Goal: Task Accomplishment & Management: Use online tool/utility

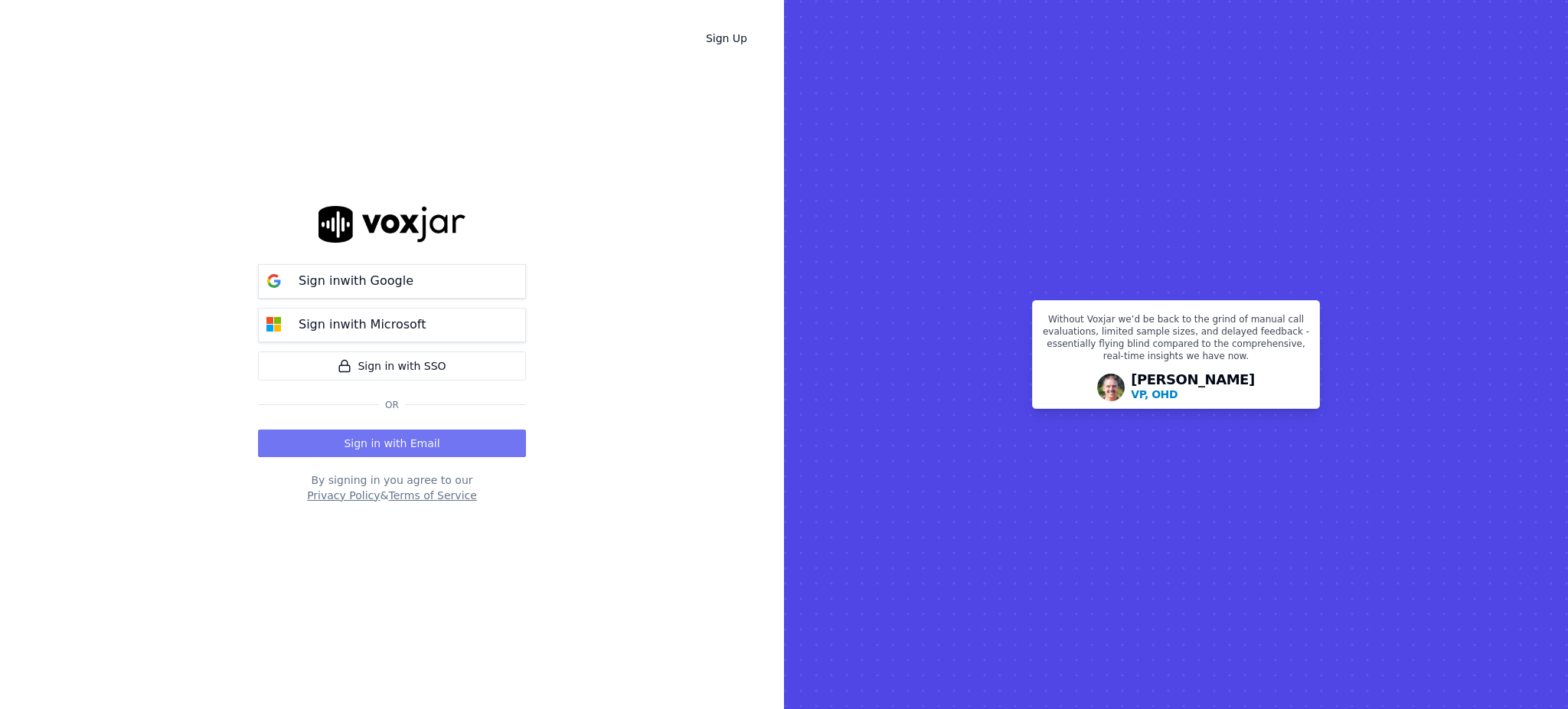
click at [375, 447] on button "Sign in with Email" at bounding box center [391, 443] width 268 height 28
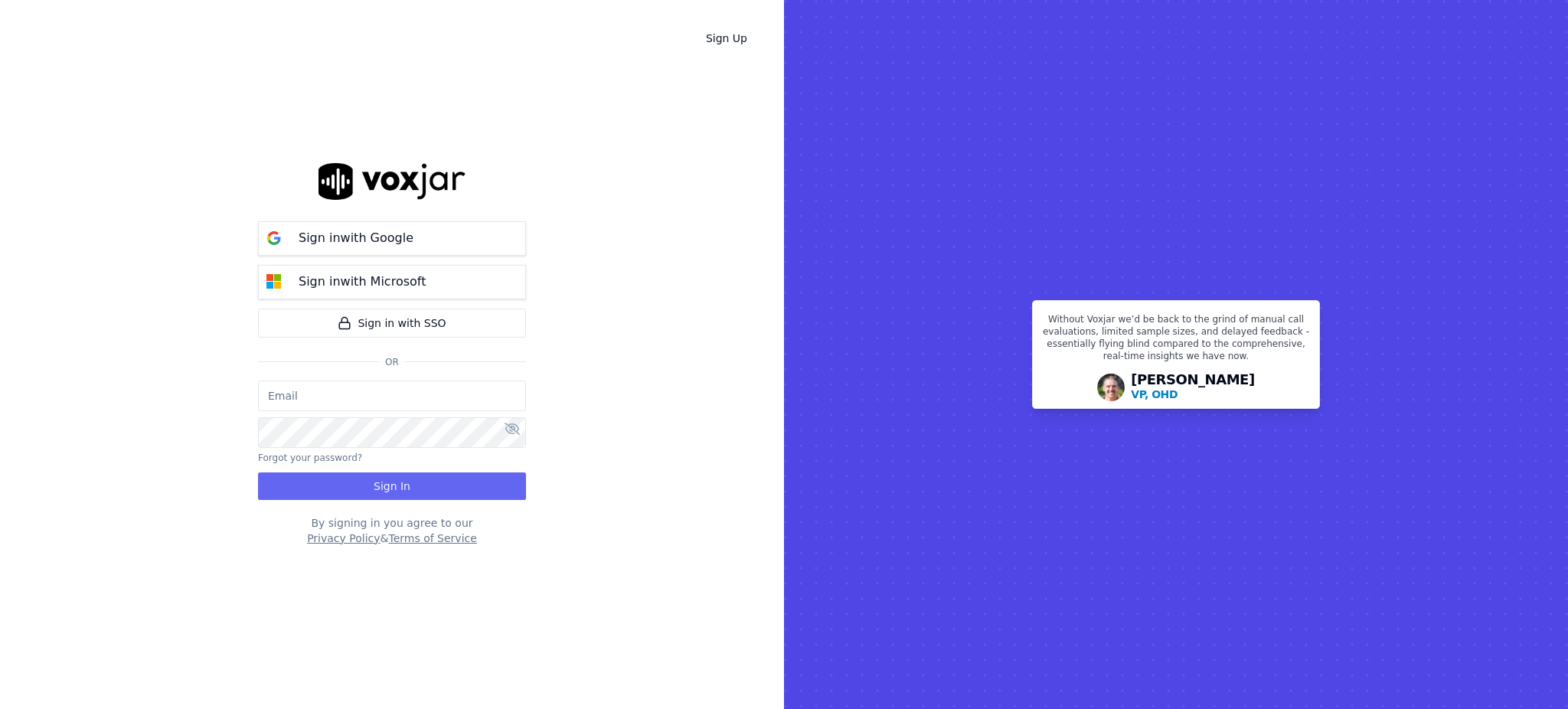
type input "fisqa@newwavepower.net"
click at [373, 485] on button "Sign In" at bounding box center [391, 486] width 268 height 28
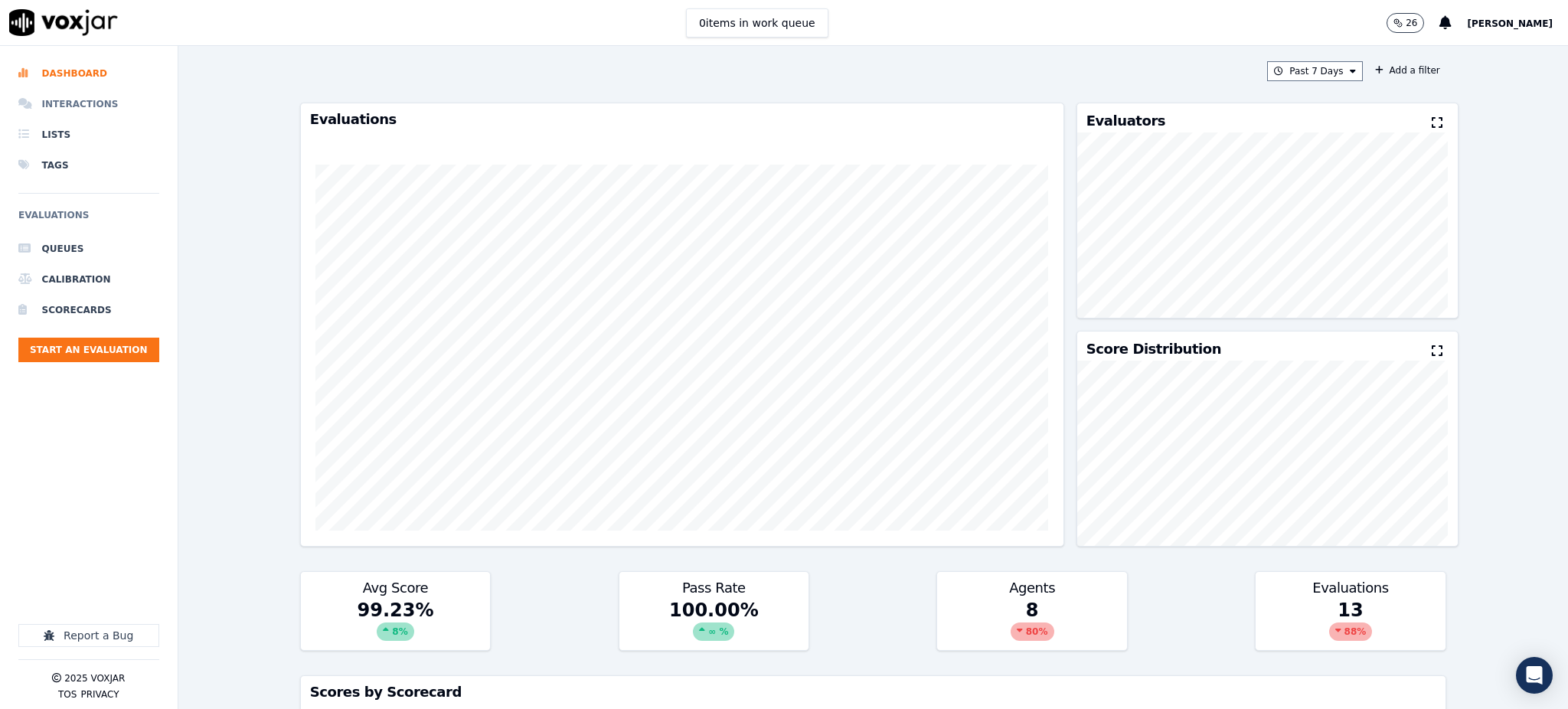
click at [81, 111] on li "Interactions" at bounding box center [89, 104] width 141 height 31
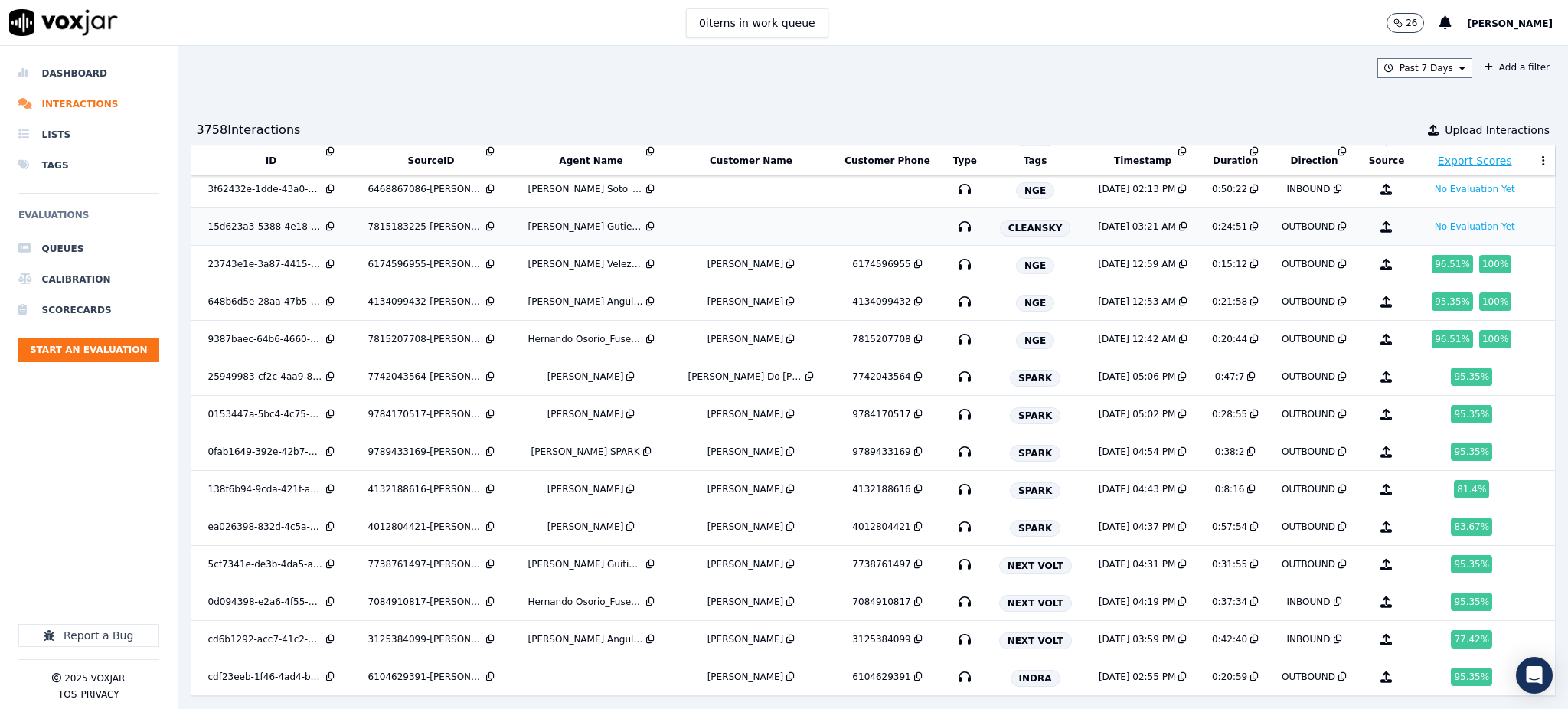
scroll to position [277, 0]
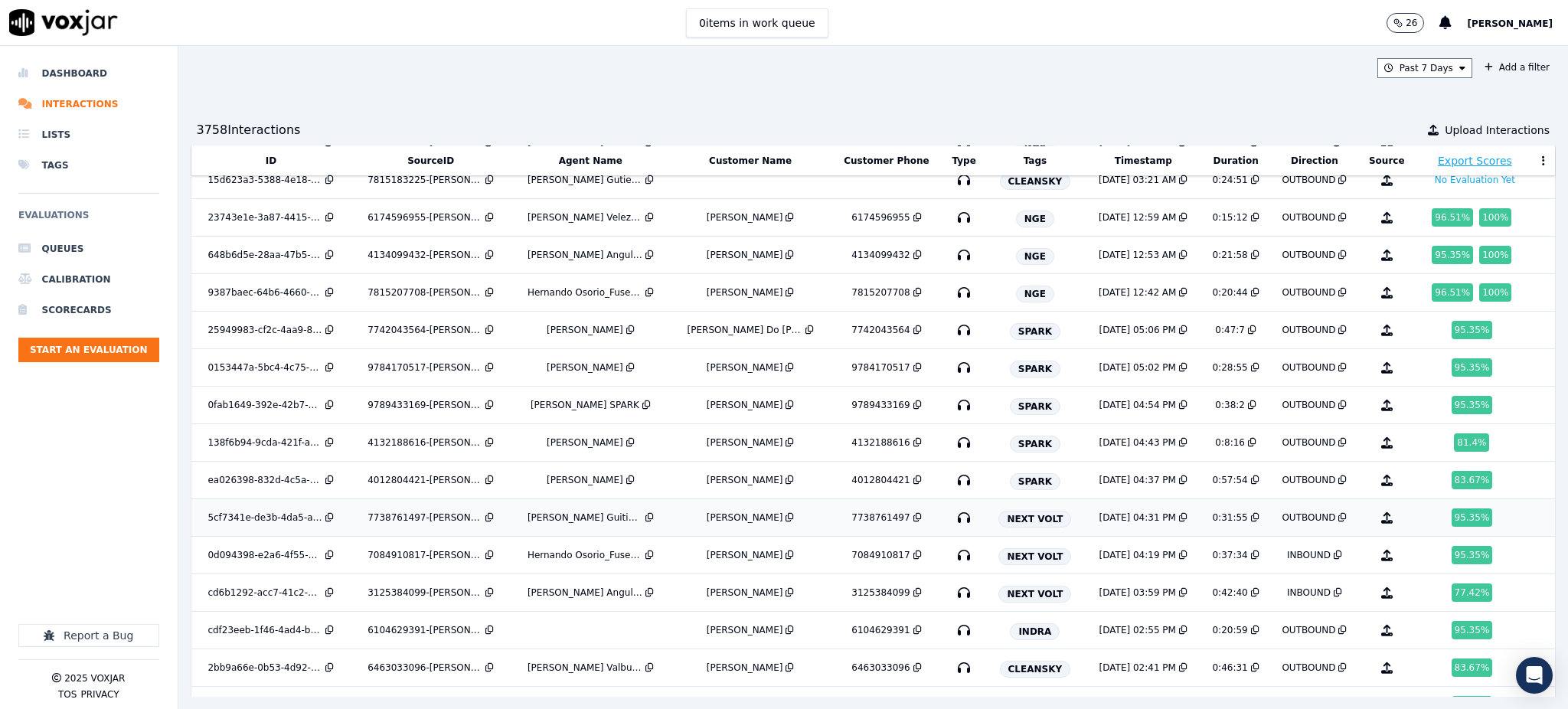
click at [952, 519] on icon "button" at bounding box center [964, 517] width 24 height 24
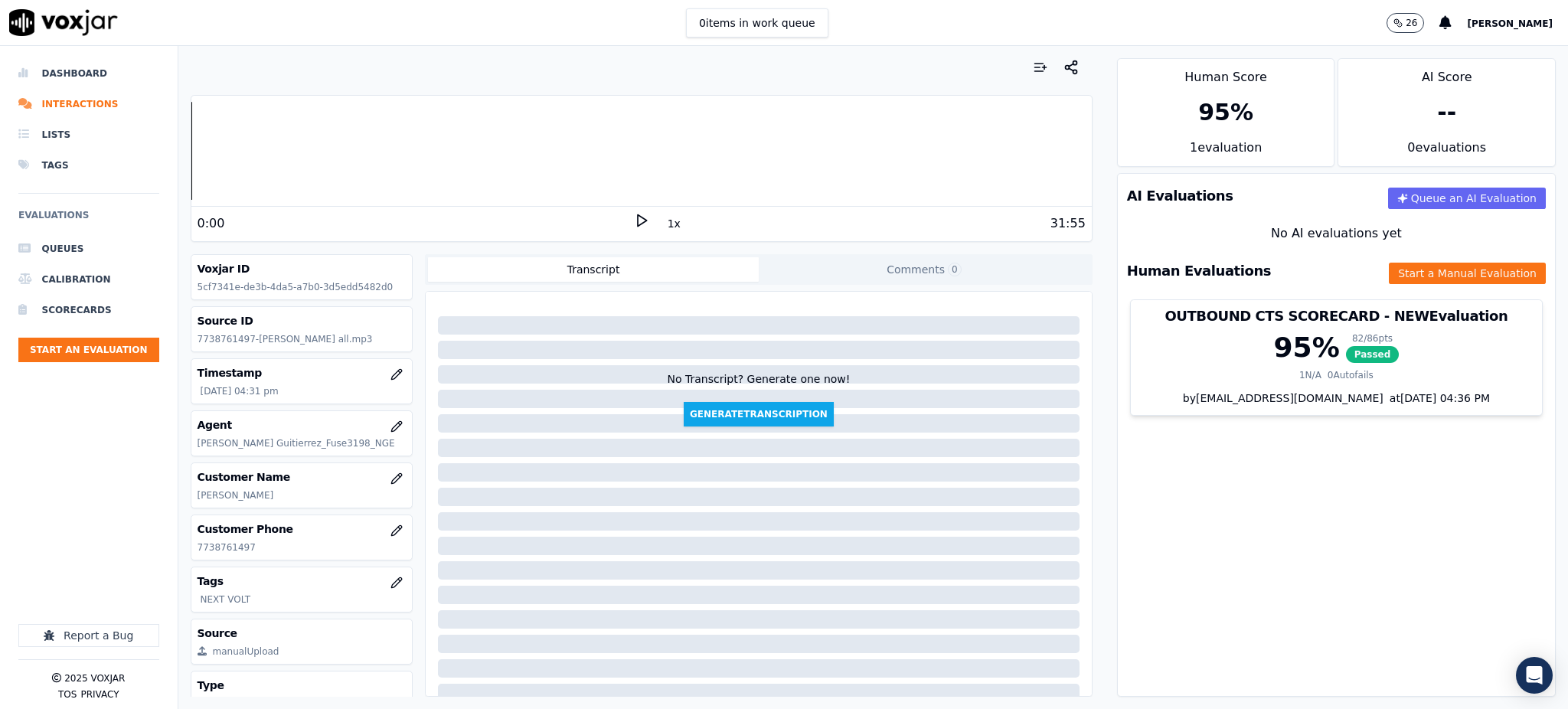
click at [634, 219] on icon at bounding box center [641, 220] width 15 height 15
drag, startPoint x: 242, startPoint y: 548, endPoint x: 198, endPoint y: 553, distance: 44.3
click at [198, 553] on p "7738761497" at bounding box center [302, 546] width 209 height 12
copy p "7738761497"
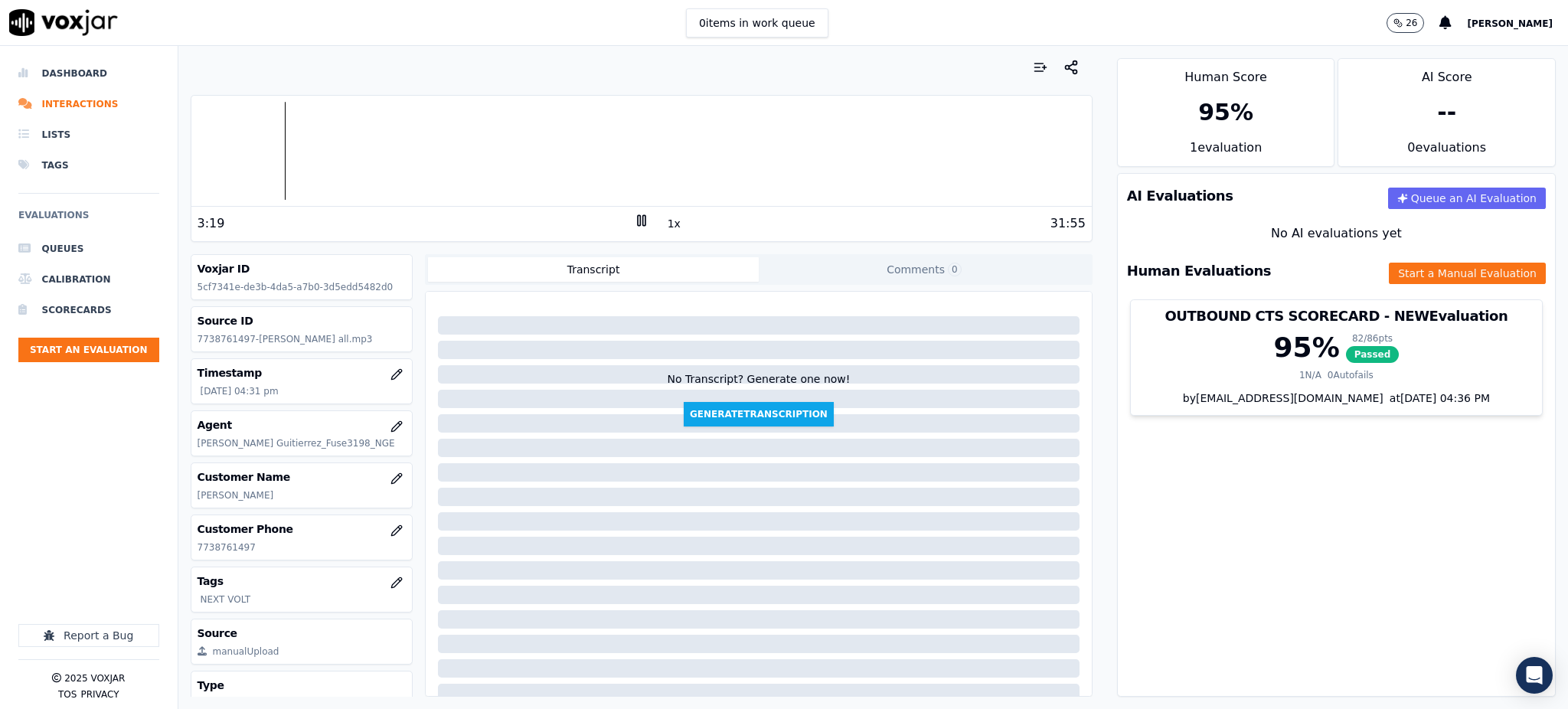
click at [1137, 546] on div "AI Evaluations Queue an AI Evaluation No AI evaluations yet Human Evaluations S…" at bounding box center [1335, 435] width 438 height 524
click at [1479, 479] on div "AI Evaluations Queue an AI Evaluation No AI evaluations yet Human Evaluations S…" at bounding box center [1335, 435] width 438 height 524
click at [634, 224] on icon at bounding box center [641, 220] width 15 height 15
click at [634, 213] on icon at bounding box center [641, 220] width 15 height 15
click at [634, 216] on icon at bounding box center [641, 220] width 15 height 15
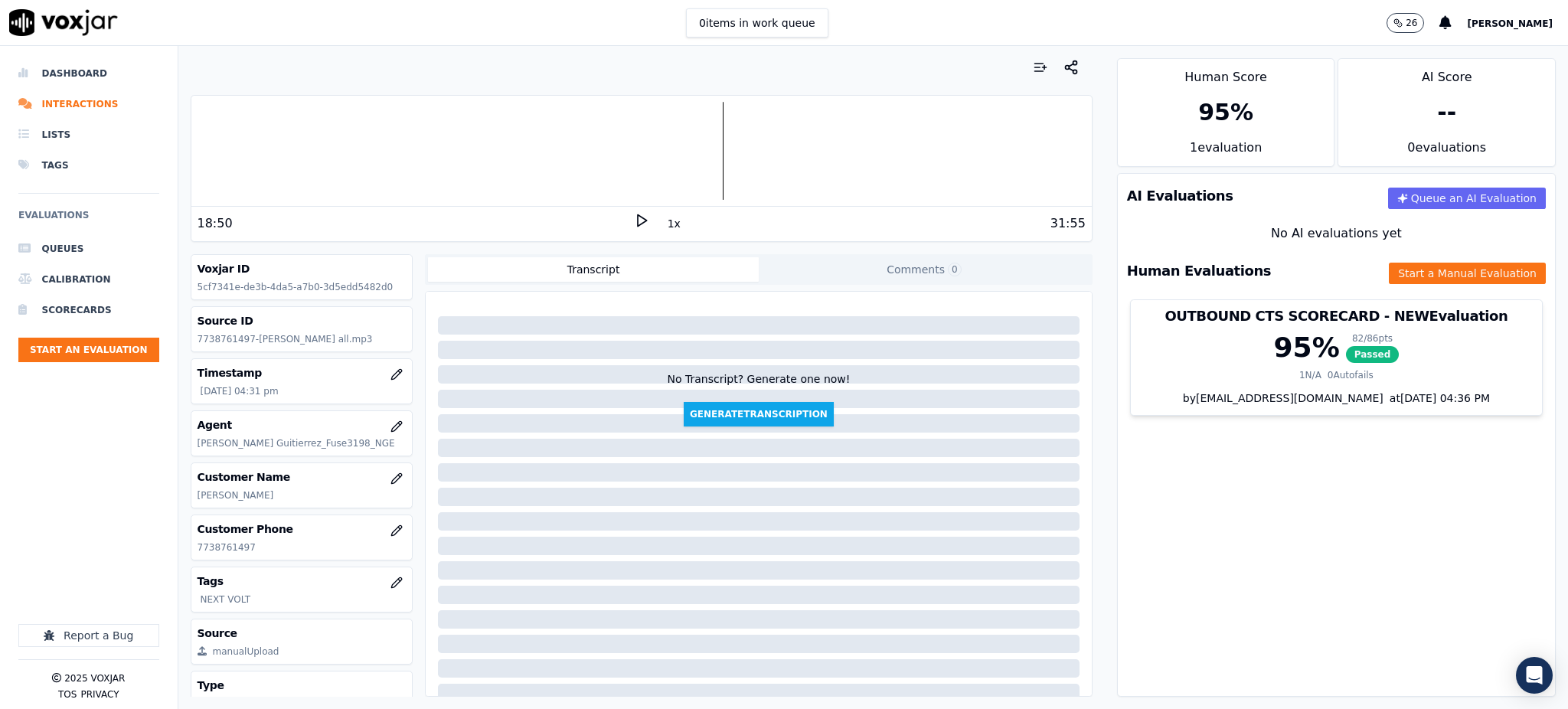
click at [634, 227] on icon at bounding box center [641, 220] width 15 height 15
click at [801, 163] on div at bounding box center [641, 150] width 900 height 98
click at [634, 217] on icon at bounding box center [641, 220] width 15 height 15
click at [634, 215] on icon at bounding box center [641, 220] width 15 height 15
click at [1417, 275] on button "Start a Manual Evaluation" at bounding box center [1466, 273] width 157 height 21
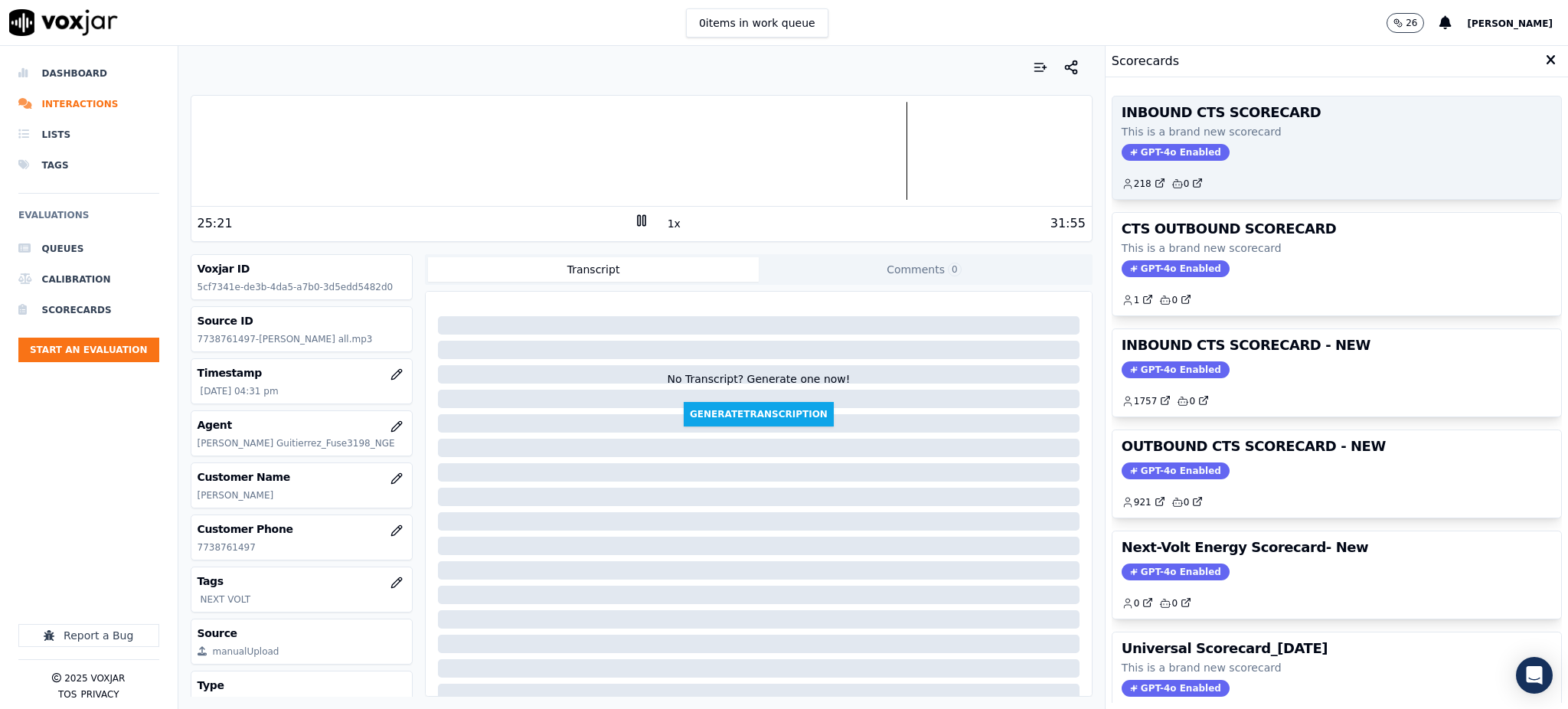
click at [1152, 147] on span "GPT-4o Enabled" at bounding box center [1175, 152] width 108 height 17
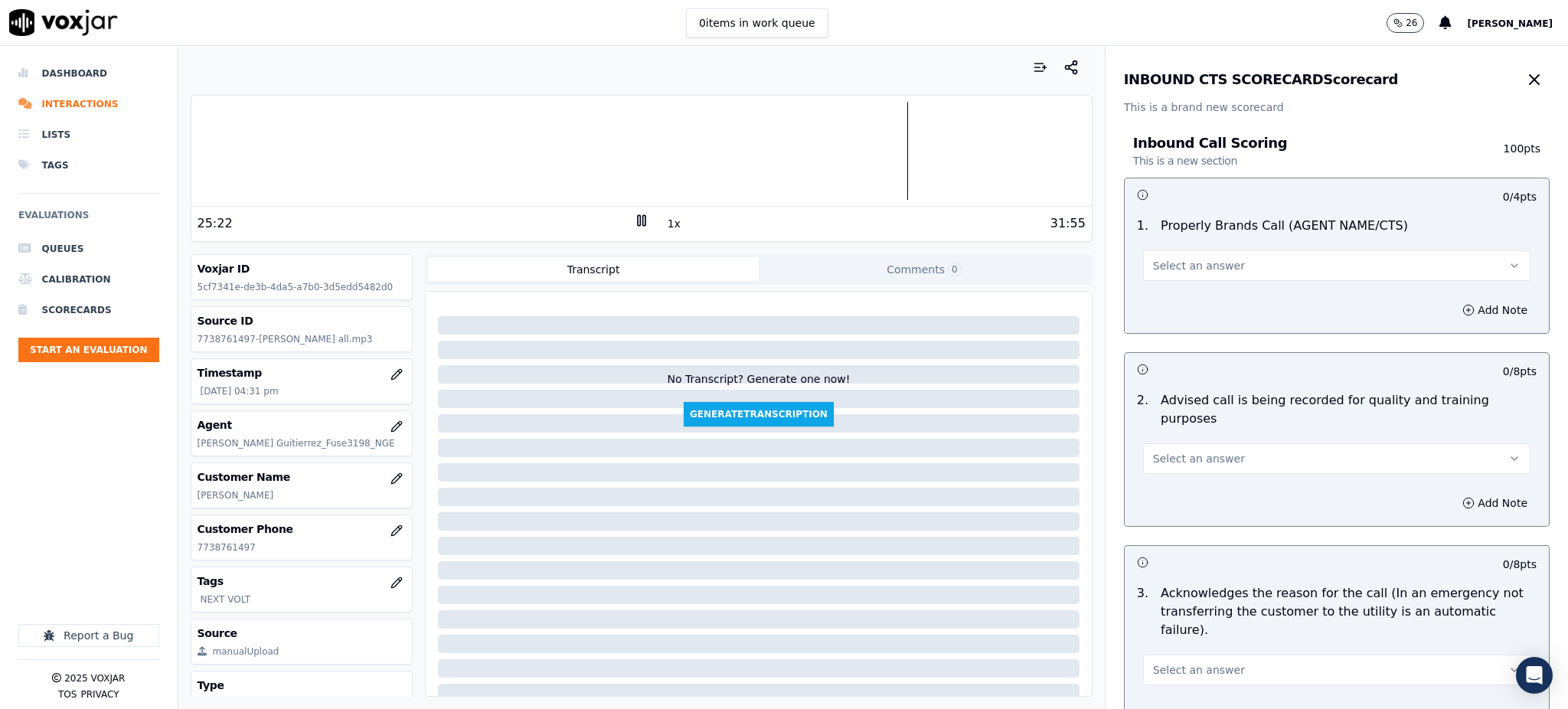
click at [1174, 266] on span "Select an answer" at bounding box center [1198, 265] width 92 height 15
drag, startPoint x: 1165, startPoint y: 304, endPoint x: 1161, endPoint y: 328, distance: 24.3
click at [1165, 307] on div "Yes" at bounding box center [1303, 300] width 354 height 24
drag, startPoint x: 1150, startPoint y: 439, endPoint x: 1148, endPoint y: 453, distance: 14.1
click at [1152, 450] on span "Select an answer" at bounding box center [1198, 458] width 92 height 15
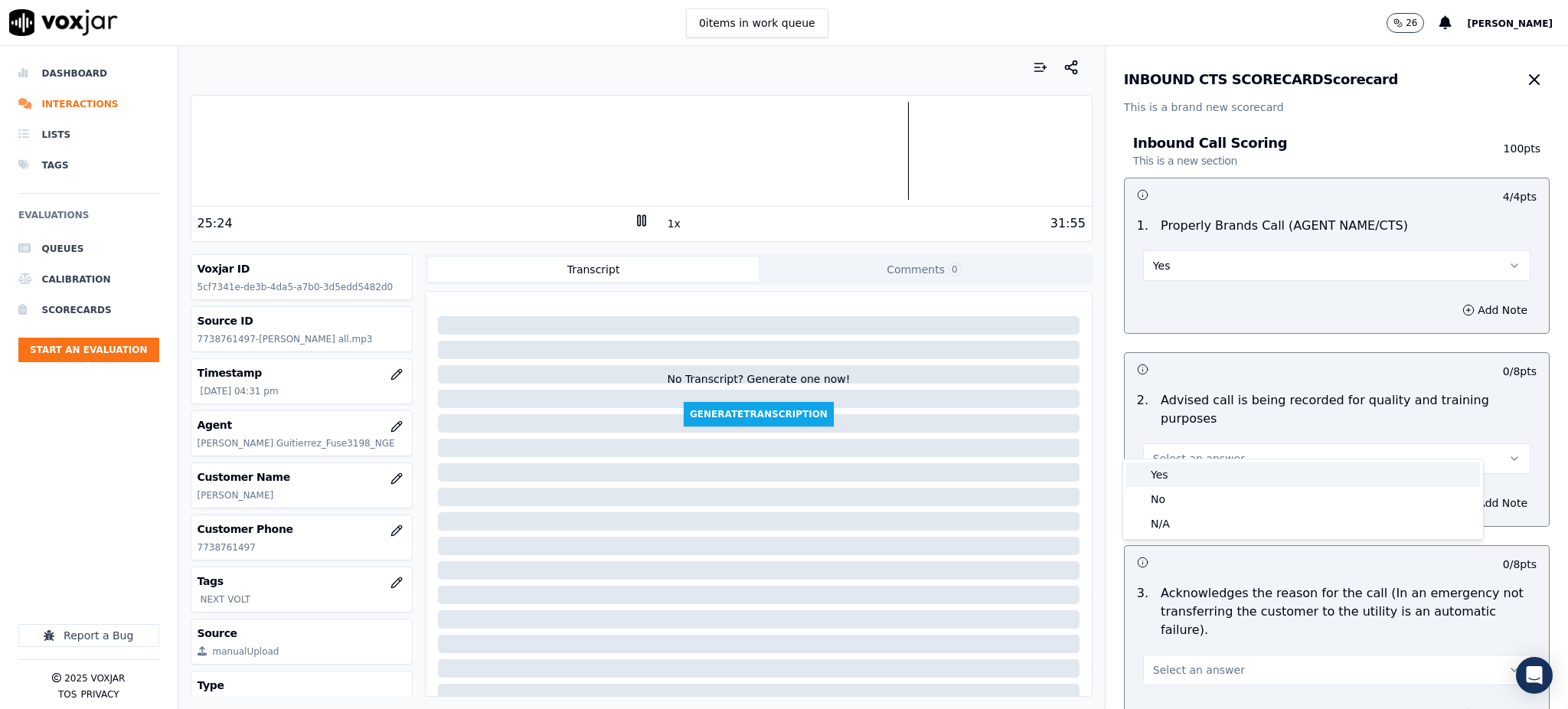
click at [1157, 474] on div "Yes" at bounding box center [1303, 475] width 354 height 24
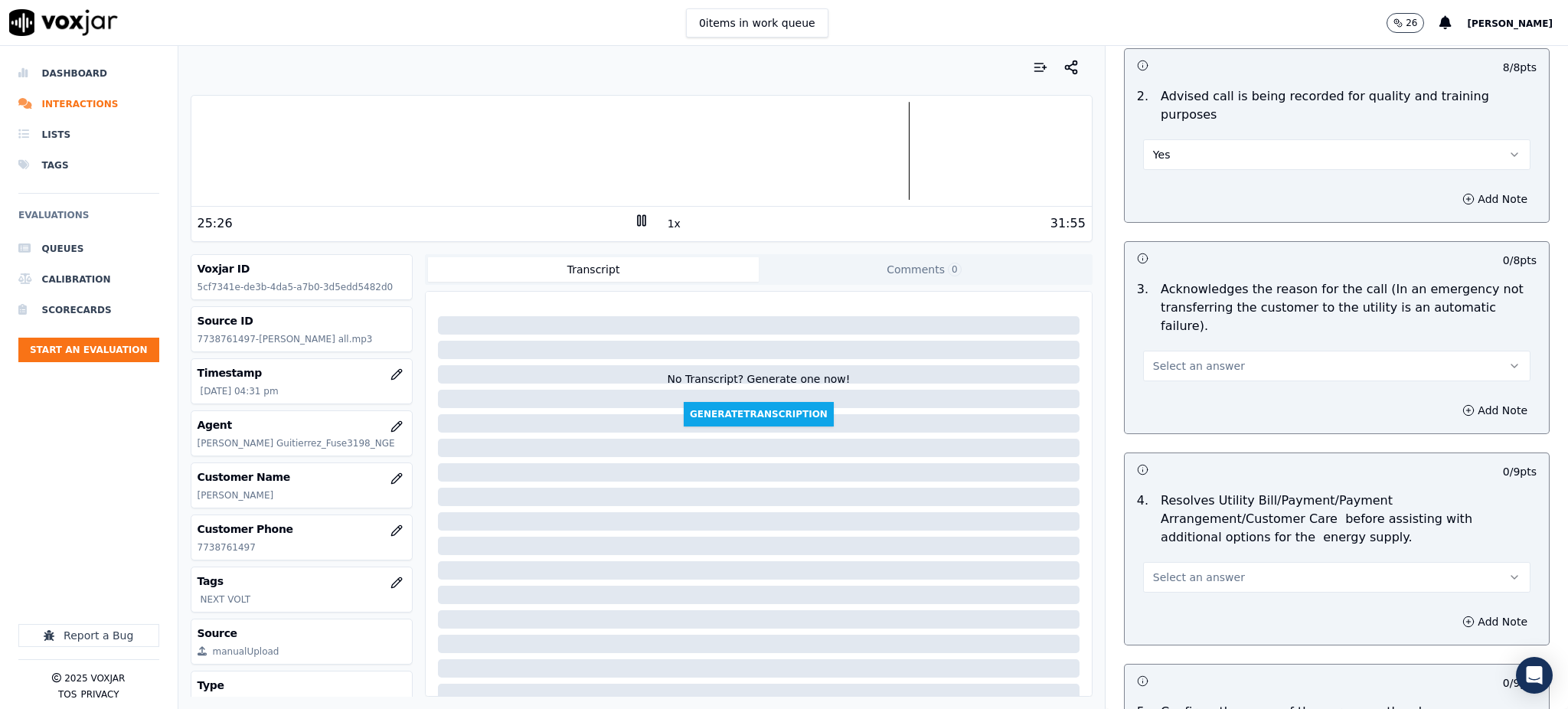
scroll to position [306, 0]
click at [1159, 356] on span "Select an answer" at bounding box center [1198, 363] width 92 height 15
drag, startPoint x: 1165, startPoint y: 369, endPoint x: 1156, endPoint y: 457, distance: 88.5
click at [1165, 369] on div "Yes" at bounding box center [1303, 361] width 354 height 24
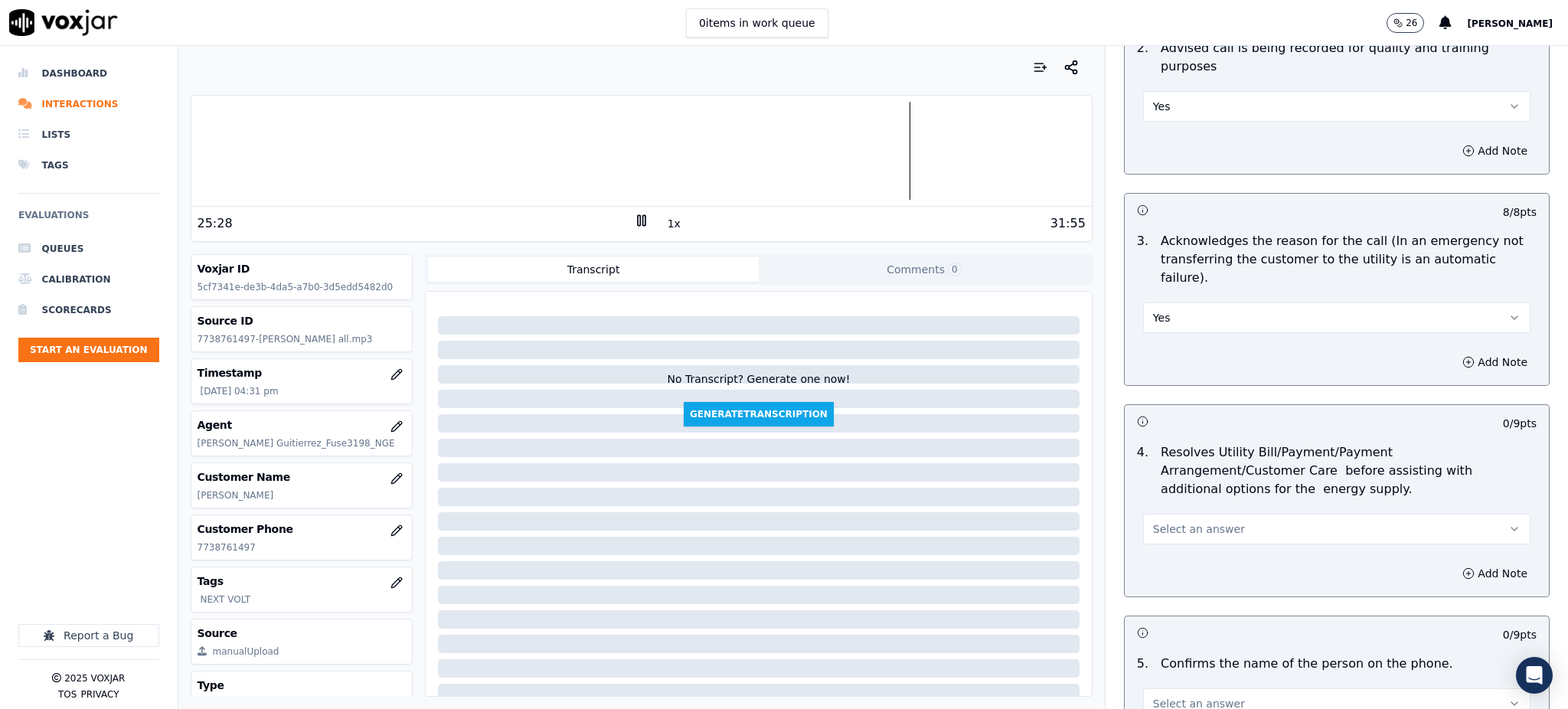
scroll to position [510, 0]
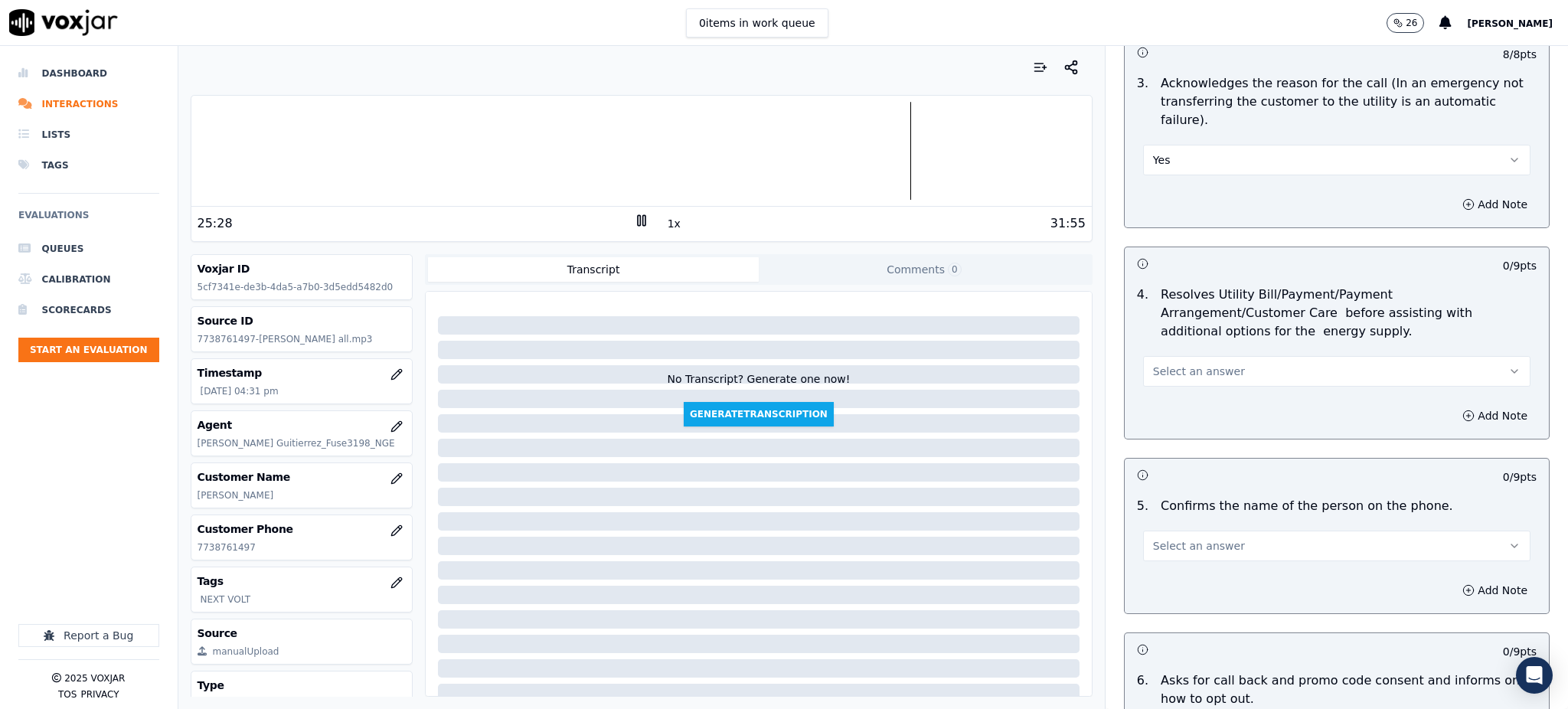
click at [1152, 363] on span "Select an answer" at bounding box center [1198, 371] width 92 height 15
drag, startPoint x: 1152, startPoint y: 363, endPoint x: 1161, endPoint y: 397, distance: 35.2
click at [1152, 363] on div "Yes" at bounding box center [1303, 369] width 354 height 24
drag, startPoint x: 1169, startPoint y: 511, endPoint x: 1173, endPoint y: 525, distance: 14.6
click at [1170, 538] on span "Select an answer" at bounding box center [1198, 546] width 92 height 15
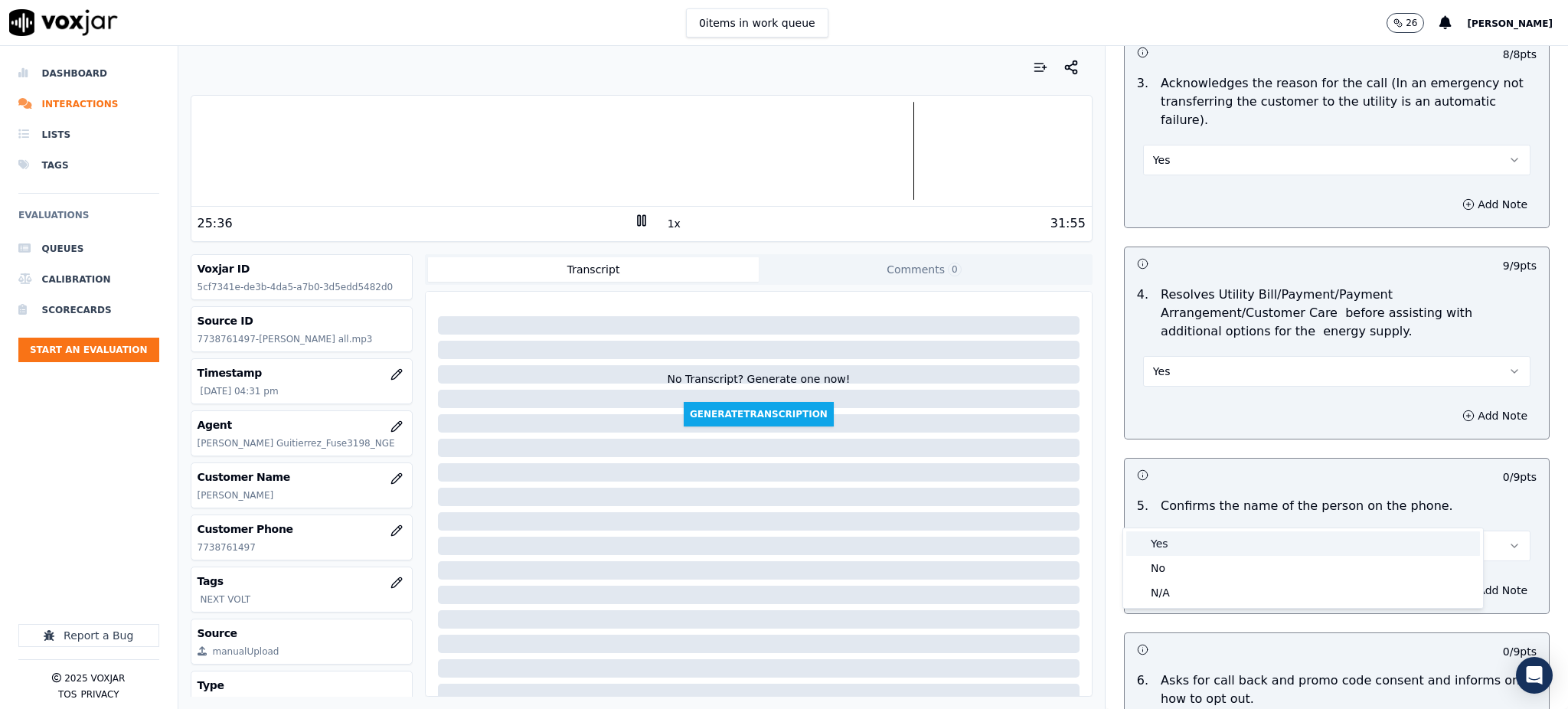
click at [1174, 541] on div "Yes" at bounding box center [1303, 543] width 354 height 24
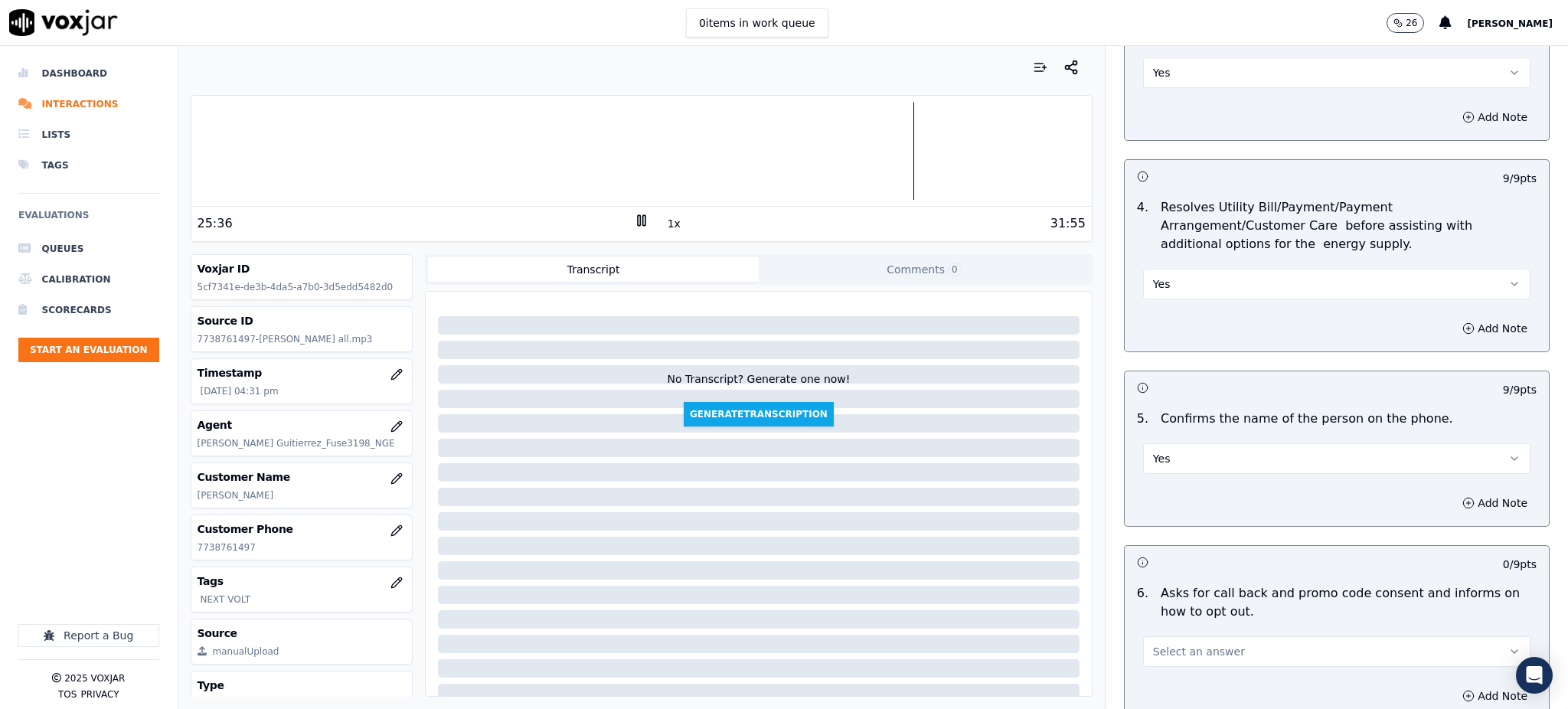
scroll to position [816, 0]
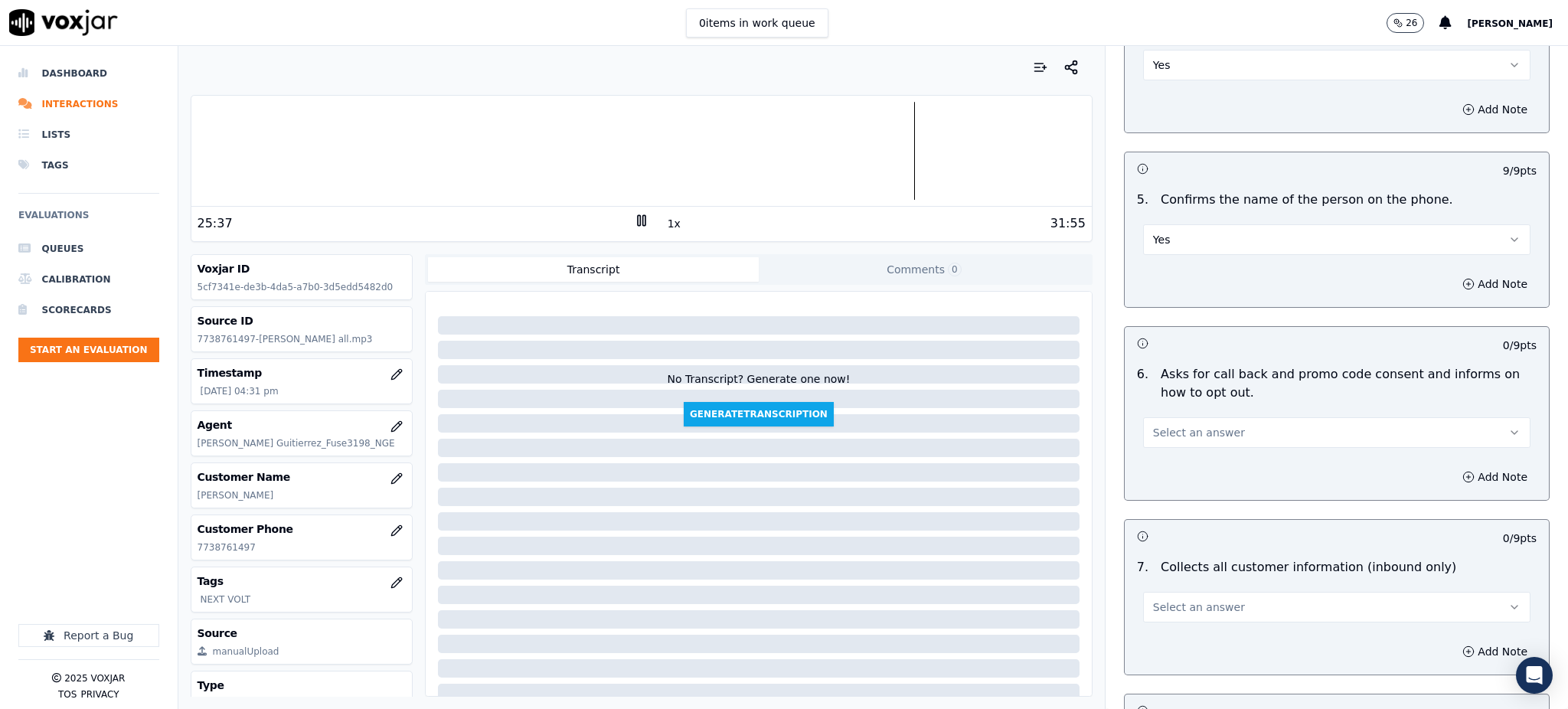
click at [1152, 424] on span "Select an answer" at bounding box center [1198, 432] width 92 height 15
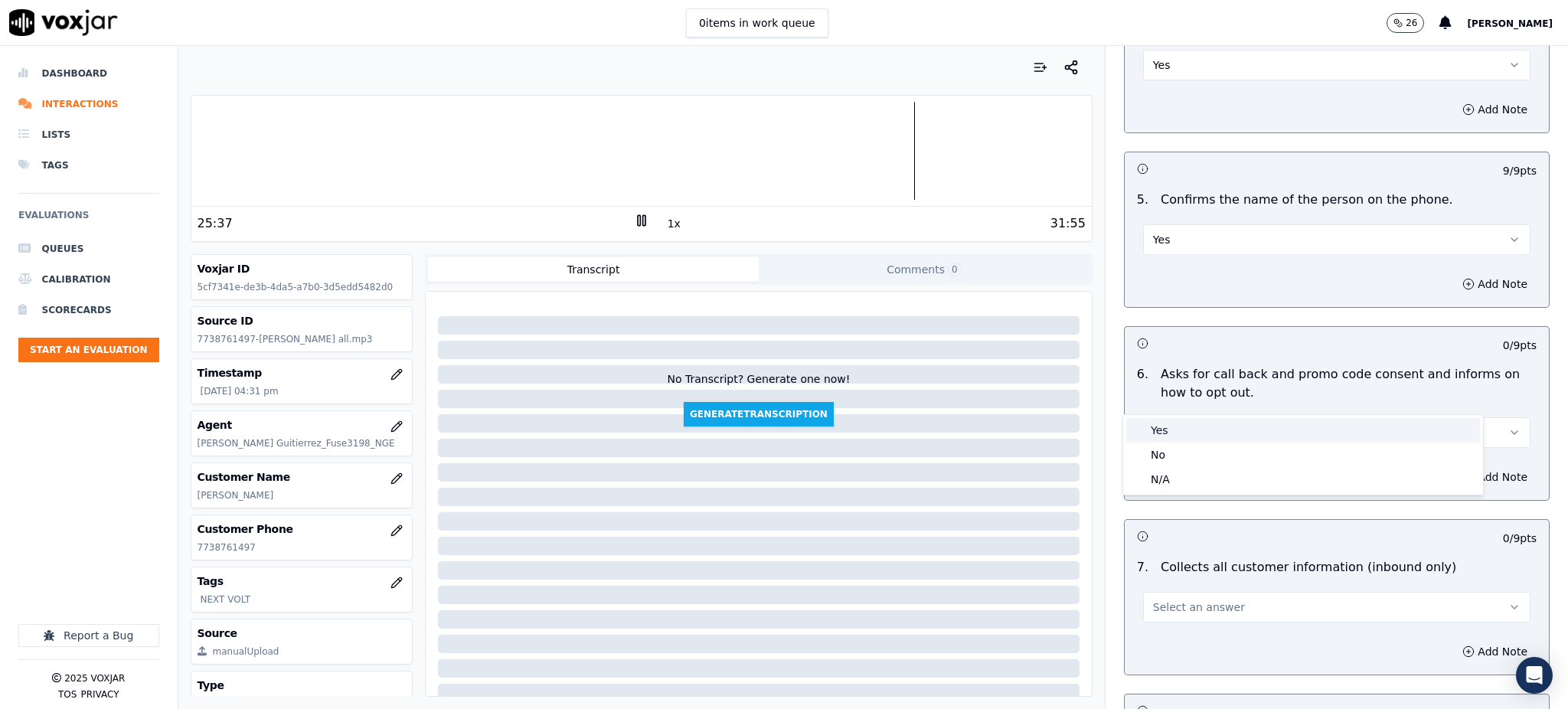
click at [1152, 429] on div "Yes" at bounding box center [1303, 430] width 354 height 24
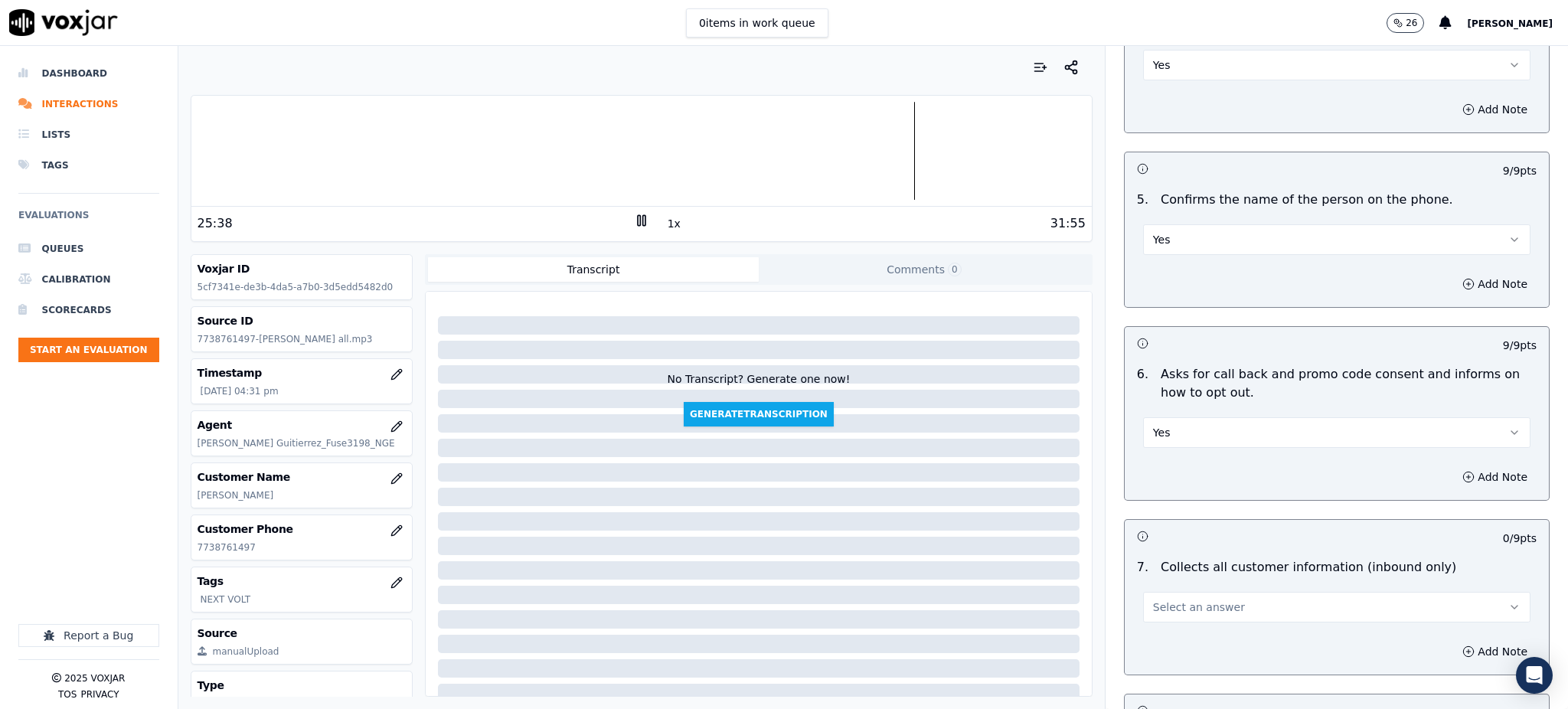
click at [1183, 592] on button "Select an answer" at bounding box center [1336, 607] width 387 height 31
click at [1178, 593] on div "Yes" at bounding box center [1303, 605] width 354 height 24
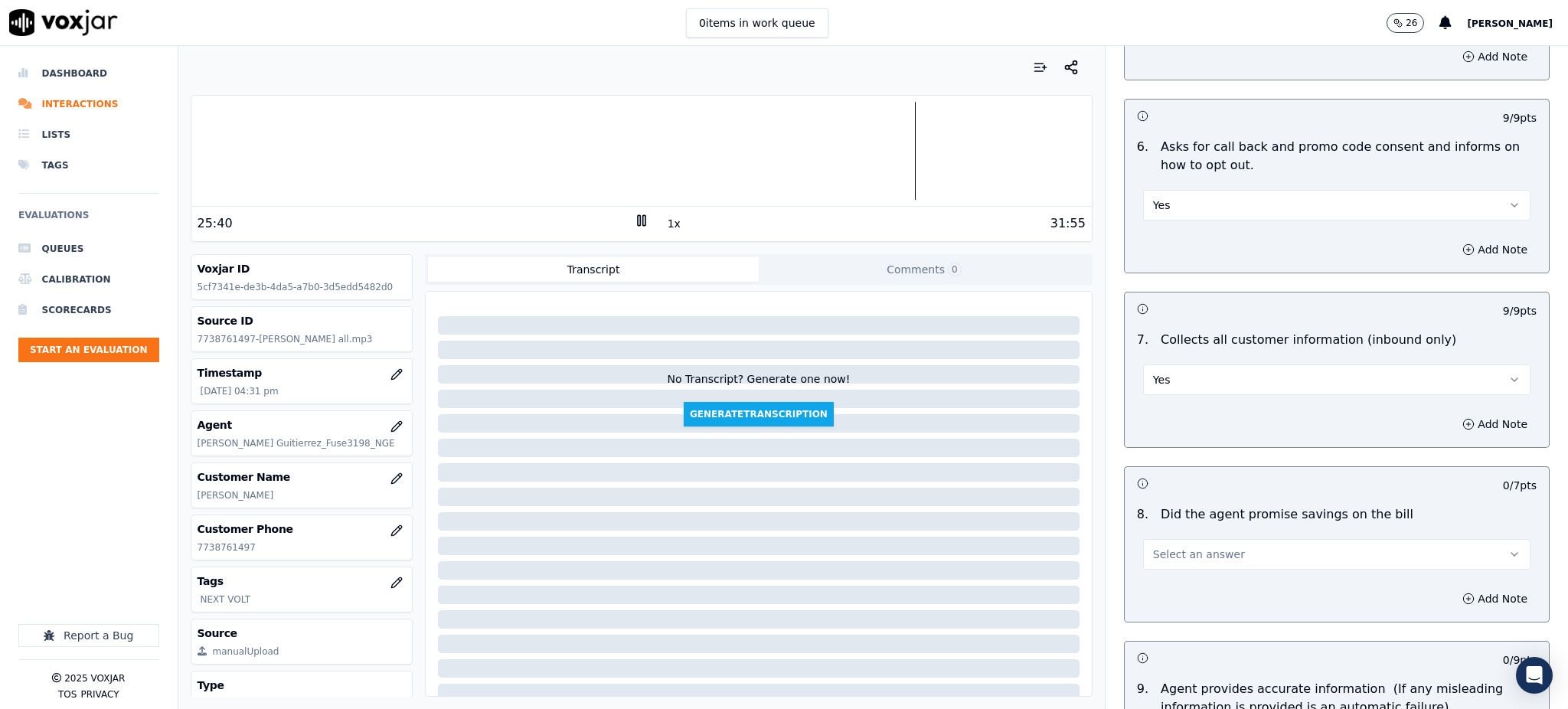
scroll to position [1122, 0]
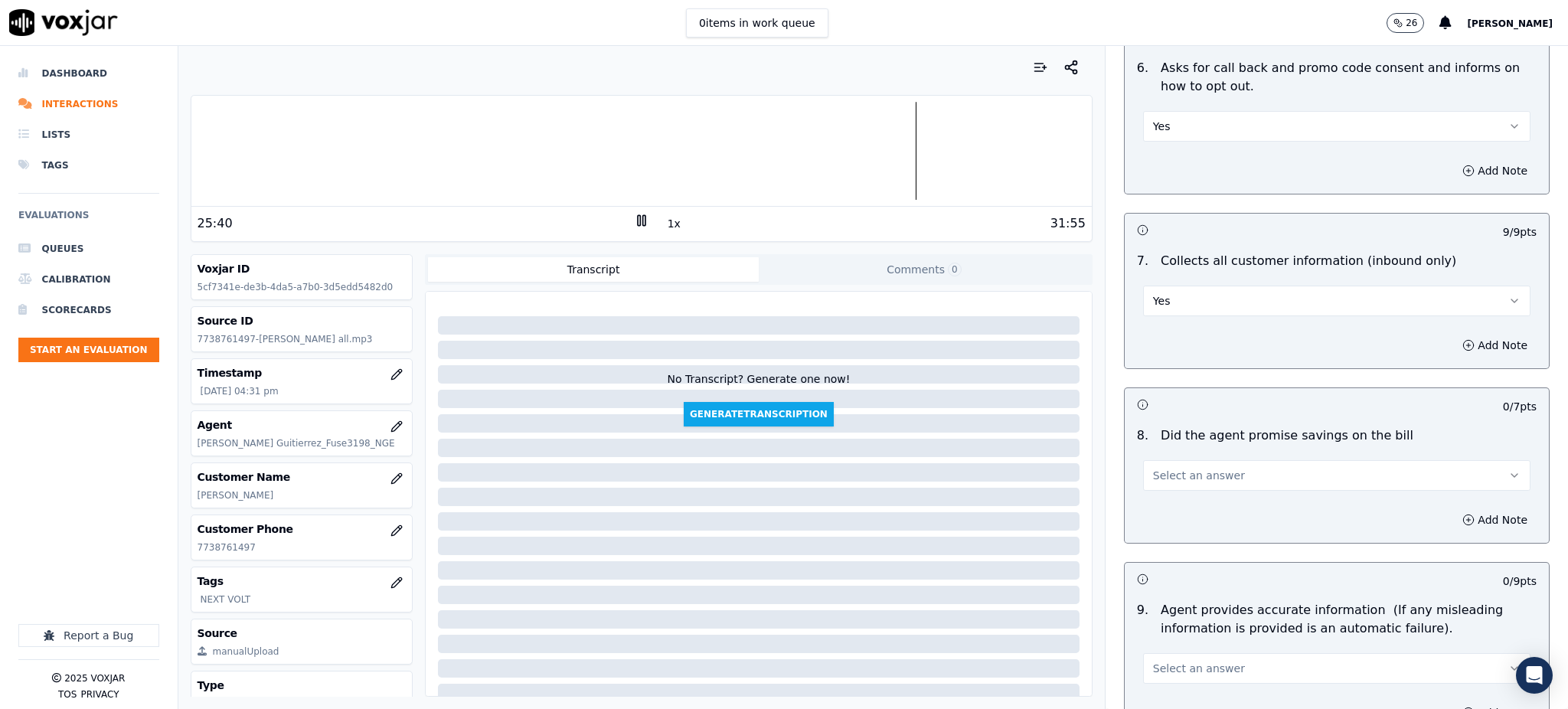
click at [1161, 460] on button "Select an answer" at bounding box center [1336, 476] width 387 height 31
click at [1161, 467] on div "Yes" at bounding box center [1303, 473] width 354 height 24
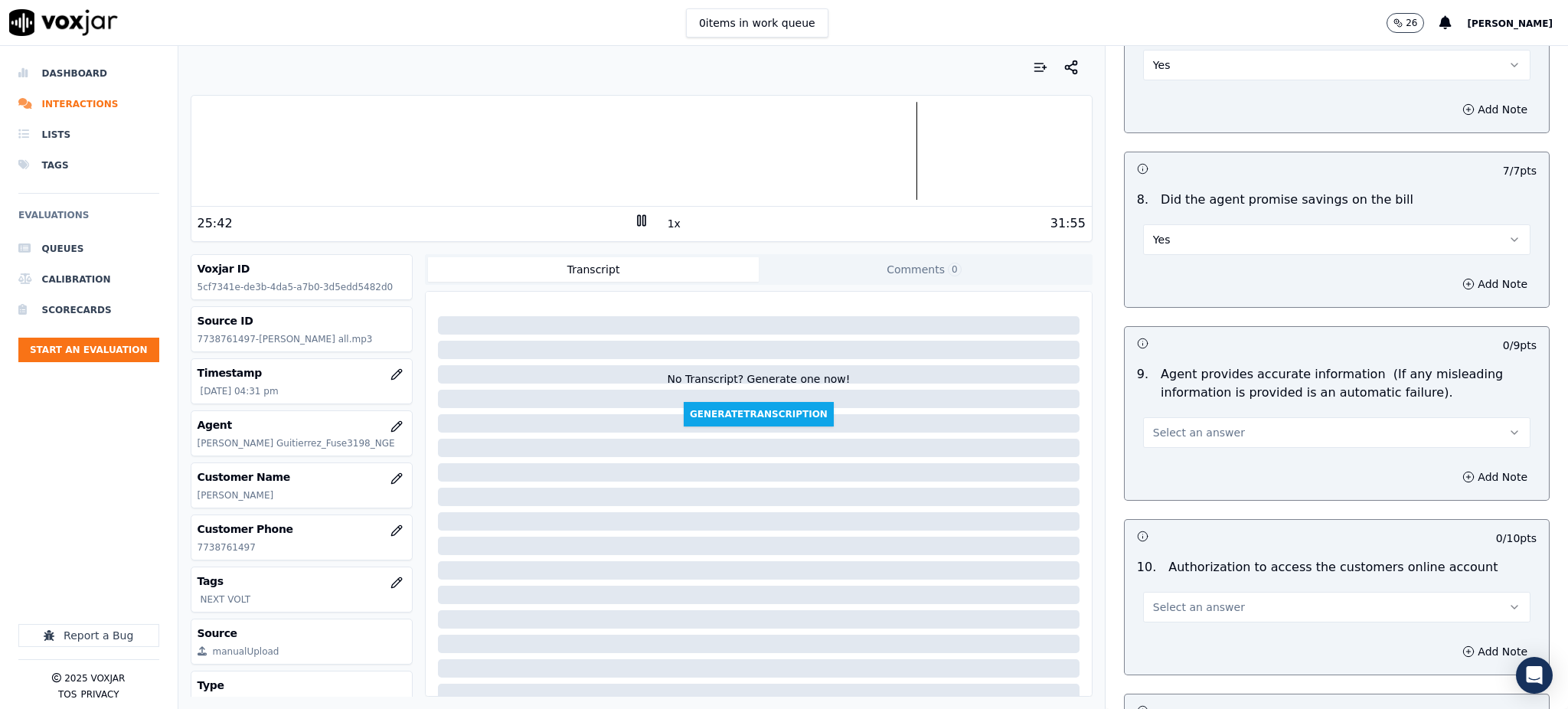
scroll to position [1428, 0]
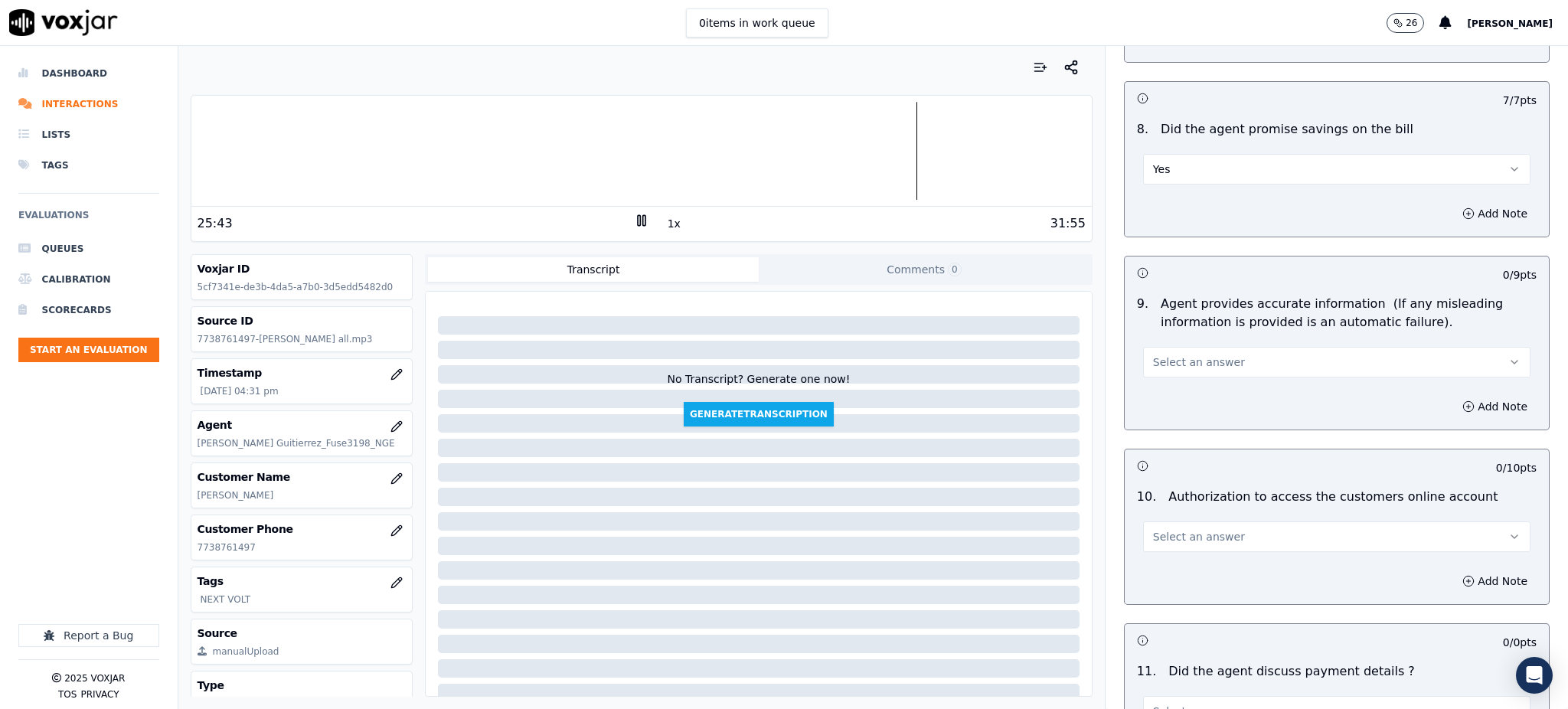
click at [1159, 354] on span "Select an answer" at bounding box center [1198, 362] width 92 height 15
drag, startPoint x: 1161, startPoint y: 362, endPoint x: 1161, endPoint y: 498, distance: 136.0
click at [1161, 363] on div "Yes" at bounding box center [1303, 360] width 354 height 24
click at [1165, 528] on span "Select an answer" at bounding box center [1198, 536] width 92 height 15
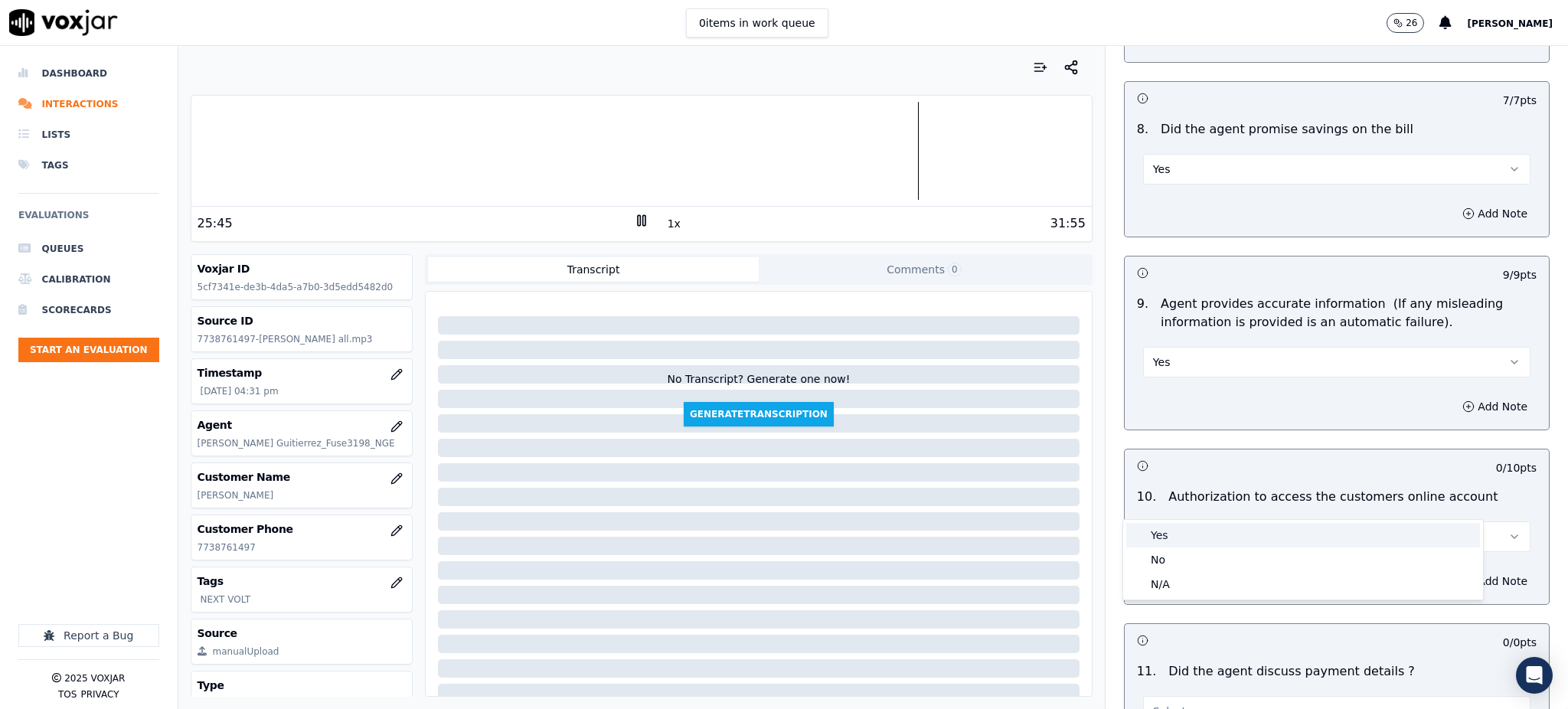
click at [1164, 529] on div "Yes" at bounding box center [1303, 535] width 354 height 24
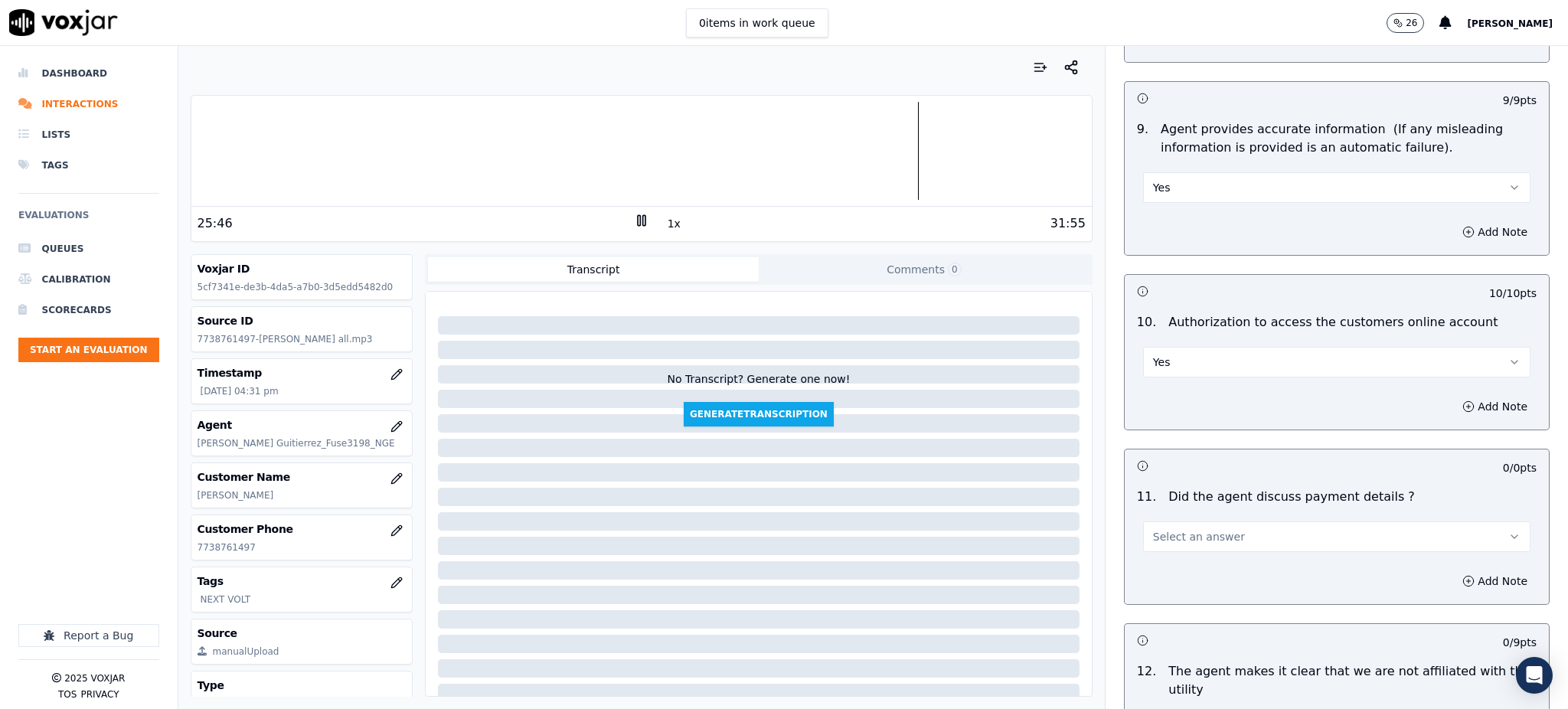
scroll to position [1633, 0]
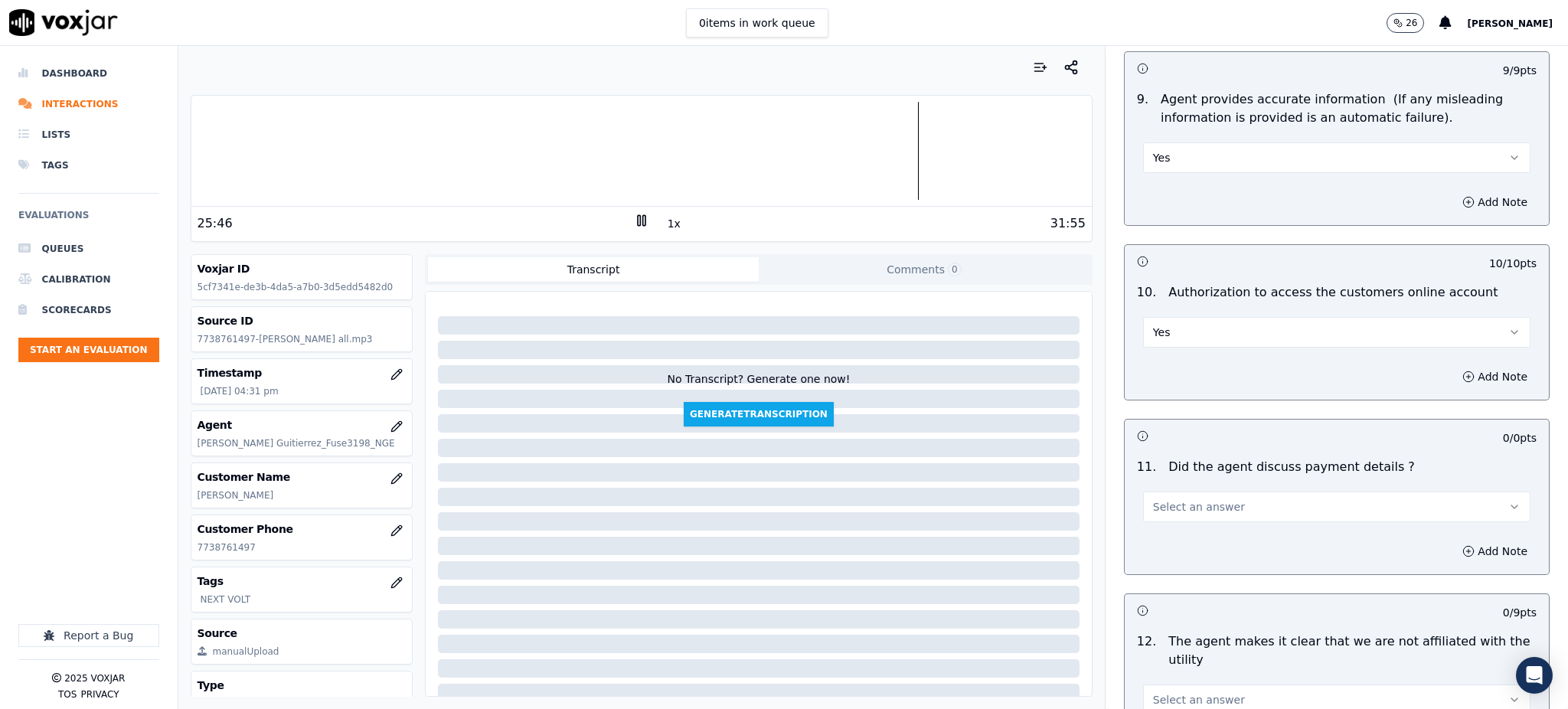
click at [1143, 491] on button "Select an answer" at bounding box center [1336, 507] width 387 height 31
click at [1165, 561] on div "N/A" at bounding box center [1303, 554] width 354 height 24
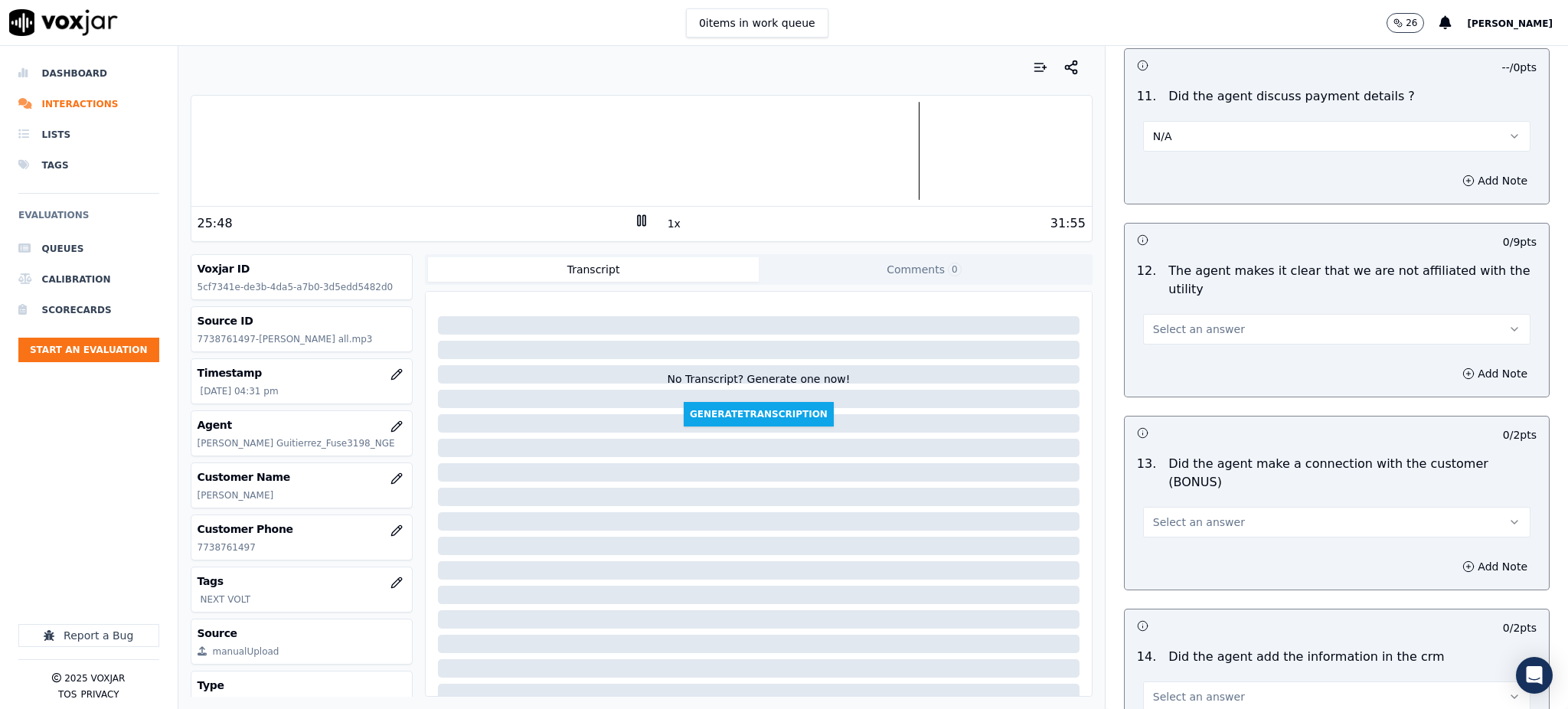
scroll to position [2040, 0]
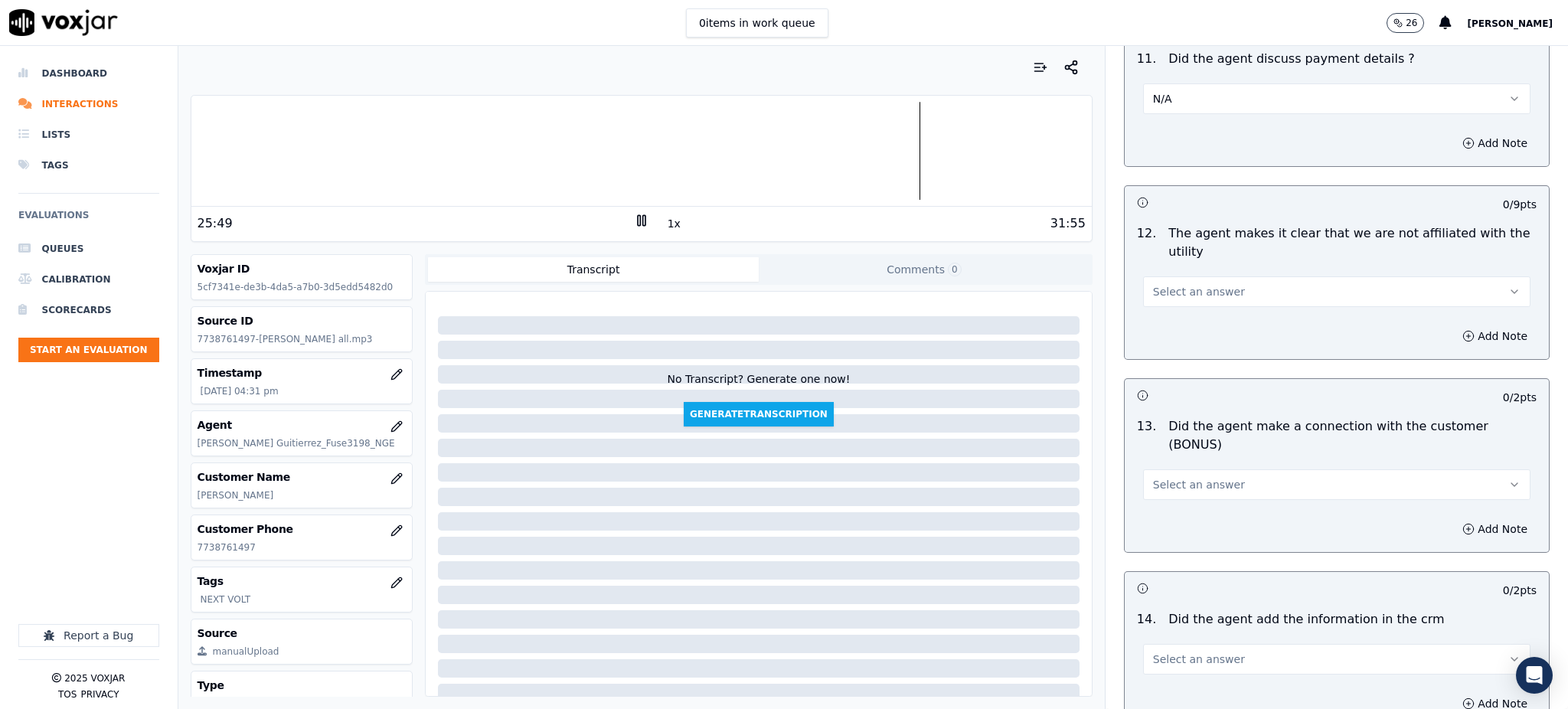
drag, startPoint x: 1147, startPoint y: 255, endPoint x: 1156, endPoint y: 265, distance: 13.5
click at [1152, 284] on span "Select an answer" at bounding box center [1198, 291] width 92 height 15
click at [1162, 294] on div "Yes" at bounding box center [1303, 290] width 354 height 24
click at [1152, 476] on span "Select an answer" at bounding box center [1198, 484] width 92 height 15
click at [1145, 465] on div "Yes" at bounding box center [1303, 464] width 354 height 24
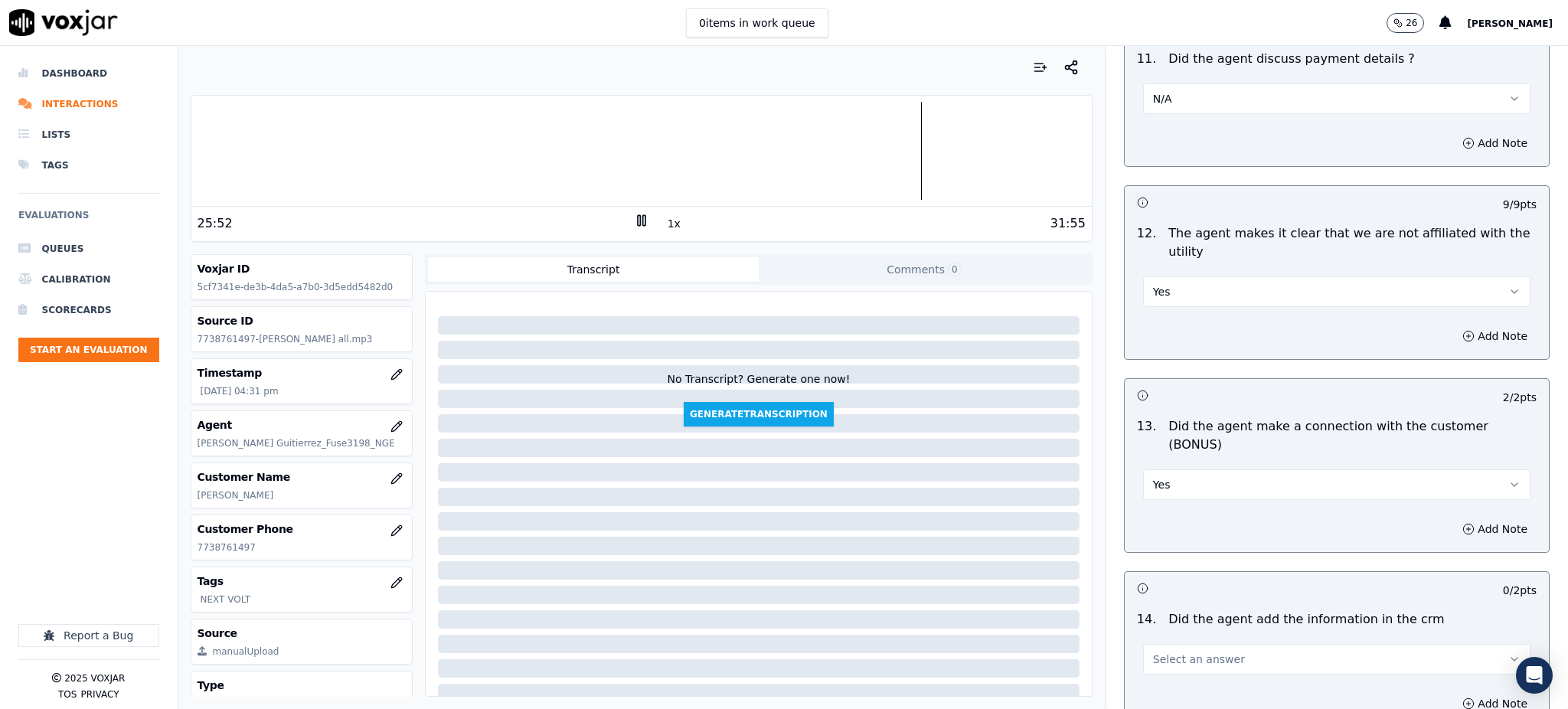
click at [1152, 651] on span "Select an answer" at bounding box center [1198, 659] width 92 height 15
click at [1152, 632] on div "Yes" at bounding box center [1303, 639] width 354 height 24
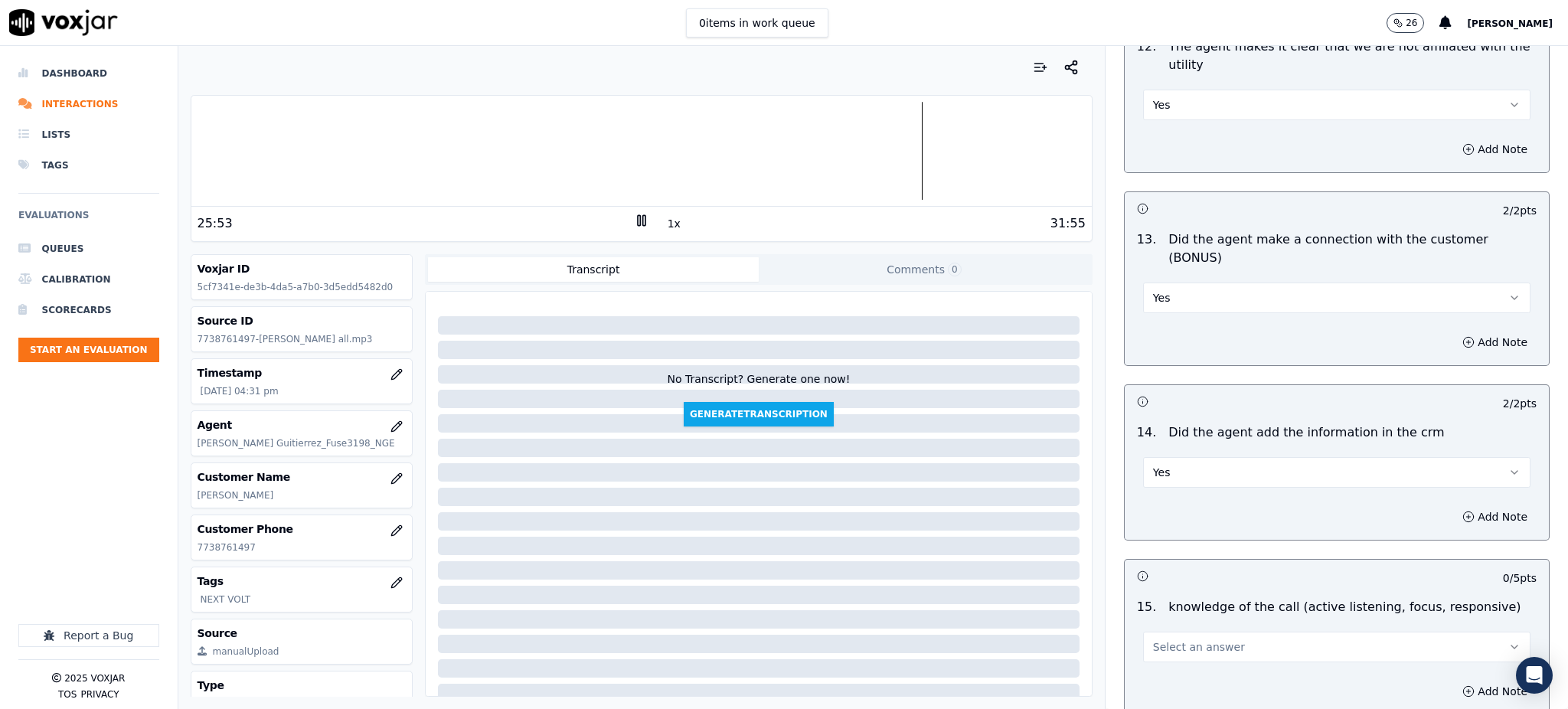
scroll to position [2245, 0]
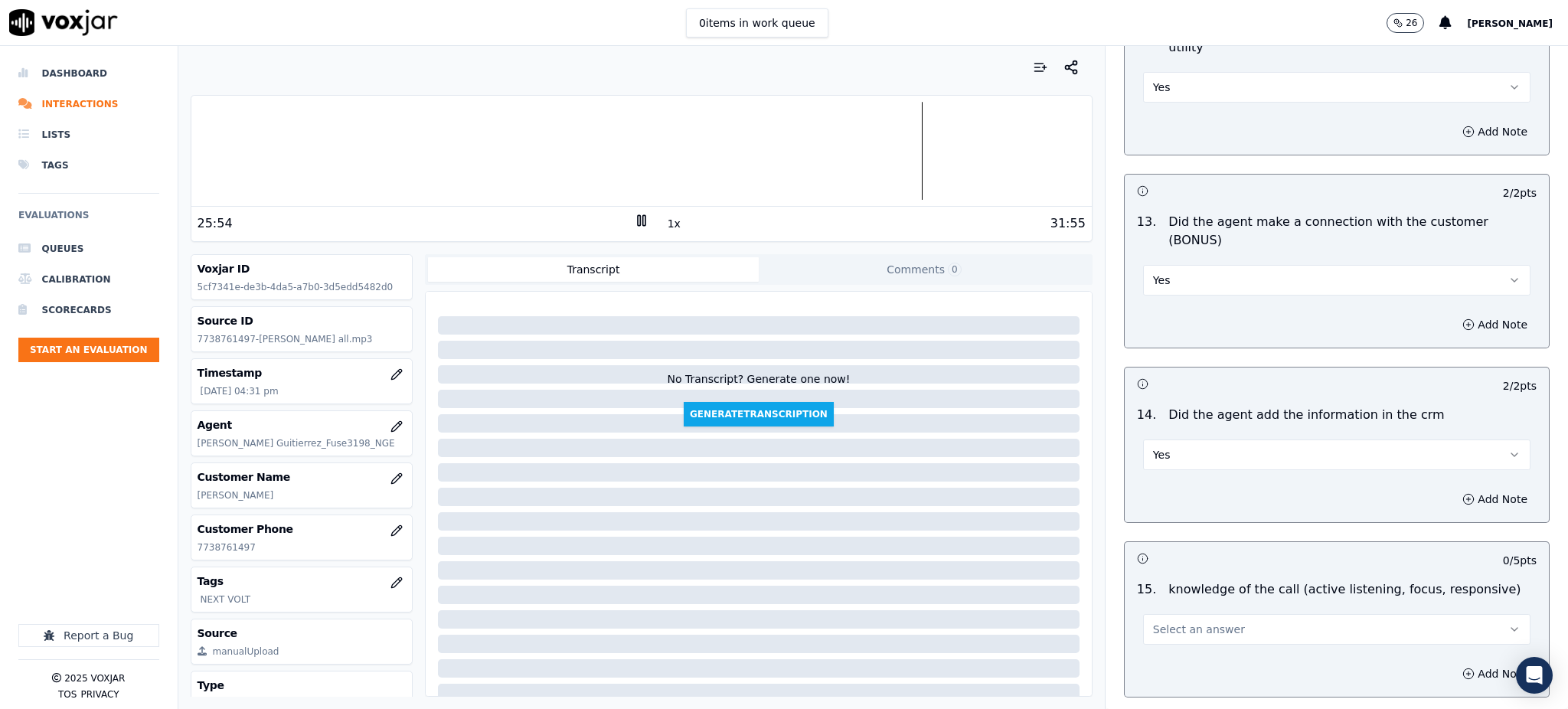
click at [1143, 614] on button "Select an answer" at bounding box center [1336, 629] width 387 height 31
click at [1153, 611] on div "Yes" at bounding box center [1303, 610] width 354 height 24
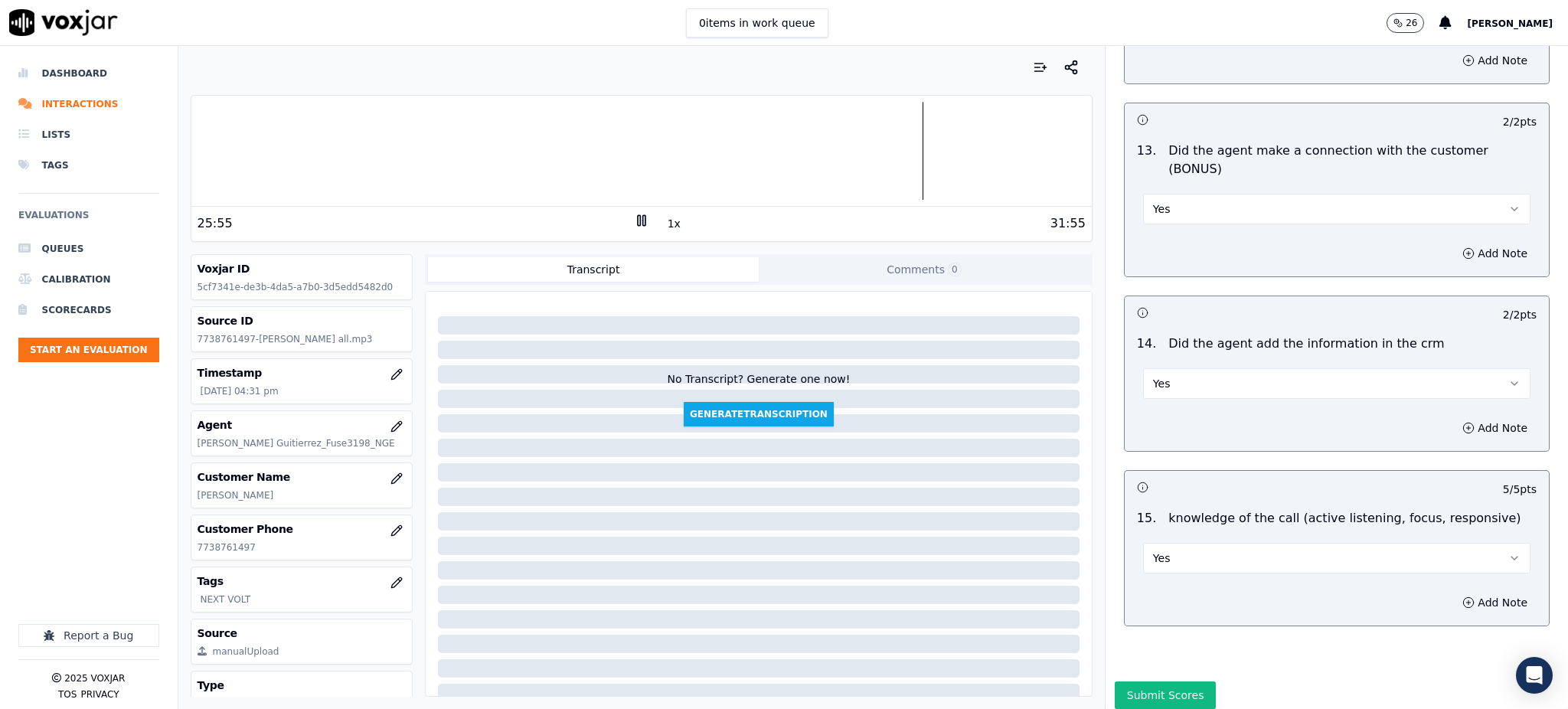
scroll to position [2316, 0]
click at [1169, 681] on button "Submit Scores" at bounding box center [1165, 694] width 102 height 28
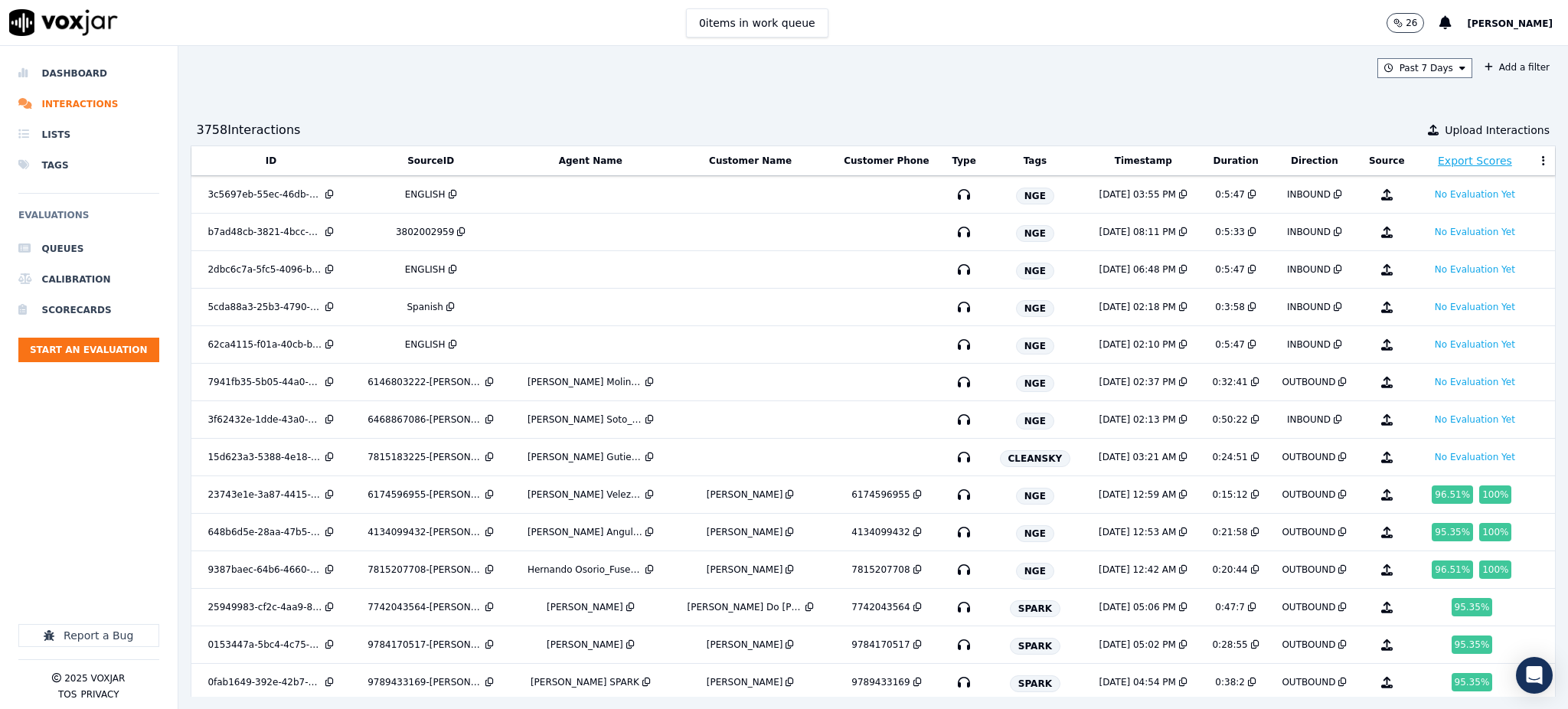
scroll to position [277, 0]
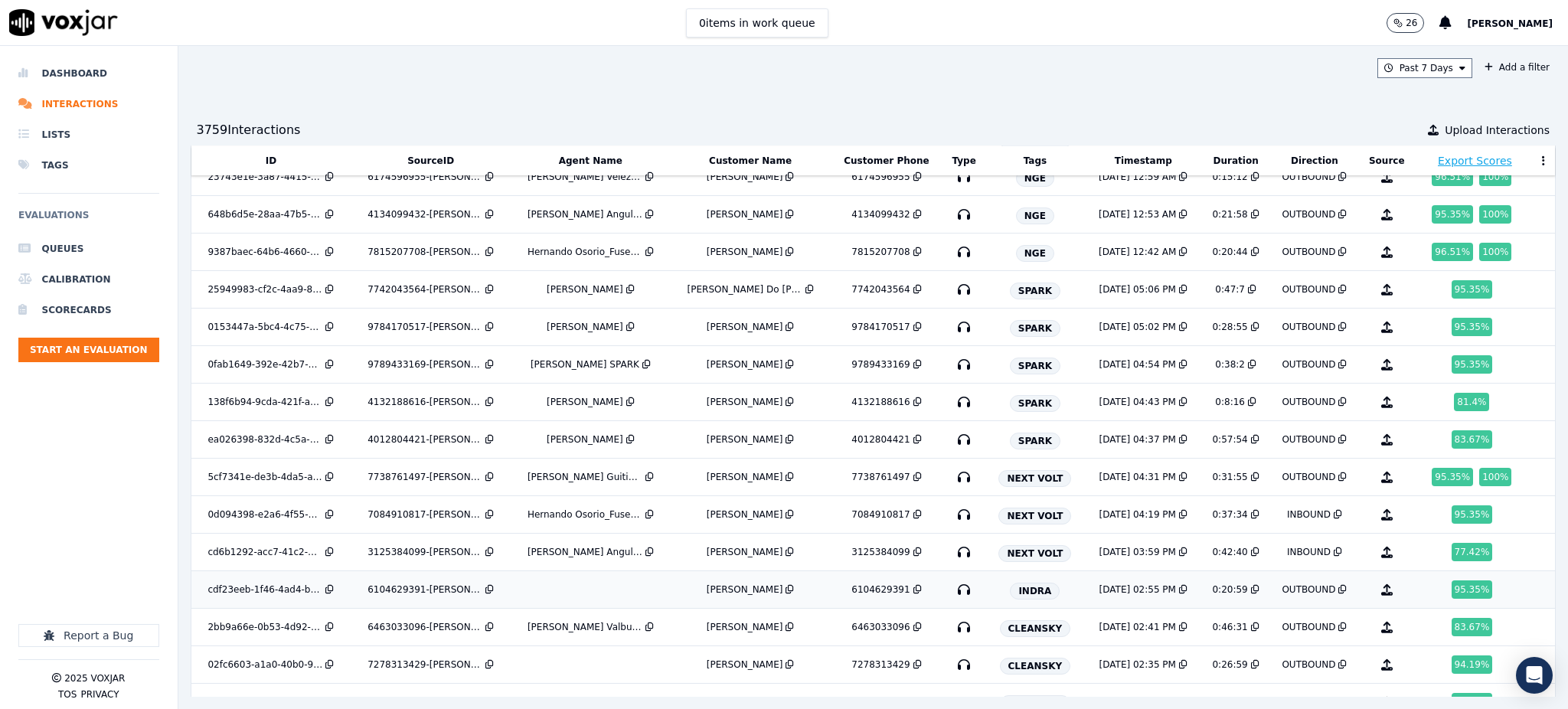
scroll to position [397, 0]
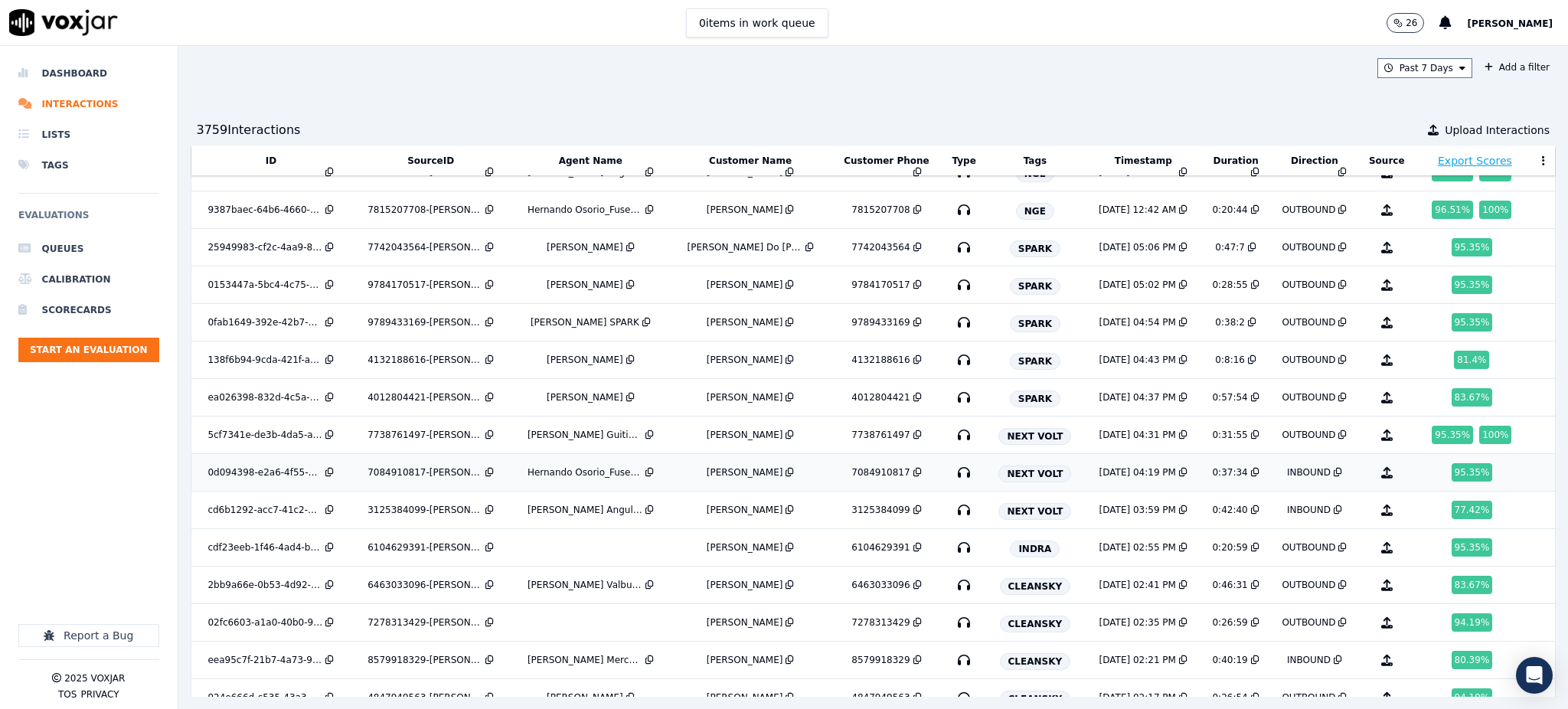
click at [952, 476] on icon "button" at bounding box center [964, 472] width 24 height 24
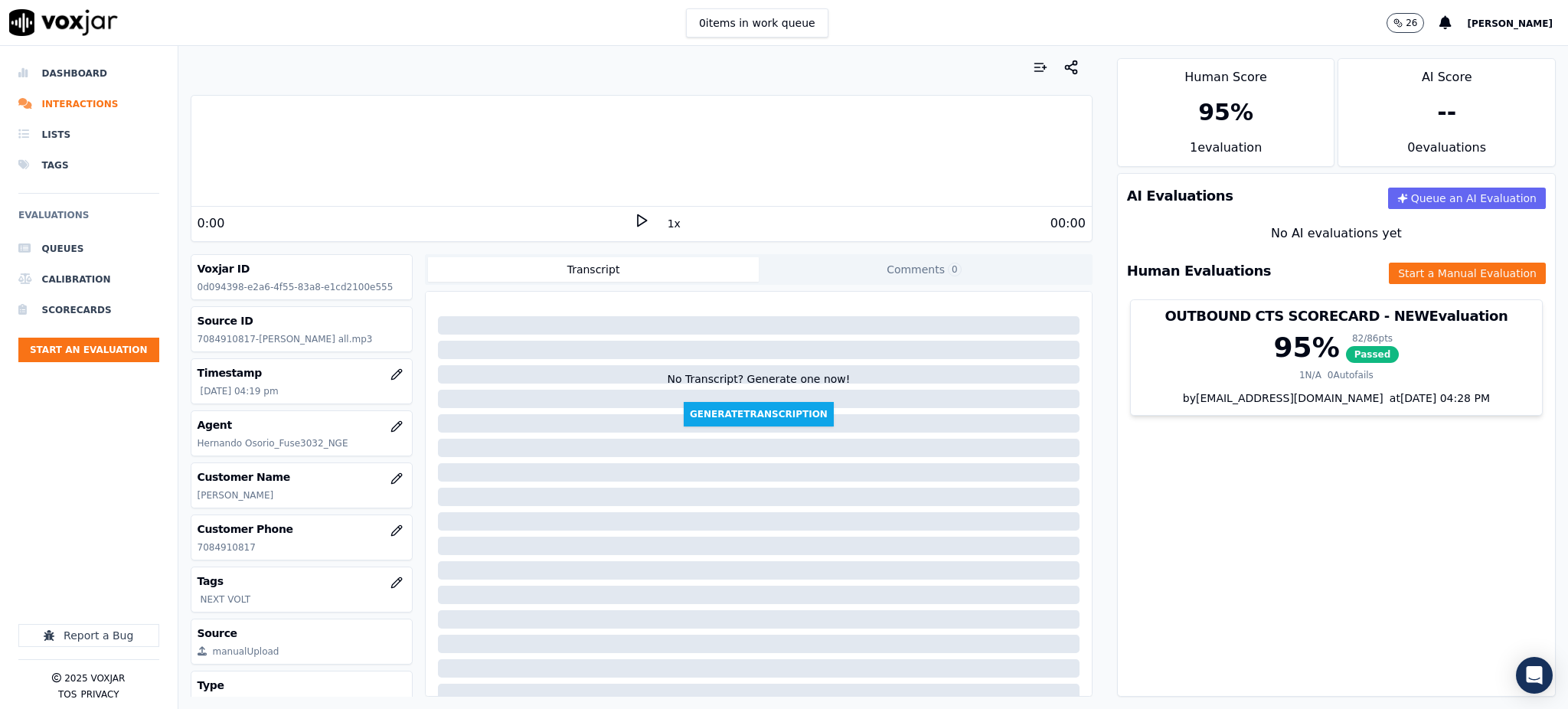
click at [634, 219] on icon at bounding box center [641, 220] width 15 height 15
drag, startPoint x: 266, startPoint y: 549, endPoint x: 194, endPoint y: 552, distance: 72.1
click at [194, 552] on div "Customer Phone [PHONE_NUMBER]" at bounding box center [302, 537] width 221 height 45
copy p "7084910817"
click at [634, 228] on div "1x" at bounding box center [641, 223] width 15 height 20
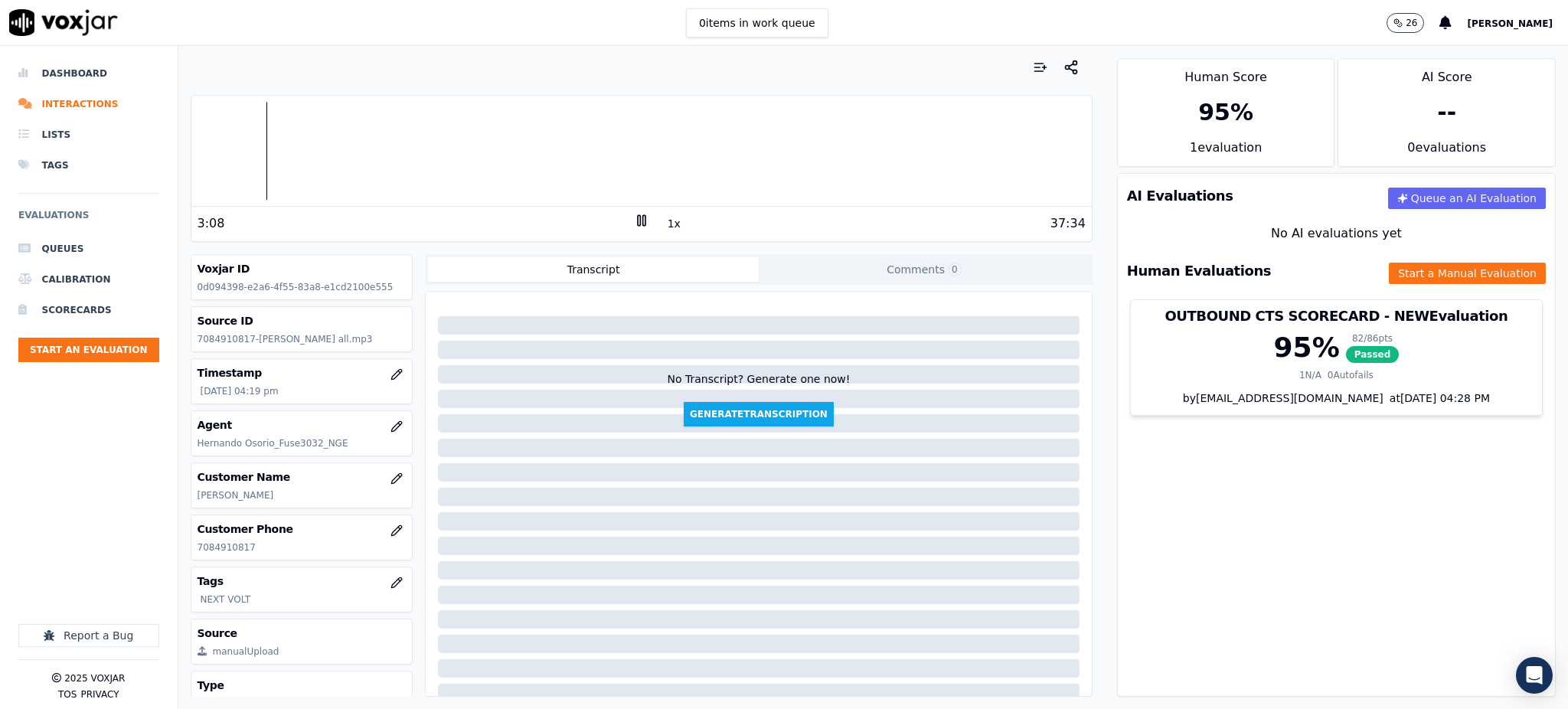
click at [634, 217] on icon at bounding box center [641, 220] width 15 height 15
click at [638, 227] on icon at bounding box center [641, 220] width 15 height 15
click at [635, 221] on icon at bounding box center [641, 220] width 15 height 15
click at [634, 217] on icon at bounding box center [641, 220] width 15 height 15
click at [621, 224] on div "5:25" at bounding box center [416, 224] width 437 height 19
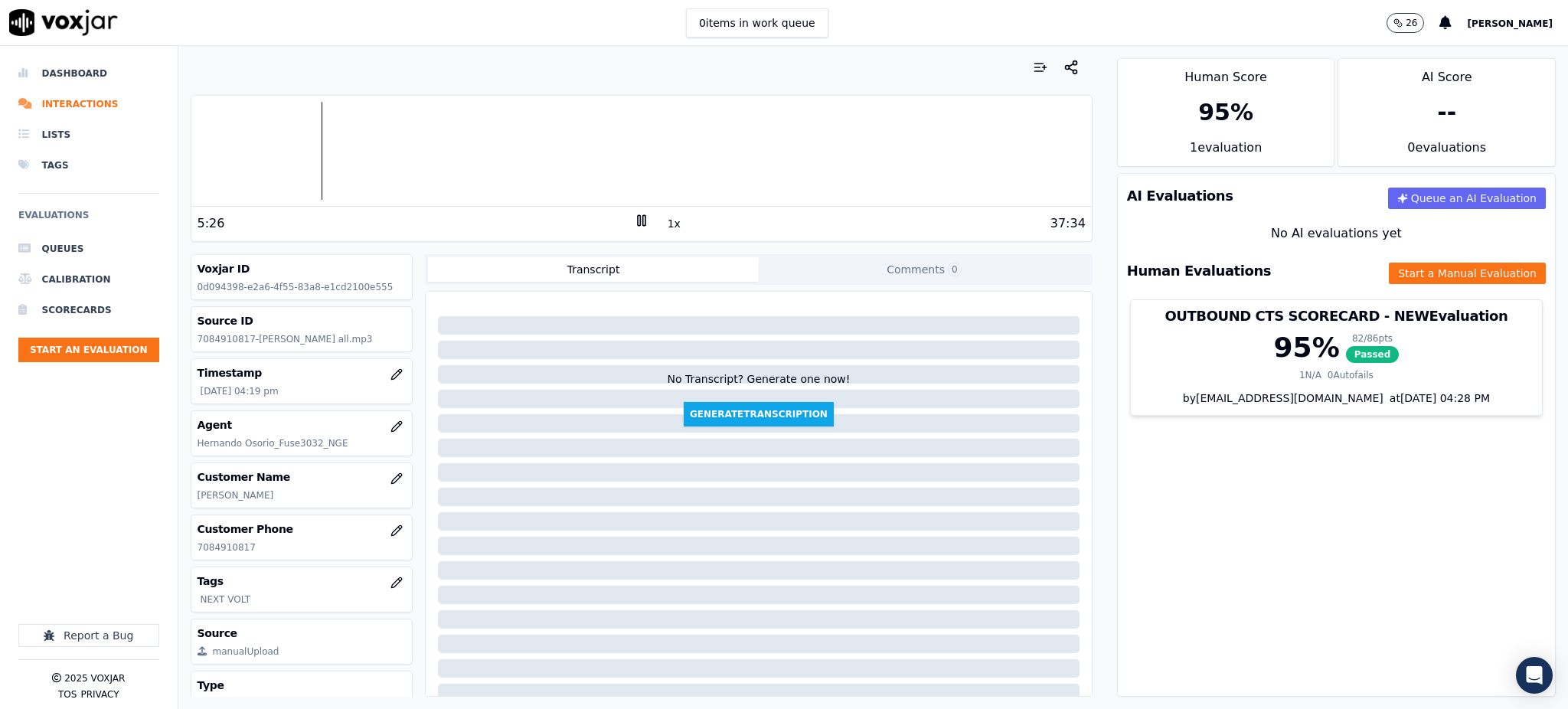
click at [638, 222] on rect at bounding box center [638, 220] width 2 height 10
click at [634, 227] on div "1x" at bounding box center [641, 223] width 15 height 20
click at [634, 228] on div "1x" at bounding box center [641, 223] width 15 height 20
click at [634, 225] on icon at bounding box center [641, 220] width 15 height 15
click at [642, 221] on rect at bounding box center [643, 220] width 2 height 10
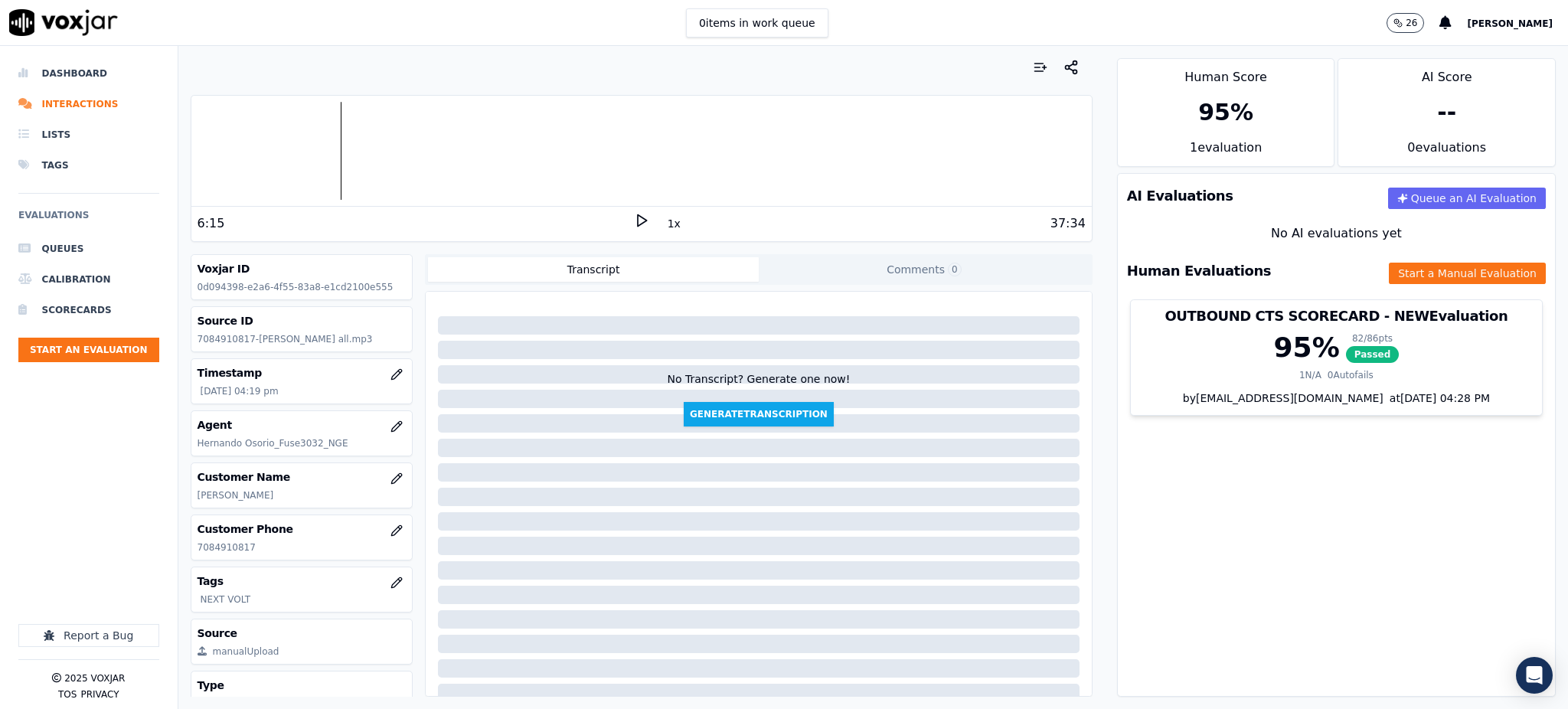
click at [634, 219] on icon at bounding box center [641, 220] width 15 height 15
click at [634, 224] on icon at bounding box center [641, 220] width 15 height 15
click at [634, 224] on icon at bounding box center [641, 220] width 15 height 15
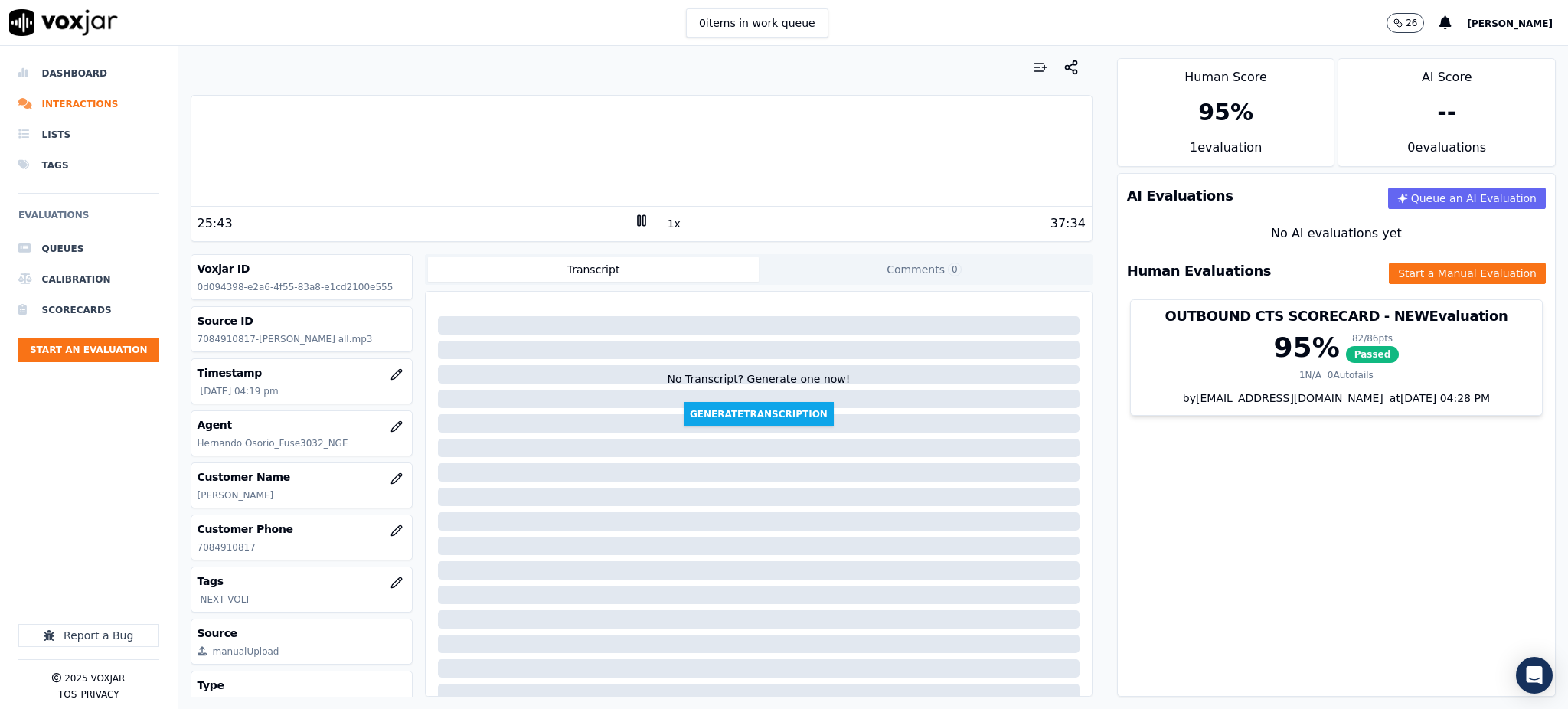
click at [642, 215] on rect at bounding box center [643, 220] width 2 height 10
click at [634, 214] on icon at bounding box center [641, 220] width 15 height 15
click at [634, 220] on icon at bounding box center [641, 220] width 15 height 15
click at [634, 219] on icon at bounding box center [641, 220] width 15 height 15
click at [634, 215] on icon at bounding box center [641, 220] width 15 height 15
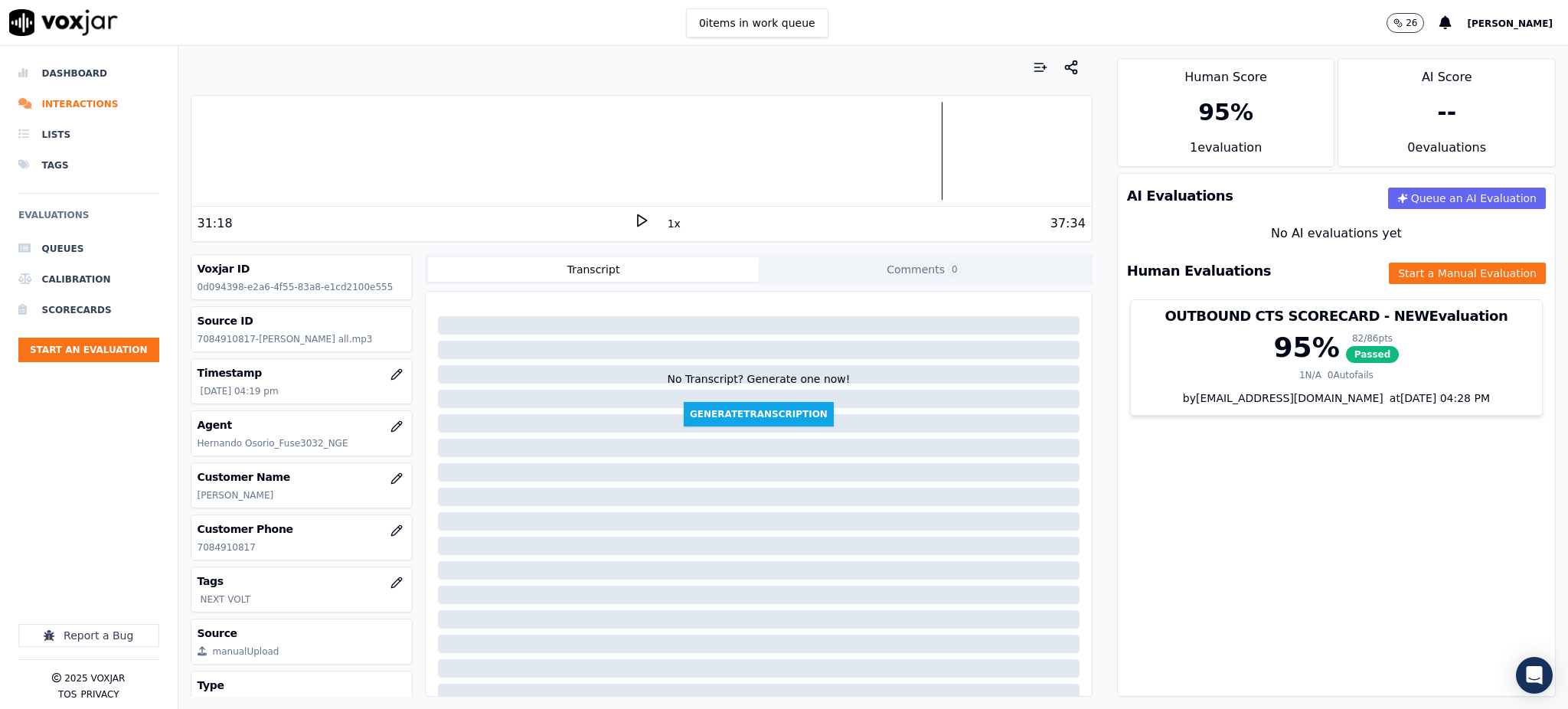
drag, startPoint x: 628, startPoint y: 221, endPoint x: 873, endPoint y: 259, distance: 247.9
click at [634, 220] on icon at bounding box center [641, 220] width 15 height 15
click at [1400, 276] on button "Start a Manual Evaluation" at bounding box center [1466, 273] width 157 height 21
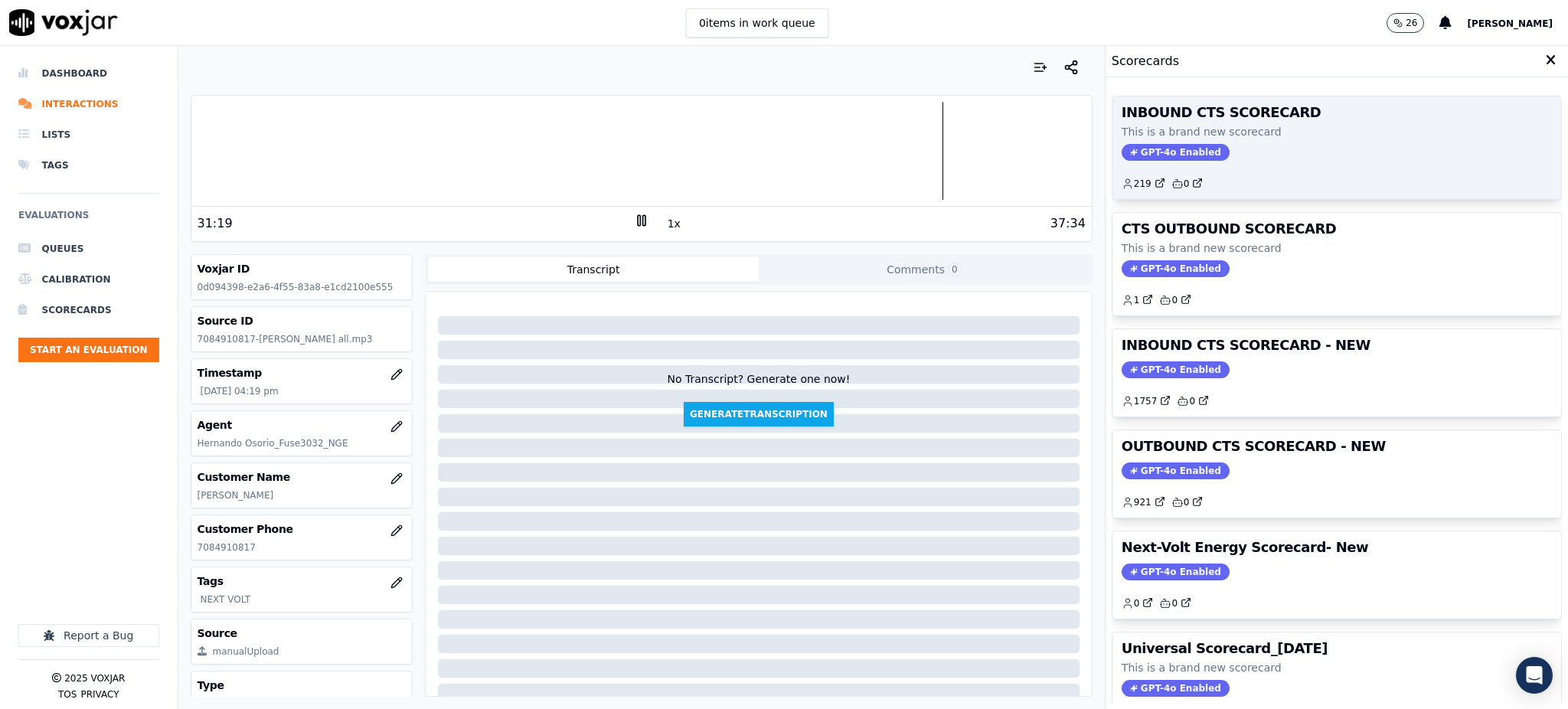
click at [1122, 152] on span "GPT-4o Enabled" at bounding box center [1175, 152] width 108 height 17
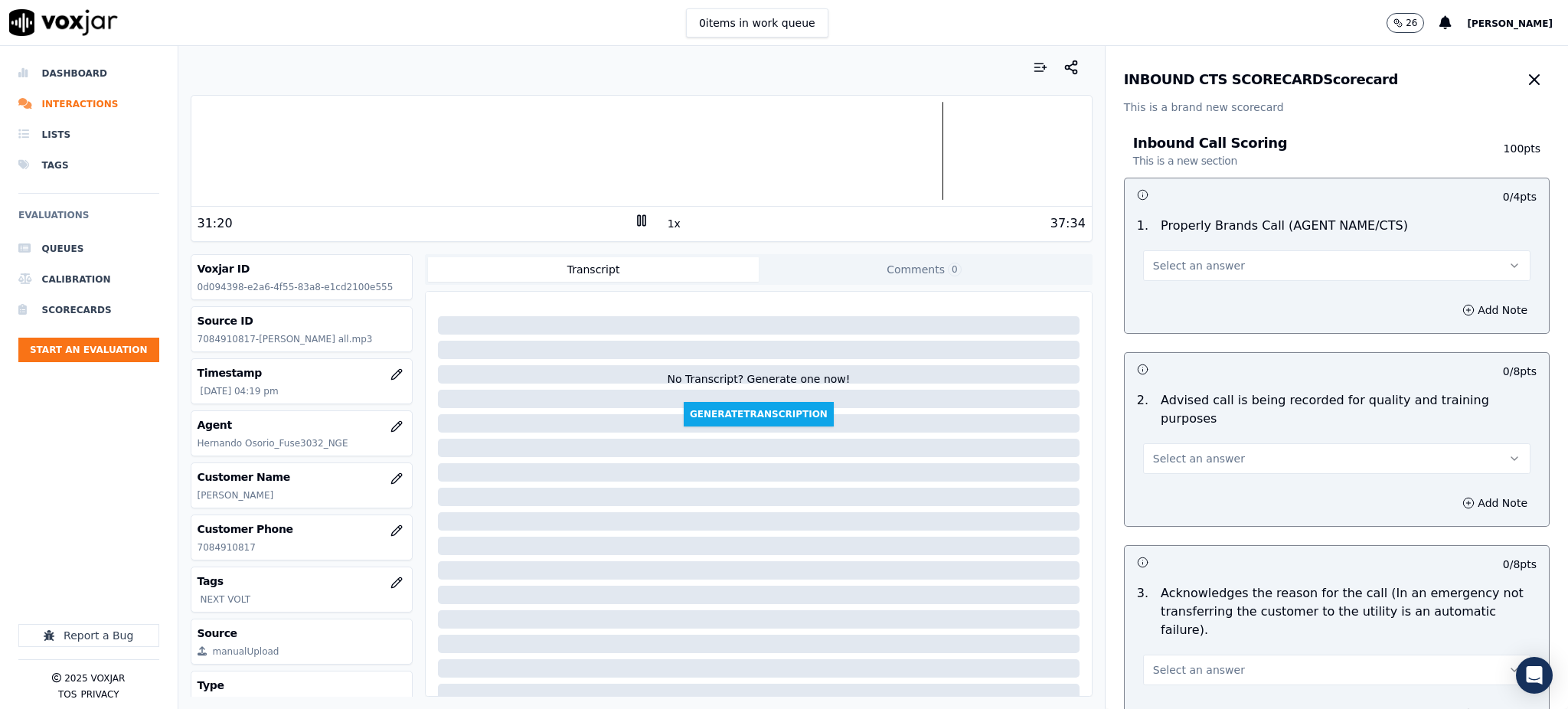
click at [1157, 265] on span "Select an answer" at bounding box center [1198, 265] width 92 height 15
click at [1156, 303] on div "Yes" at bounding box center [1303, 300] width 354 height 24
click at [1170, 448] on button "Select an answer" at bounding box center [1336, 459] width 387 height 31
click at [1161, 476] on div "Yes" at bounding box center [1303, 475] width 354 height 24
click at [1156, 662] on span "Select an answer" at bounding box center [1198, 669] width 92 height 15
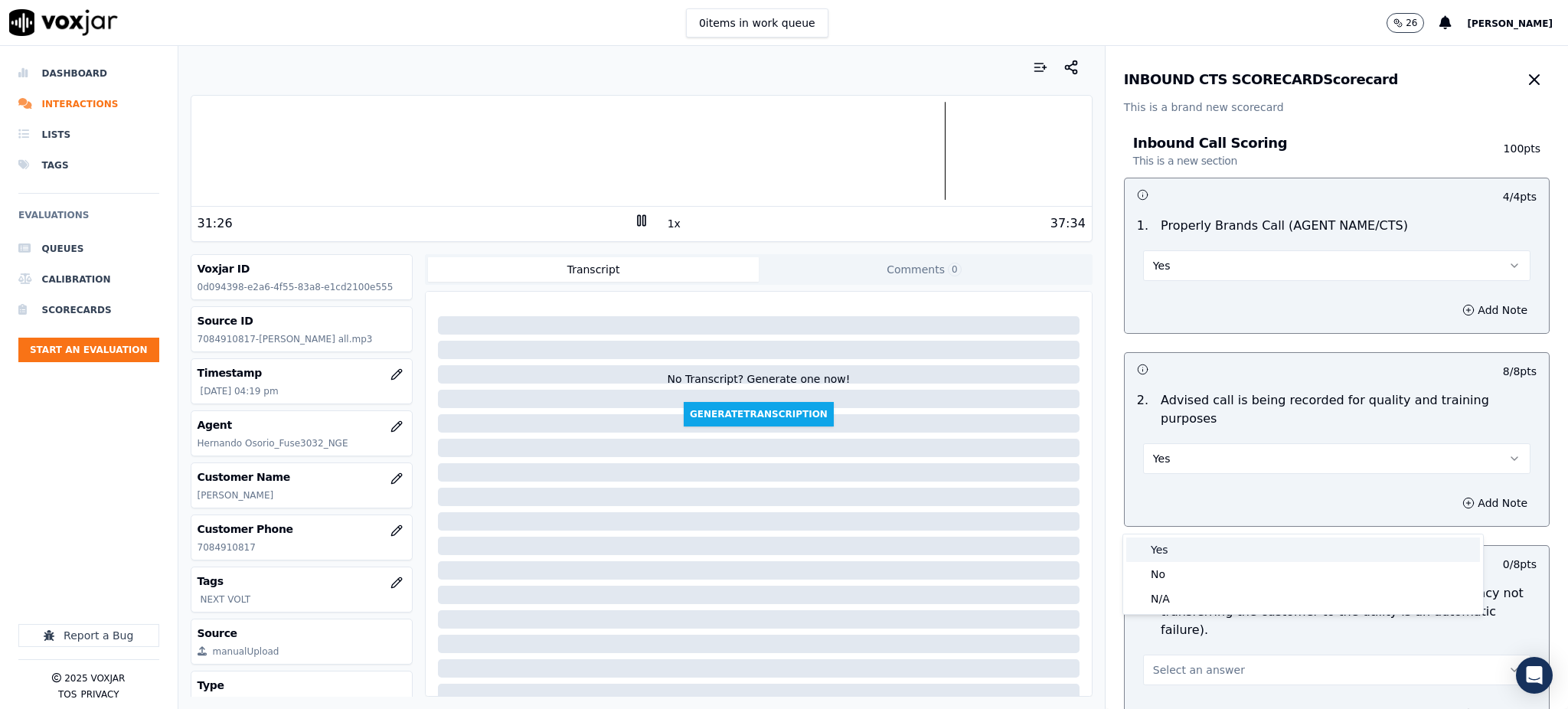
click at [1173, 549] on div "Yes" at bounding box center [1303, 550] width 354 height 24
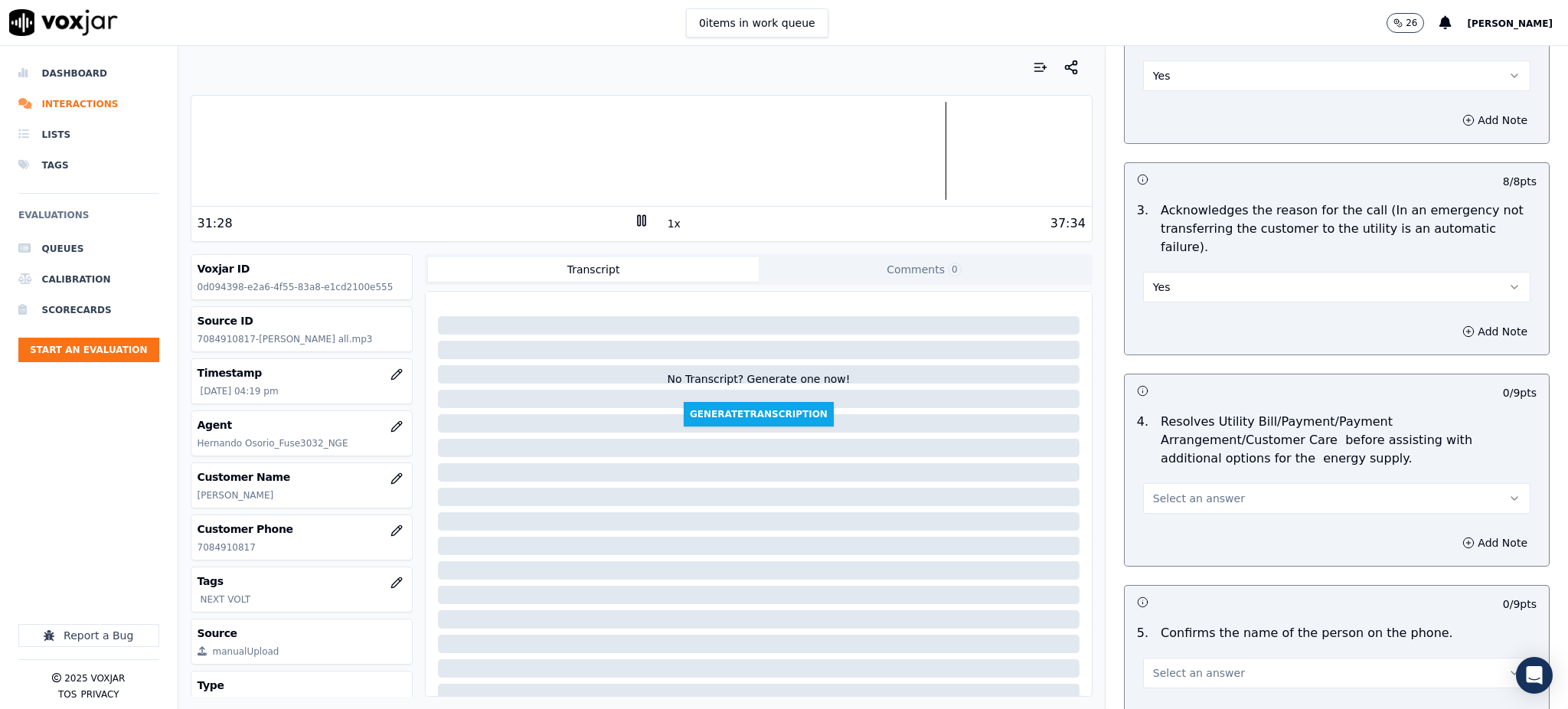
scroll to position [408, 0]
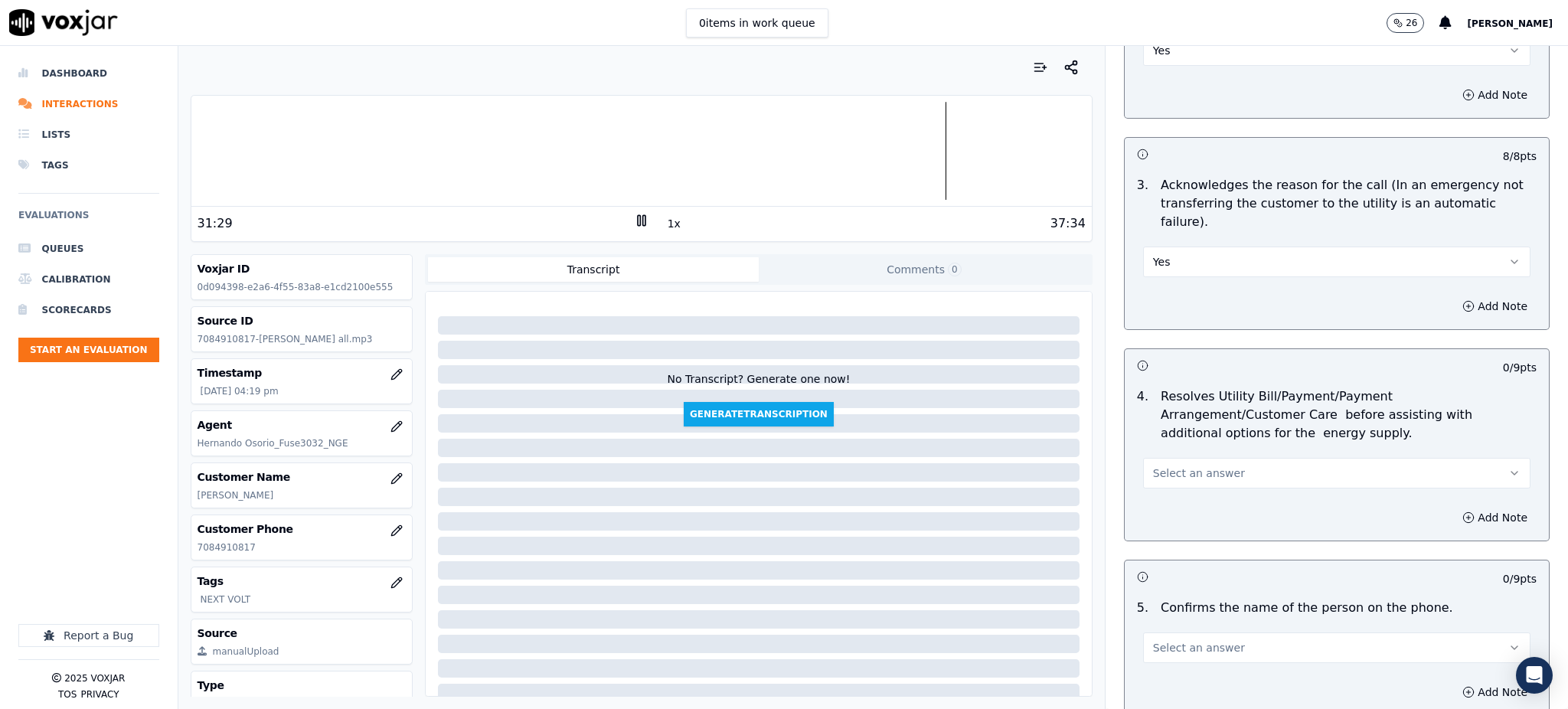
drag, startPoint x: 1160, startPoint y: 437, endPoint x: 1174, endPoint y: 440, distance: 14.3
click at [1161, 465] on span "Select an answer" at bounding box center [1198, 472] width 92 height 15
click at [1184, 462] on div "Yes" at bounding box center [1303, 471] width 354 height 24
click at [1178, 640] on span "Select an answer" at bounding box center [1198, 647] width 92 height 15
click at [1174, 530] on div "Yes" at bounding box center [1303, 527] width 354 height 24
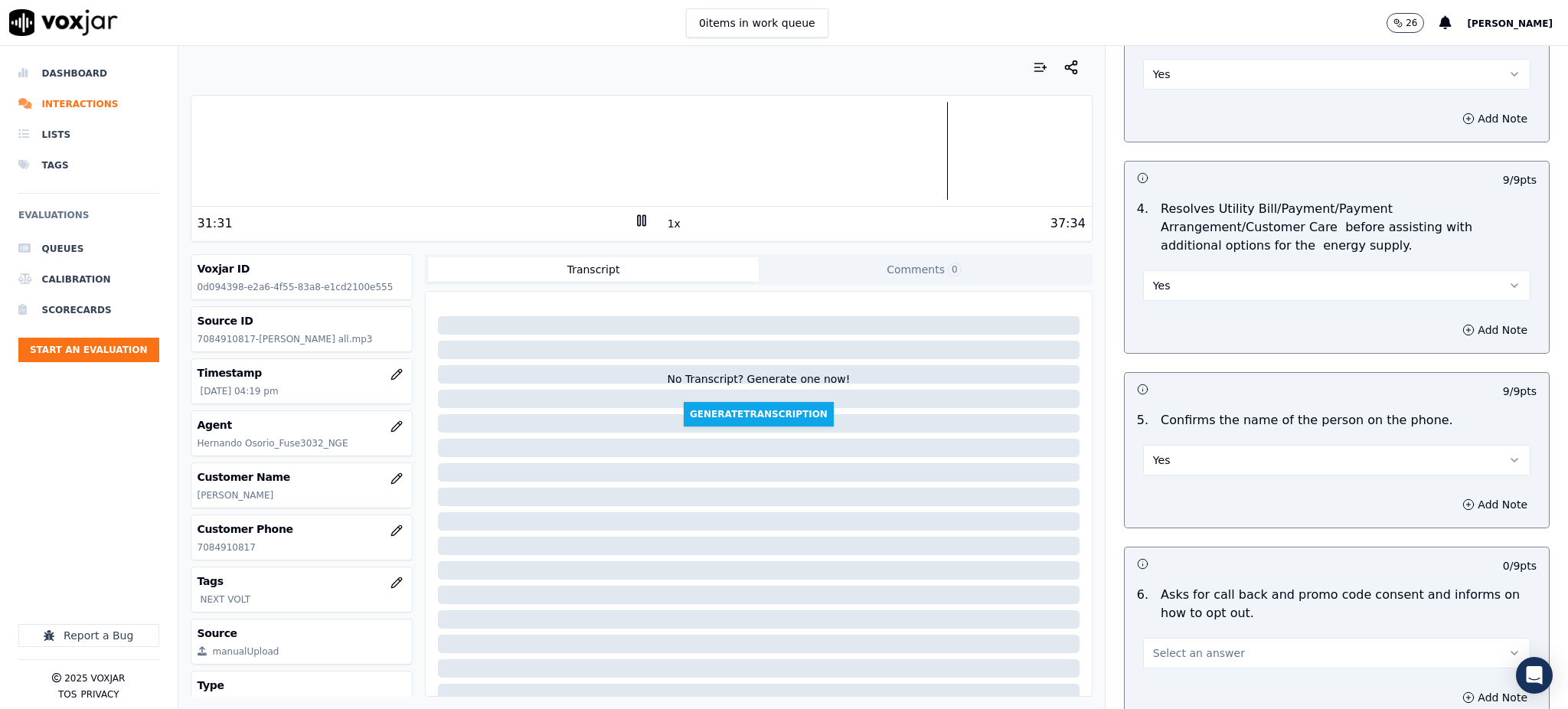
scroll to position [612, 0]
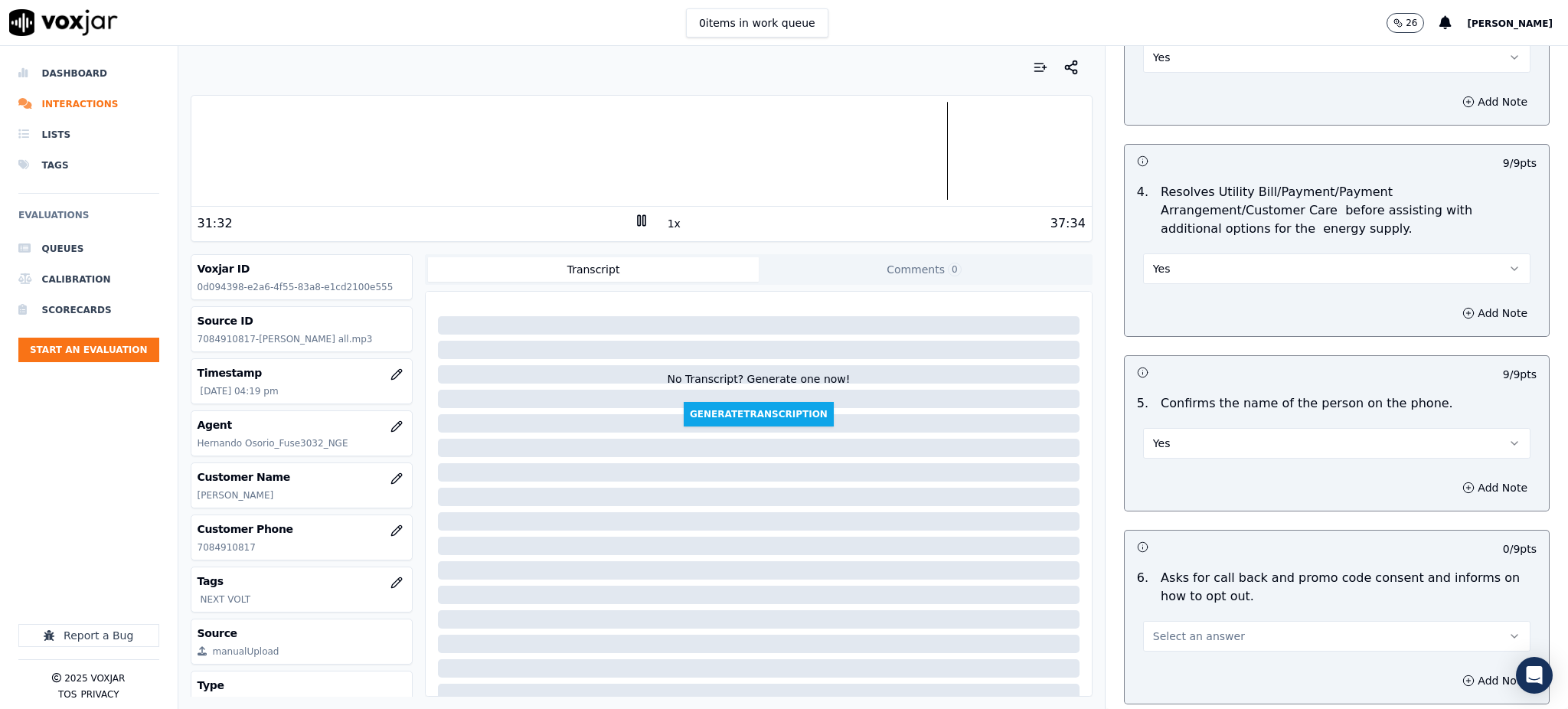
click at [1161, 629] on span "Select an answer" at bounding box center [1198, 636] width 92 height 15
click at [1165, 630] on div "Yes" at bounding box center [1303, 634] width 354 height 24
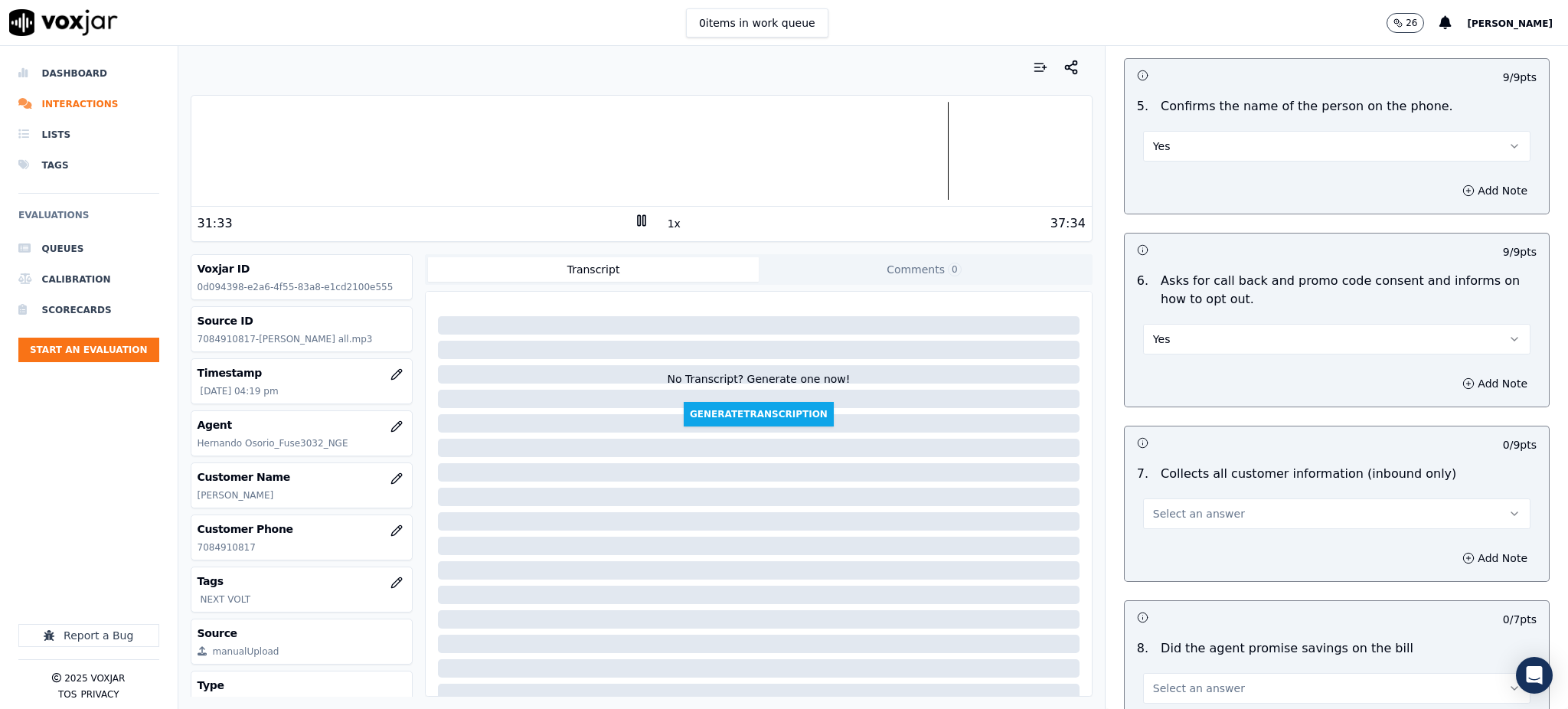
scroll to position [918, 0]
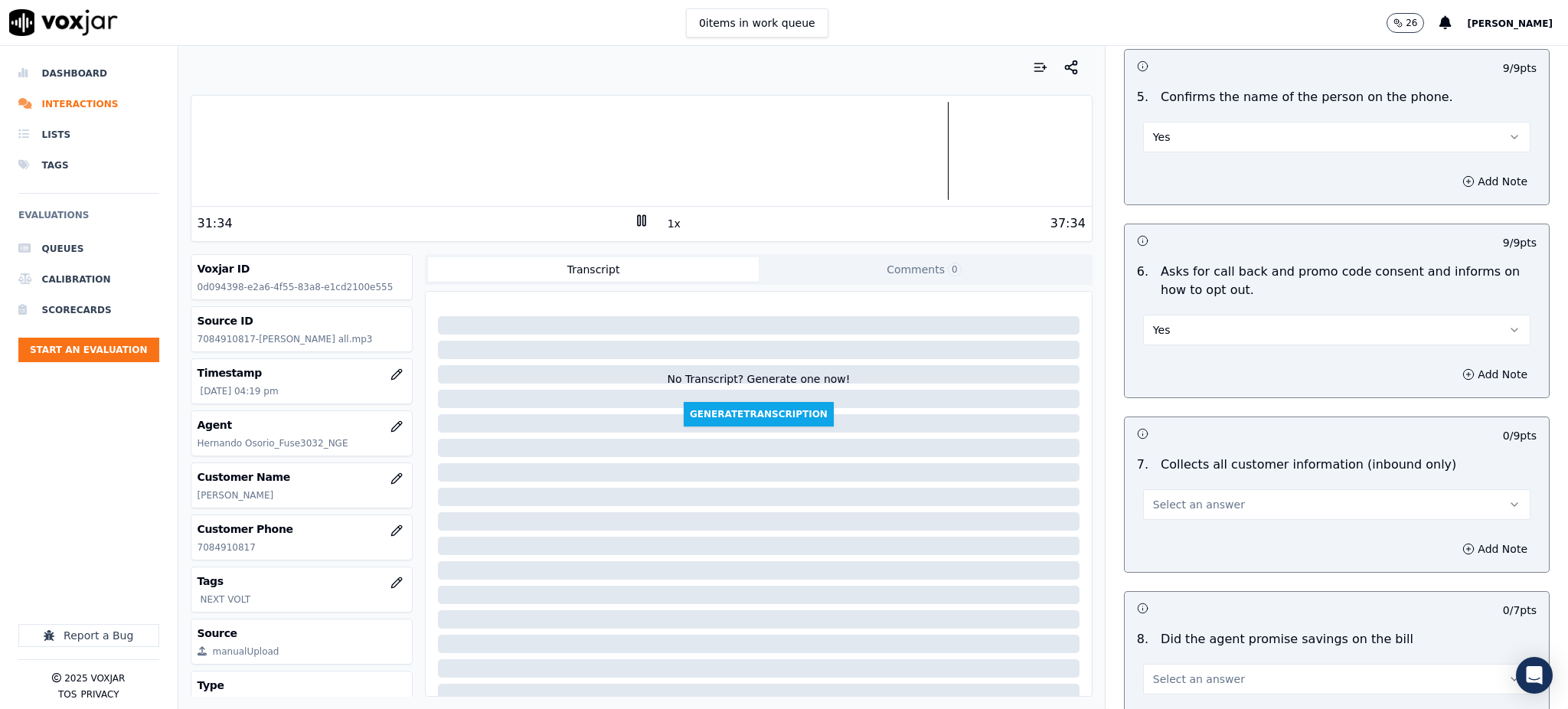
click at [1152, 497] on span "Select an answer" at bounding box center [1198, 504] width 92 height 15
click at [1152, 507] on div "Yes" at bounding box center [1303, 502] width 354 height 24
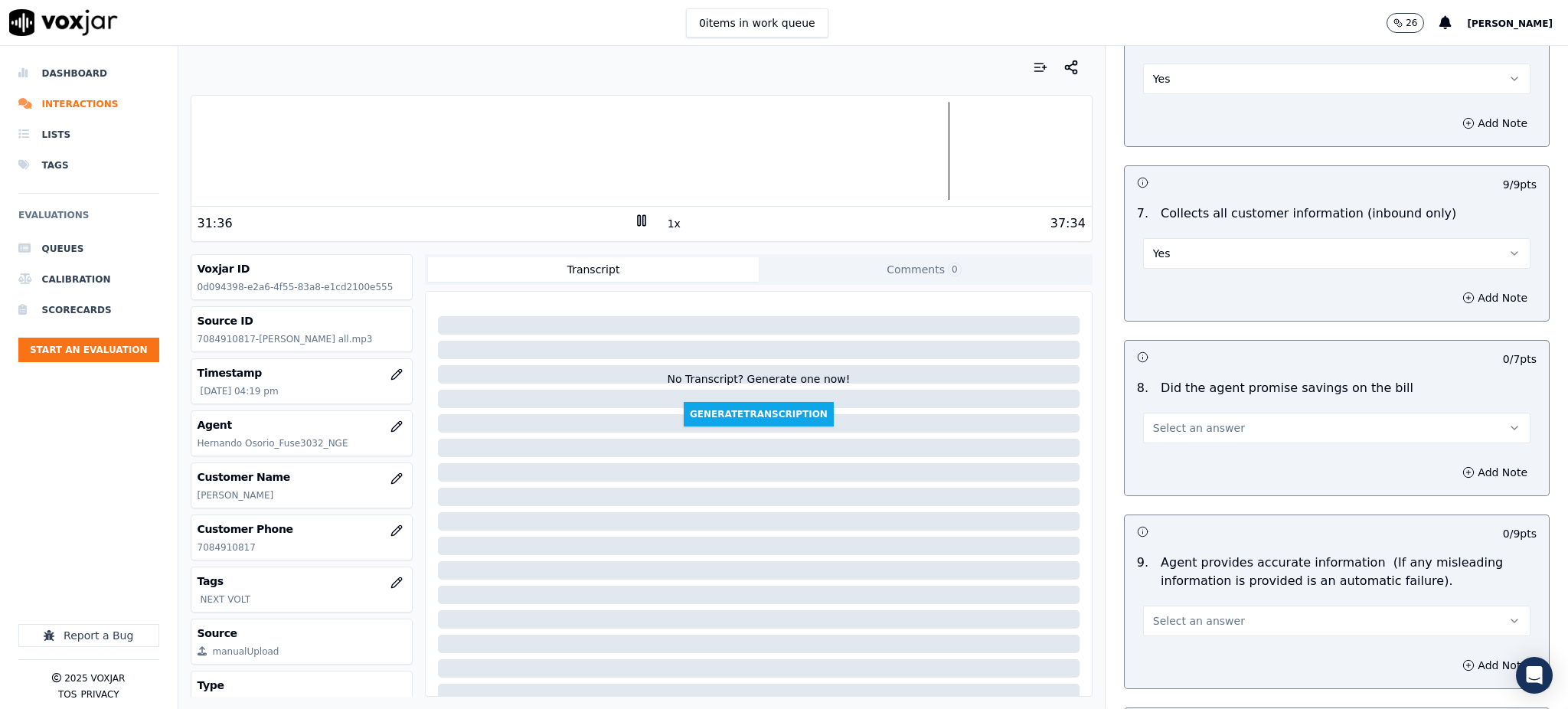
scroll to position [1224, 0]
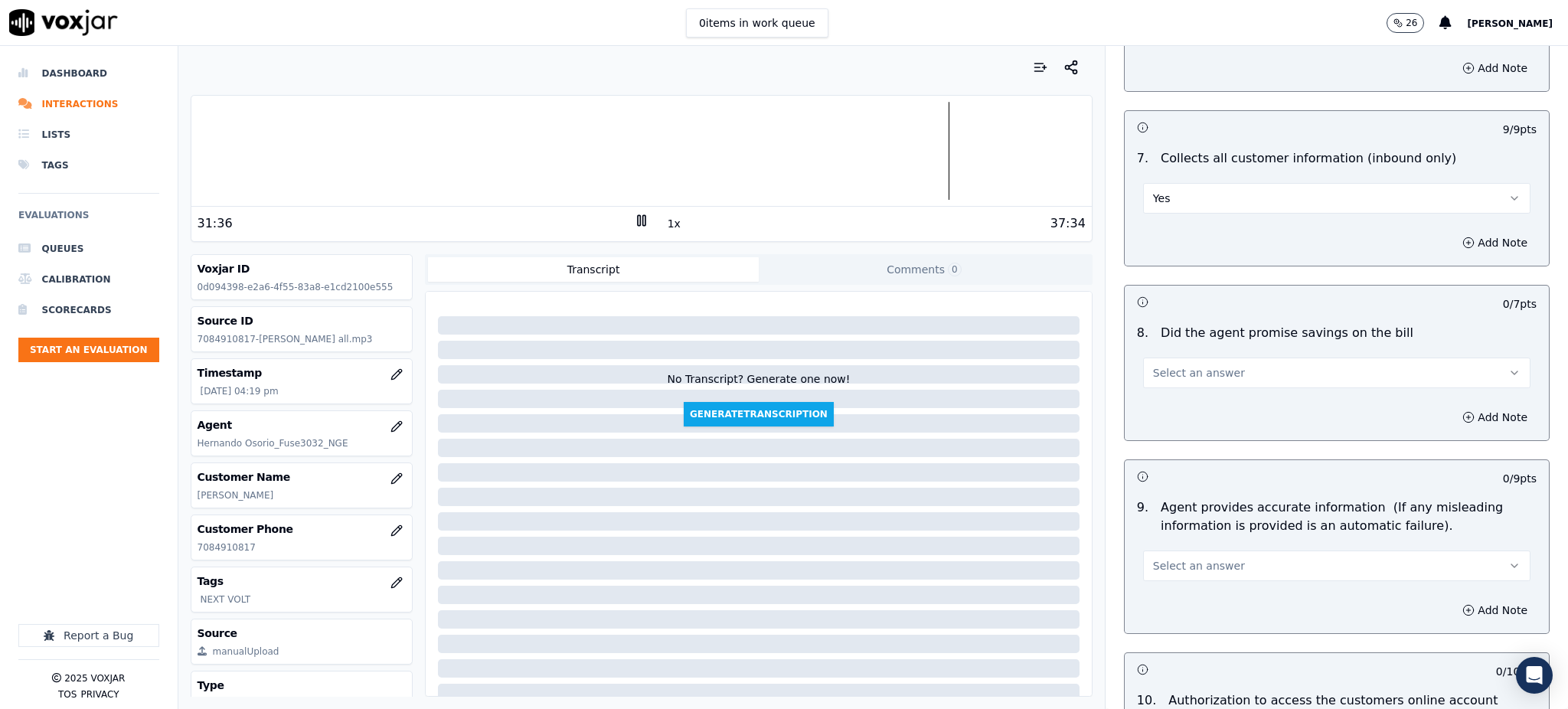
click at [1169, 358] on button "Select an answer" at bounding box center [1336, 373] width 387 height 31
click at [1165, 377] on div "Yes" at bounding box center [1303, 371] width 354 height 24
click at [1152, 558] on span "Select an answer" at bounding box center [1198, 565] width 92 height 15
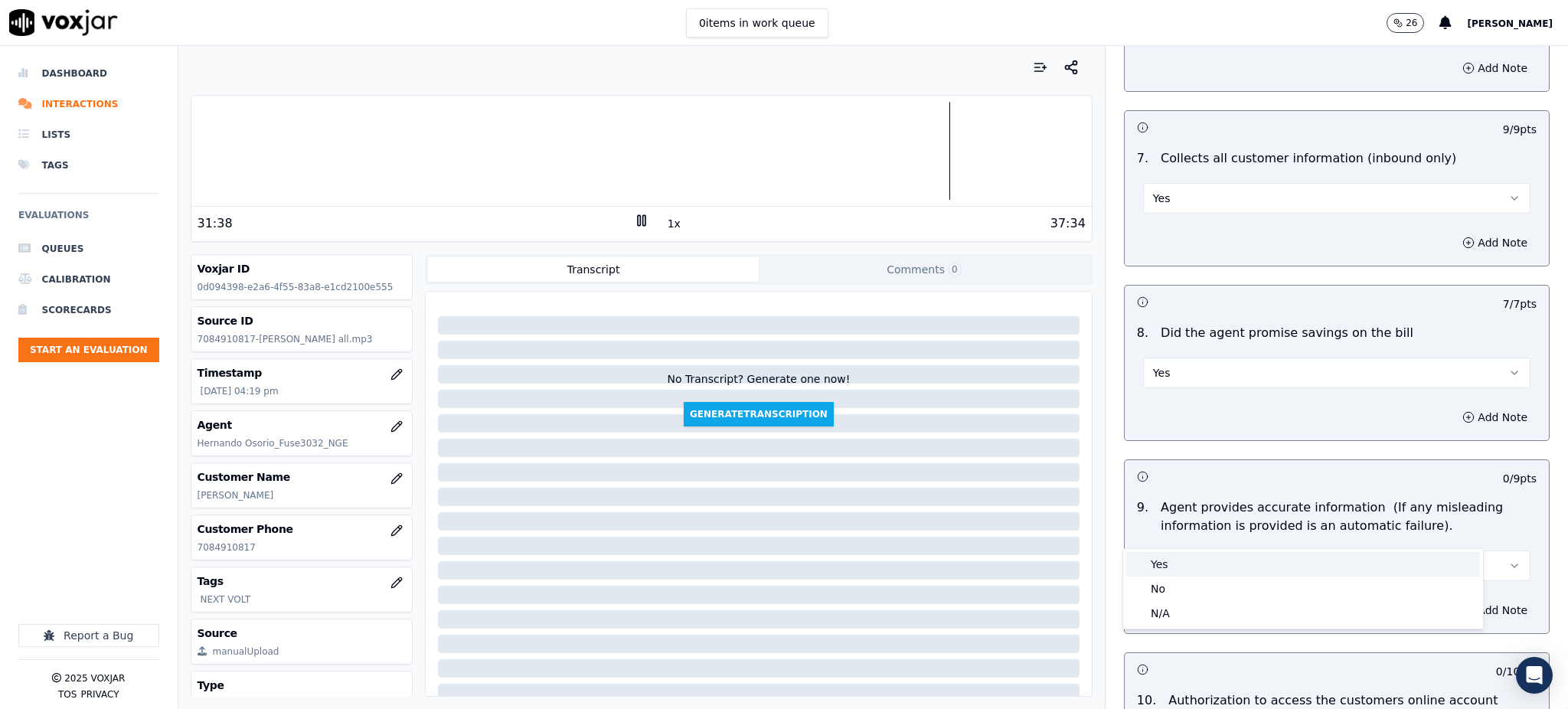
click at [1155, 570] on div "Yes" at bounding box center [1303, 564] width 354 height 24
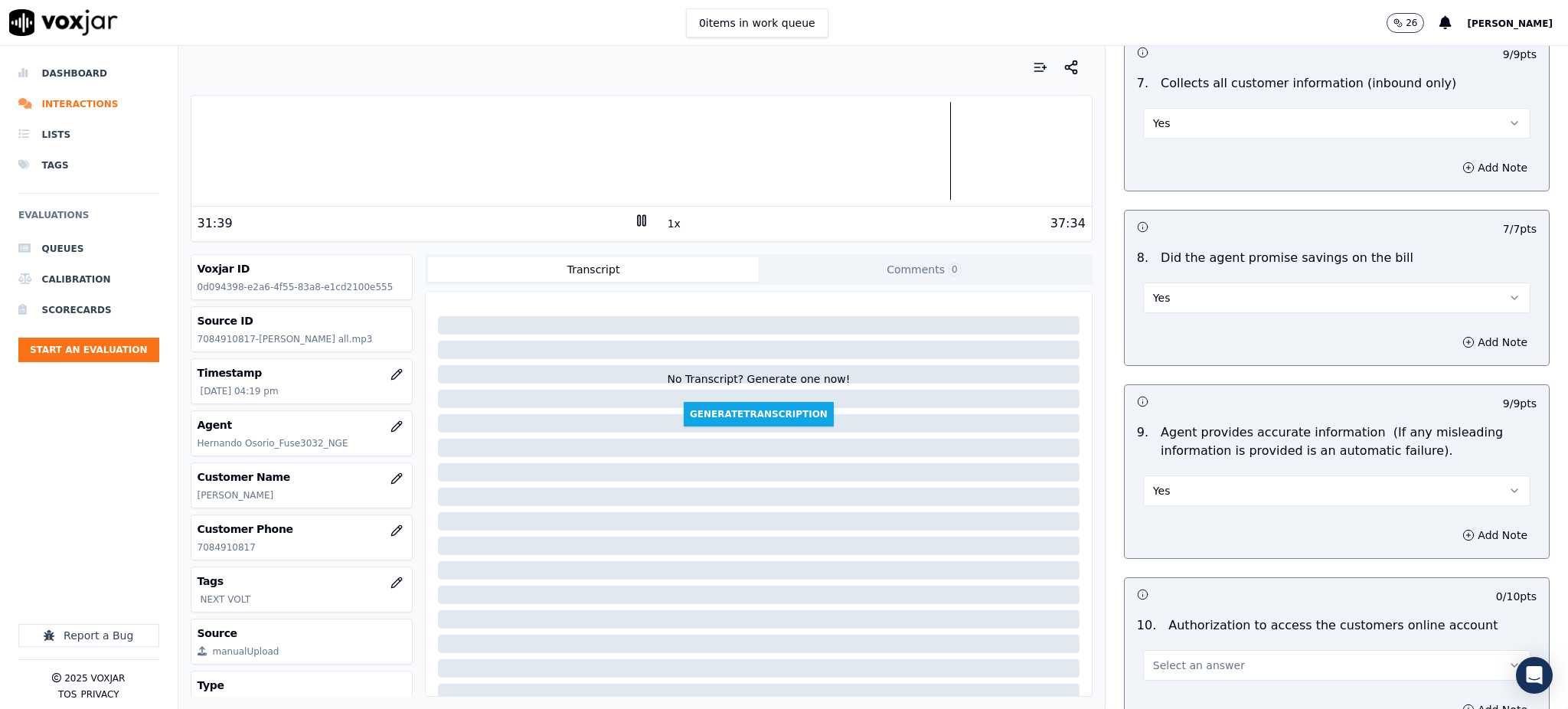
scroll to position [1530, 0]
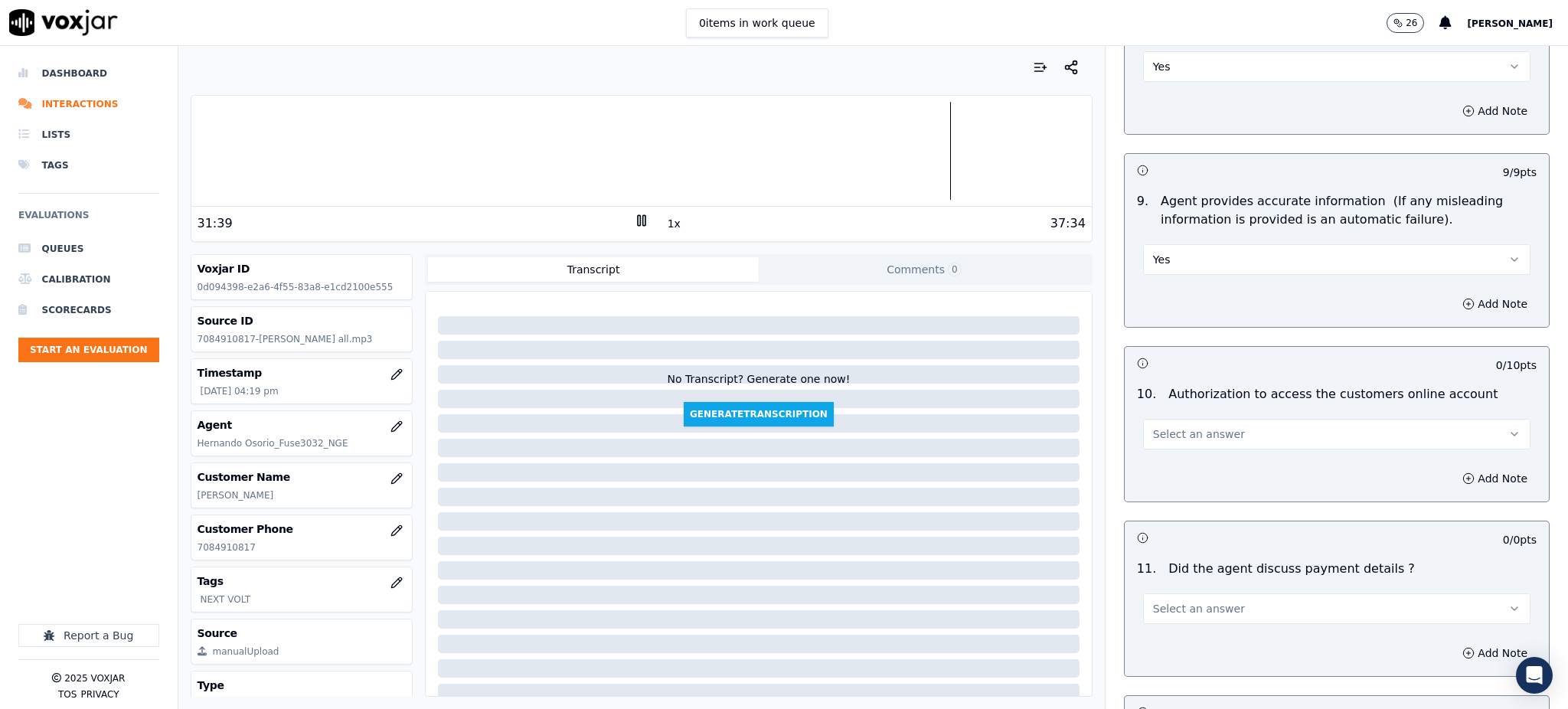
click at [1152, 419] on button "Select an answer" at bounding box center [1336, 434] width 387 height 31
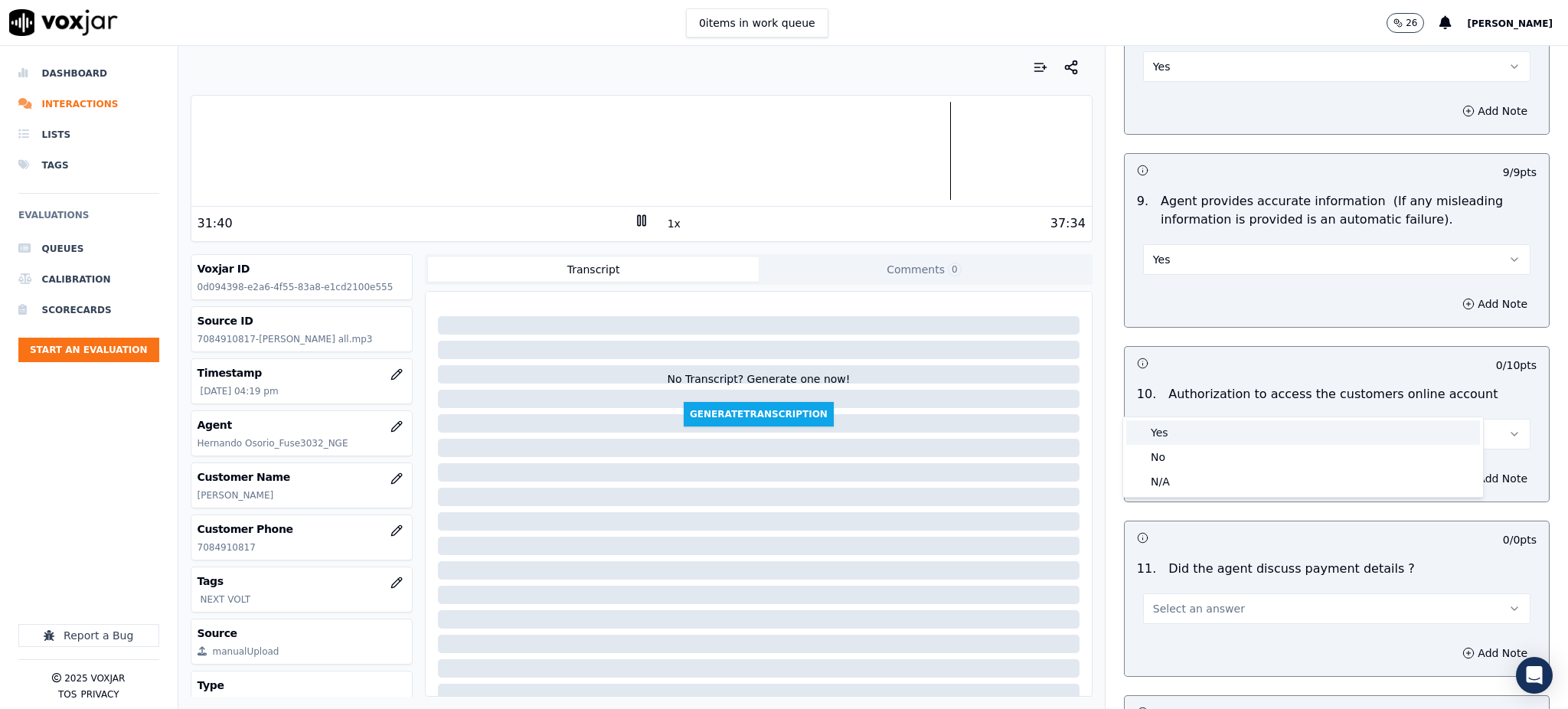
click at [1165, 442] on div "Yes" at bounding box center [1303, 433] width 354 height 24
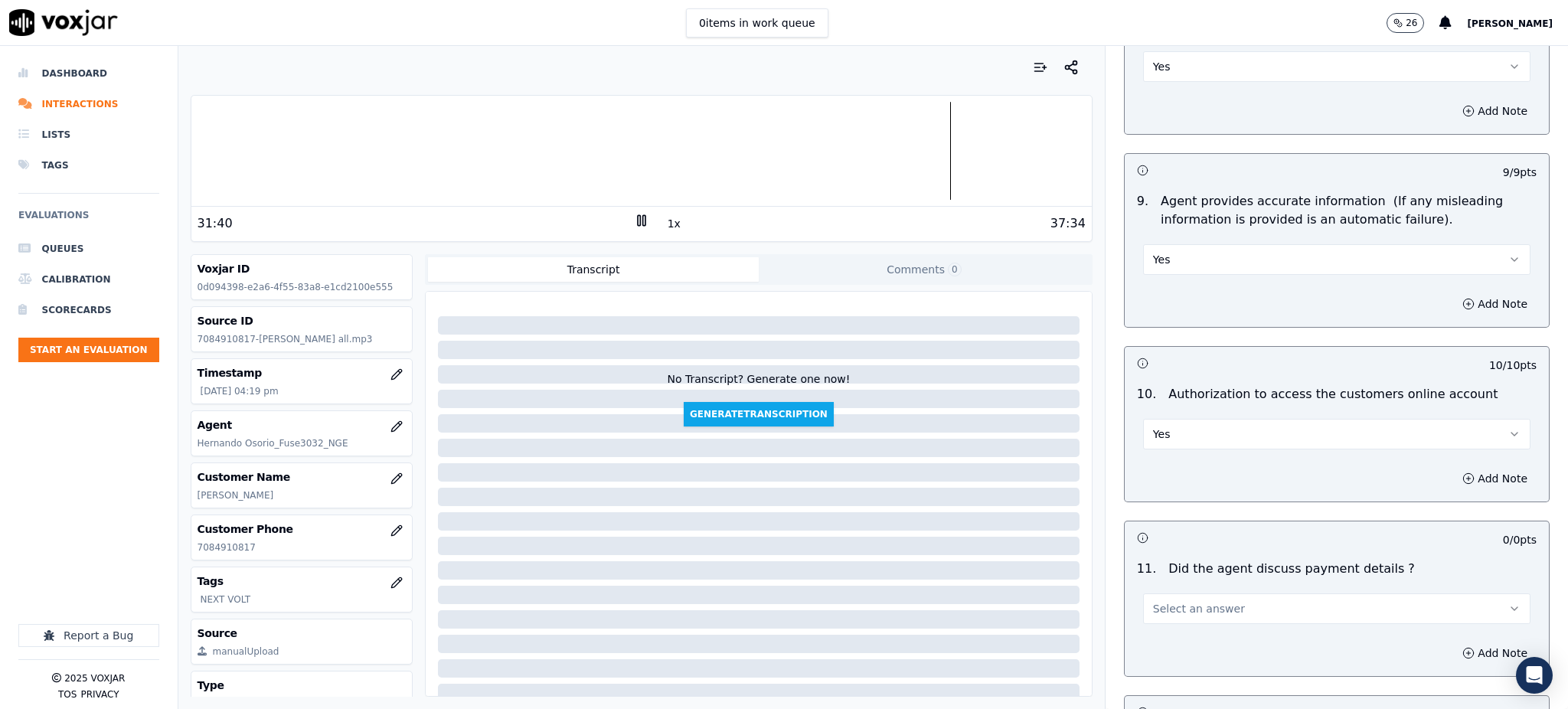
click at [1144, 593] on button "Select an answer" at bounding box center [1336, 608] width 387 height 31
click at [1149, 649] on div "N/A" at bounding box center [1303, 656] width 354 height 24
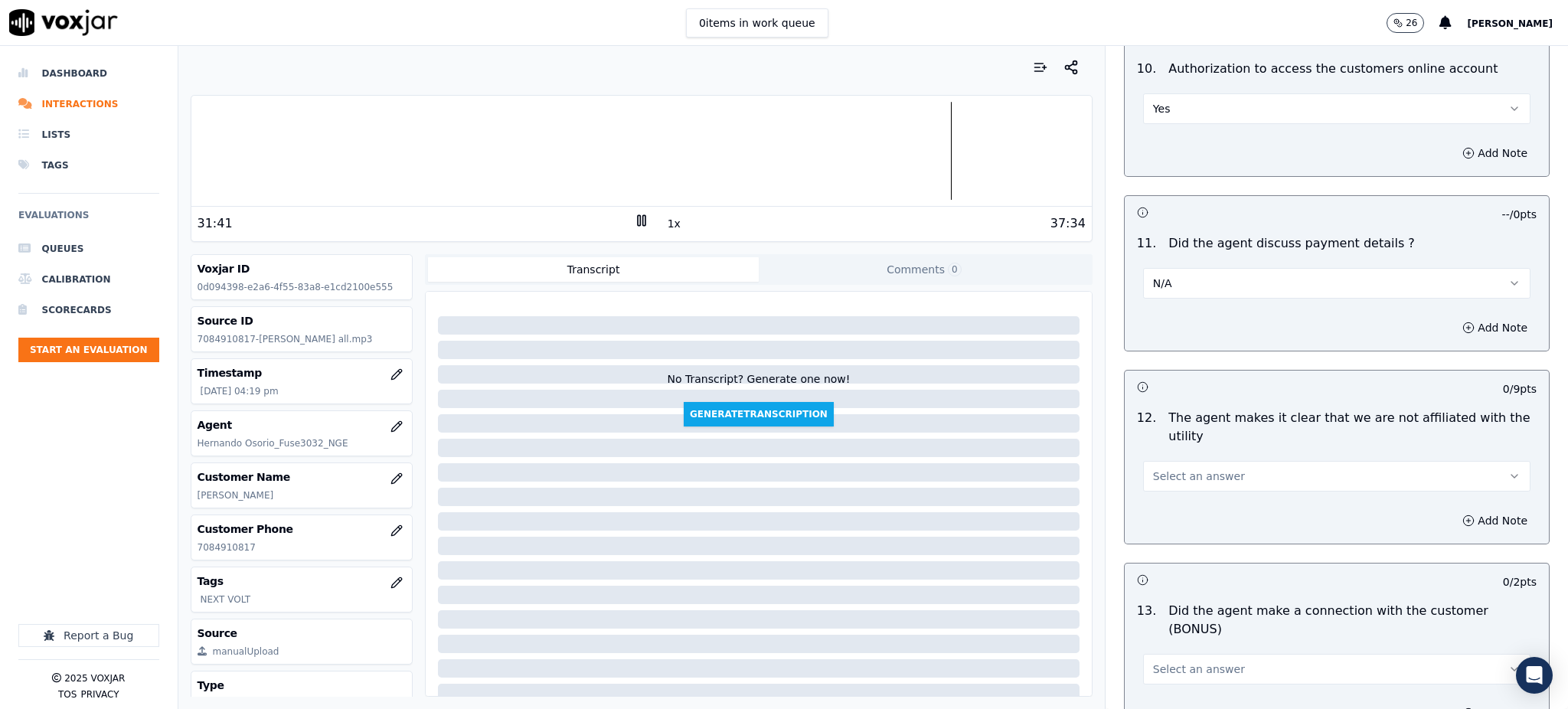
scroll to position [1938, 0]
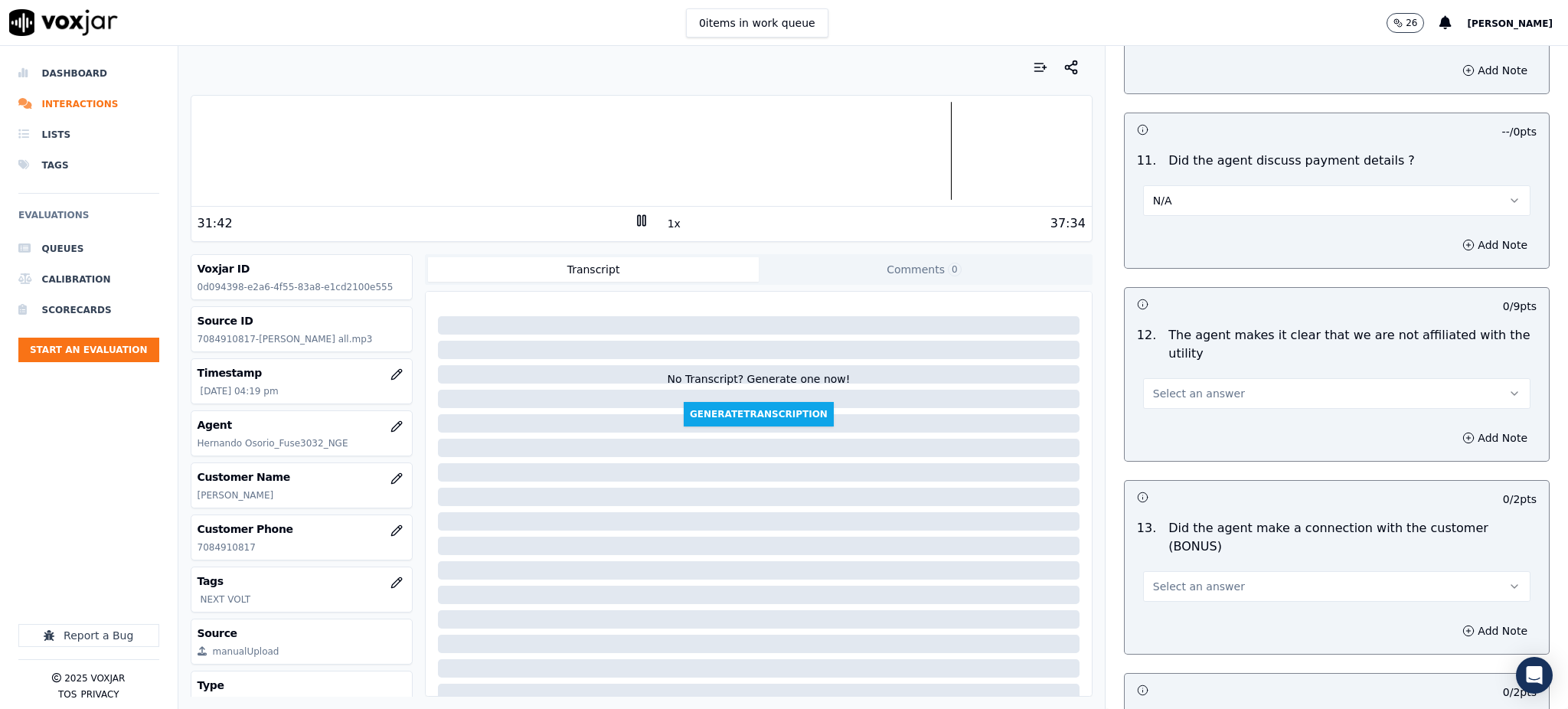
click at [1152, 385] on span "Select an answer" at bounding box center [1198, 393] width 92 height 15
click at [1165, 390] on div "Yes" at bounding box center [1303, 392] width 354 height 24
click at [1149, 571] on button "Select an answer" at bounding box center [1336, 586] width 387 height 31
click at [1149, 562] on div "Yes" at bounding box center [1303, 566] width 354 height 24
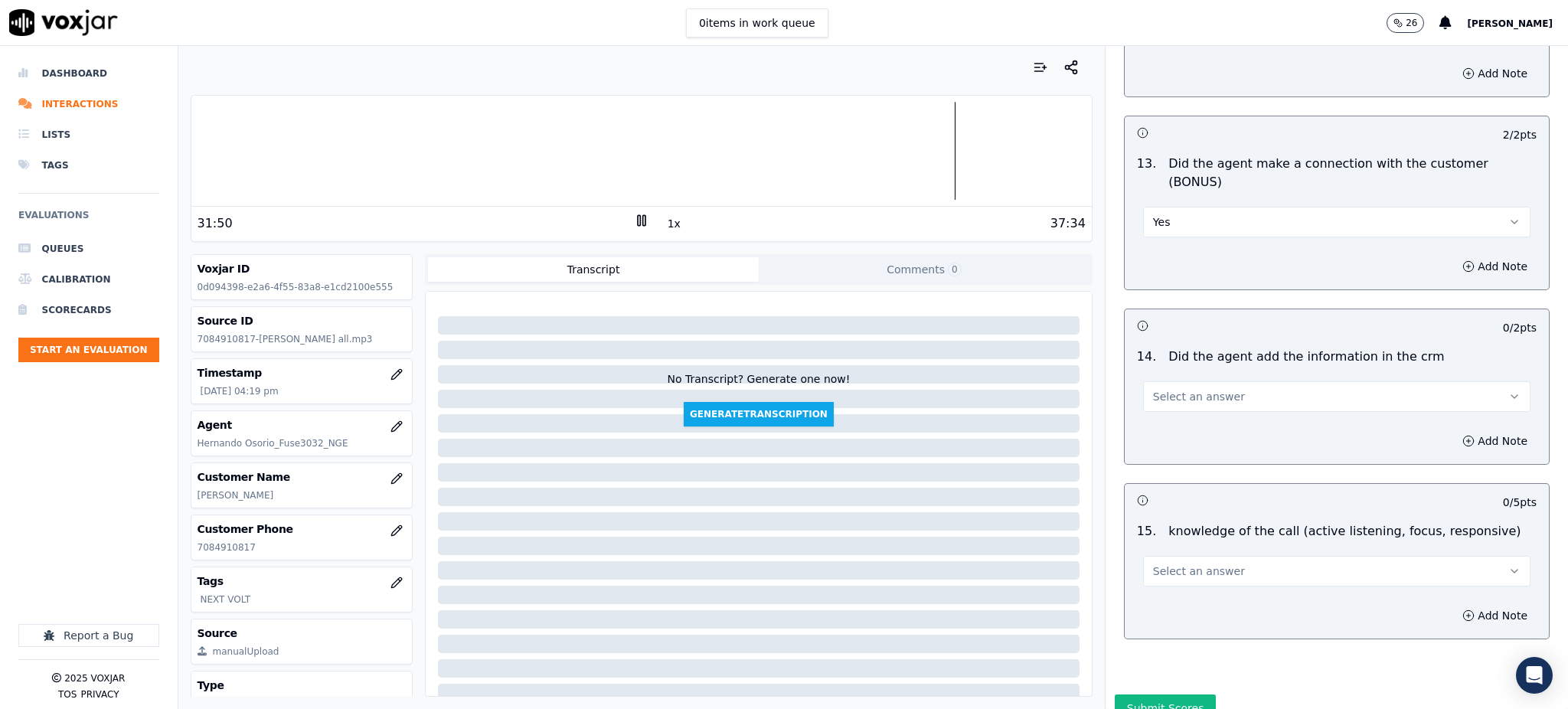
scroll to position [2316, 0]
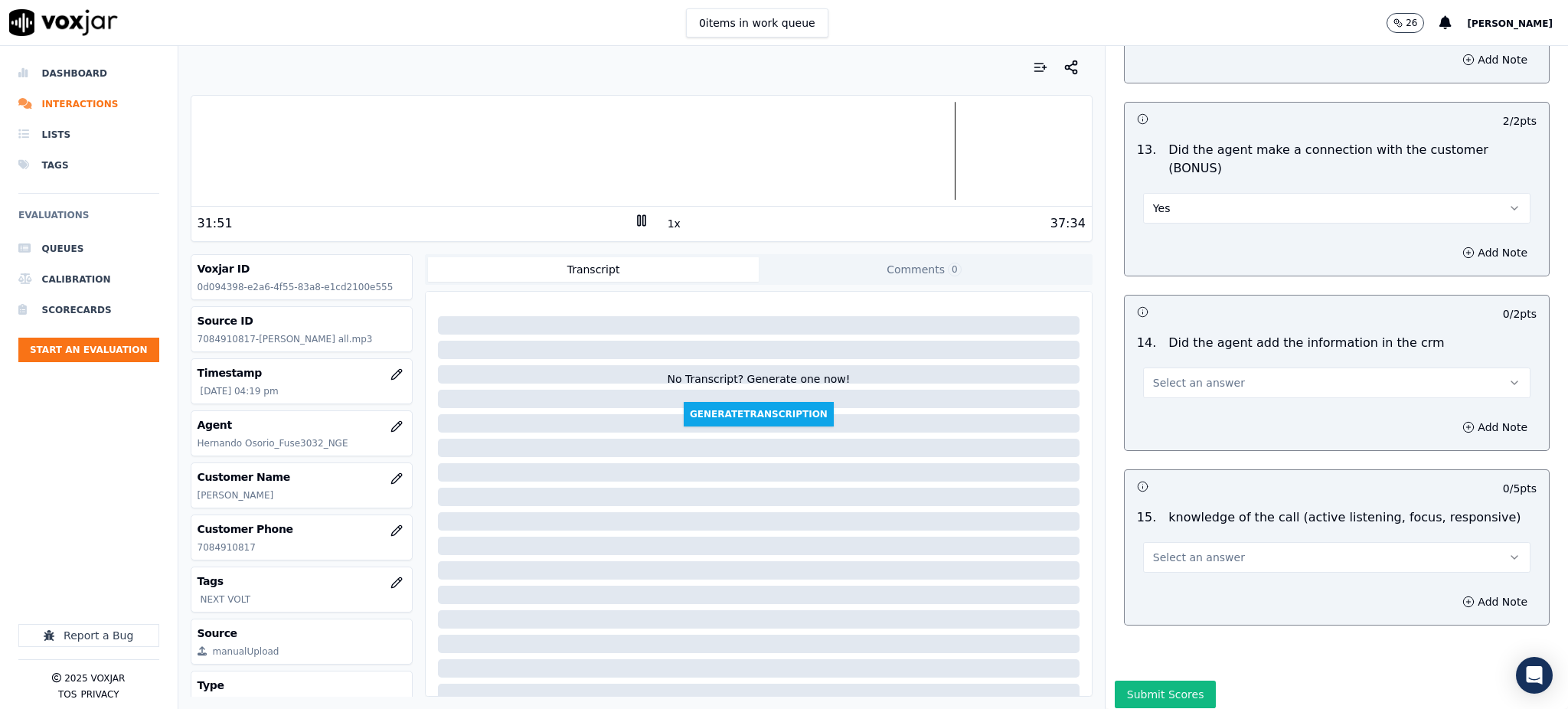
click at [1144, 368] on button "Select an answer" at bounding box center [1336, 383] width 387 height 31
drag, startPoint x: 1160, startPoint y: 359, endPoint x: 1160, endPoint y: 383, distance: 24.0
click at [1160, 359] on div "Yes" at bounding box center [1303, 363] width 354 height 24
drag, startPoint x: 1145, startPoint y: 502, endPoint x: 1147, endPoint y: 520, distance: 18.1
click at [1152, 550] on span "Select an answer" at bounding box center [1198, 557] width 92 height 15
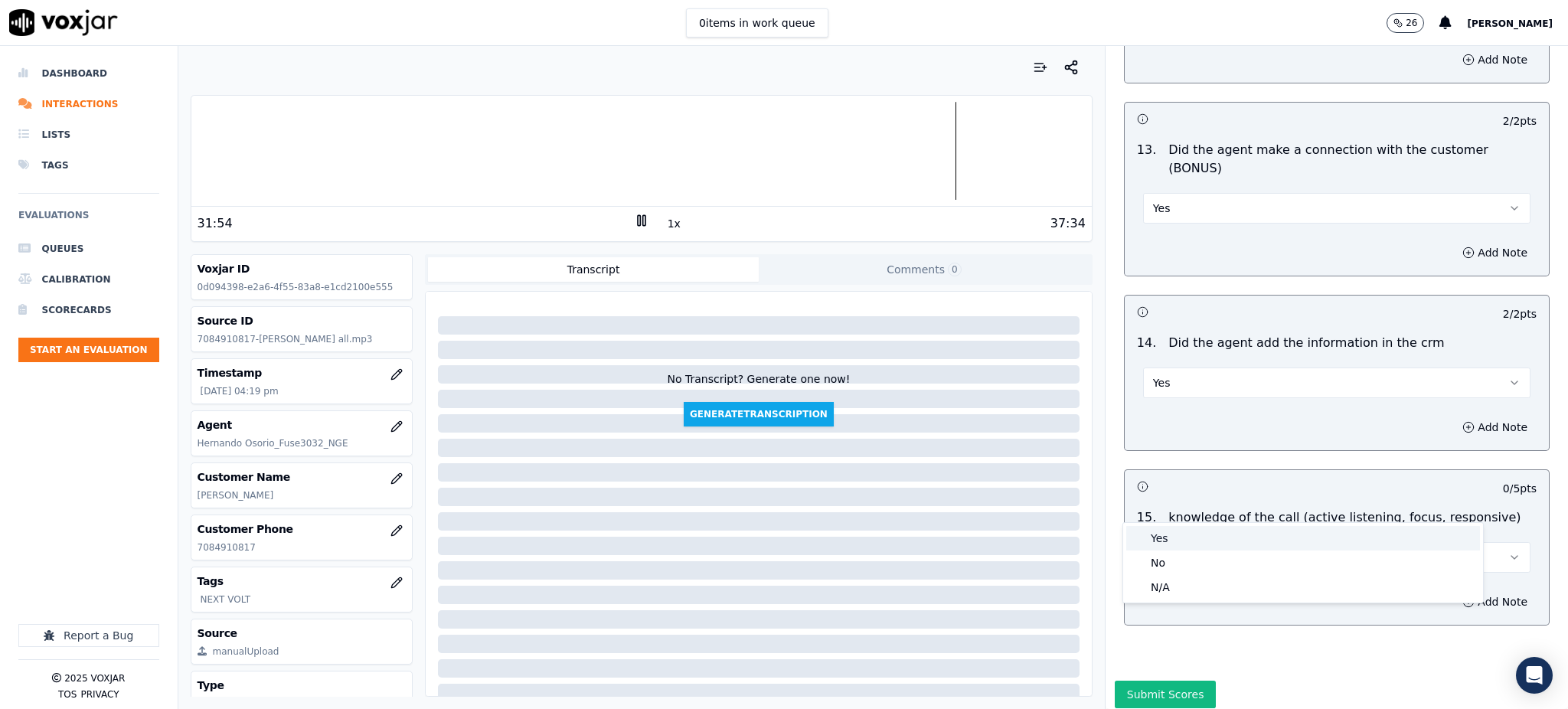
drag, startPoint x: 1148, startPoint y: 537, endPoint x: 1141, endPoint y: 612, distance: 75.3
click at [1149, 539] on div "Yes" at bounding box center [1303, 538] width 354 height 24
click at [1139, 681] on button "Submit Scores" at bounding box center [1165, 694] width 102 height 28
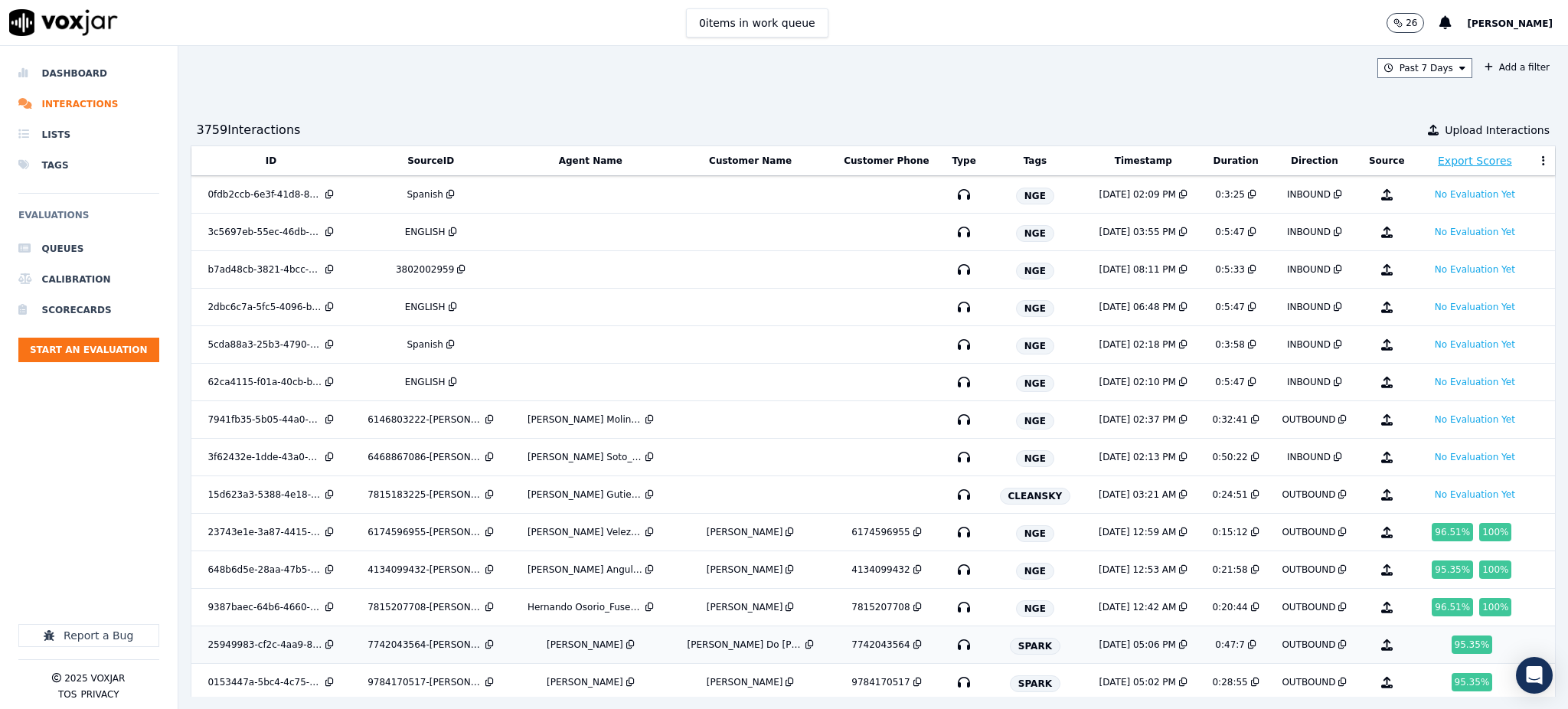
scroll to position [397, 0]
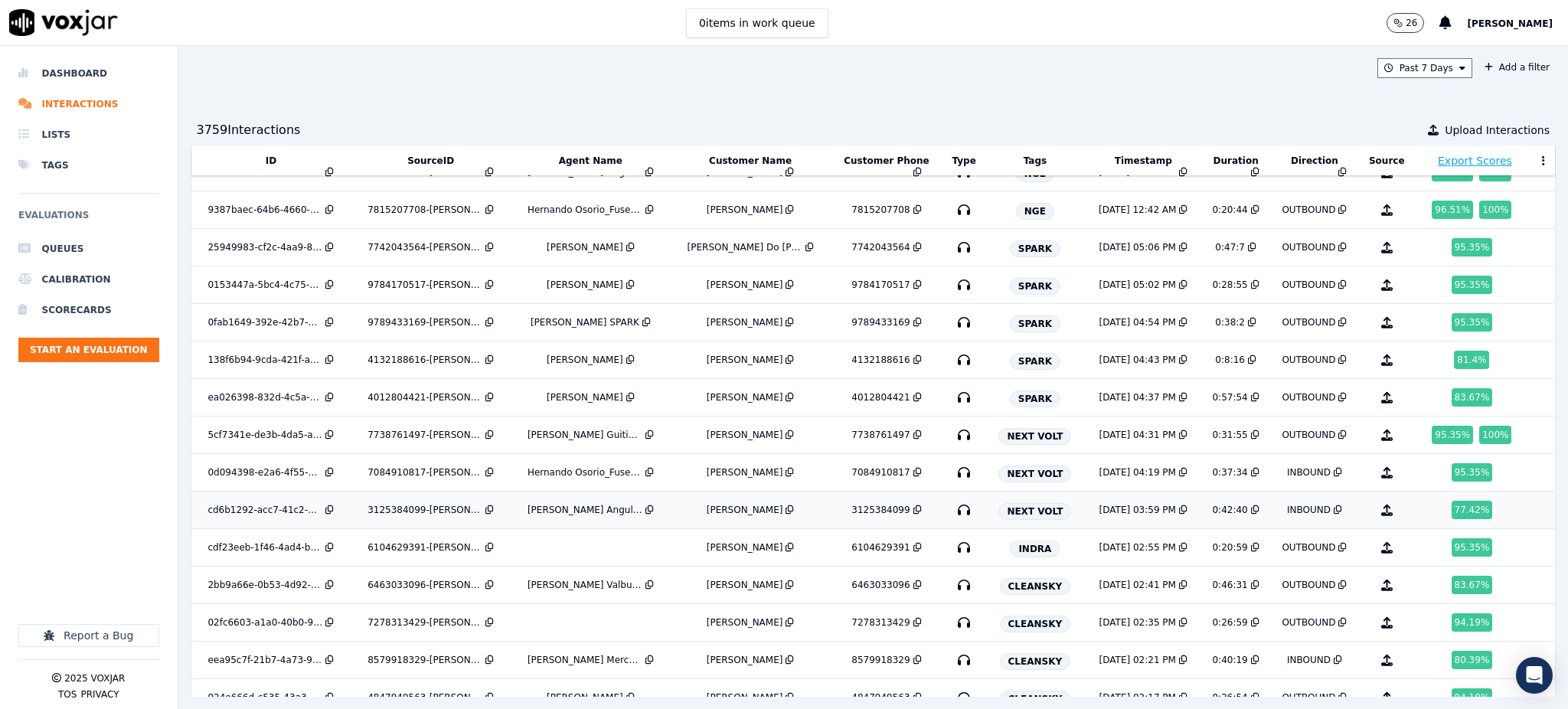
click at [952, 515] on icon "button" at bounding box center [964, 510] width 24 height 24
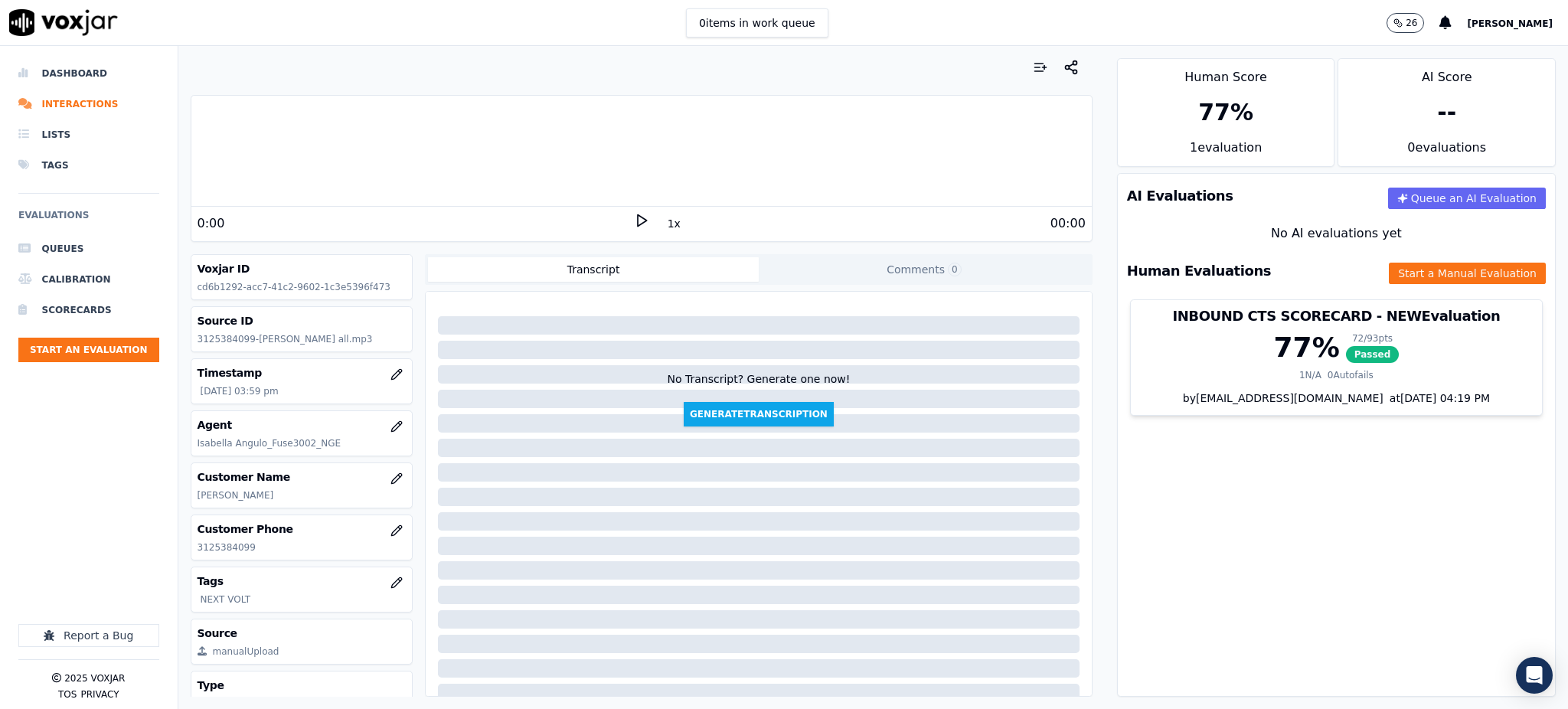
click at [634, 215] on icon at bounding box center [641, 220] width 15 height 15
drag, startPoint x: 267, startPoint y: 550, endPoint x: 190, endPoint y: 550, distance: 77.0
click at [191, 550] on div "Customer Phone [PHONE_NUMBER]" at bounding box center [302, 537] width 221 height 45
copy p "3125384099"
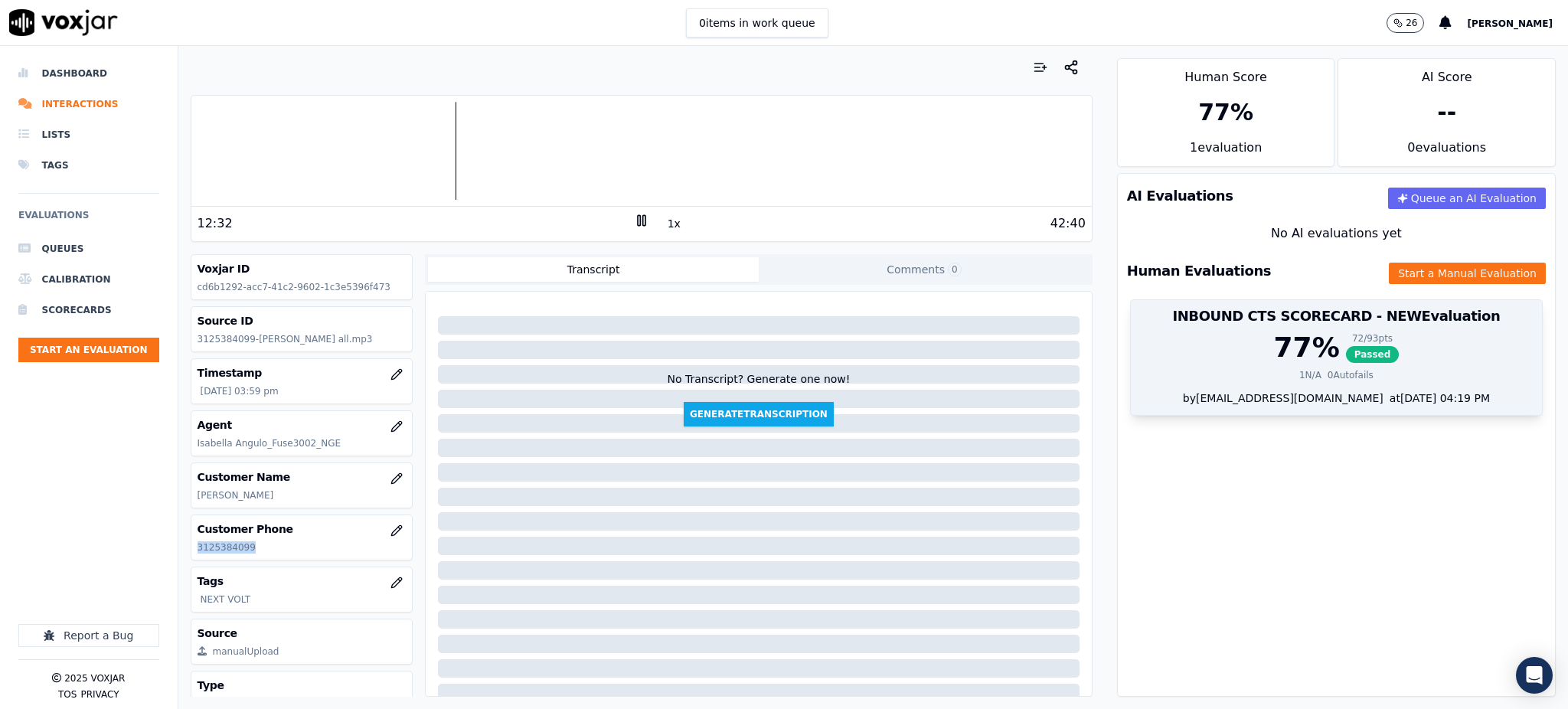
click at [1346, 359] on span "Passed" at bounding box center [1373, 354] width 54 height 17
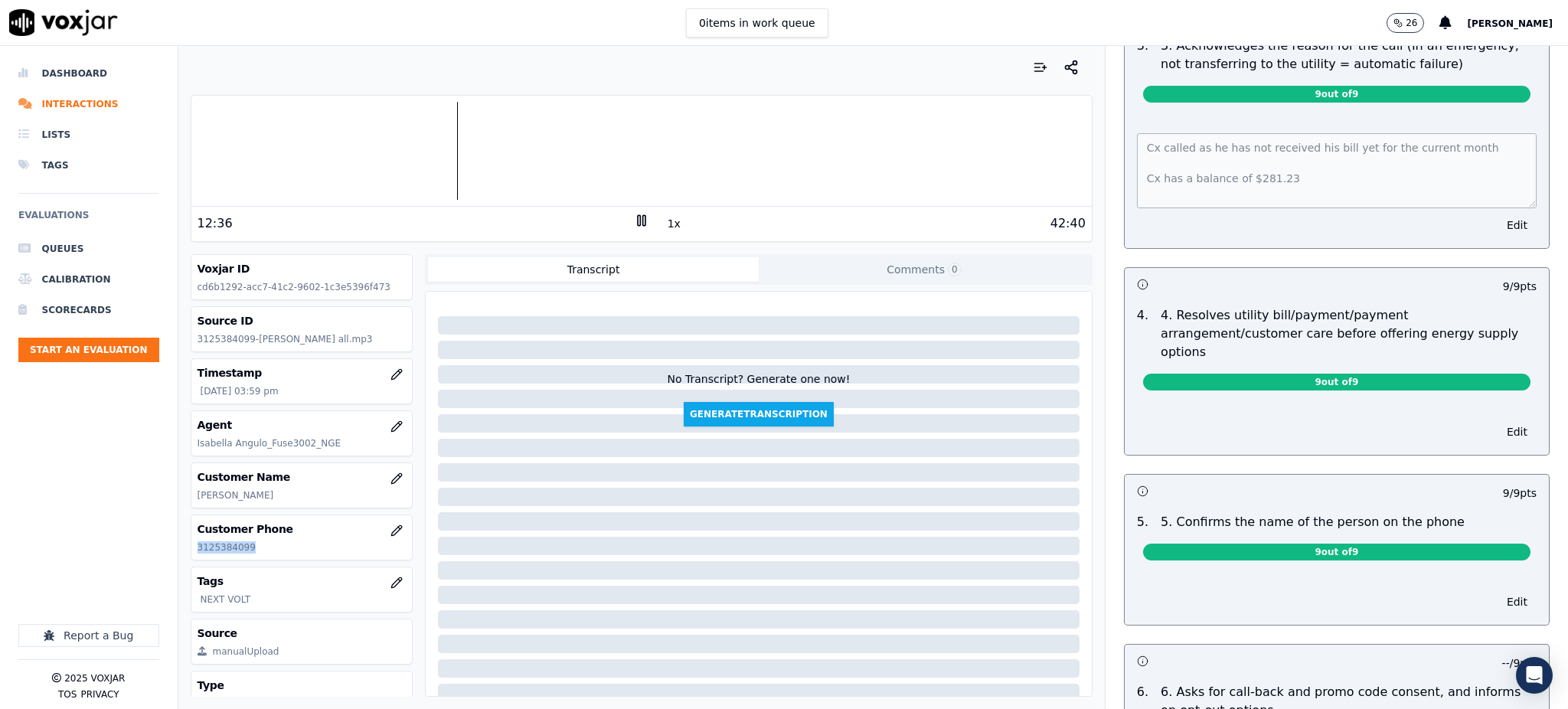
scroll to position [408, 0]
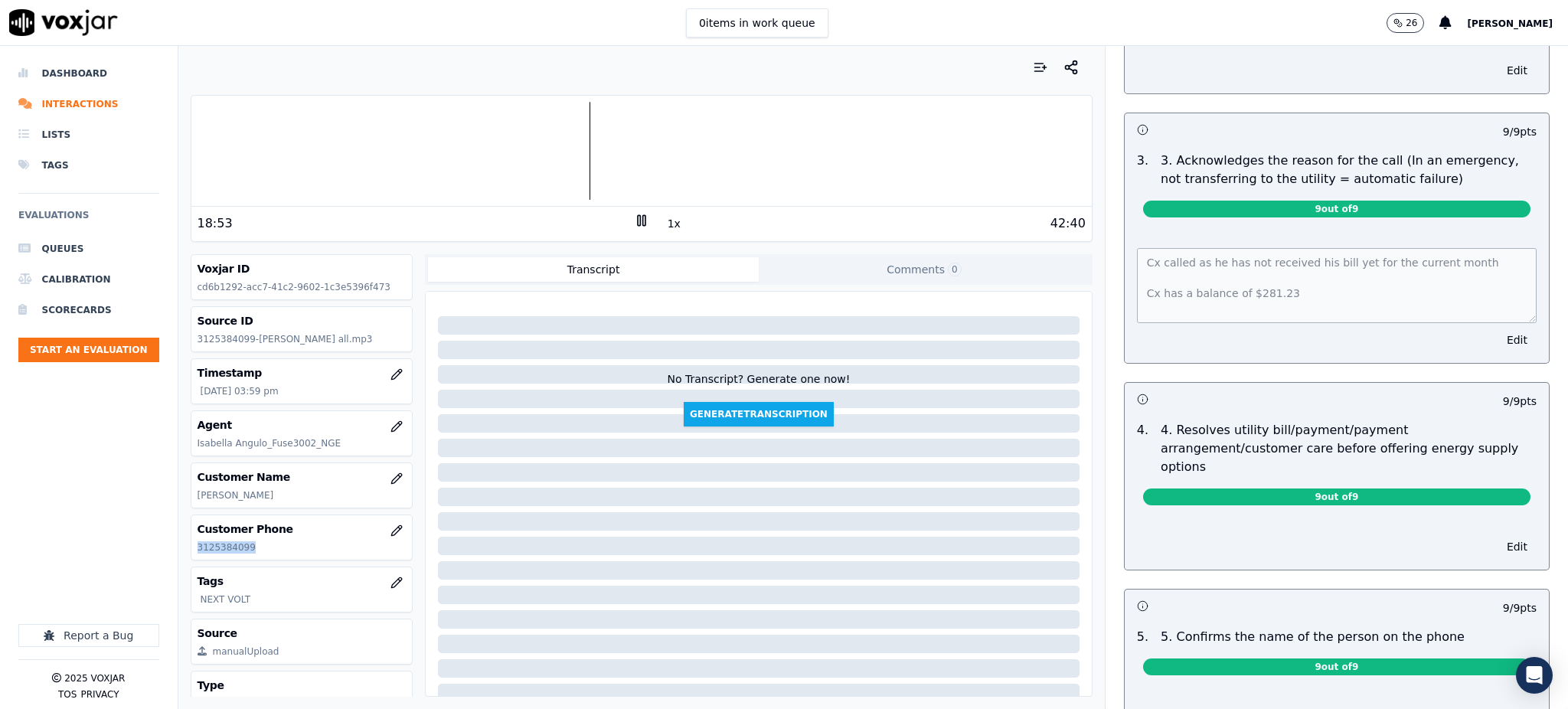
click at [634, 218] on icon at bounding box center [641, 220] width 15 height 15
click at [634, 218] on icon at bounding box center [641, 220] width 15 height 15
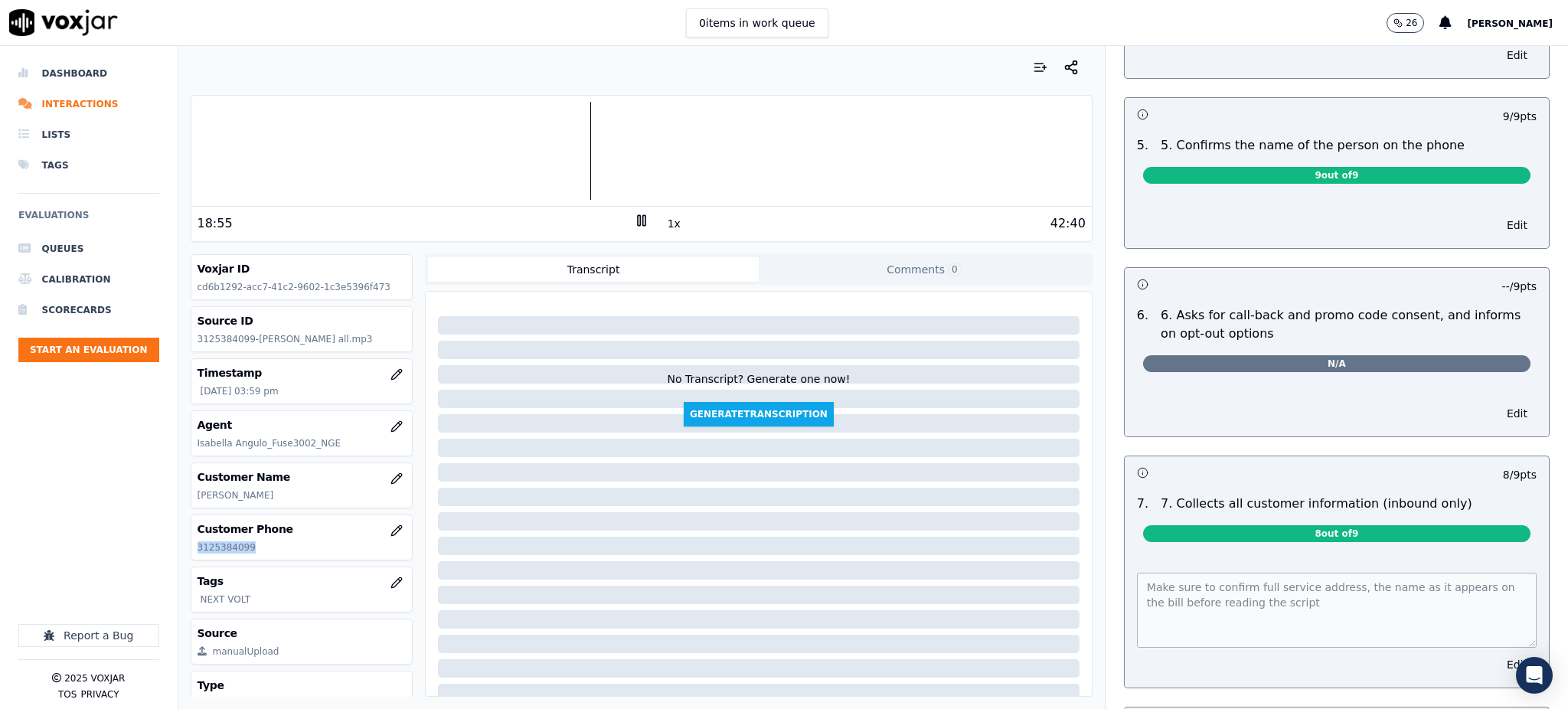
scroll to position [1020, 0]
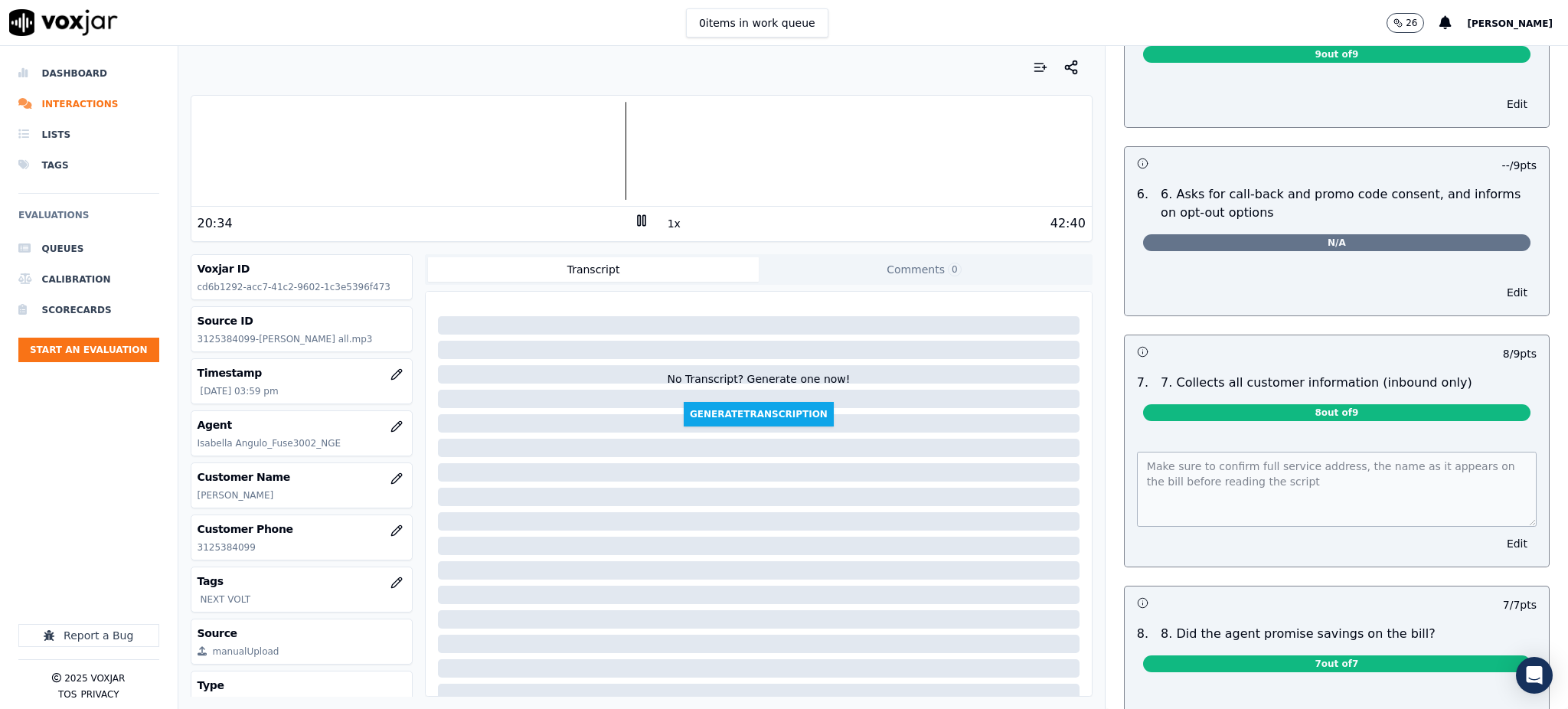
click at [1105, 424] on div "GREETING/OPENING SKILLS 1. Properly brands call (AGENT NAME / CTS) 102 pts 4 / …" at bounding box center [1336, 563] width 463 height 2968
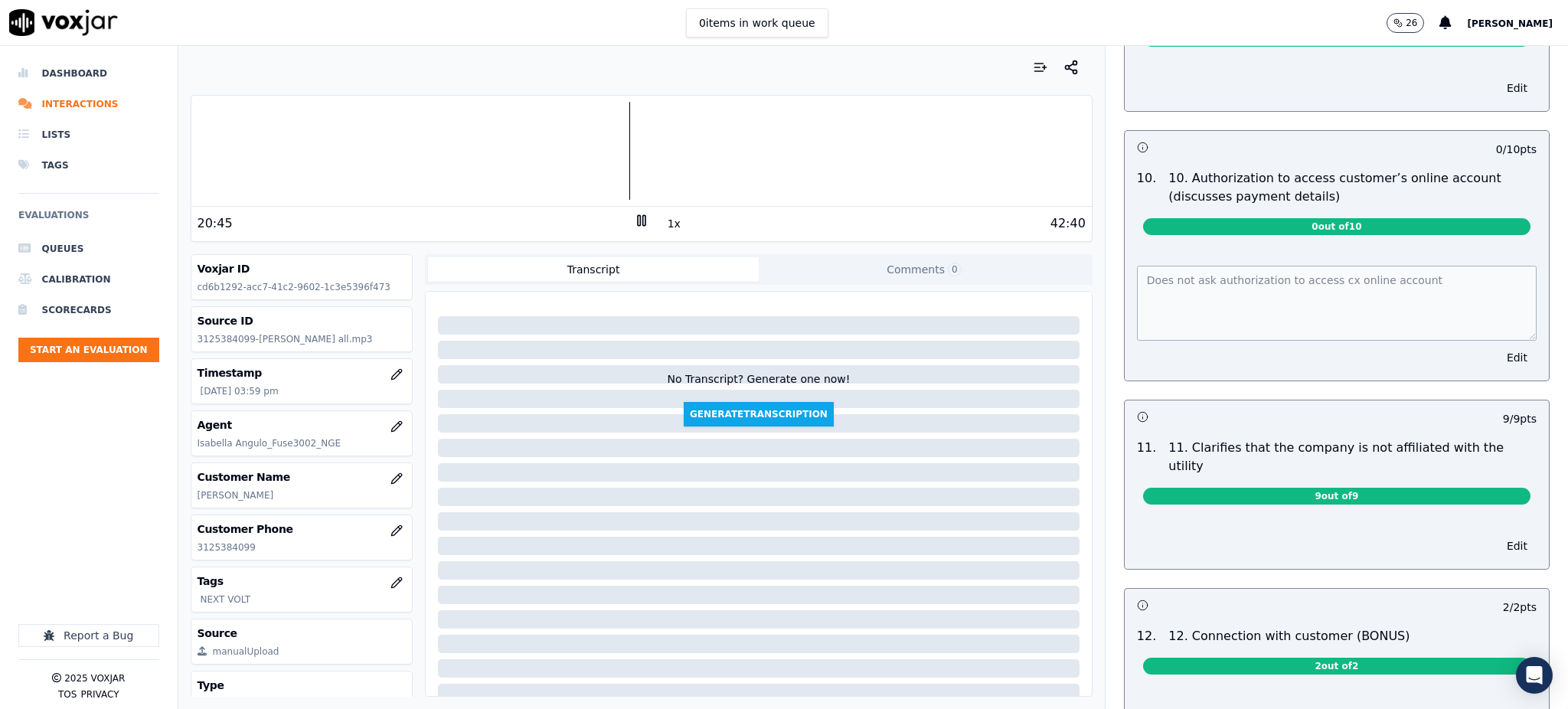
scroll to position [1837, 0]
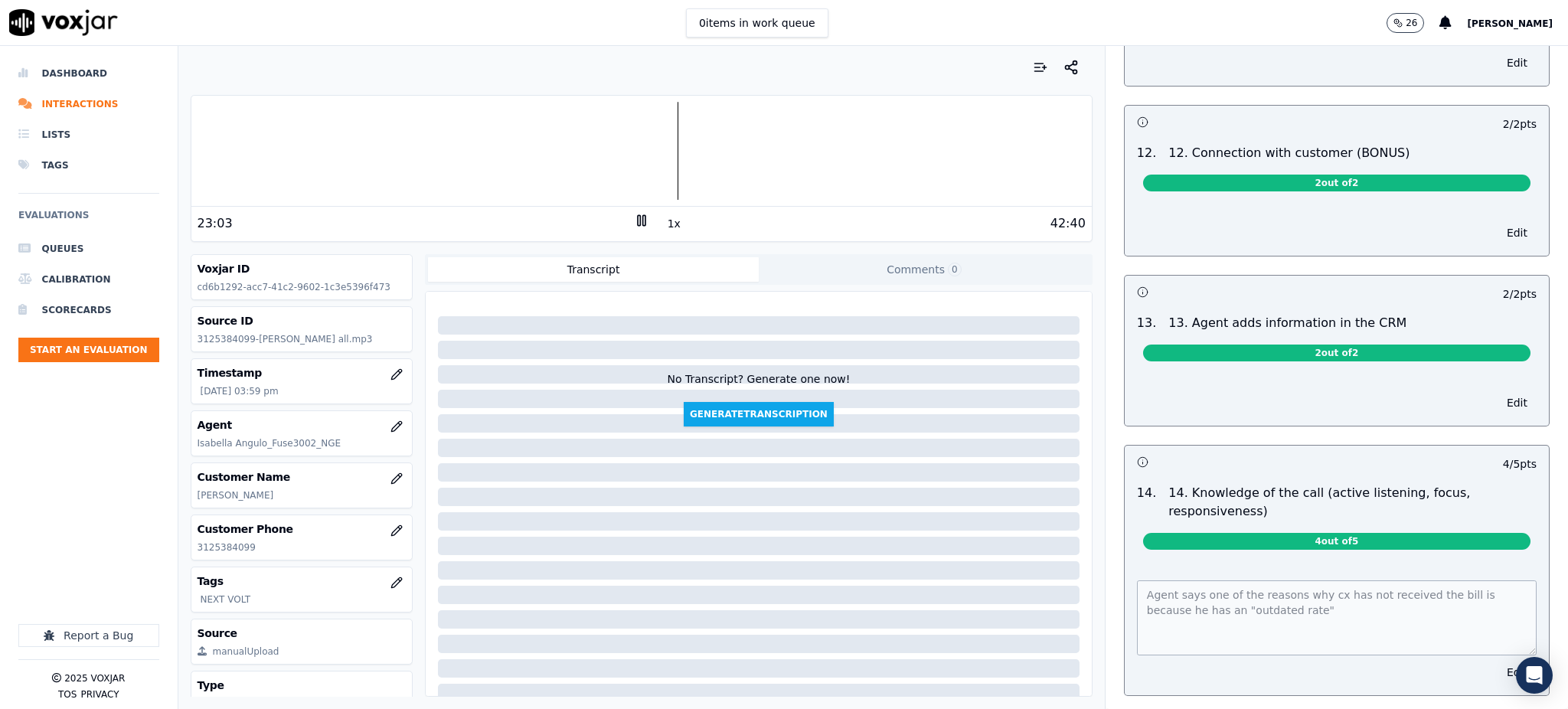
scroll to position [2352, 0]
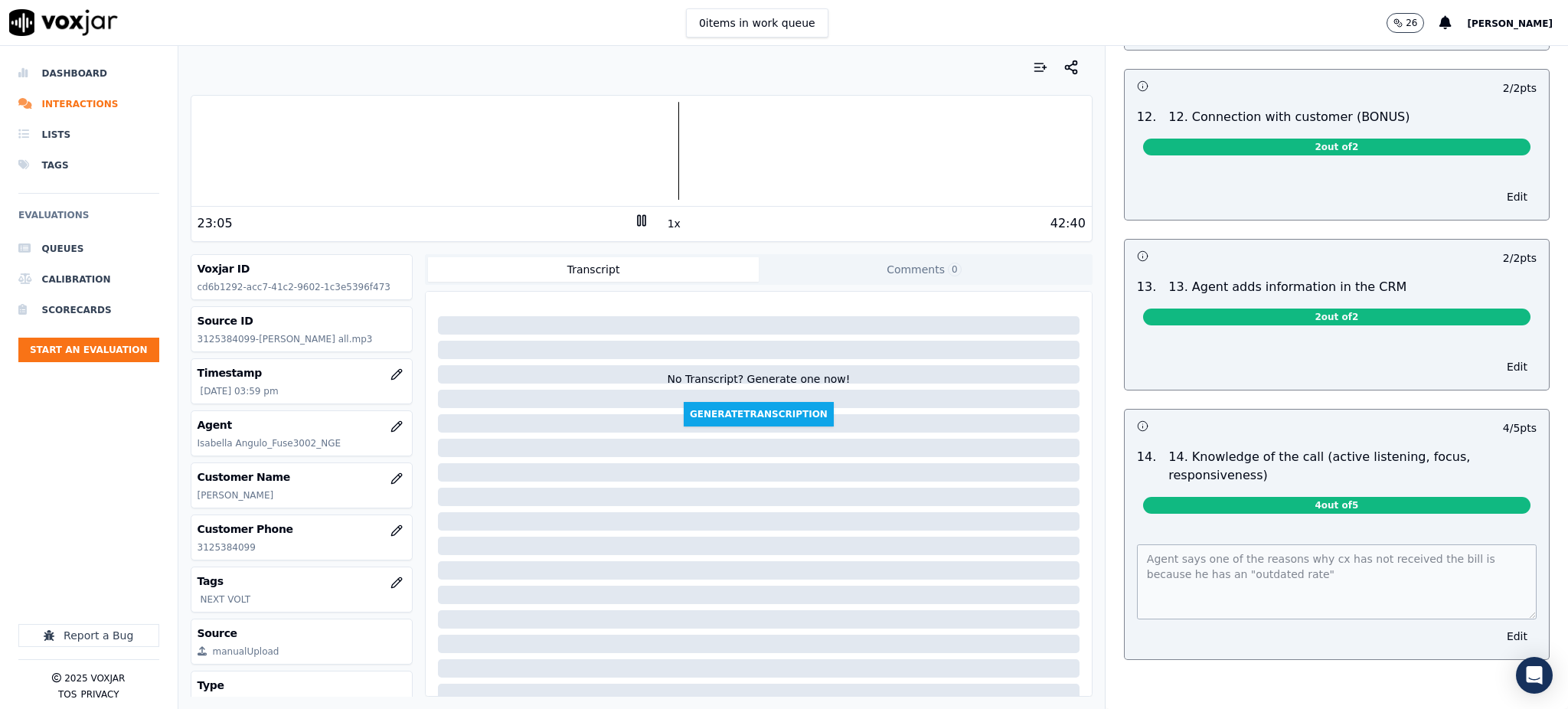
click at [1125, 526] on div "Agent says one of the reasons why cx has not received the bill is because he ha…" at bounding box center [1336, 593] width 424 height 133
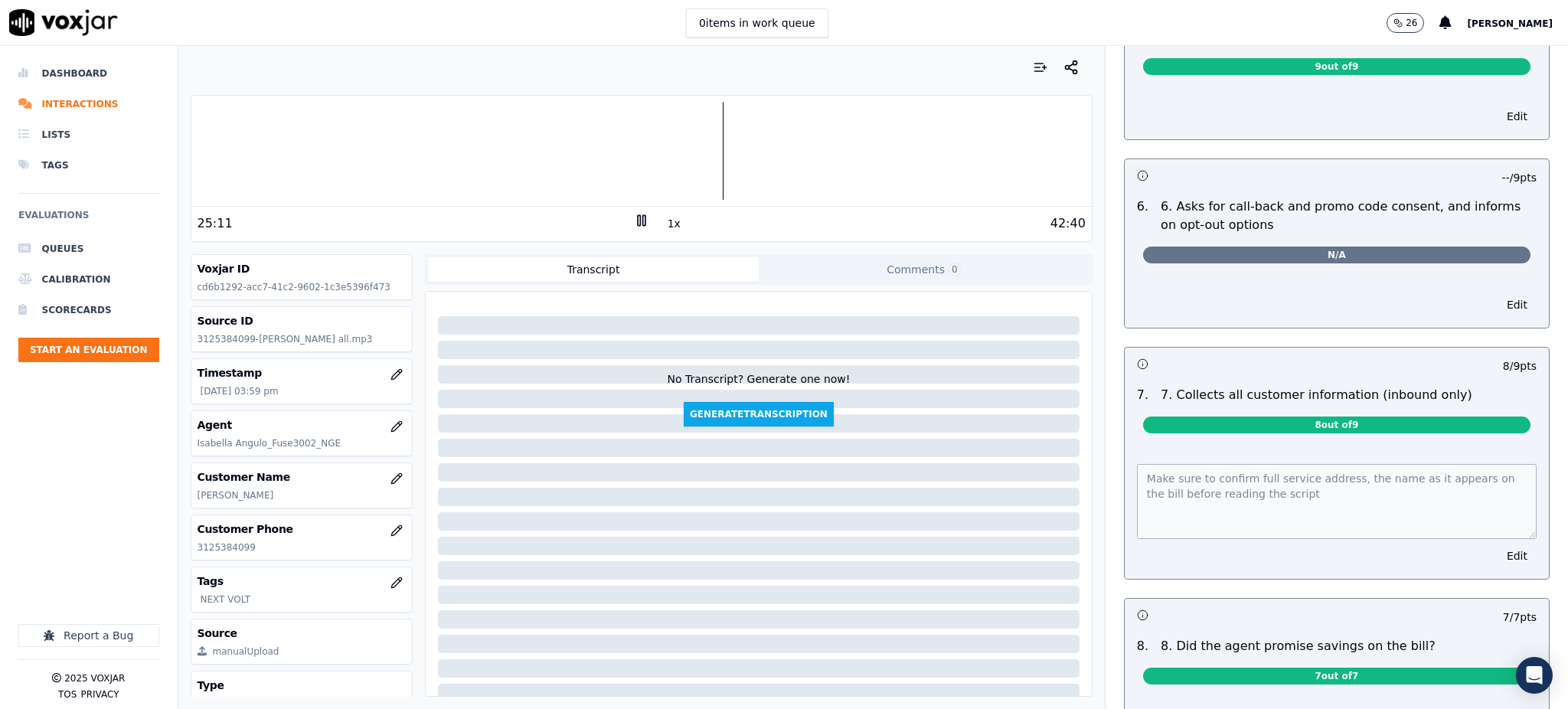
scroll to position [1025, 0]
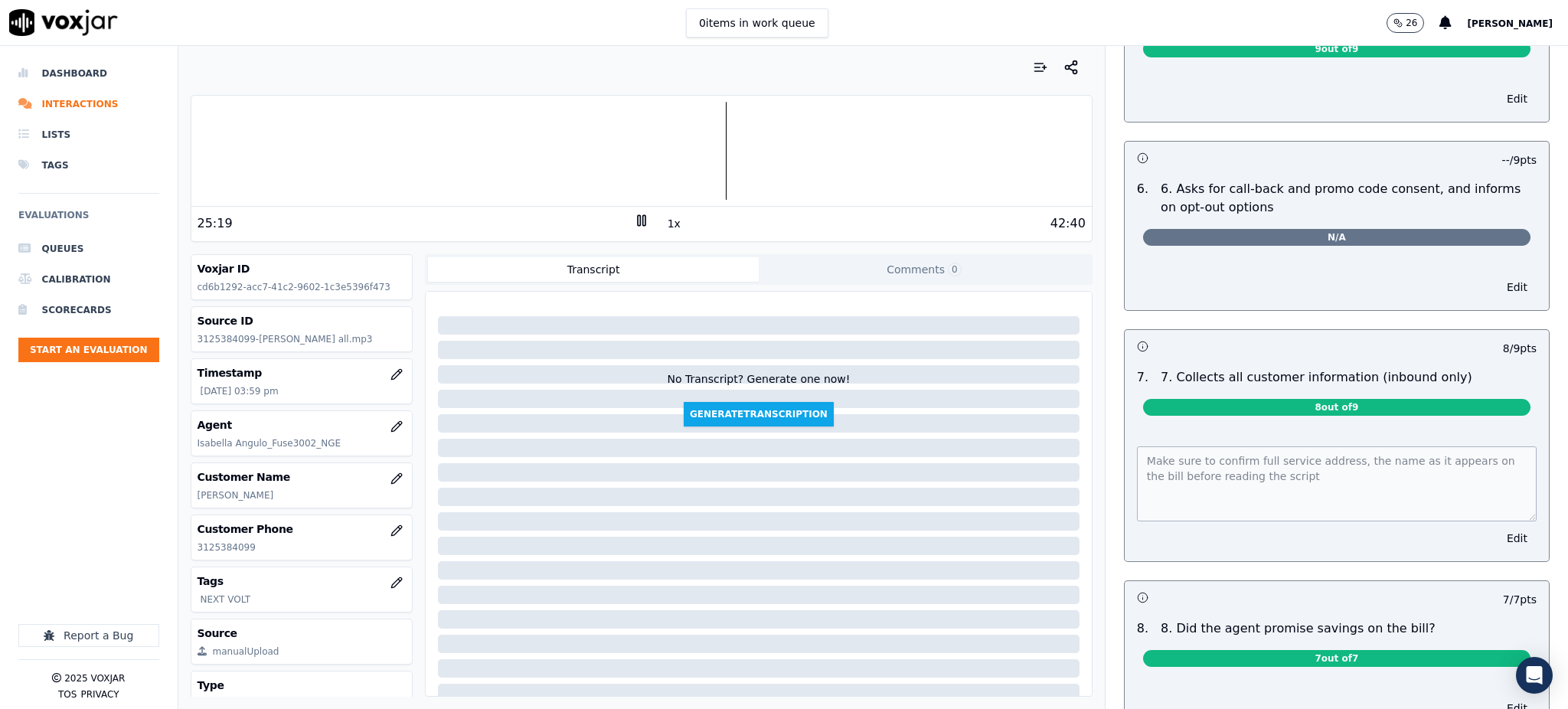
click at [1082, 405] on div "Your browser does not support the audio element. 25:19 1x 42:40 Voxjar ID cd6b1…" at bounding box center [873, 376] width 1390 height 663
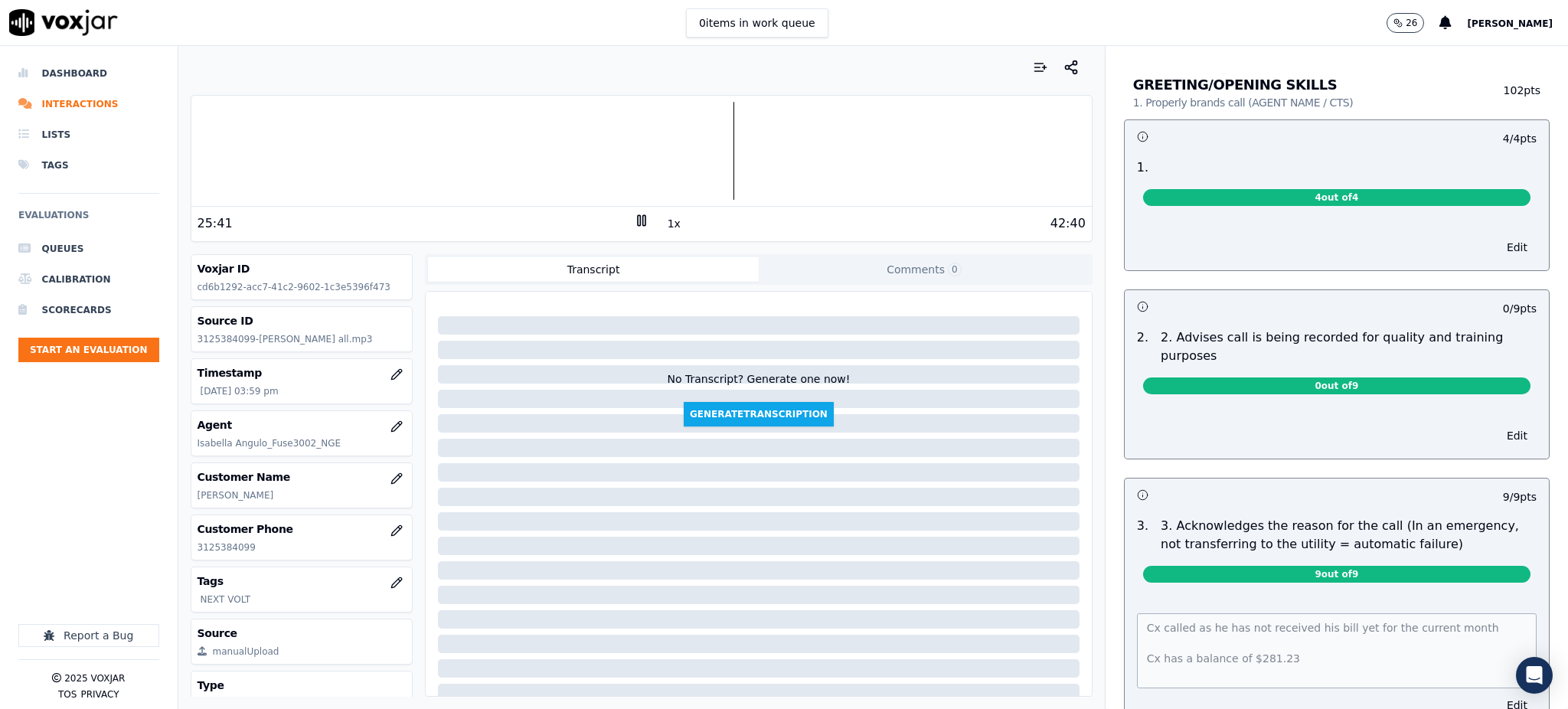
scroll to position [0, 0]
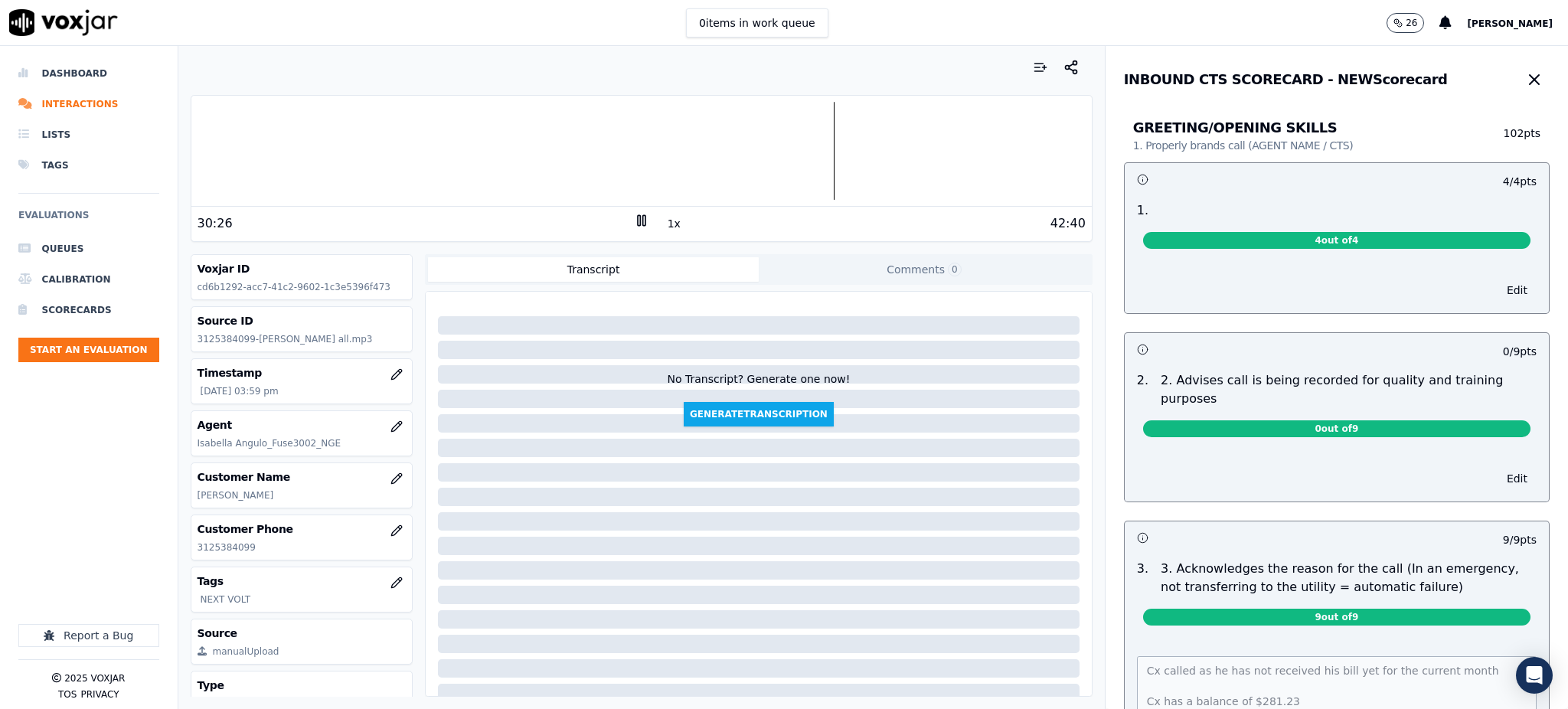
click at [634, 220] on icon at bounding box center [641, 220] width 15 height 15
click at [634, 219] on icon at bounding box center [641, 220] width 15 height 15
click at [1518, 83] on button "button" at bounding box center [1534, 80] width 31 height 31
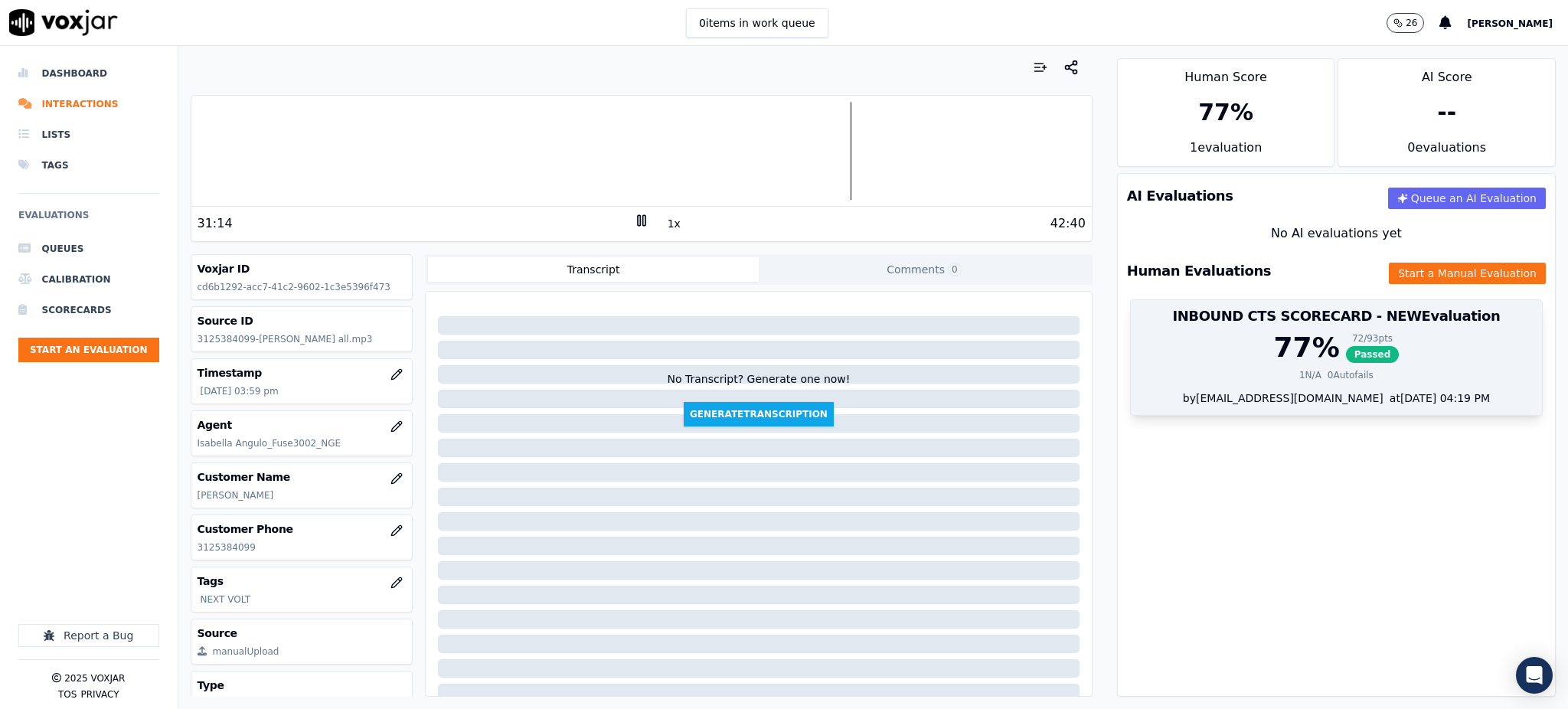
drag, startPoint x: 1383, startPoint y: 273, endPoint x: 1118, endPoint y: 326, distance: 270.2
click at [1388, 273] on button "Start a Manual Evaluation" at bounding box center [1466, 273] width 157 height 21
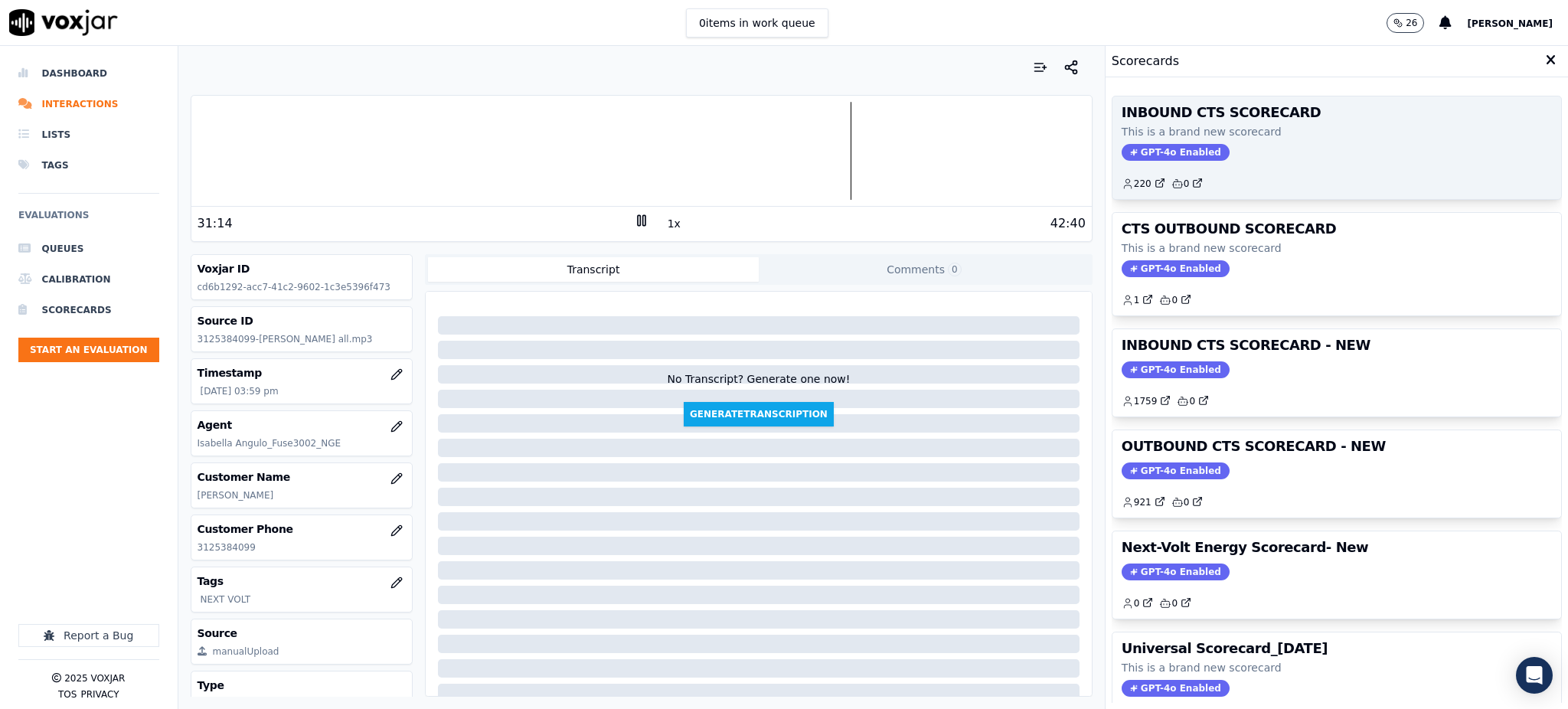
click at [1124, 154] on span "GPT-4o Enabled" at bounding box center [1175, 152] width 108 height 17
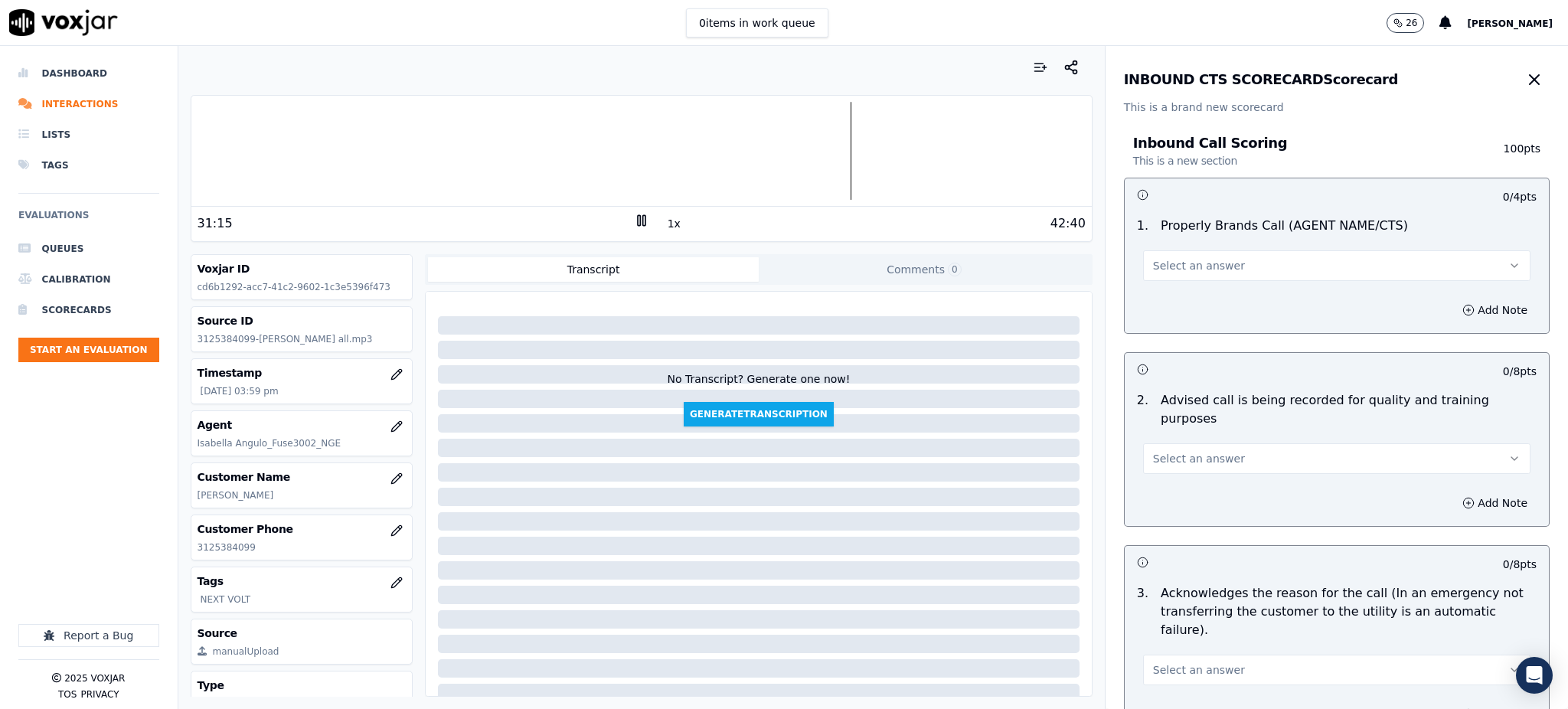
drag, startPoint x: 1160, startPoint y: 262, endPoint x: 1161, endPoint y: 280, distance: 18.0
click at [1160, 263] on span "Select an answer" at bounding box center [1198, 265] width 92 height 15
click at [1178, 299] on div "Yes" at bounding box center [1303, 300] width 354 height 24
drag, startPoint x: 1179, startPoint y: 425, endPoint x: 1178, endPoint y: 453, distance: 28.0
click at [1179, 443] on button "Select an answer" at bounding box center [1336, 459] width 387 height 31
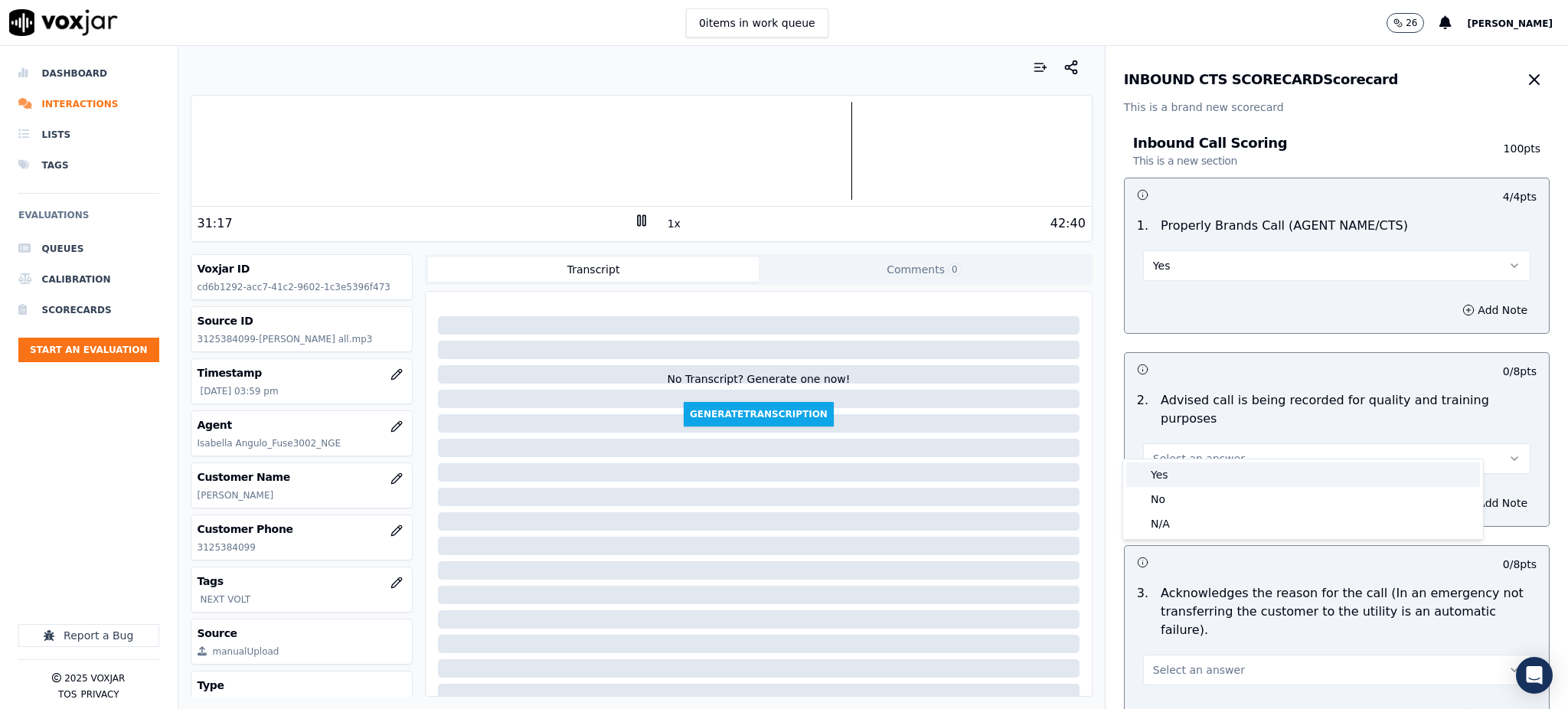
drag, startPoint x: 1181, startPoint y: 481, endPoint x: 1174, endPoint y: 489, distance: 10.6
click at [1180, 483] on div "Yes" at bounding box center [1303, 475] width 354 height 24
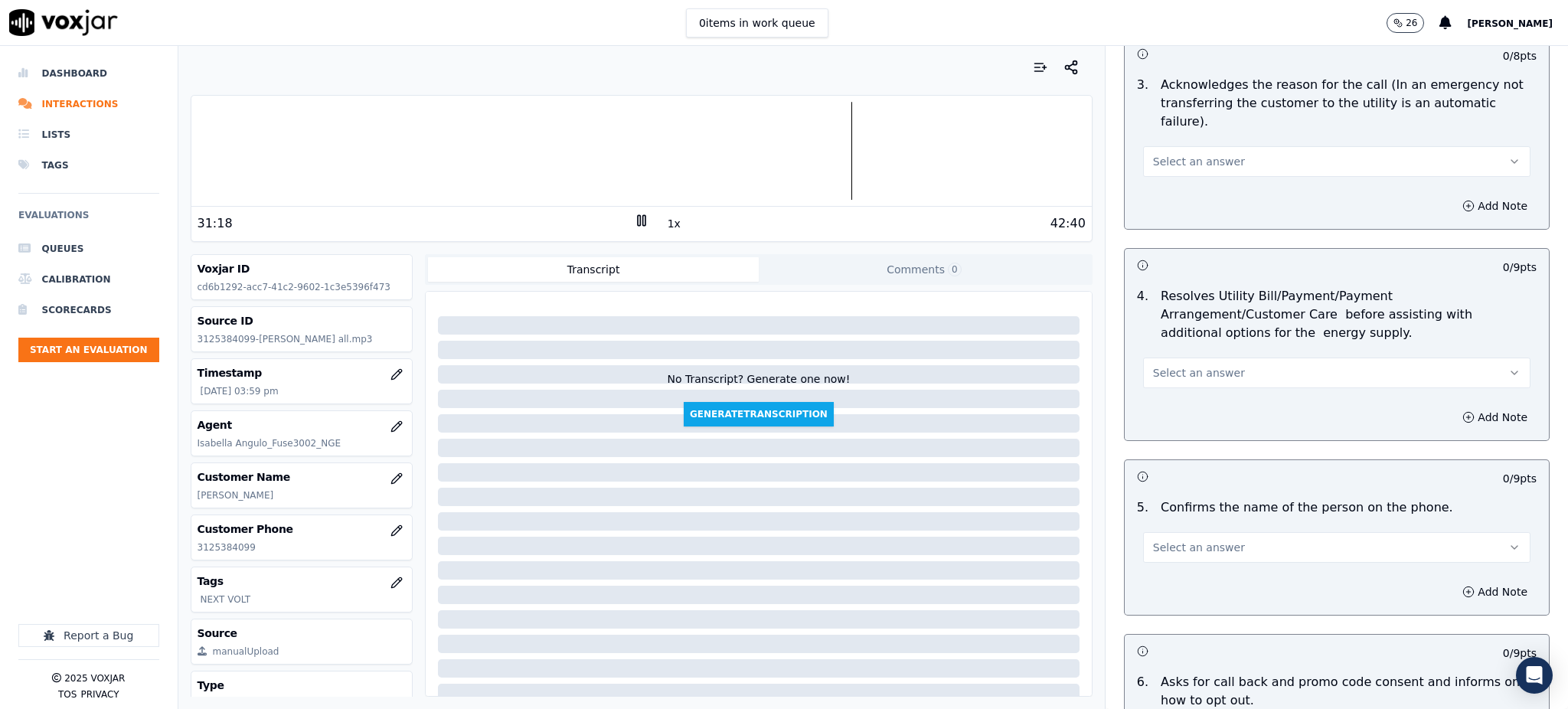
scroll to position [510, 0]
click at [1169, 363] on span "Select an answer" at bounding box center [1198, 371] width 92 height 15
click at [1171, 363] on div "Yes" at bounding box center [1303, 369] width 354 height 24
click at [1152, 152] on span "Select an answer" at bounding box center [1198, 159] width 92 height 15
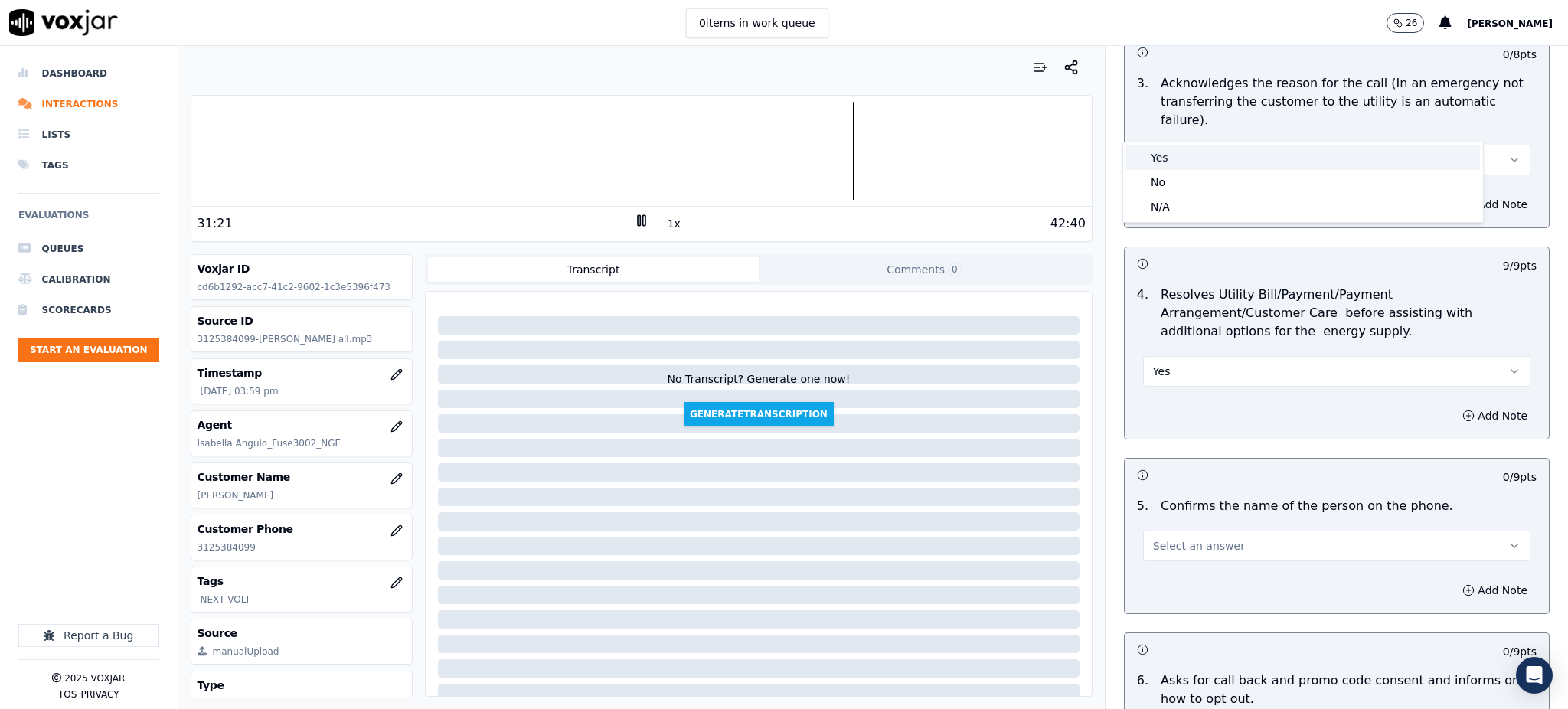
drag, startPoint x: 1164, startPoint y: 154, endPoint x: 1158, endPoint y: 398, distance: 244.1
click at [1164, 158] on div "Yes" at bounding box center [1303, 158] width 354 height 24
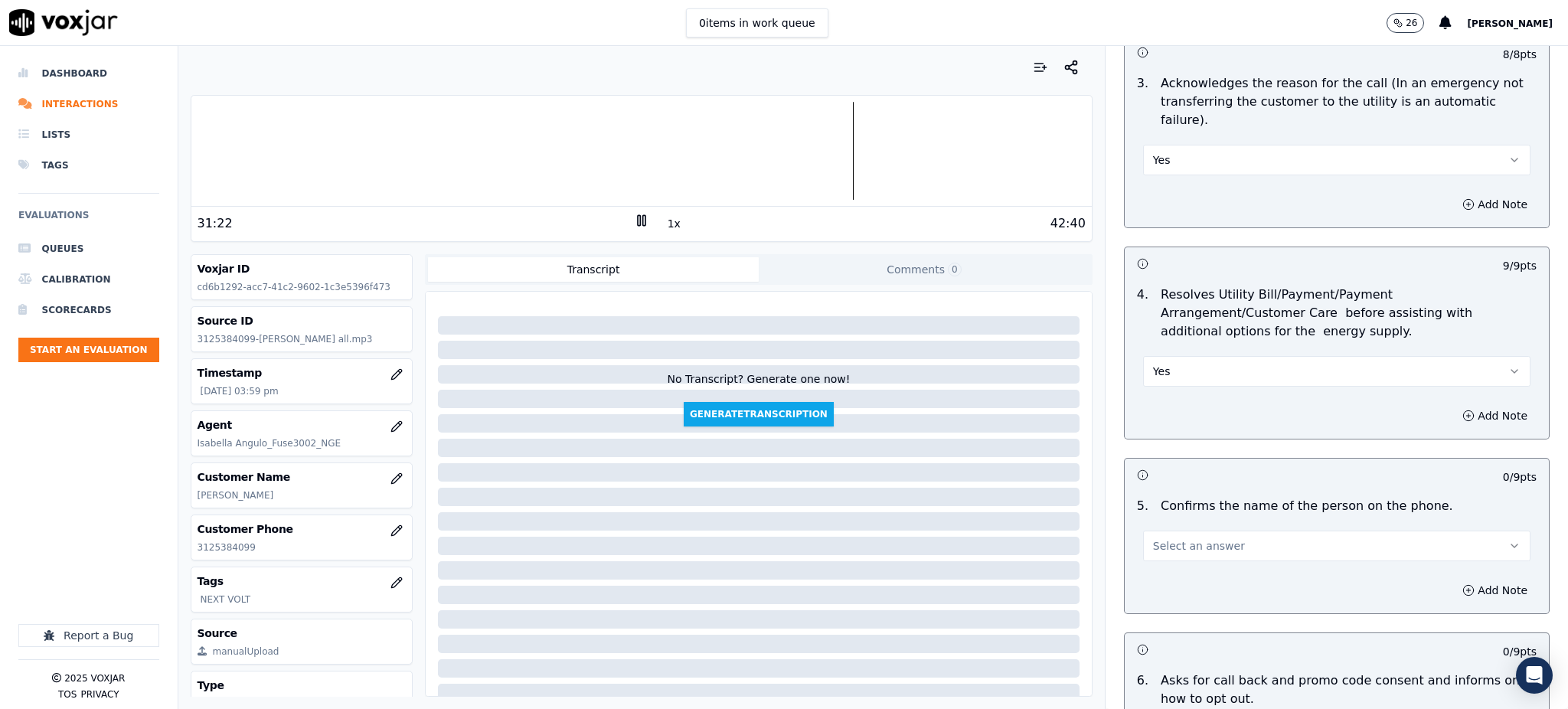
click at [1178, 538] on span "Select an answer" at bounding box center [1198, 546] width 92 height 15
click at [1165, 544] on div "Yes" at bounding box center [1303, 543] width 354 height 24
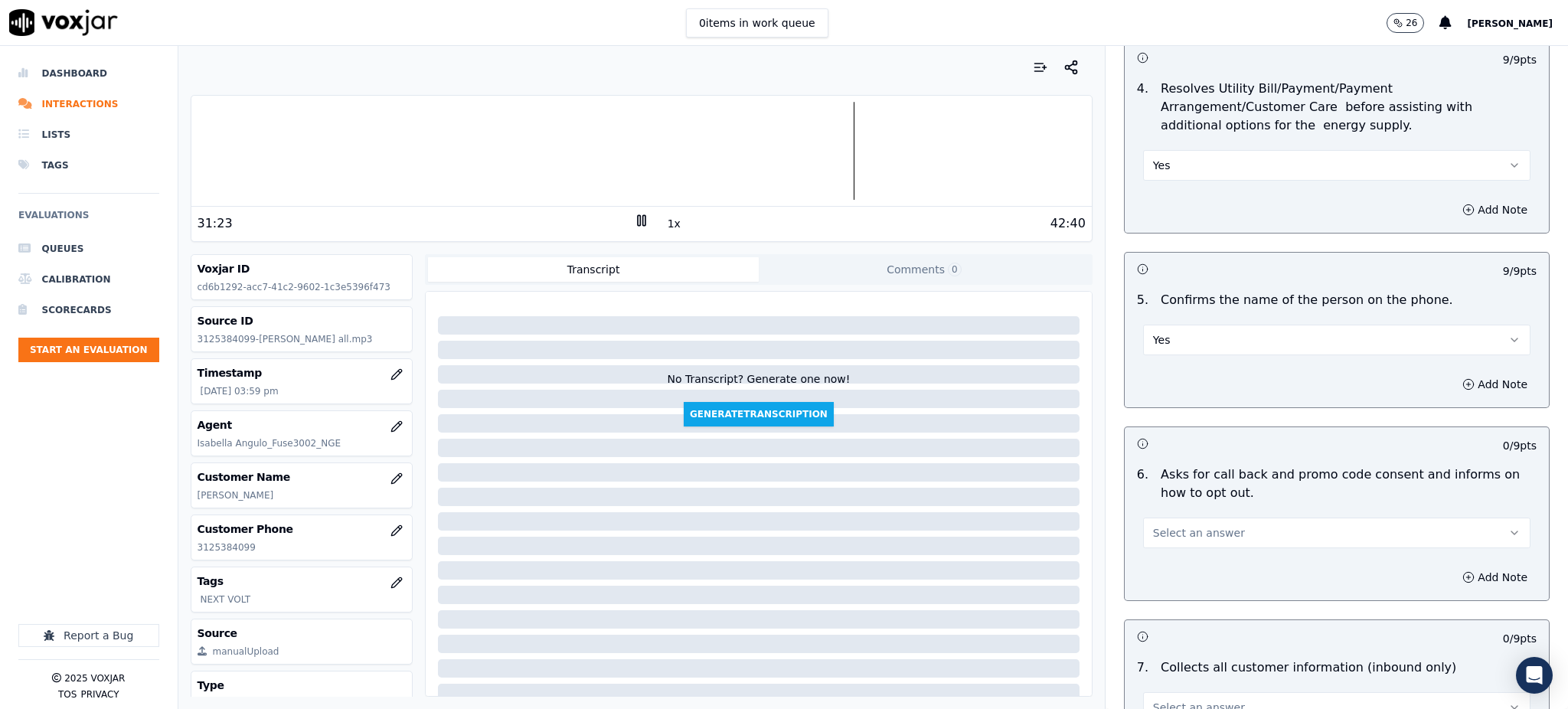
scroll to position [816, 0]
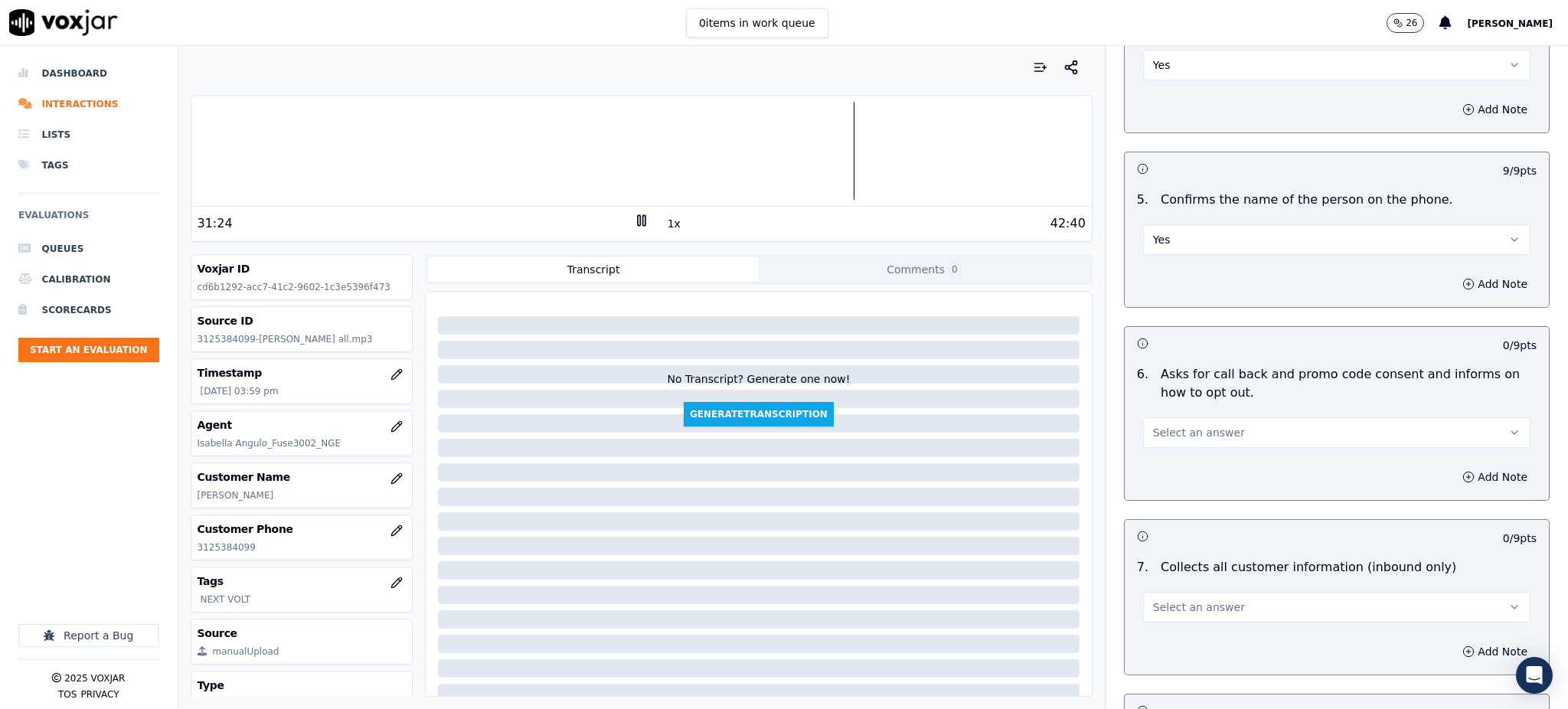
click at [1156, 424] on span "Select an answer" at bounding box center [1198, 432] width 92 height 15
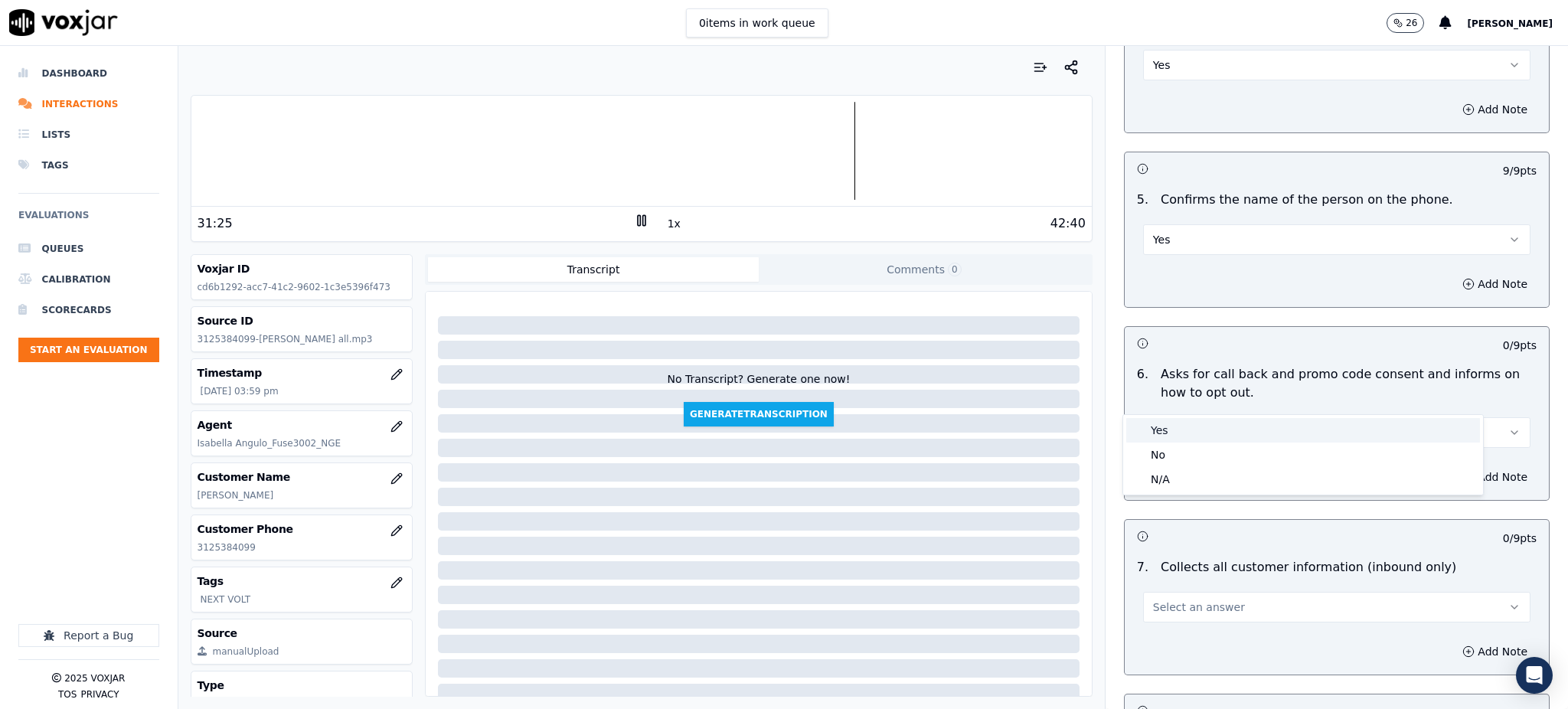
click at [1170, 437] on div "Yes" at bounding box center [1303, 430] width 354 height 24
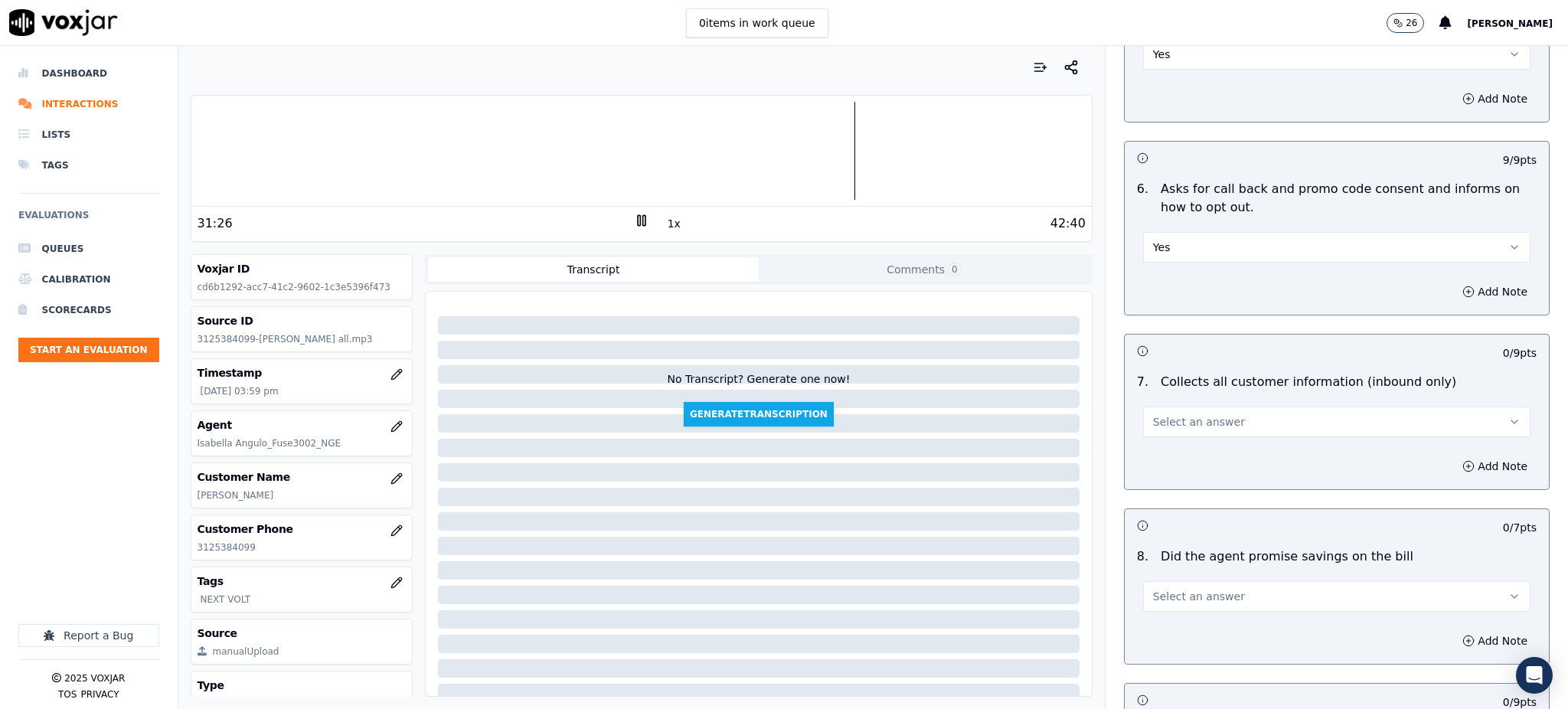
scroll to position [1020, 0]
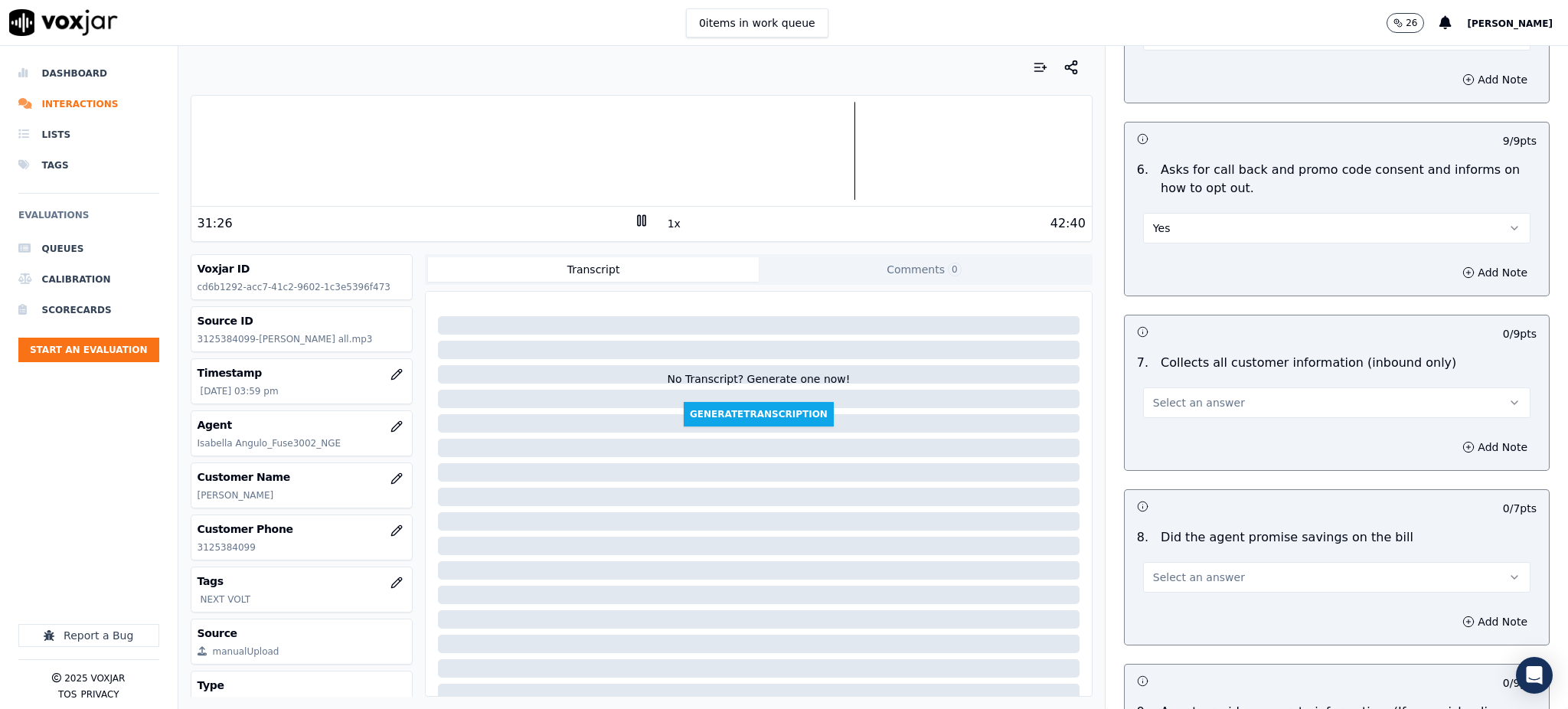
click at [1152, 395] on span "Select an answer" at bounding box center [1198, 402] width 92 height 15
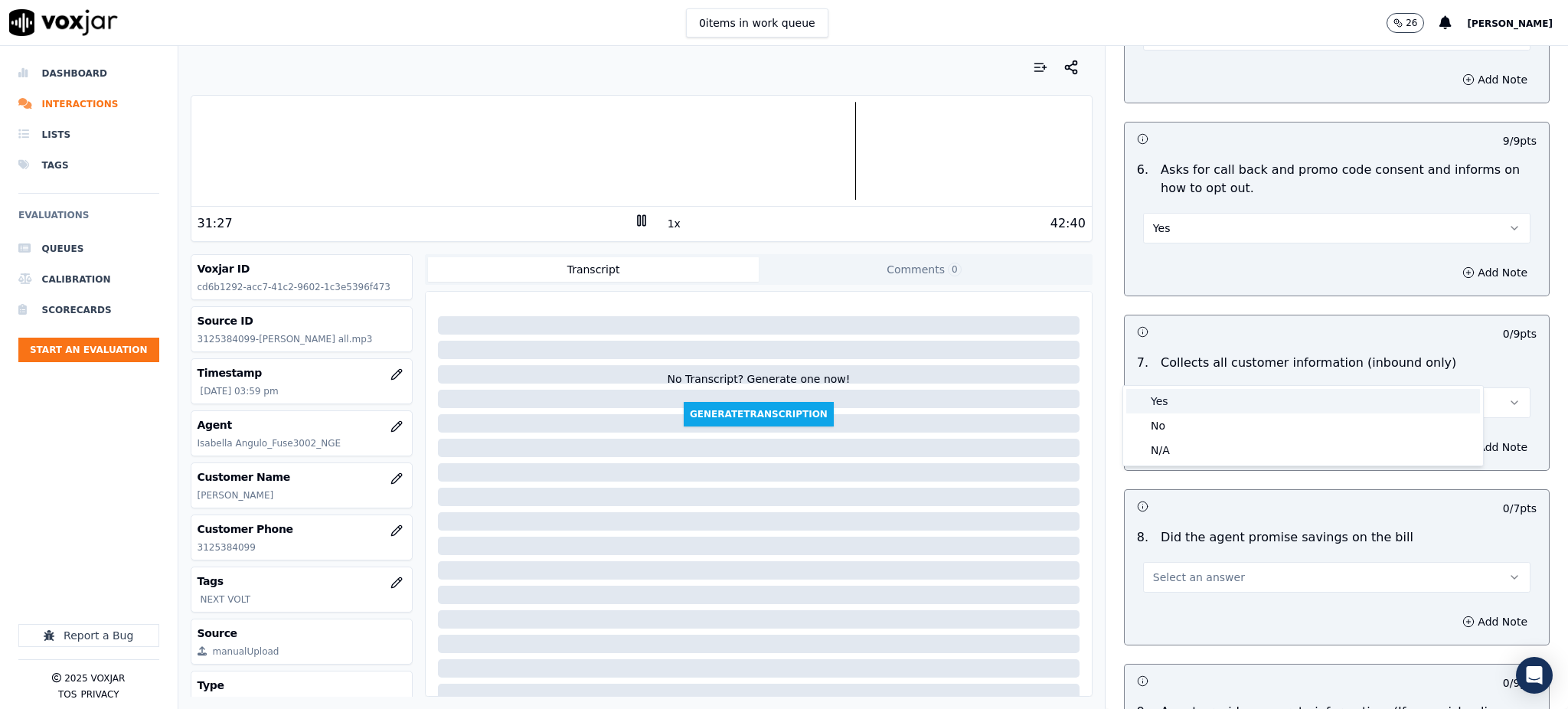
click at [1143, 400] on div "Yes" at bounding box center [1303, 401] width 354 height 24
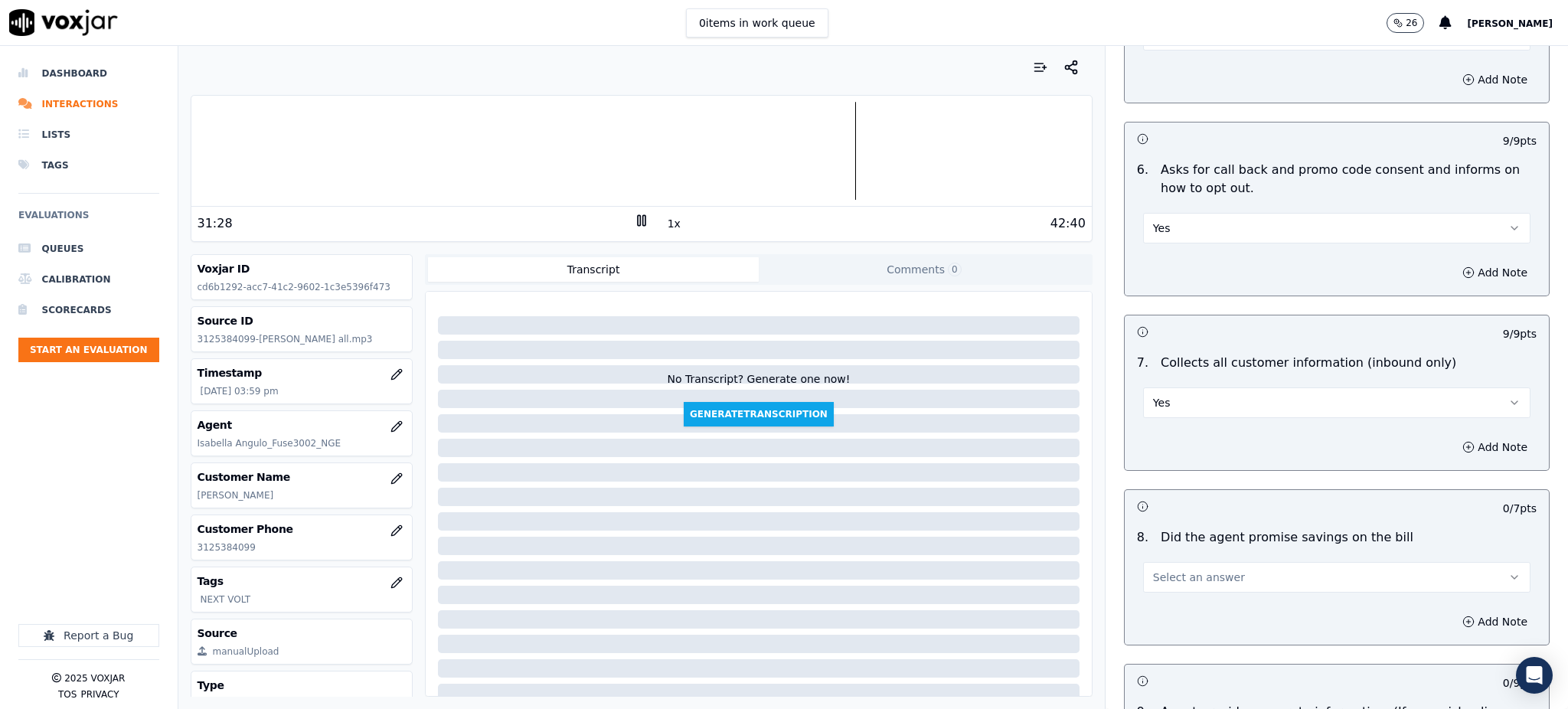
click at [1186, 569] on span "Select an answer" at bounding box center [1198, 576] width 92 height 15
click at [1171, 572] on div "Yes" at bounding box center [1303, 576] width 354 height 24
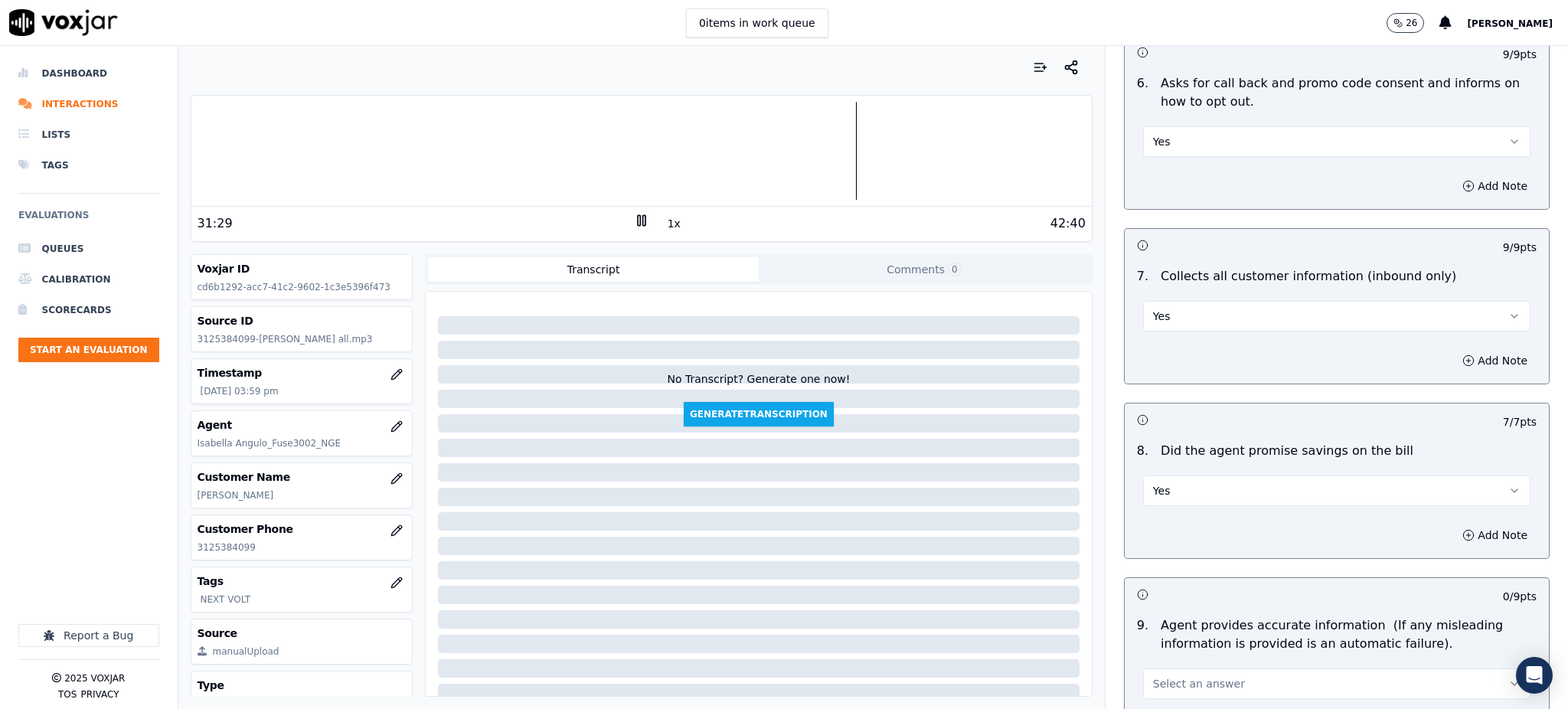
scroll to position [1326, 0]
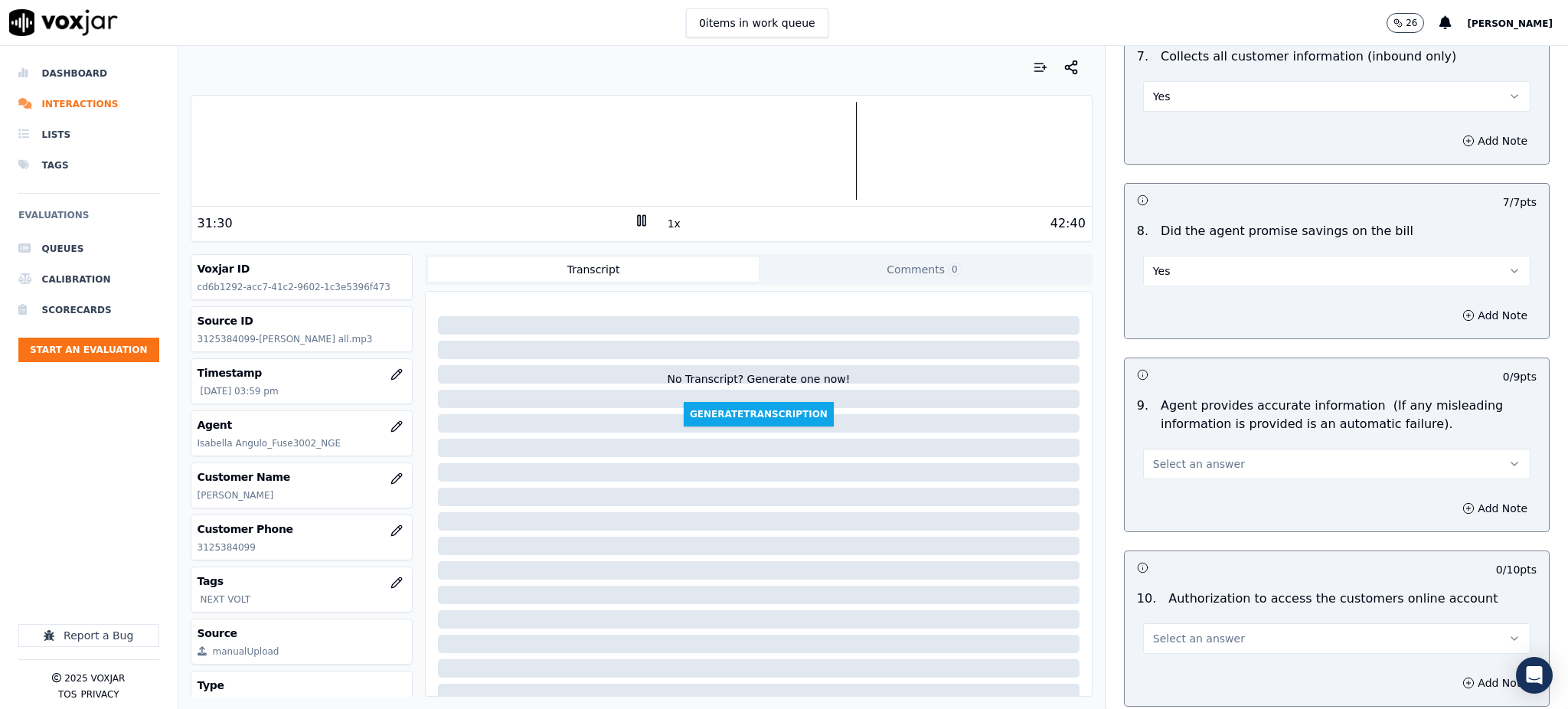
click at [1158, 449] on button "Select an answer" at bounding box center [1336, 464] width 387 height 31
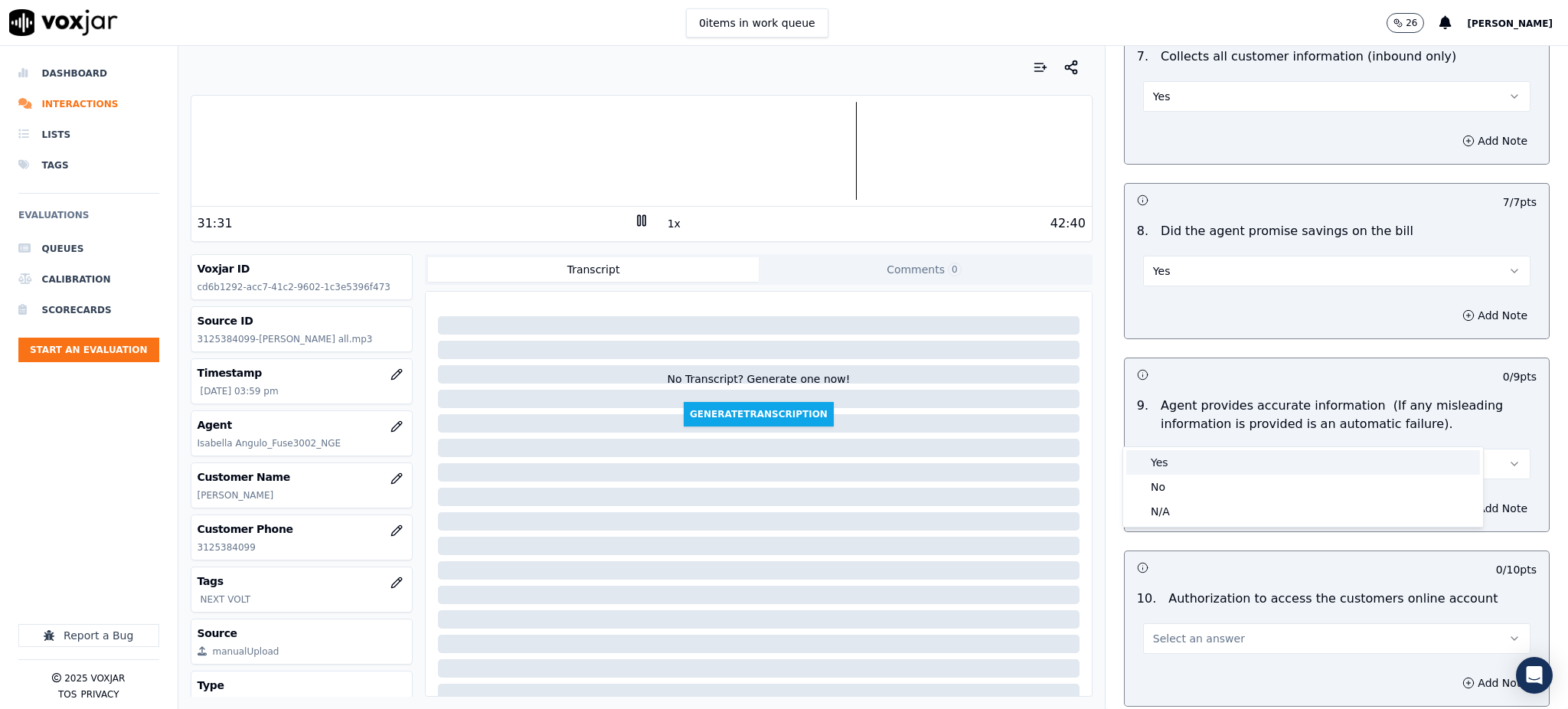
click at [1161, 469] on div "Yes" at bounding box center [1303, 462] width 354 height 24
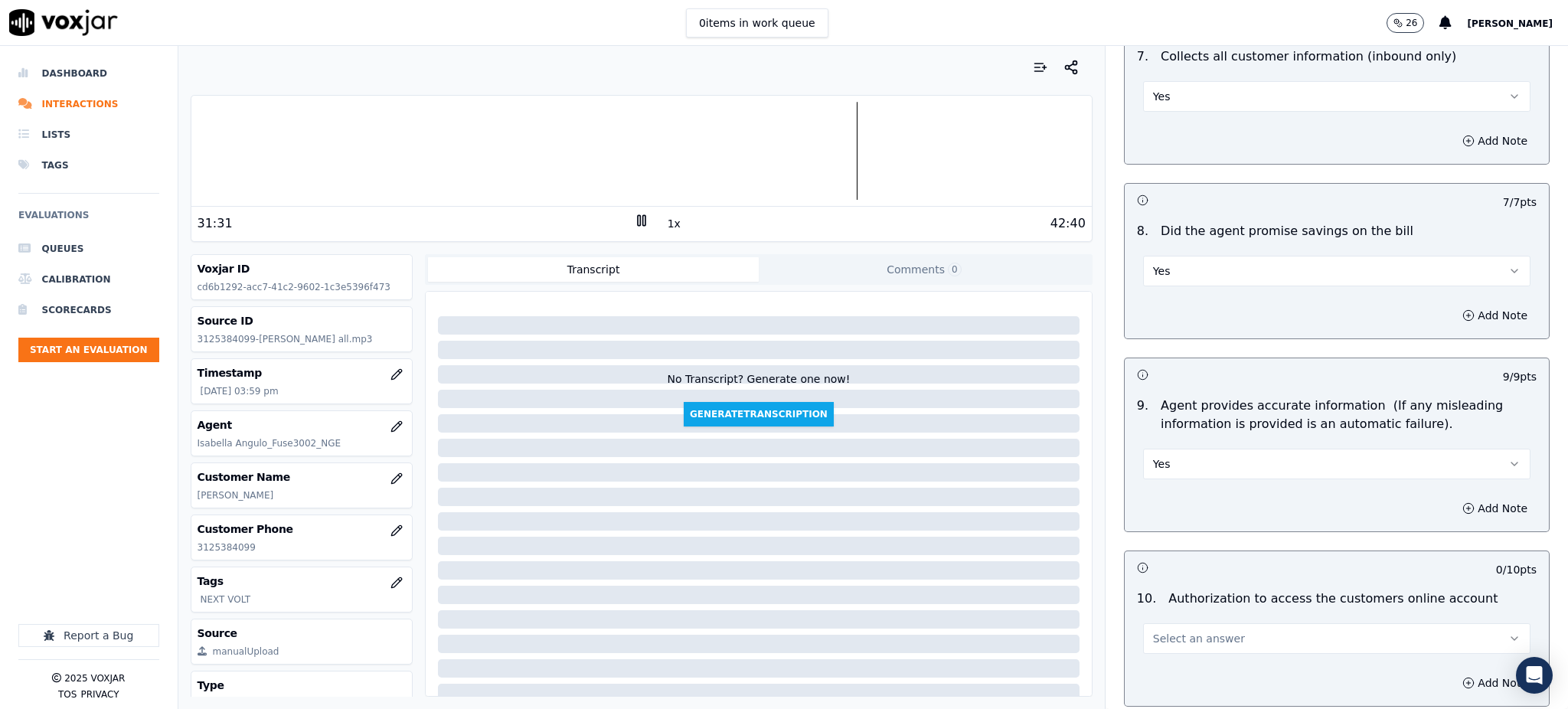
click at [1198, 631] on span "Select an answer" at bounding box center [1198, 638] width 92 height 15
click at [1165, 649] on div "Yes No N/A" at bounding box center [1303, 661] width 359 height 80
click at [1165, 659] on div "No" at bounding box center [1303, 661] width 354 height 24
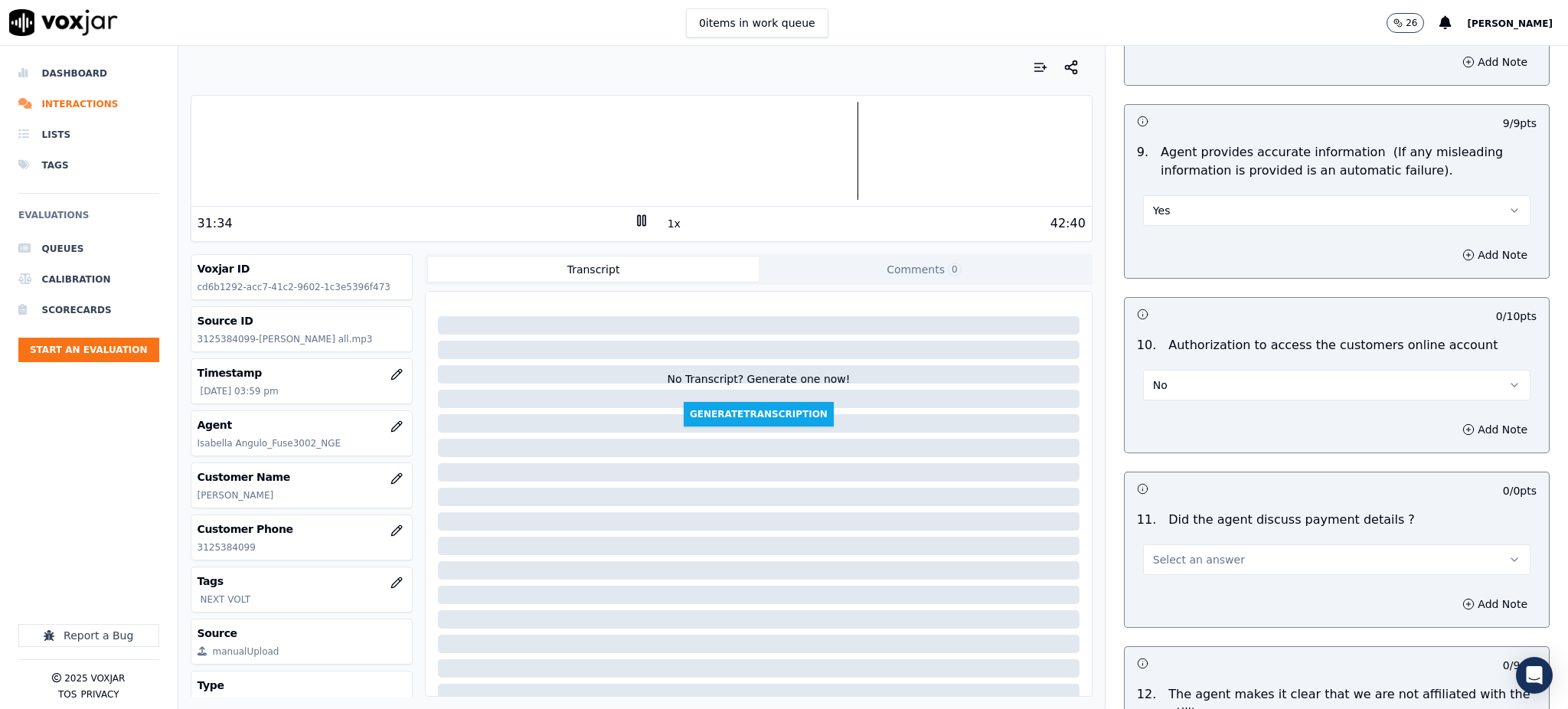
scroll to position [1633, 0]
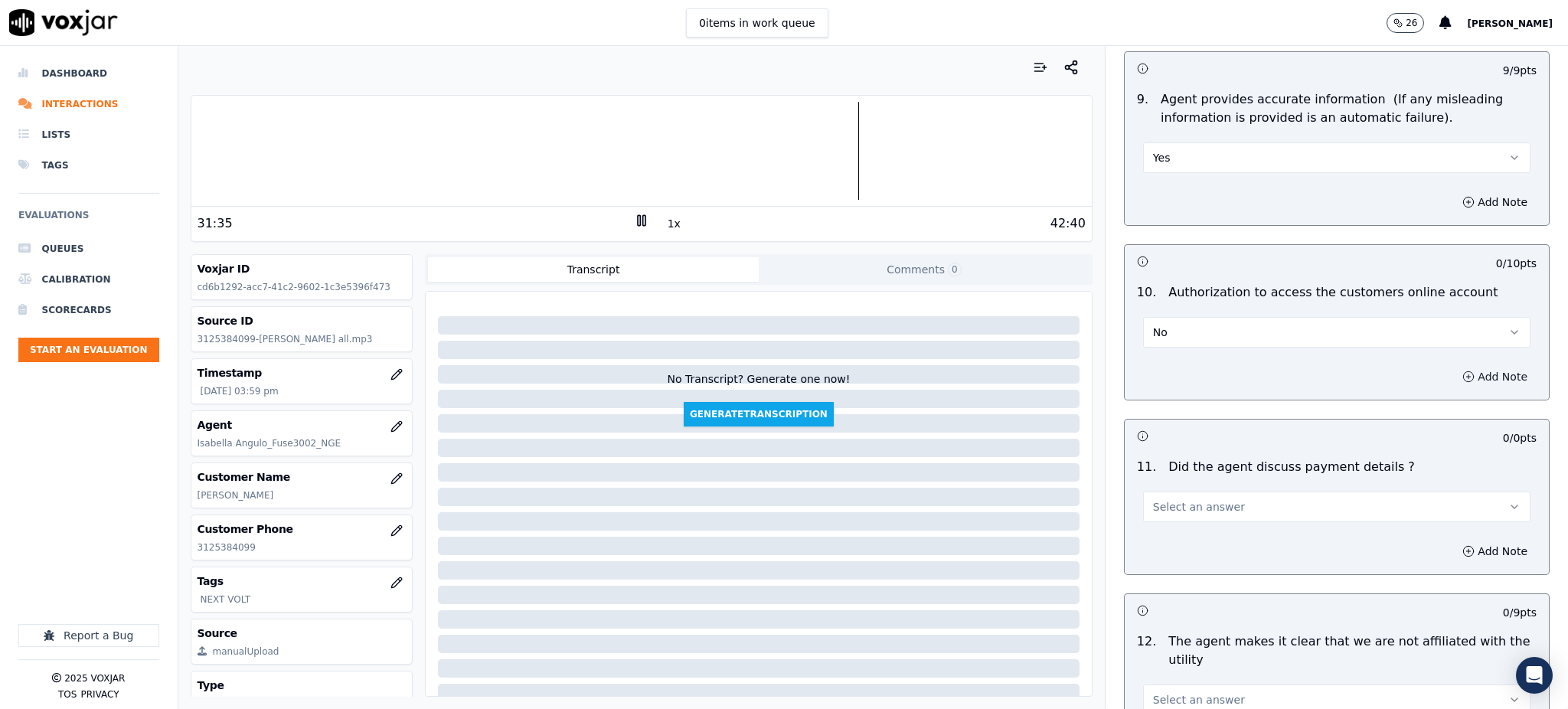
click at [1453, 366] on button "Add Note" at bounding box center [1494, 376] width 84 height 21
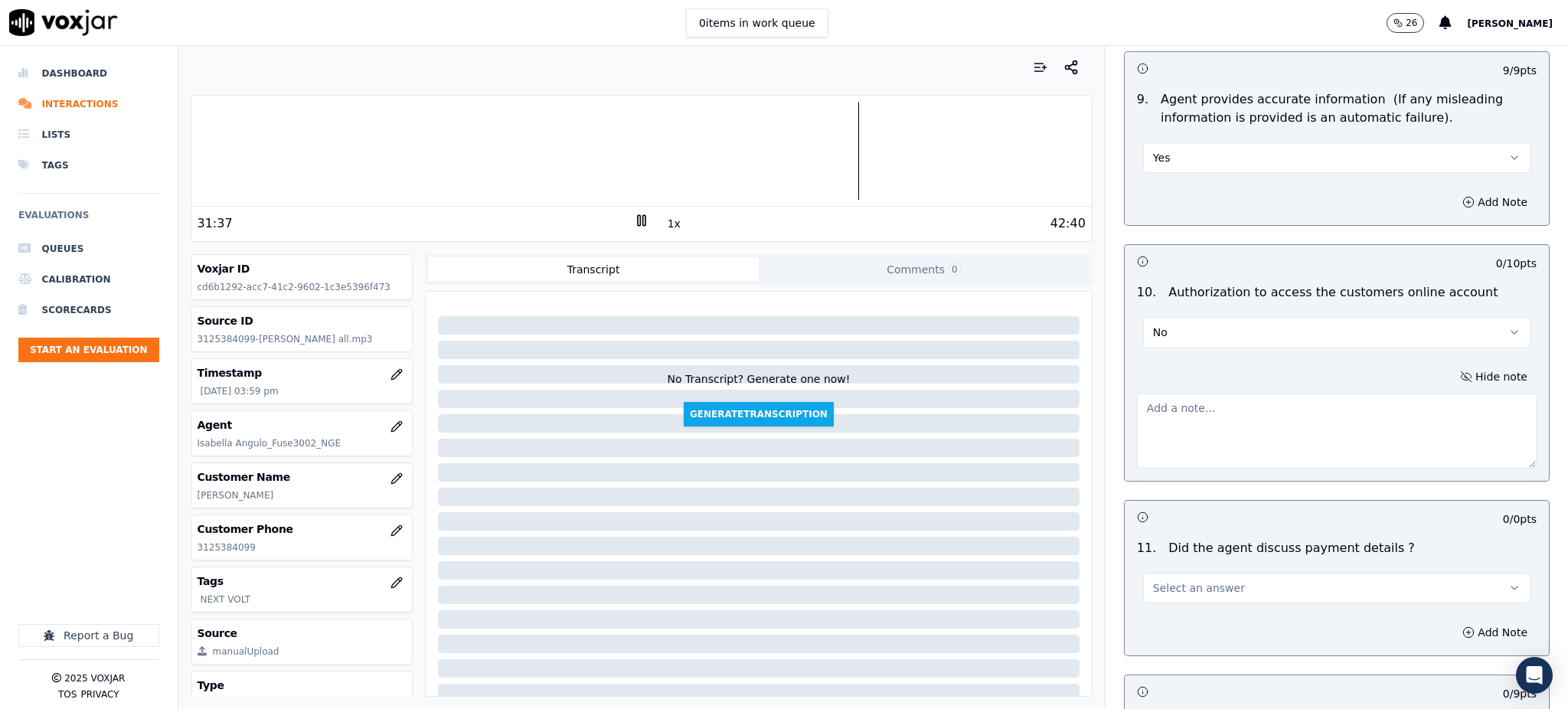
click at [1172, 580] on span "Select an answer" at bounding box center [1198, 587] width 92 height 15
click at [1161, 387] on div at bounding box center [1336, 428] width 399 height 81
click at [1155, 394] on textarea at bounding box center [1336, 431] width 399 height 75
type textarea "No pidio autorizacion para acceder a la cuenta"
drag, startPoint x: 1170, startPoint y: 542, endPoint x: 1165, endPoint y: 567, distance: 25.5
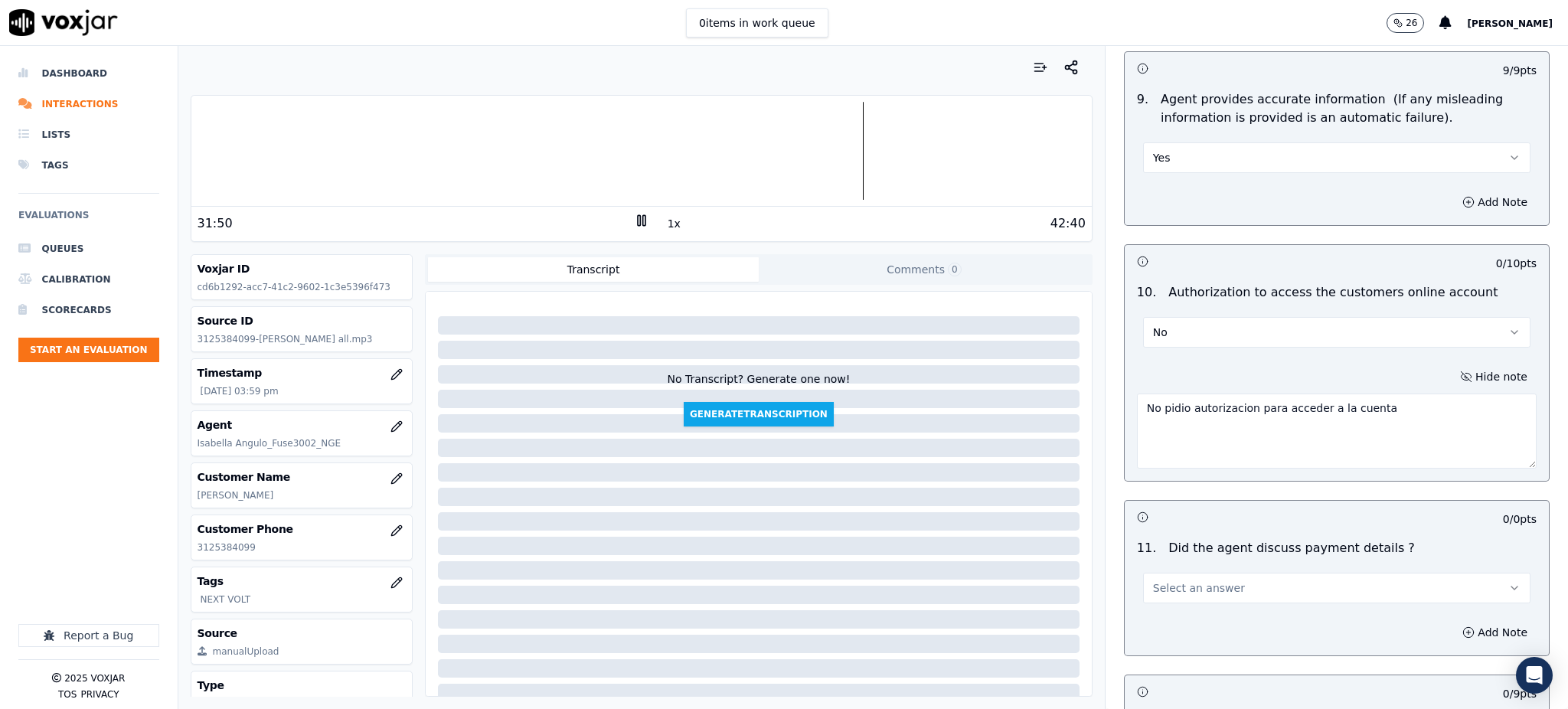
click at [1170, 572] on button "Select an answer" at bounding box center [1336, 588] width 387 height 31
click at [1156, 633] on div "N/A" at bounding box center [1303, 635] width 354 height 24
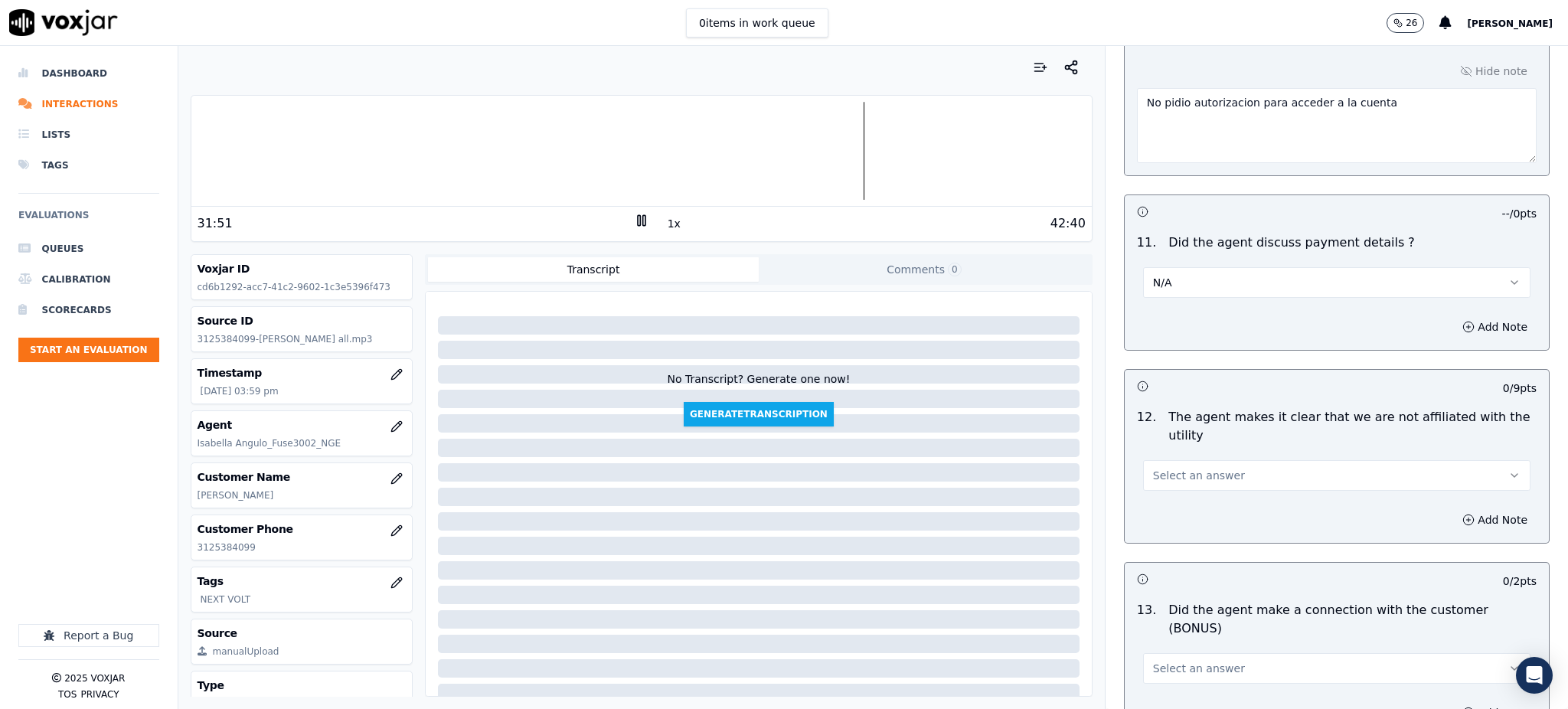
scroll to position [1938, 0]
click at [1152, 467] on span "Select an answer" at bounding box center [1198, 474] width 92 height 15
click at [1150, 476] on div "Yes" at bounding box center [1303, 473] width 354 height 24
drag, startPoint x: 1152, startPoint y: 603, endPoint x: 1155, endPoint y: 628, distance: 25.2
click at [1152, 652] on button "Select an answer" at bounding box center [1336, 668] width 387 height 31
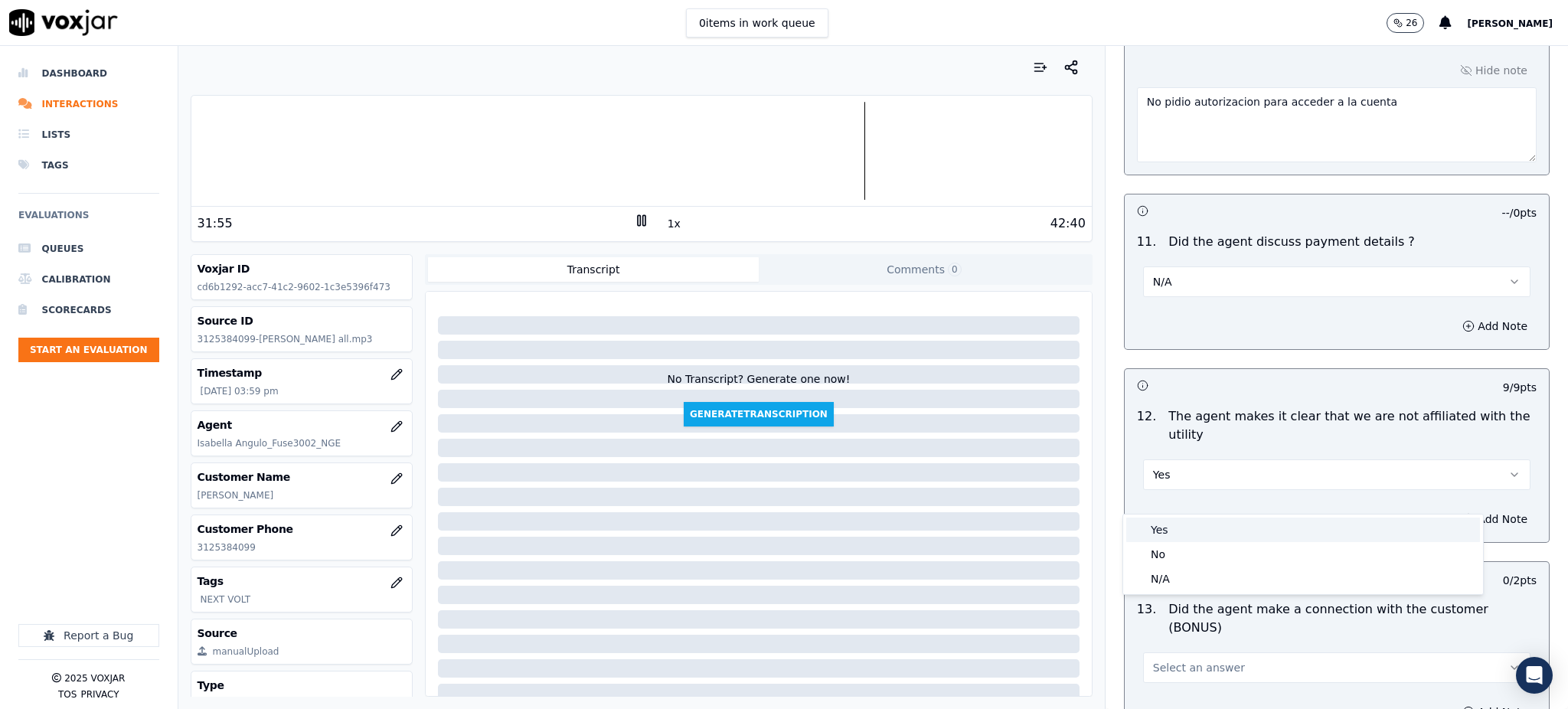
click at [1162, 527] on div "Yes" at bounding box center [1303, 529] width 354 height 24
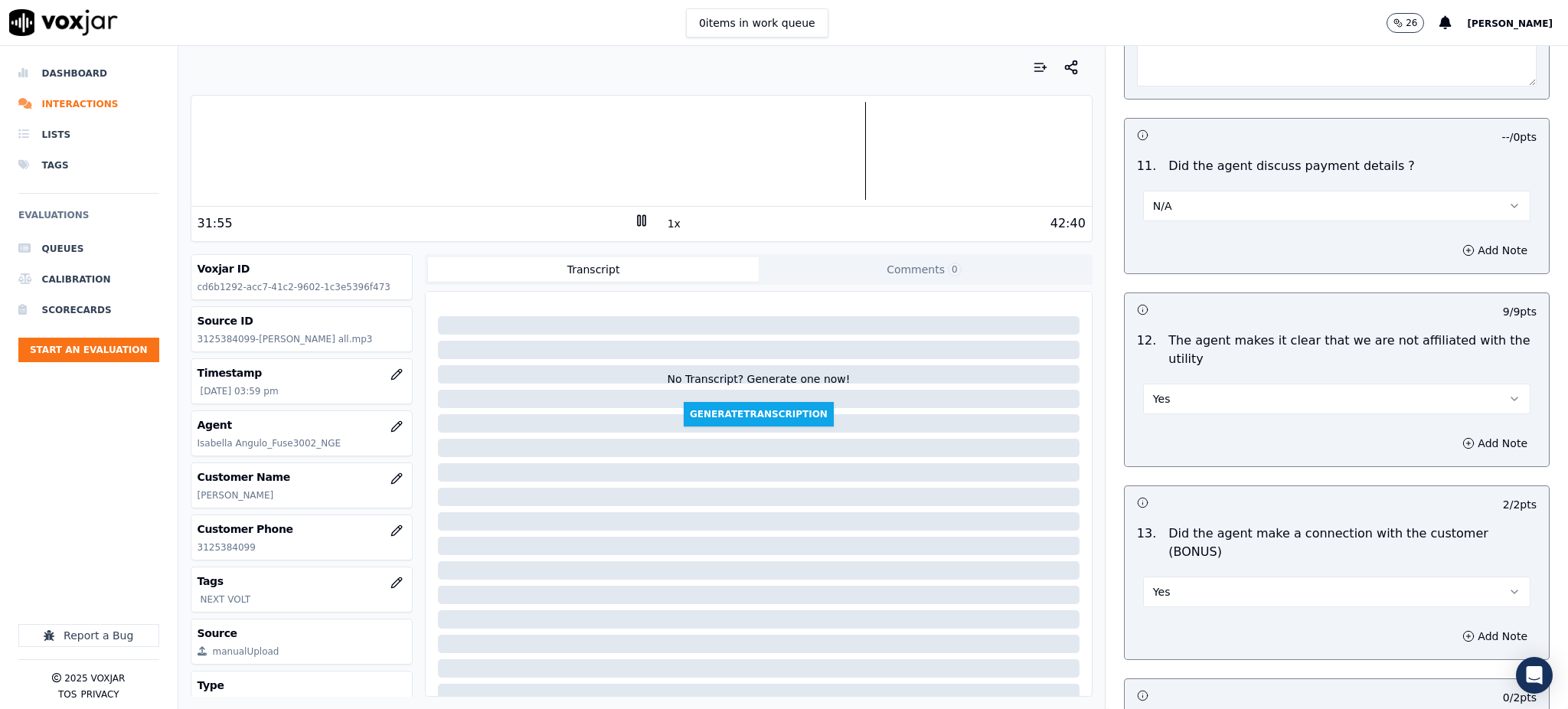
scroll to position [2245, 0]
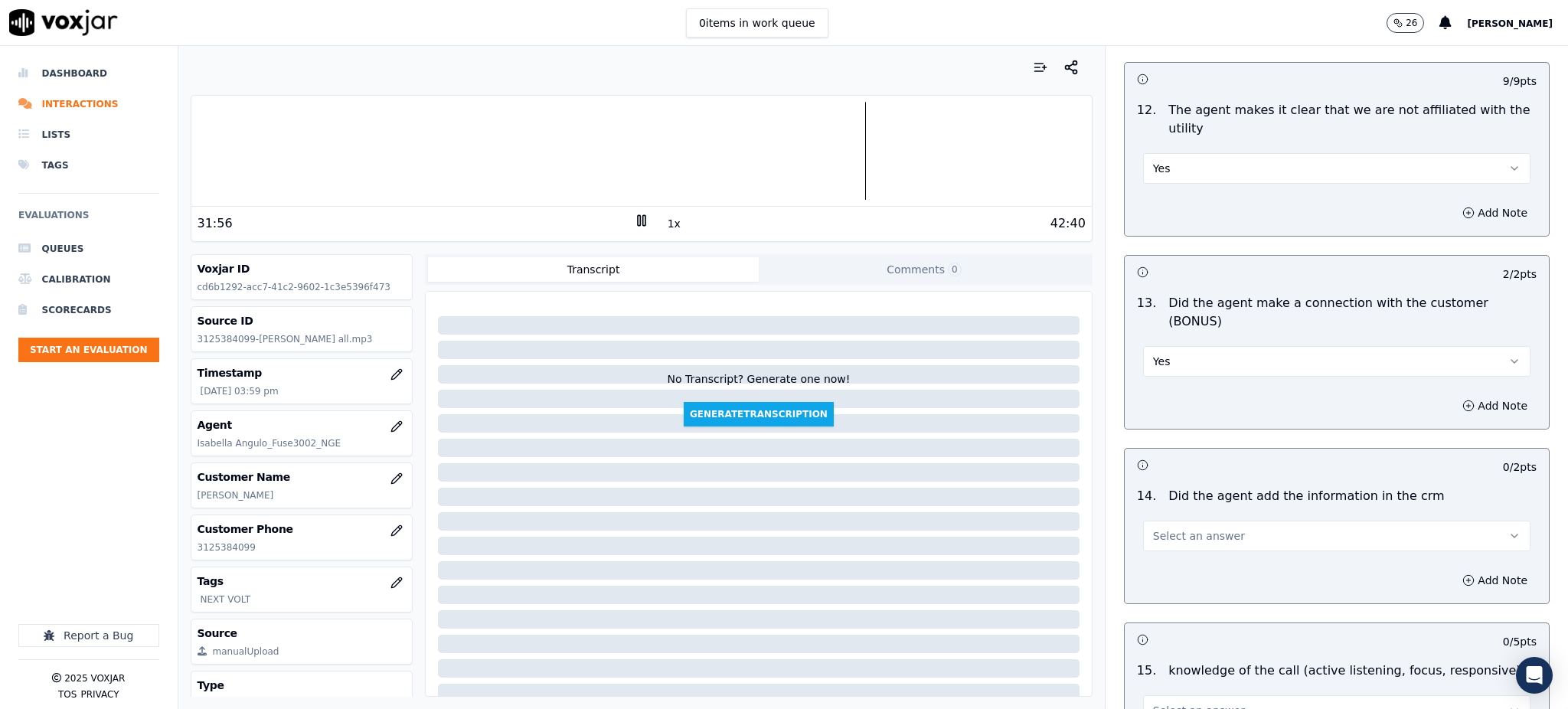
click at [1159, 505] on div "Select an answer" at bounding box center [1336, 528] width 412 height 46
click at [1154, 528] on span "Select an answer" at bounding box center [1198, 535] width 92 height 15
click at [1150, 513] on div "Yes" at bounding box center [1303, 516] width 354 height 24
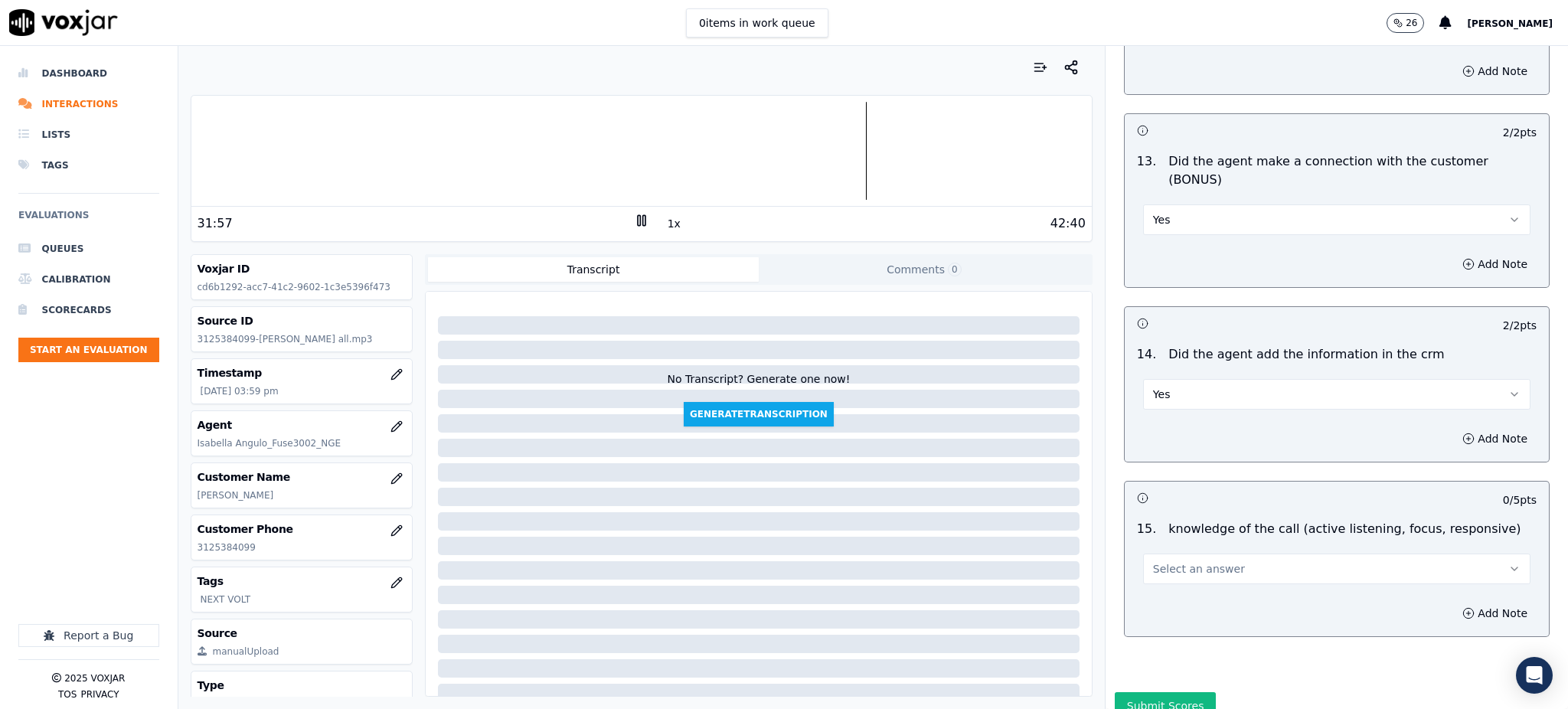
scroll to position [2398, 0]
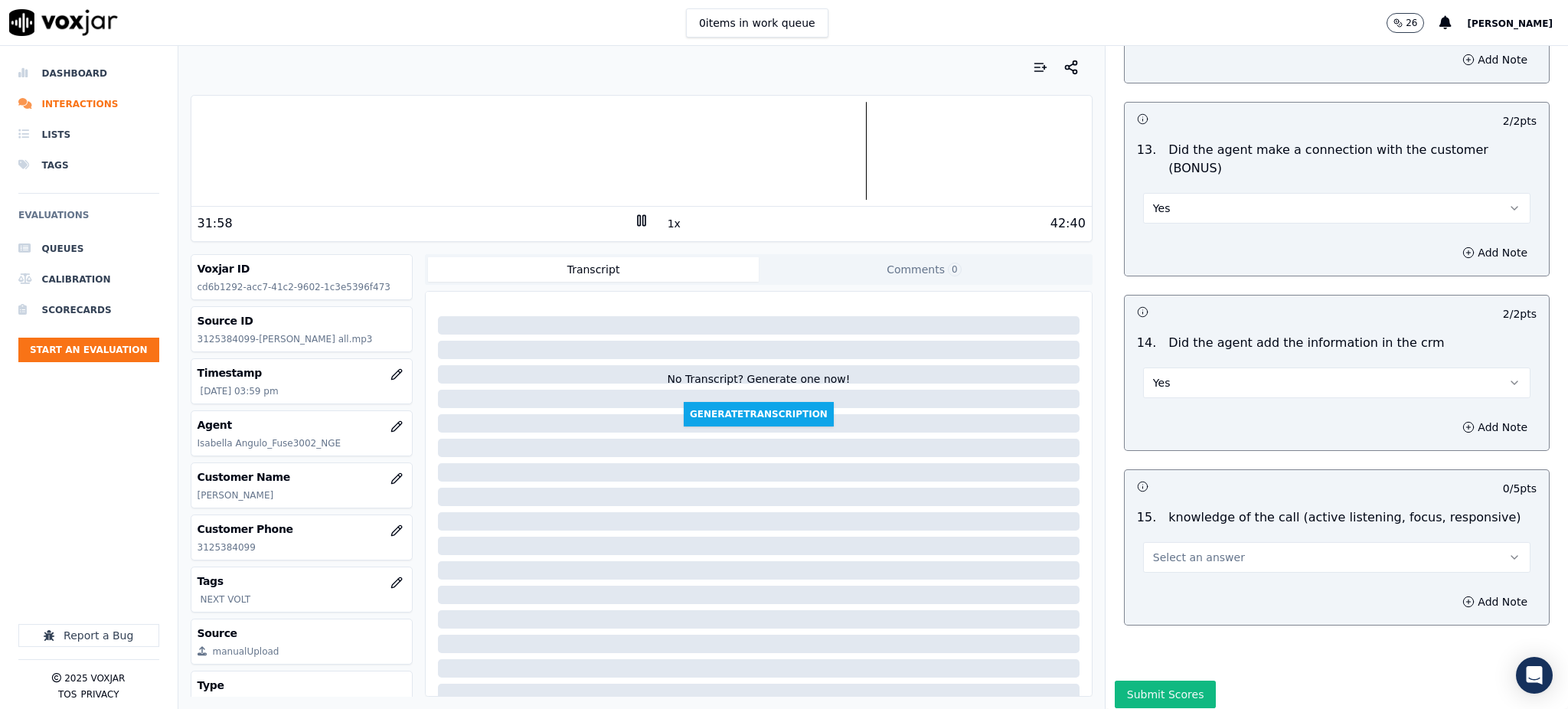
click at [1160, 542] on button "Select an answer" at bounding box center [1336, 557] width 387 height 31
click at [1159, 541] on div "Yes" at bounding box center [1303, 537] width 354 height 24
click at [1148, 681] on button "Submit Scores" at bounding box center [1165, 694] width 102 height 28
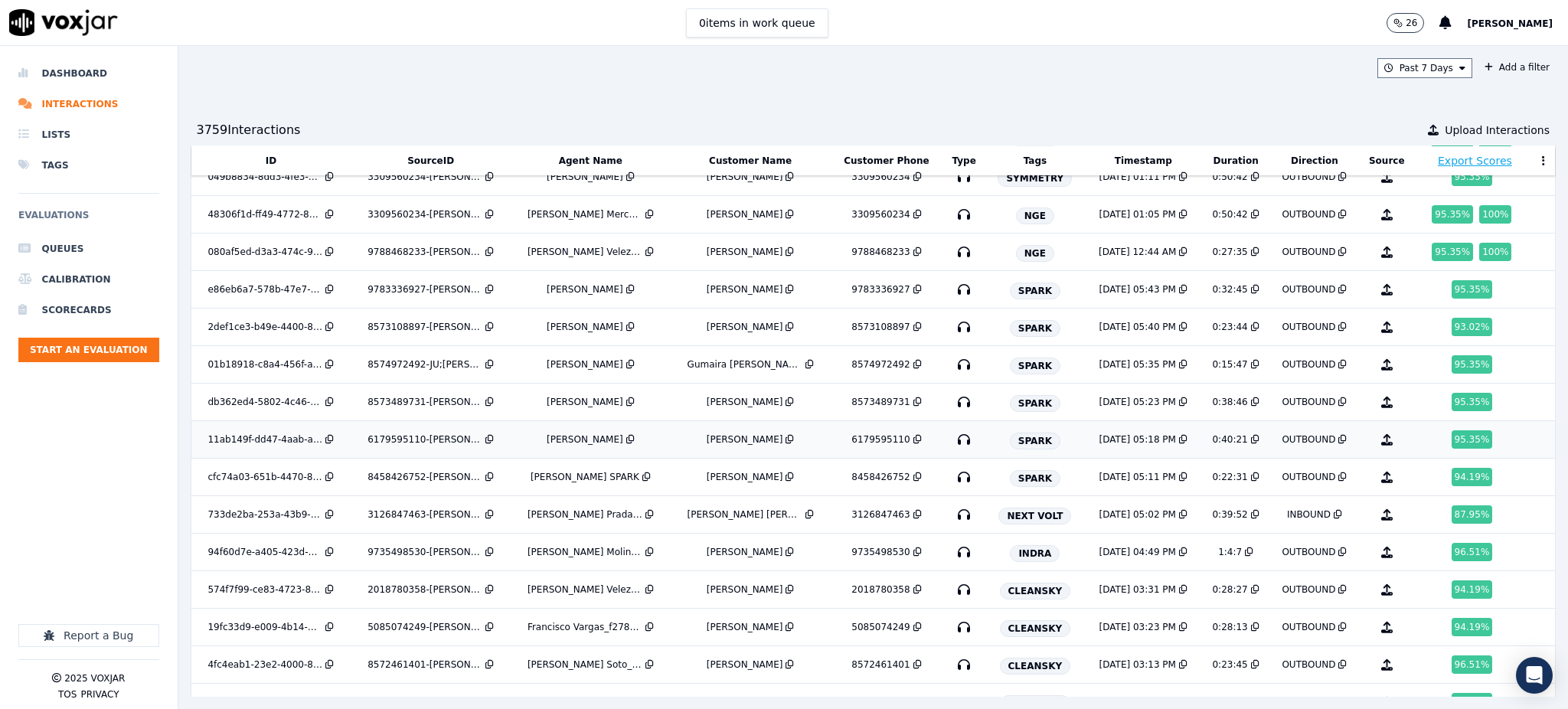
scroll to position [2001, 0]
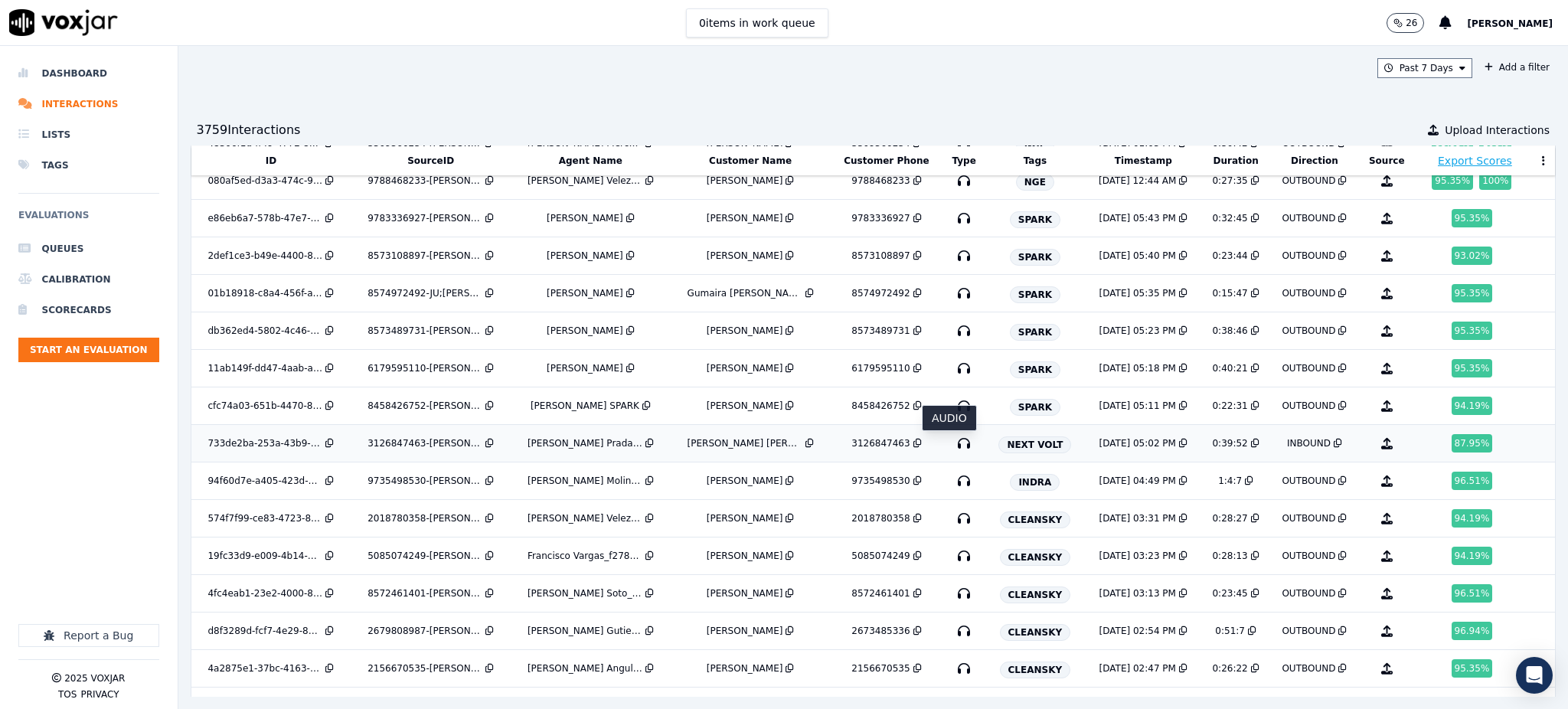
click at [952, 448] on icon "button" at bounding box center [964, 443] width 24 height 24
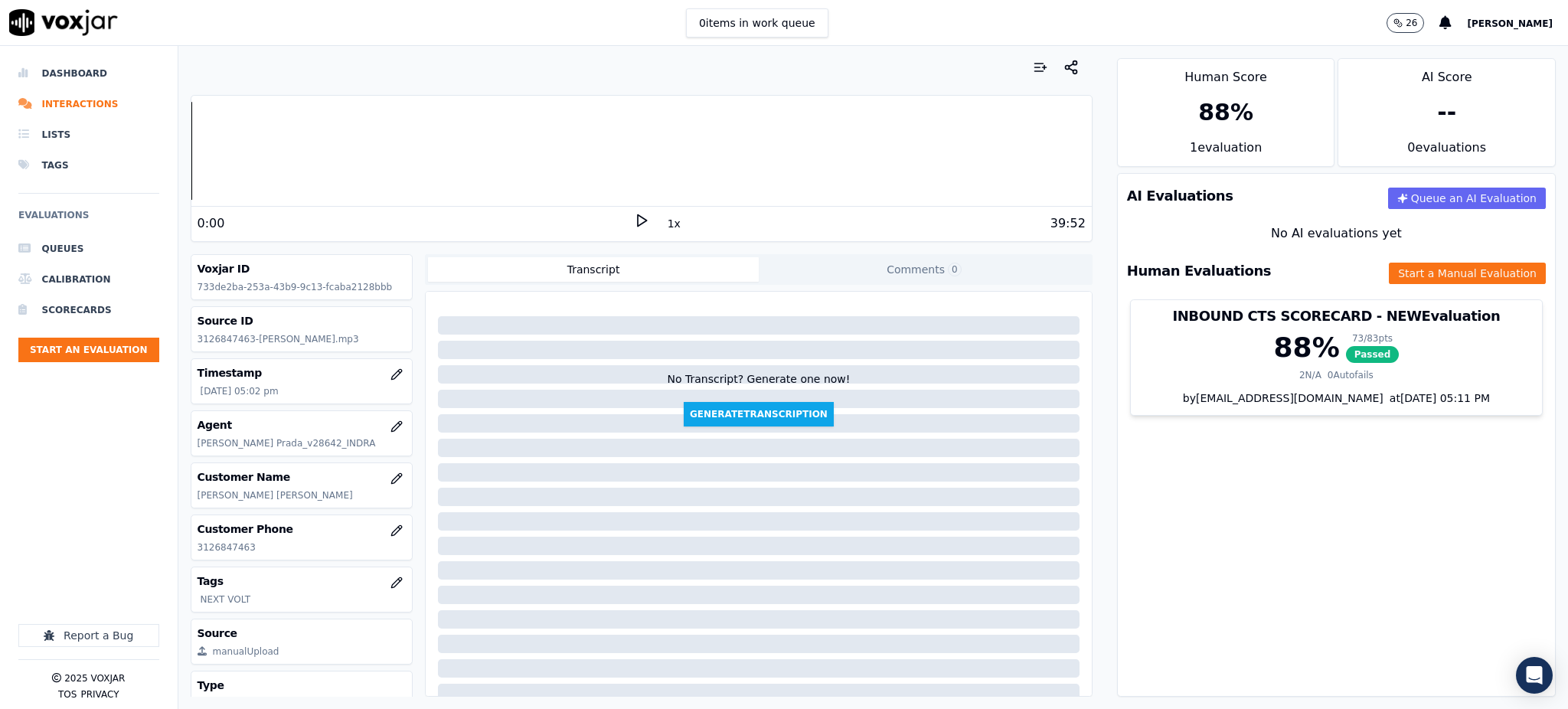
click at [634, 217] on icon at bounding box center [641, 220] width 15 height 15
click at [638, 224] on rect at bounding box center [638, 220] width 2 height 10
click at [634, 221] on icon at bounding box center [641, 220] width 15 height 15
drag, startPoint x: 254, startPoint y: 550, endPoint x: 190, endPoint y: 559, distance: 64.6
click at [191, 559] on div "Customer Phone [PHONE_NUMBER]" at bounding box center [302, 537] width 221 height 45
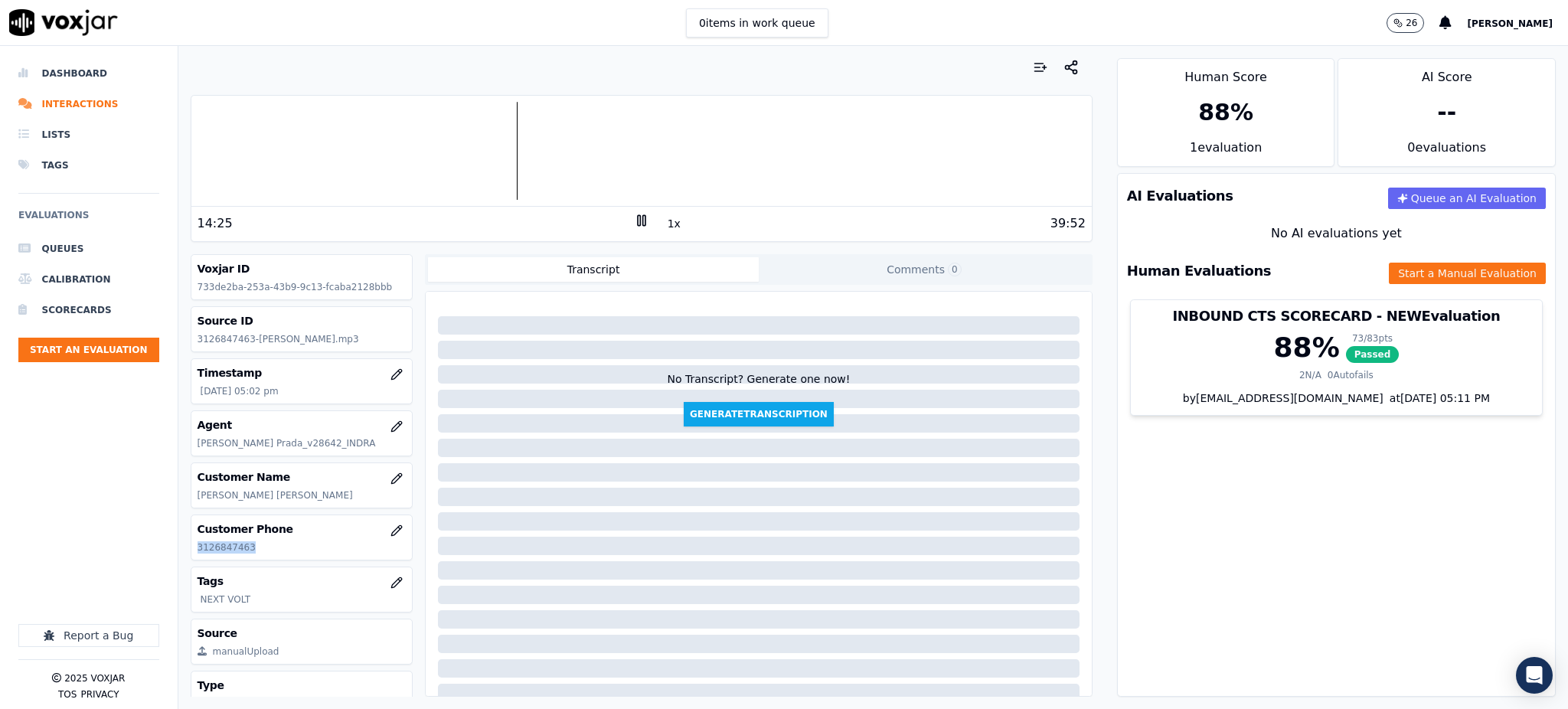
copy p "3126847463"
click at [1287, 501] on div "AI Evaluations Queue an AI Evaluation No AI evaluations yet Human Evaluations S…" at bounding box center [1335, 435] width 438 height 524
click at [638, 217] on rect at bounding box center [638, 220] width 2 height 10
click at [634, 219] on icon at bounding box center [641, 220] width 15 height 15
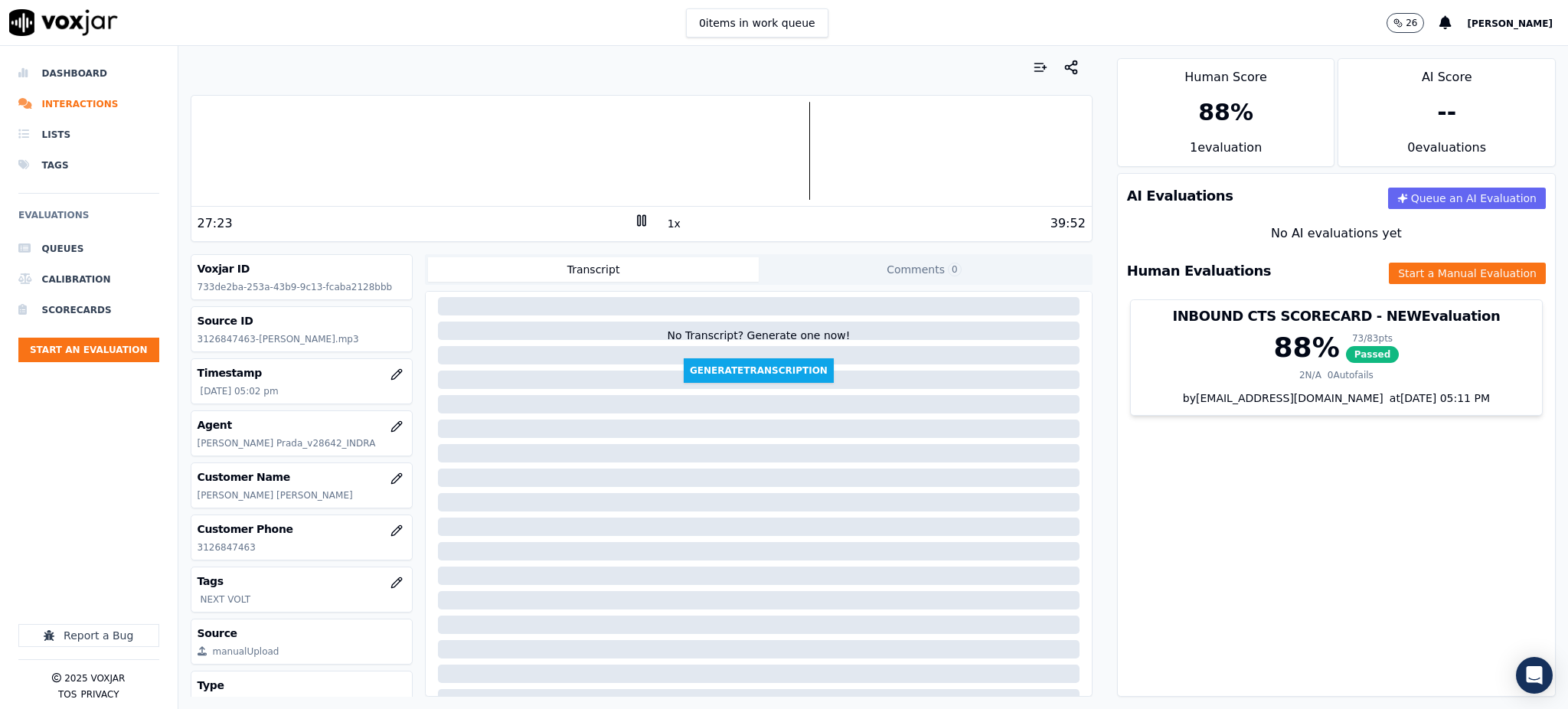
scroll to position [101, 0]
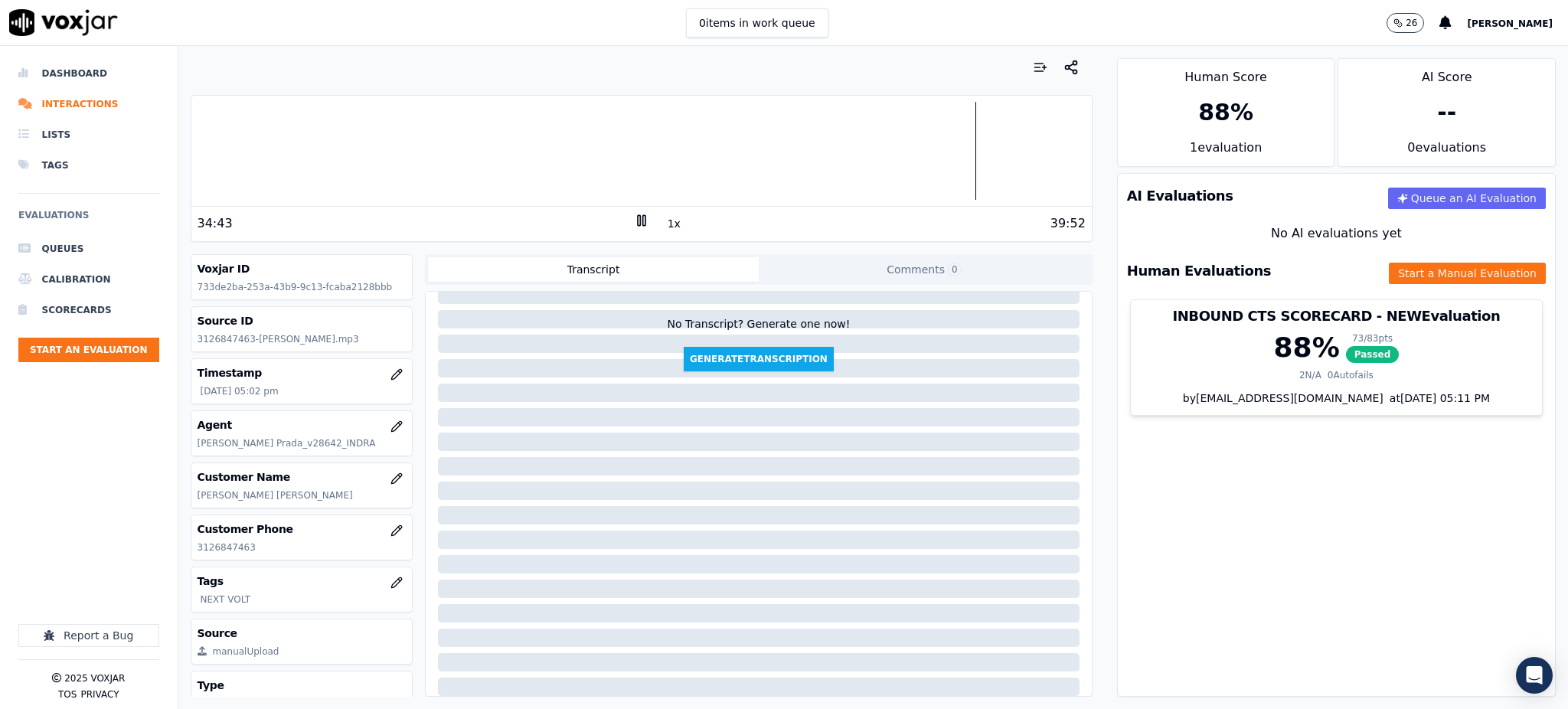
click at [634, 224] on icon at bounding box center [641, 220] width 15 height 15
click at [634, 215] on icon at bounding box center [641, 220] width 15 height 15
click at [1406, 270] on button "Start a Manual Evaluation" at bounding box center [1466, 273] width 157 height 21
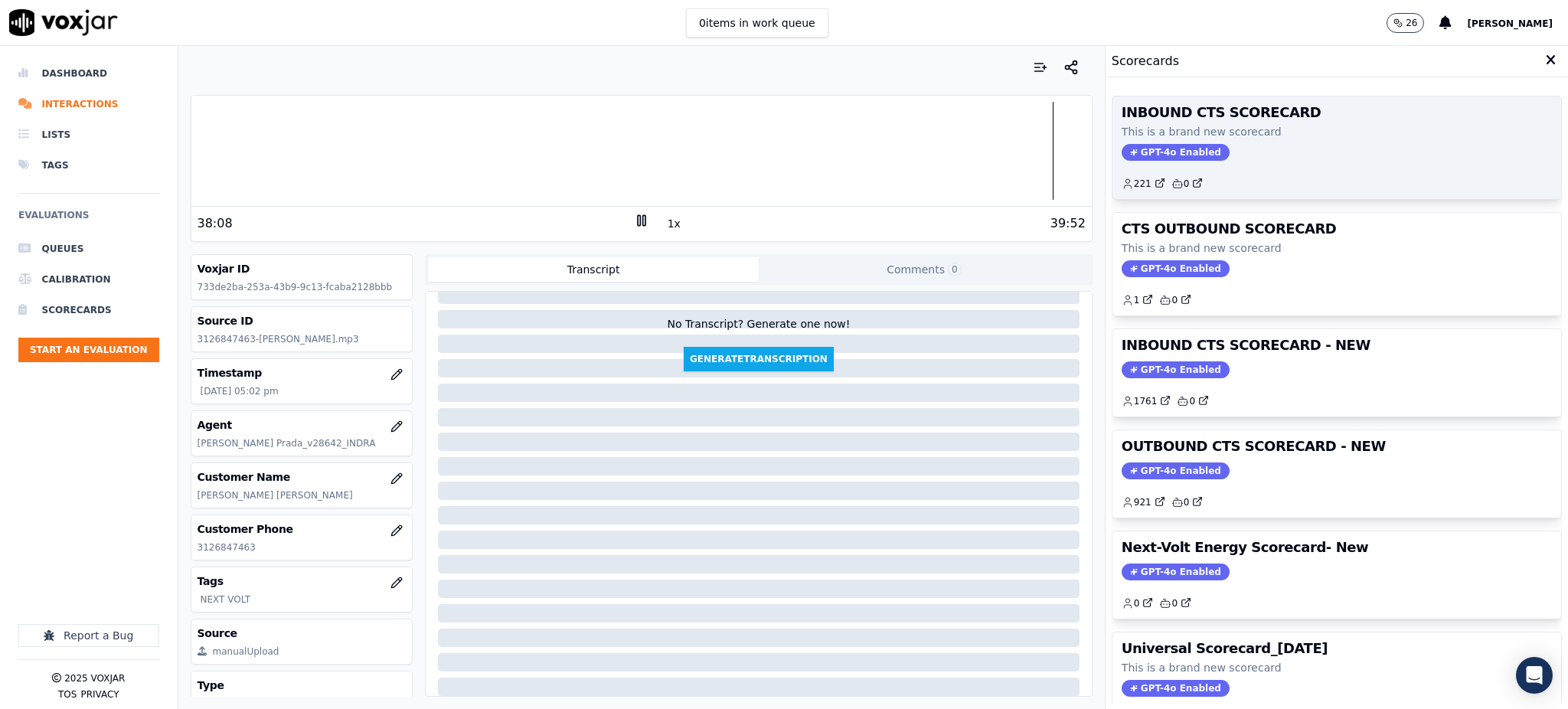
click at [1178, 153] on span "GPT-4o Enabled" at bounding box center [1175, 152] width 108 height 17
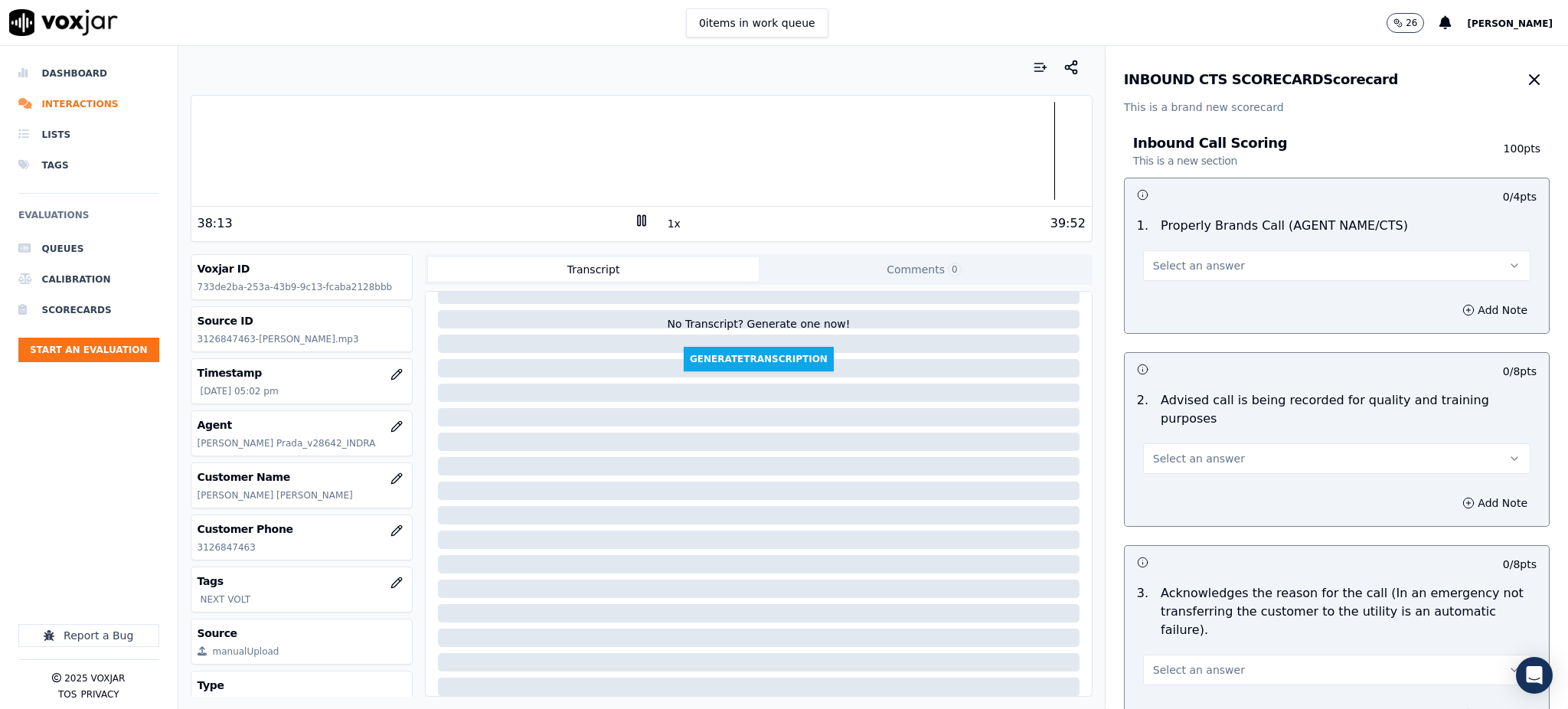
click at [1183, 266] on span "Select an answer" at bounding box center [1198, 265] width 92 height 15
click at [1178, 292] on div "Yes" at bounding box center [1303, 300] width 354 height 24
click at [1161, 450] on span "Select an answer" at bounding box center [1198, 458] width 92 height 15
click at [1155, 476] on div "Yes" at bounding box center [1303, 475] width 354 height 24
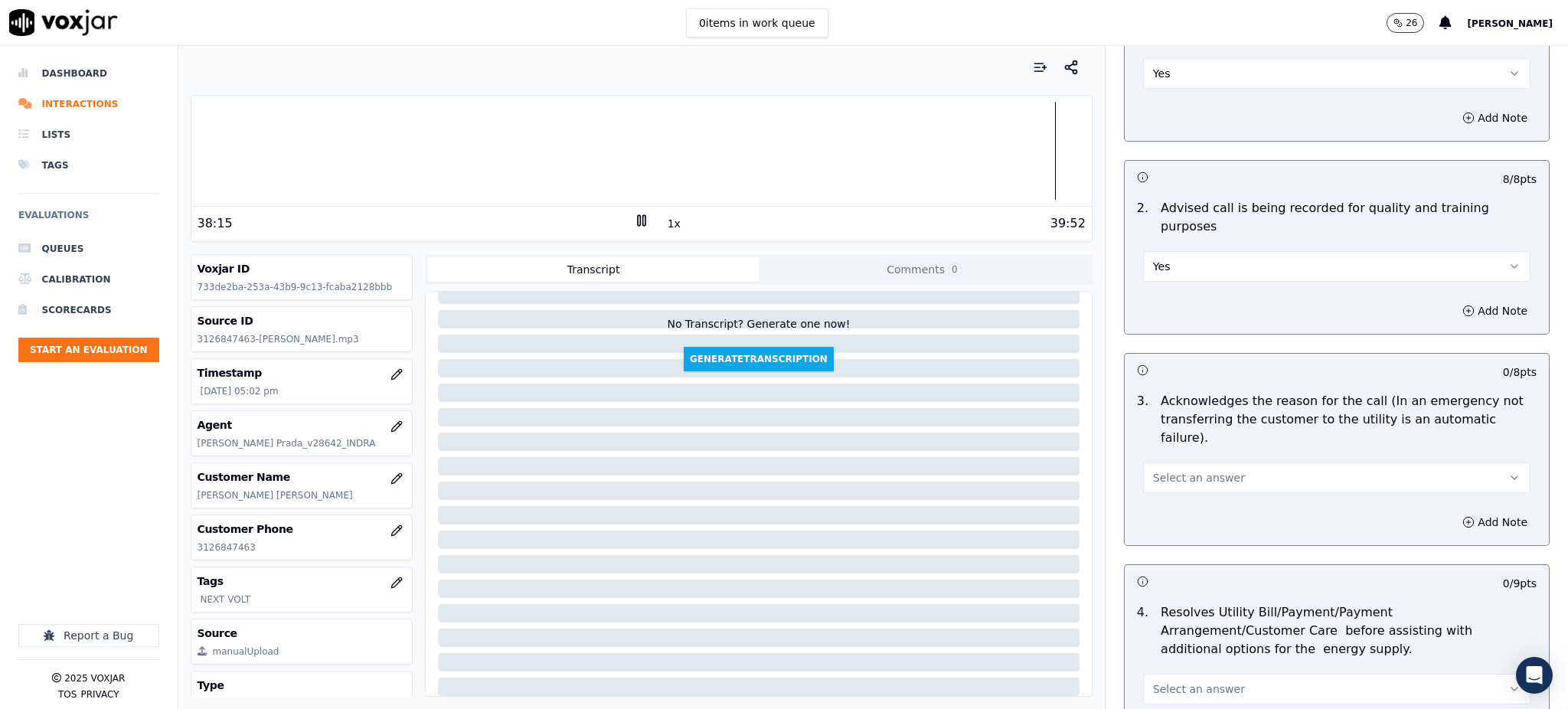
scroll to position [203, 0]
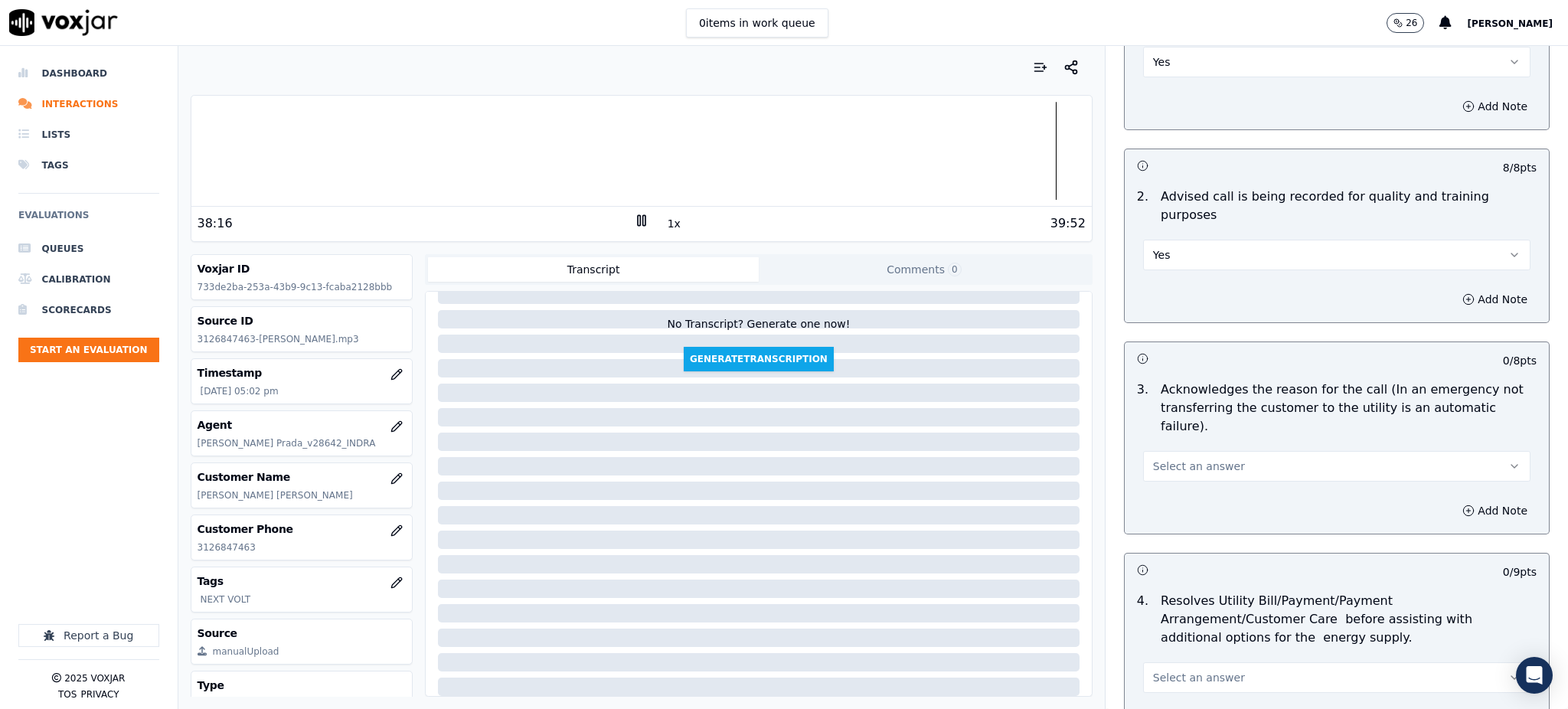
click at [1152, 459] on span "Select an answer" at bounding box center [1198, 466] width 92 height 15
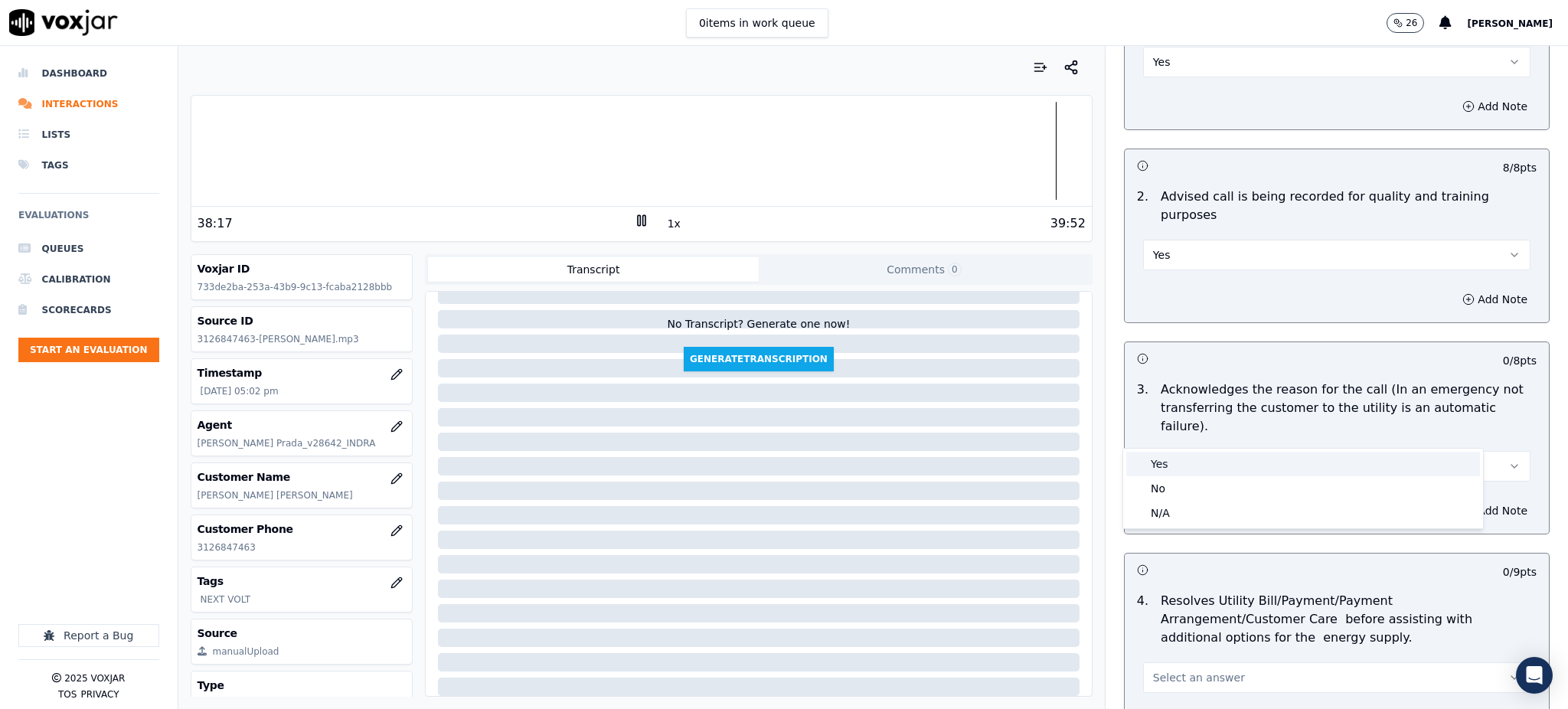
click at [1156, 459] on div "Yes" at bounding box center [1303, 463] width 354 height 24
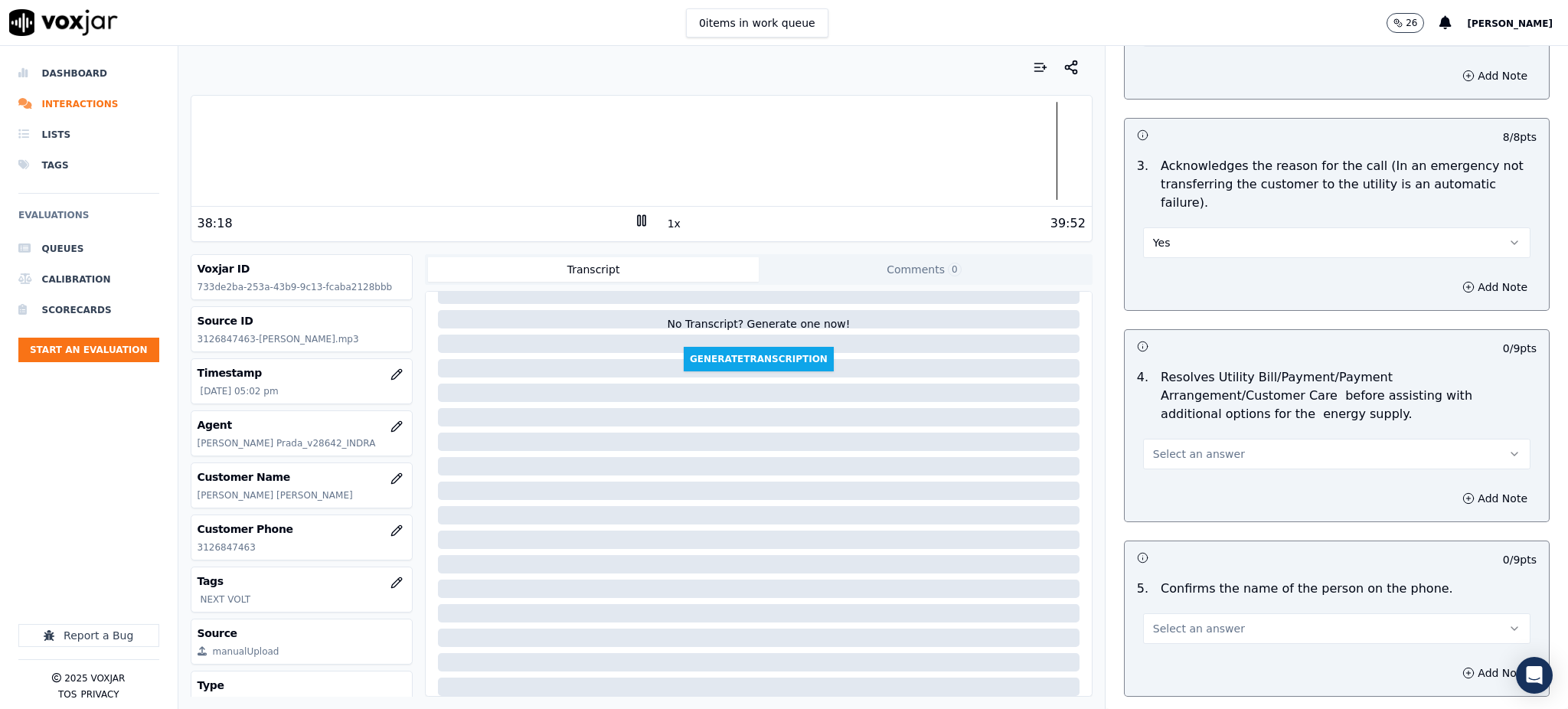
scroll to position [510, 0]
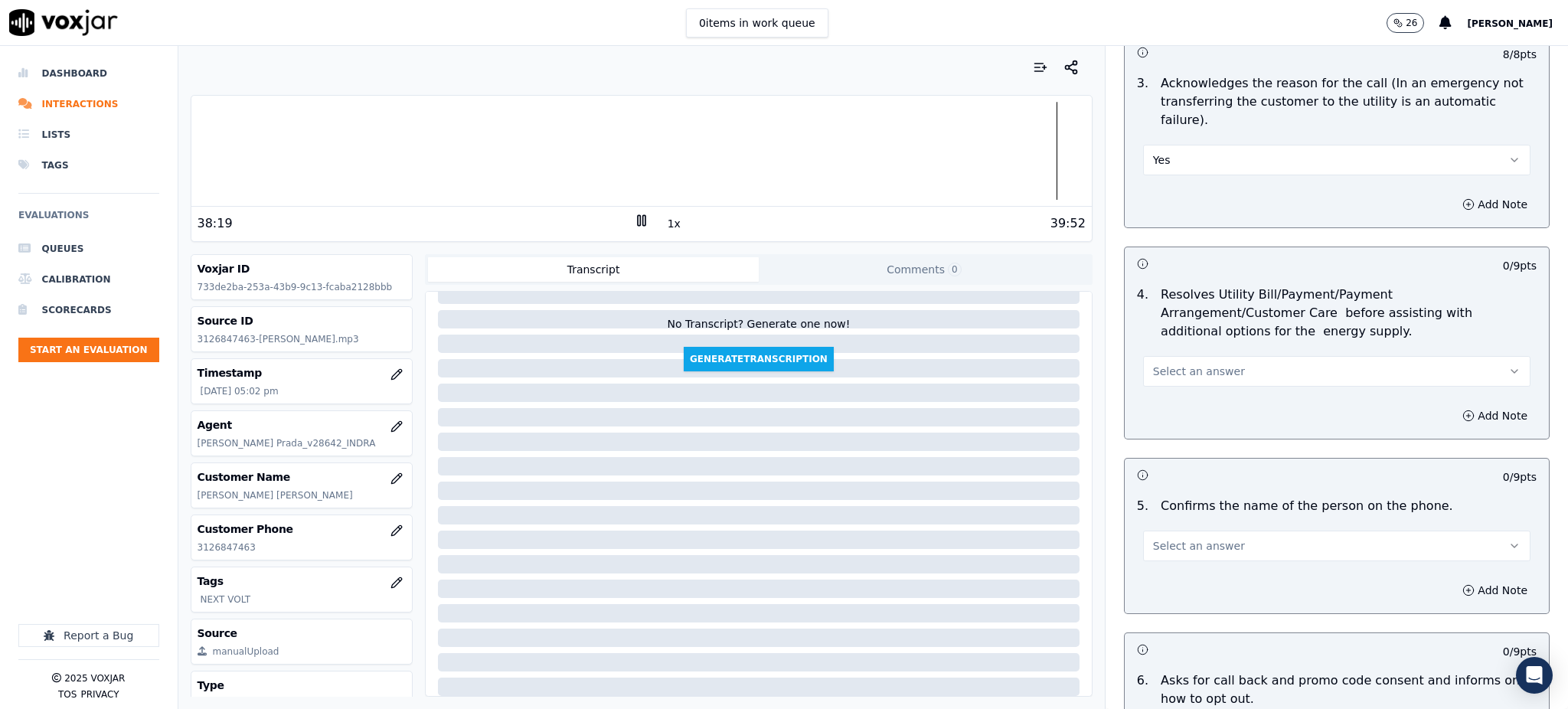
click at [1178, 363] on span "Select an answer" at bounding box center [1198, 371] width 92 height 15
drag, startPoint x: 1174, startPoint y: 374, endPoint x: 1172, endPoint y: 494, distance: 120.0
click at [1174, 375] on div "Yes" at bounding box center [1303, 369] width 354 height 24
click at [1169, 538] on span "Select an answer" at bounding box center [1198, 546] width 92 height 15
click at [1161, 537] on div "Yes" at bounding box center [1303, 543] width 354 height 24
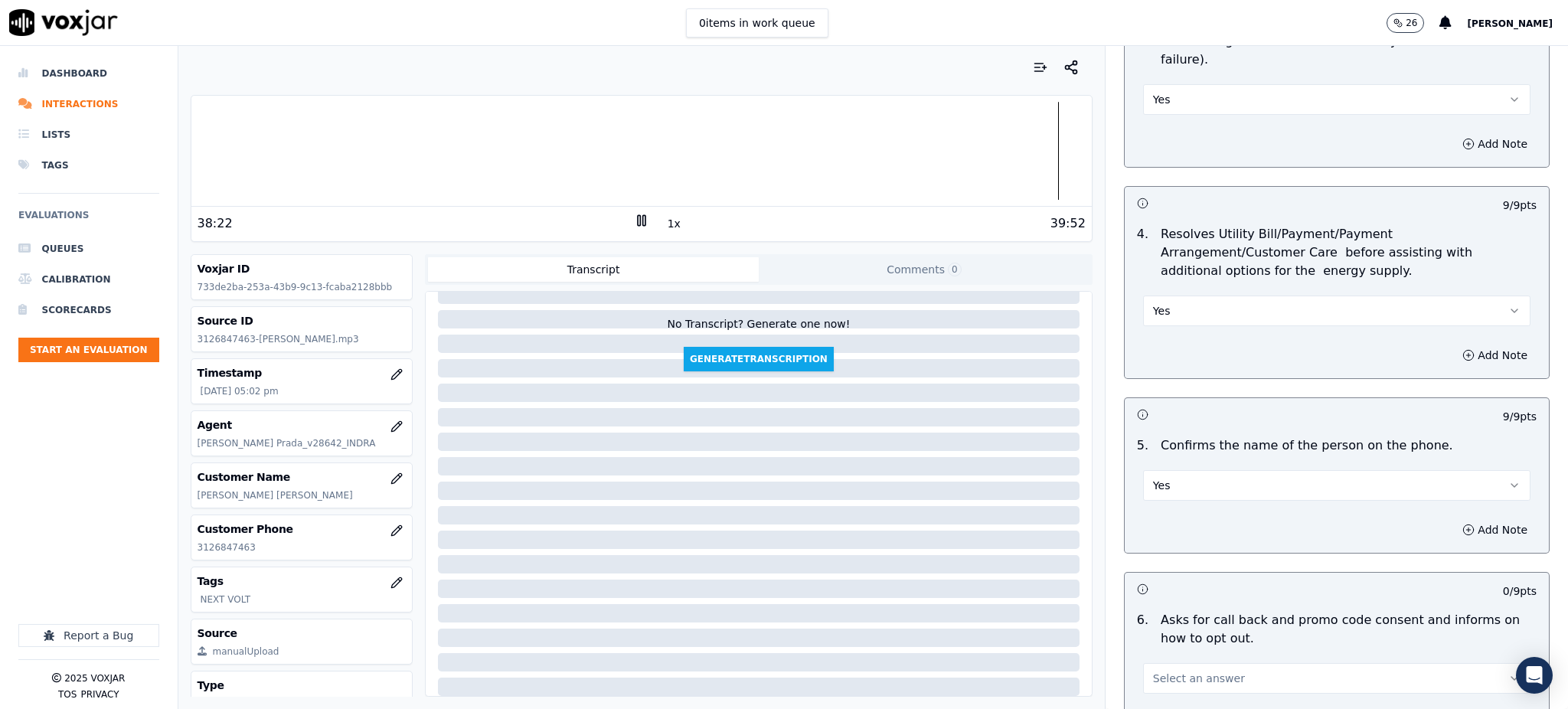
scroll to position [816, 0]
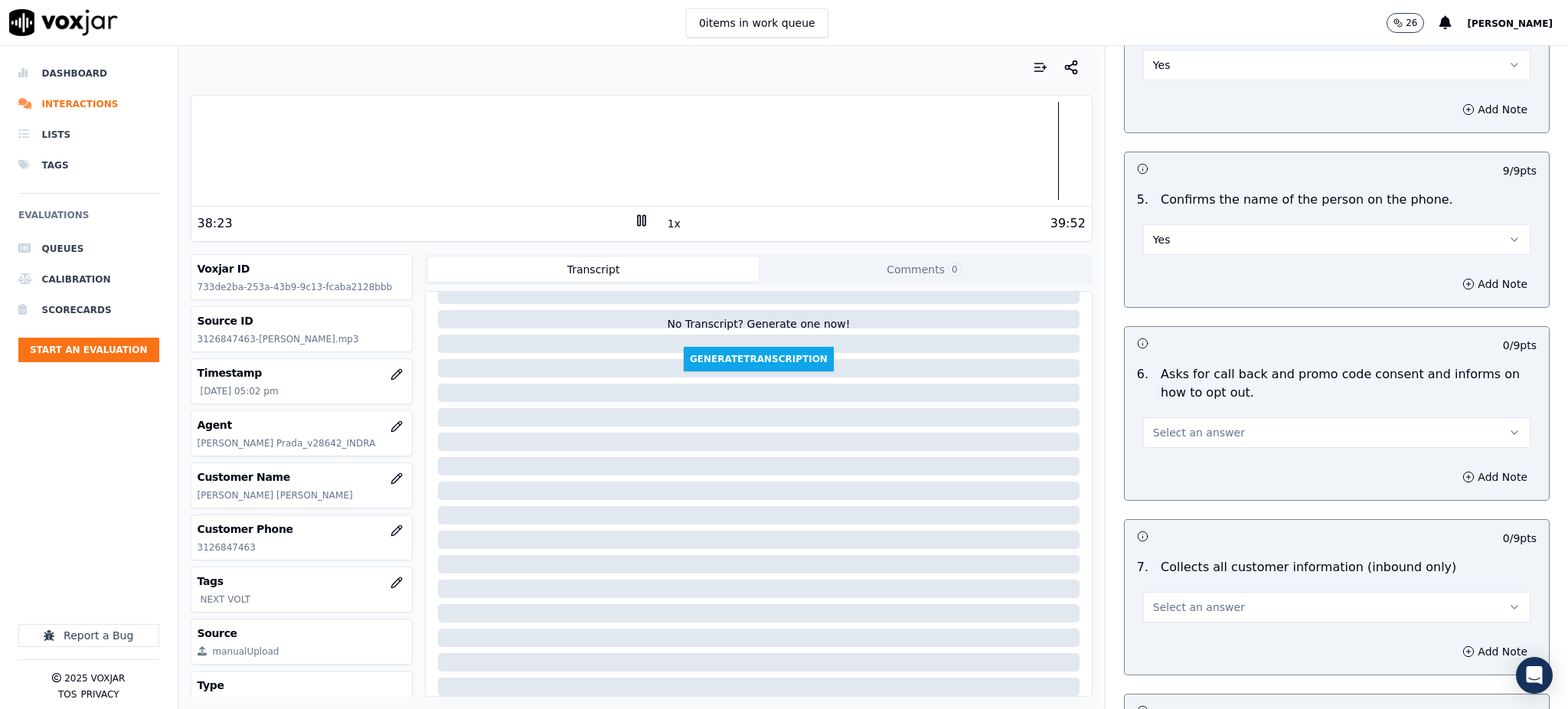
click at [1179, 424] on span "Select an answer" at bounding box center [1198, 432] width 92 height 15
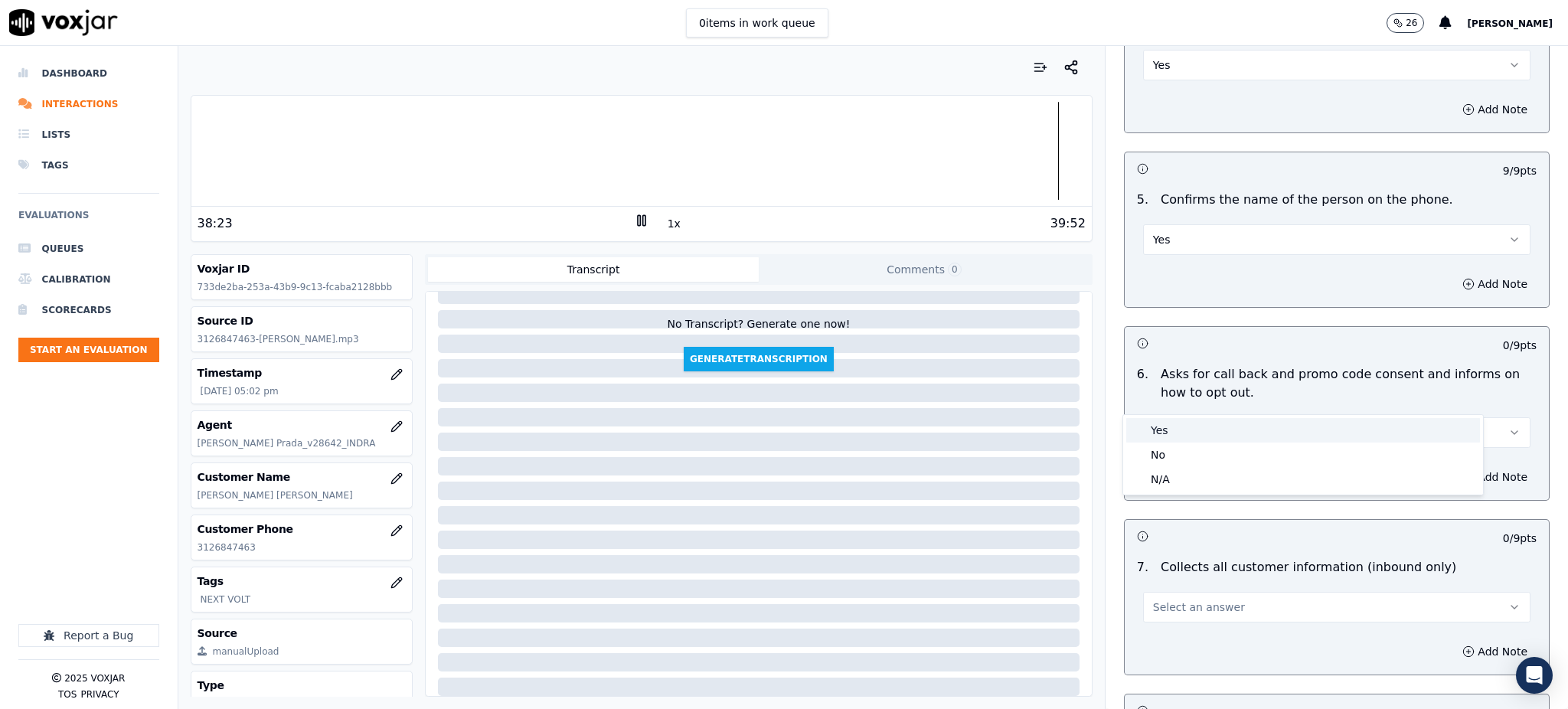
click at [1171, 436] on div "Yes" at bounding box center [1303, 430] width 354 height 24
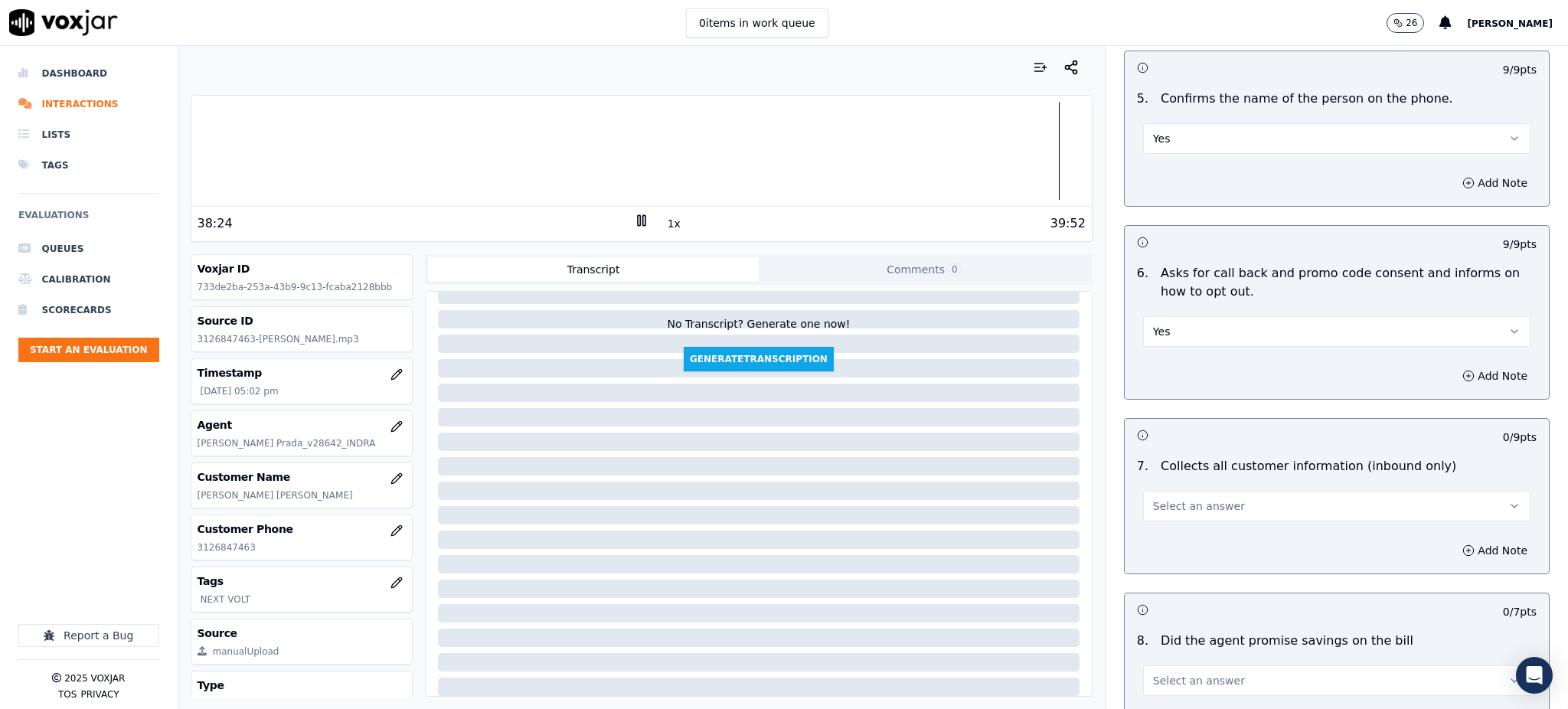
scroll to position [918, 0]
click at [1160, 497] on span "Select an answer" at bounding box center [1198, 504] width 92 height 15
click at [1167, 508] on div "Yes" at bounding box center [1303, 502] width 354 height 24
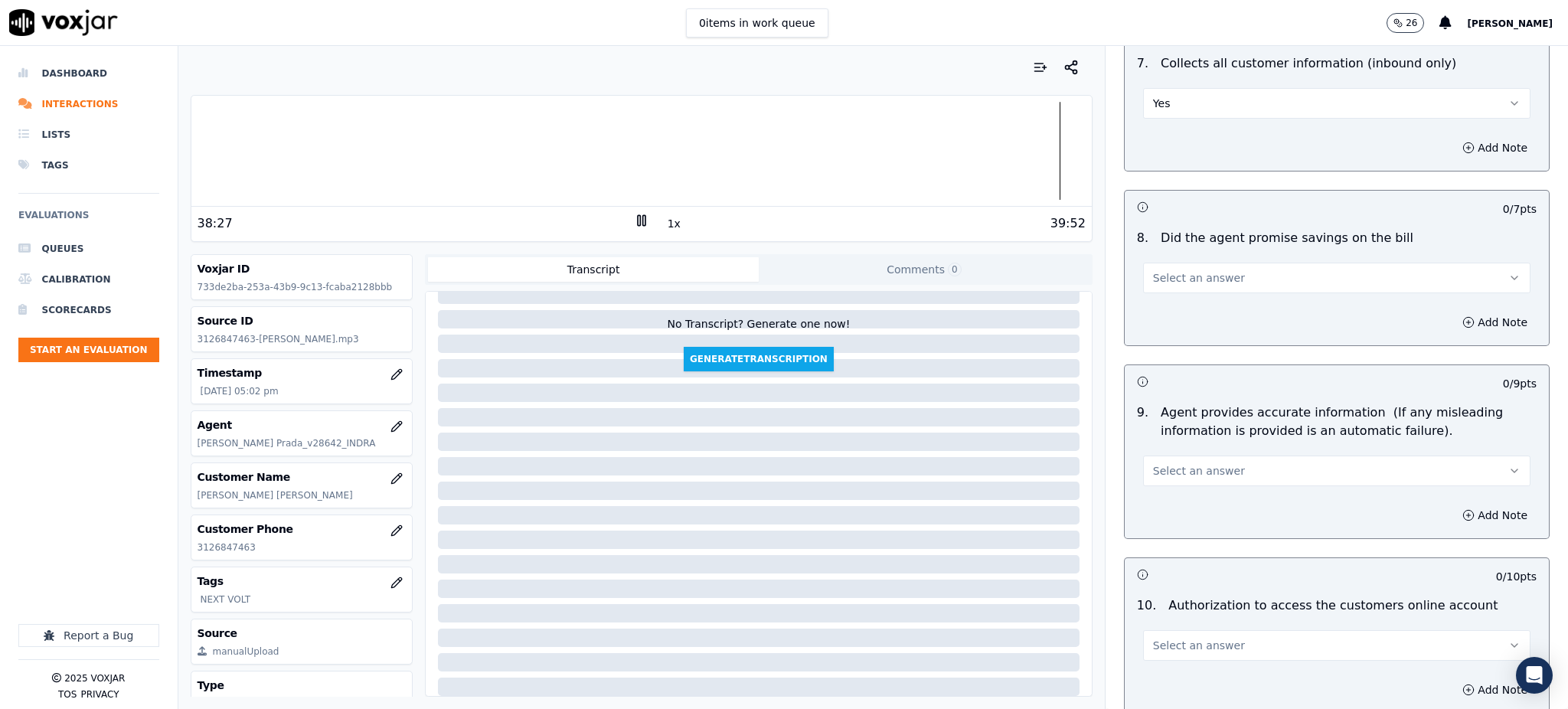
scroll to position [1326, 0]
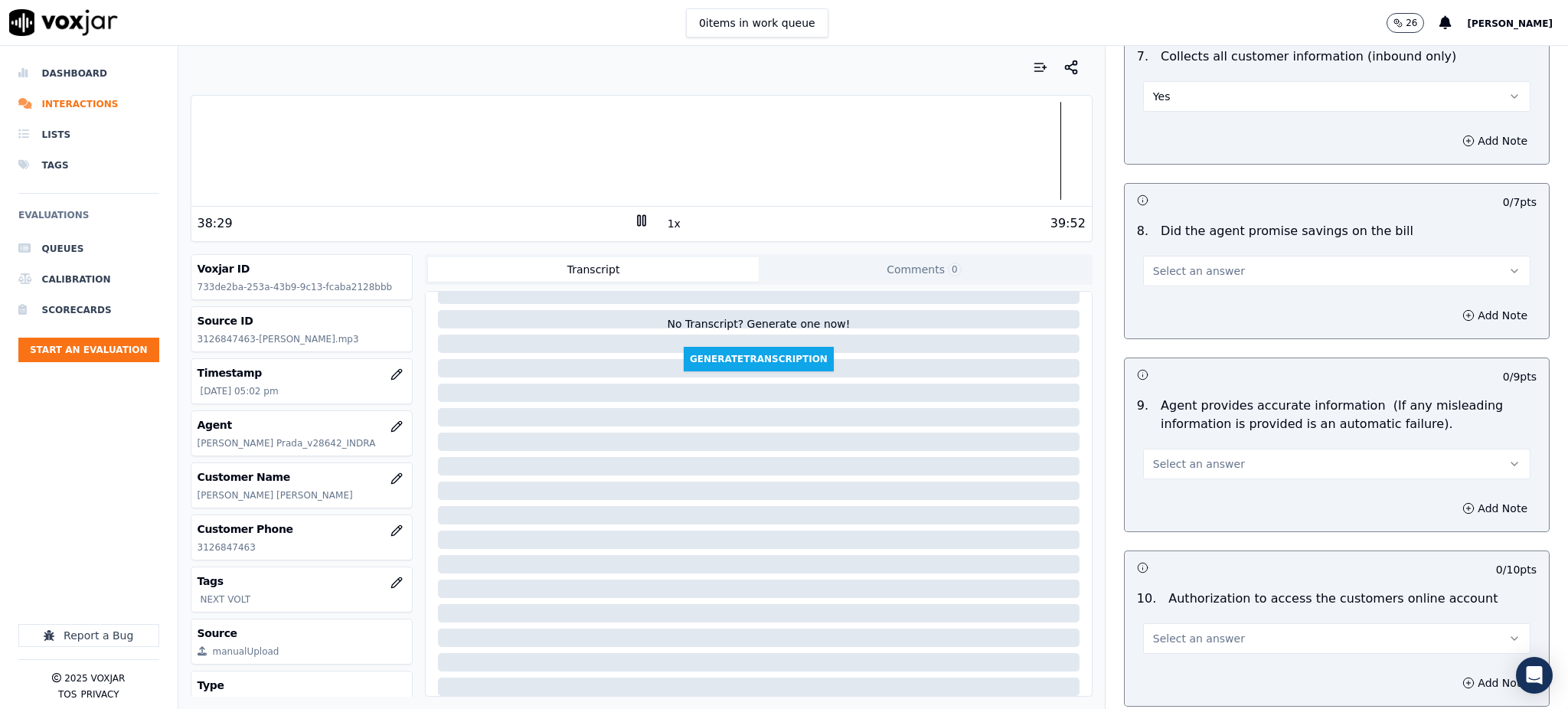
click at [1181, 263] on span "Select an answer" at bounding box center [1198, 271] width 92 height 15
click at [1176, 260] on div "Yes" at bounding box center [1303, 269] width 354 height 24
click at [1191, 456] on span "Select an answer" at bounding box center [1198, 463] width 92 height 15
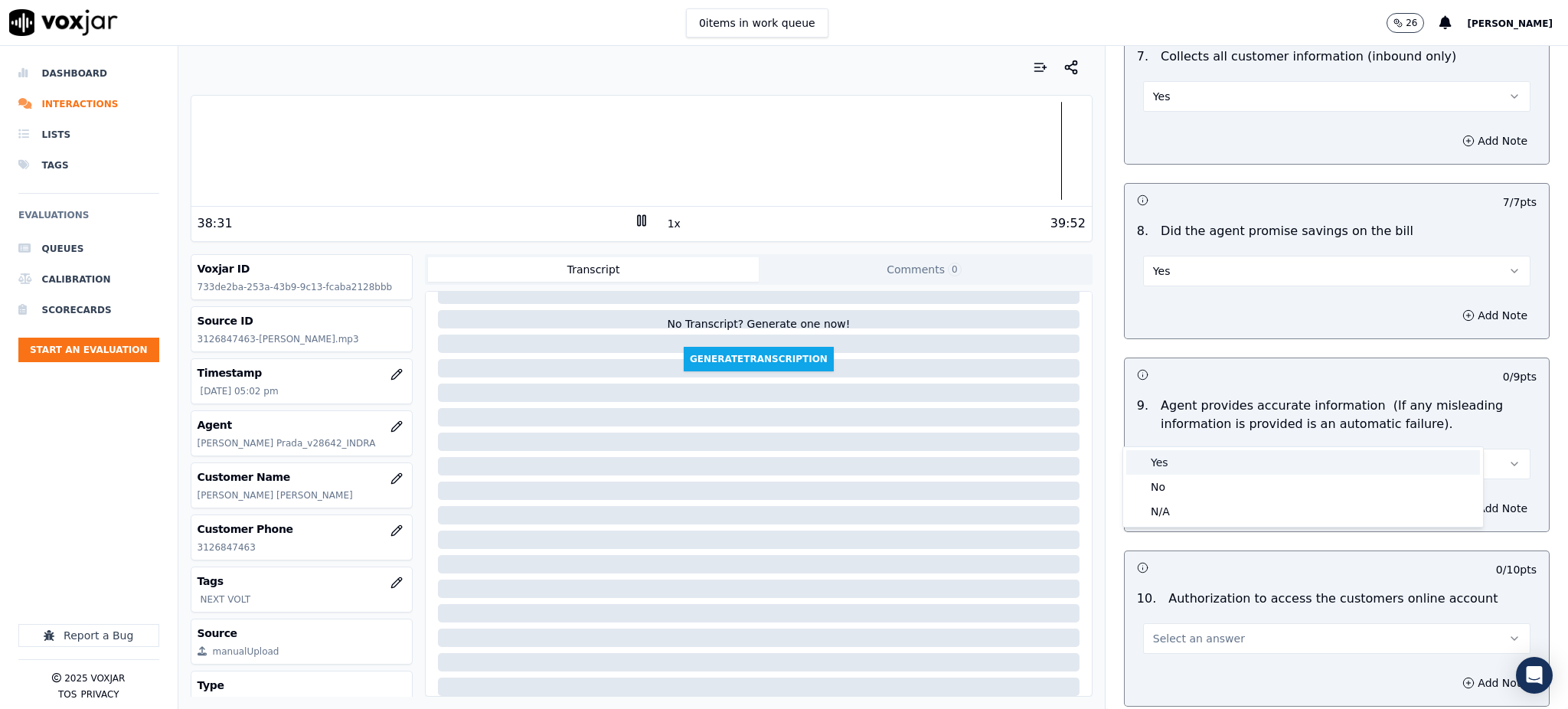
click at [1172, 450] on div "Yes" at bounding box center [1303, 462] width 354 height 24
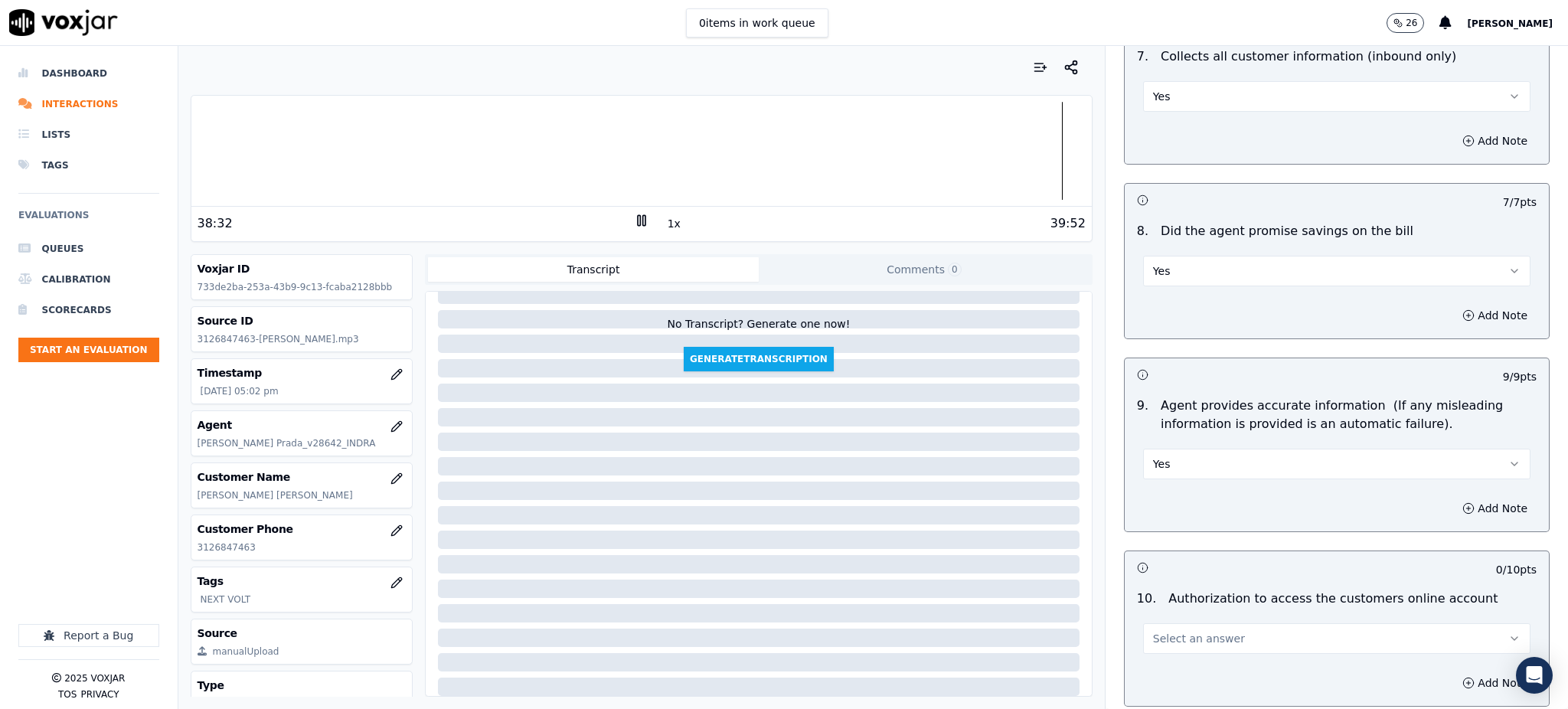
click at [1188, 631] on span "Select an answer" at bounding box center [1198, 638] width 92 height 15
click at [1173, 633] on div "Yes" at bounding box center [1303, 637] width 354 height 24
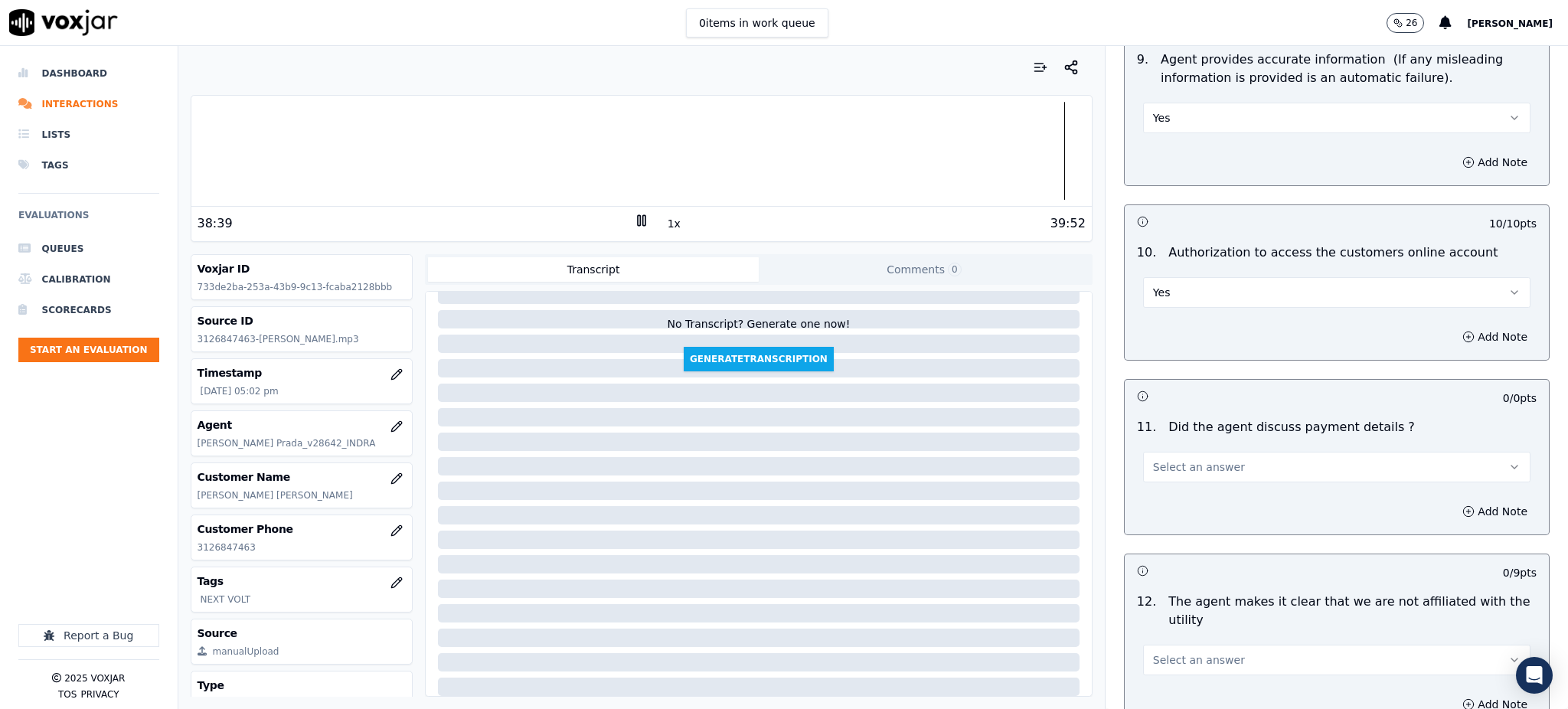
scroll to position [1734, 0]
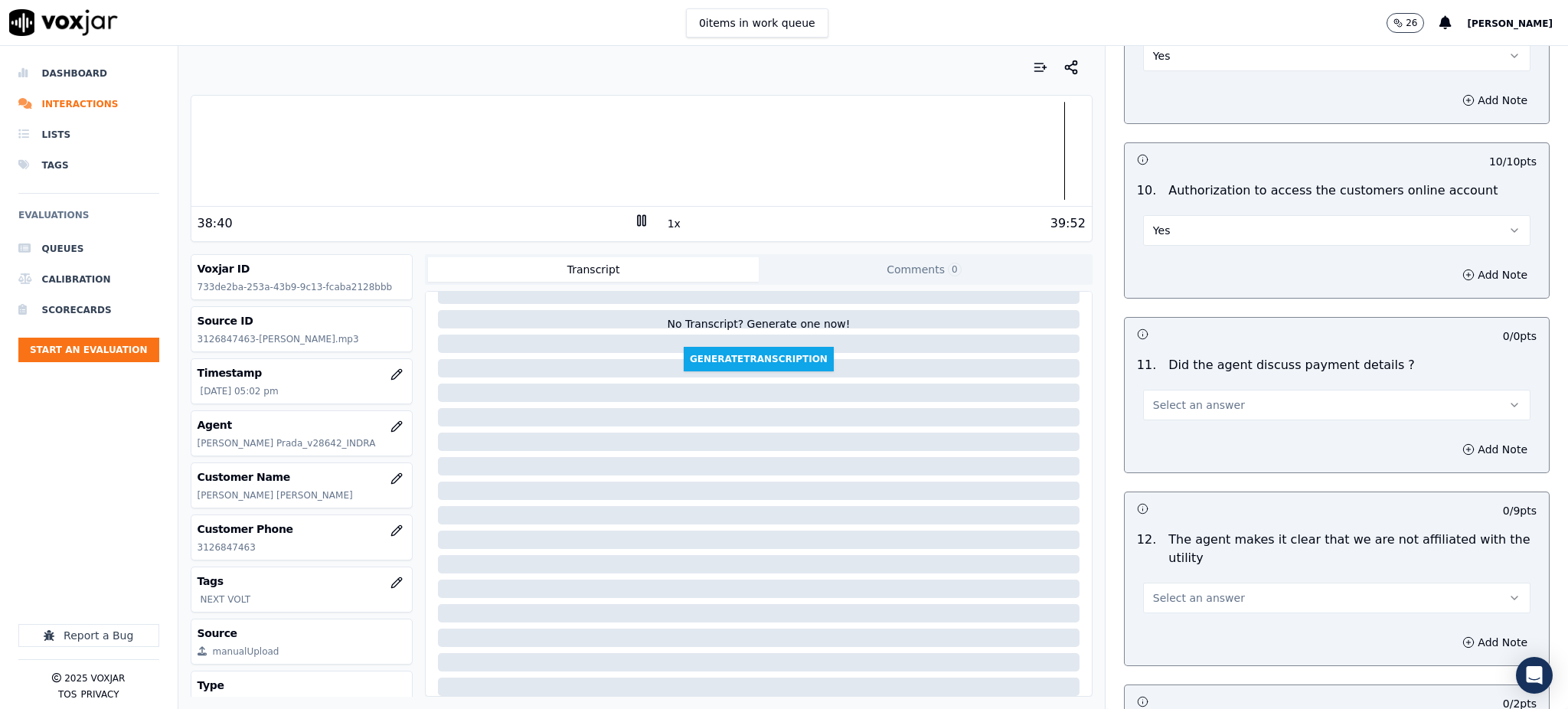
click at [1174, 389] on button "Select an answer" at bounding box center [1336, 405] width 387 height 31
click at [1168, 402] on div "Yes" at bounding box center [1303, 403] width 354 height 24
click at [1152, 590] on span "Select an answer" at bounding box center [1198, 598] width 92 height 15
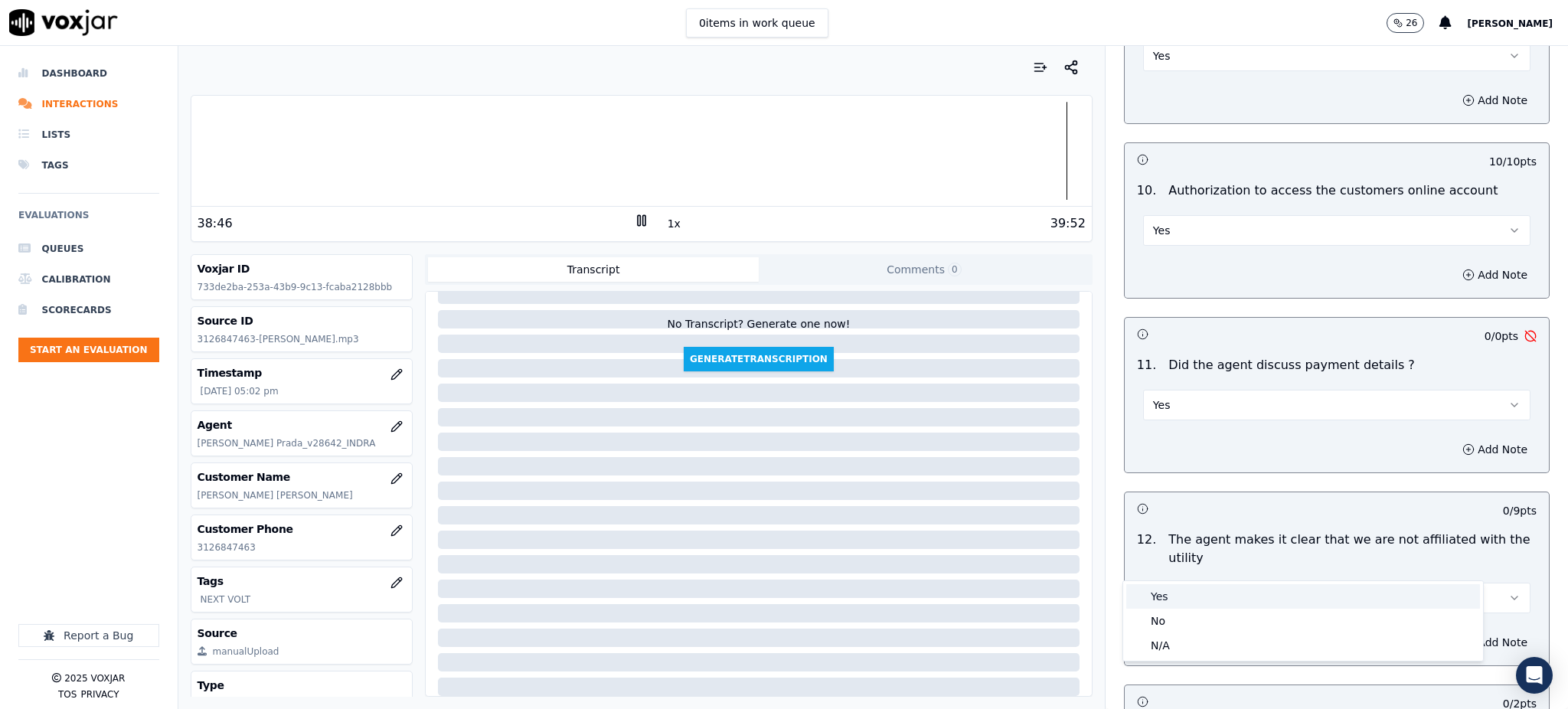
click at [1159, 589] on div "Yes" at bounding box center [1303, 596] width 354 height 24
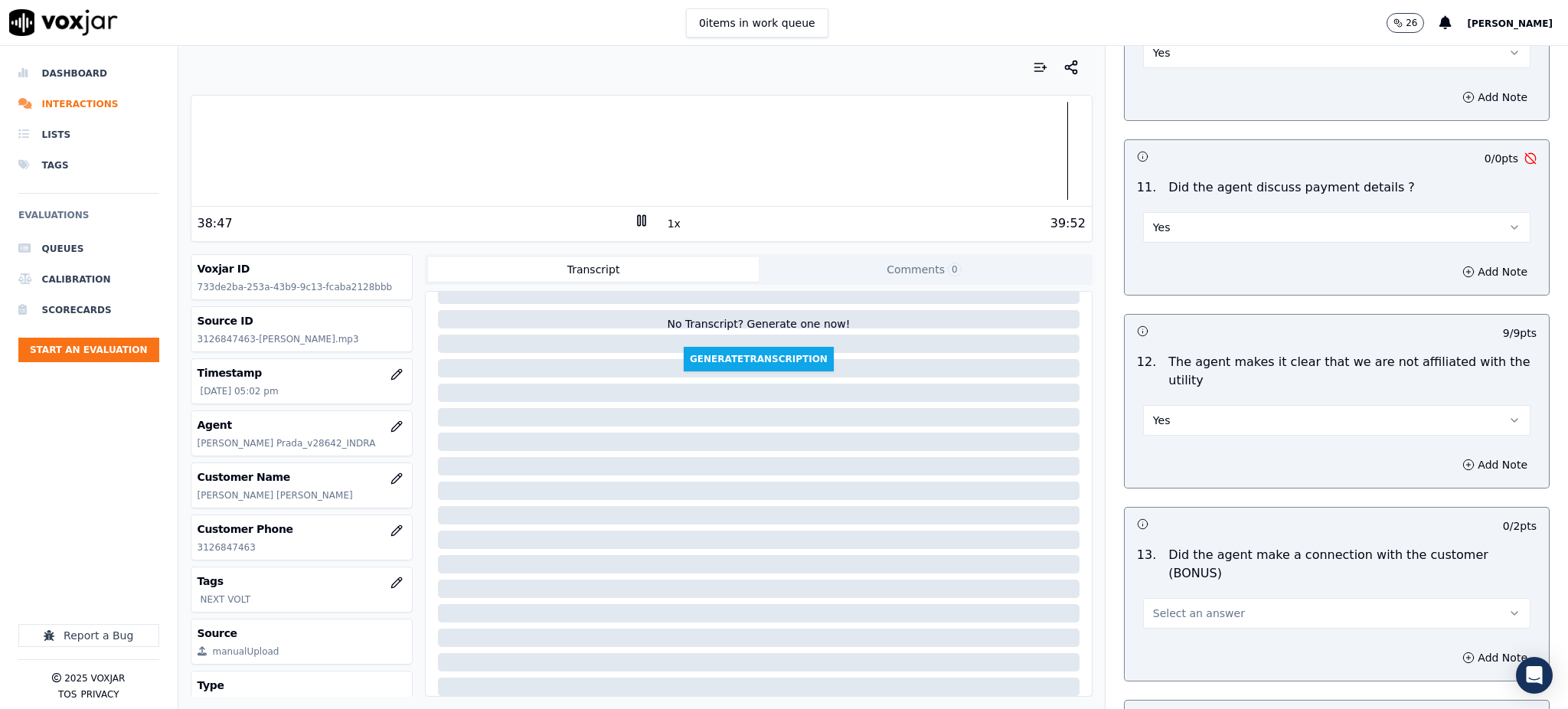
scroll to position [1938, 0]
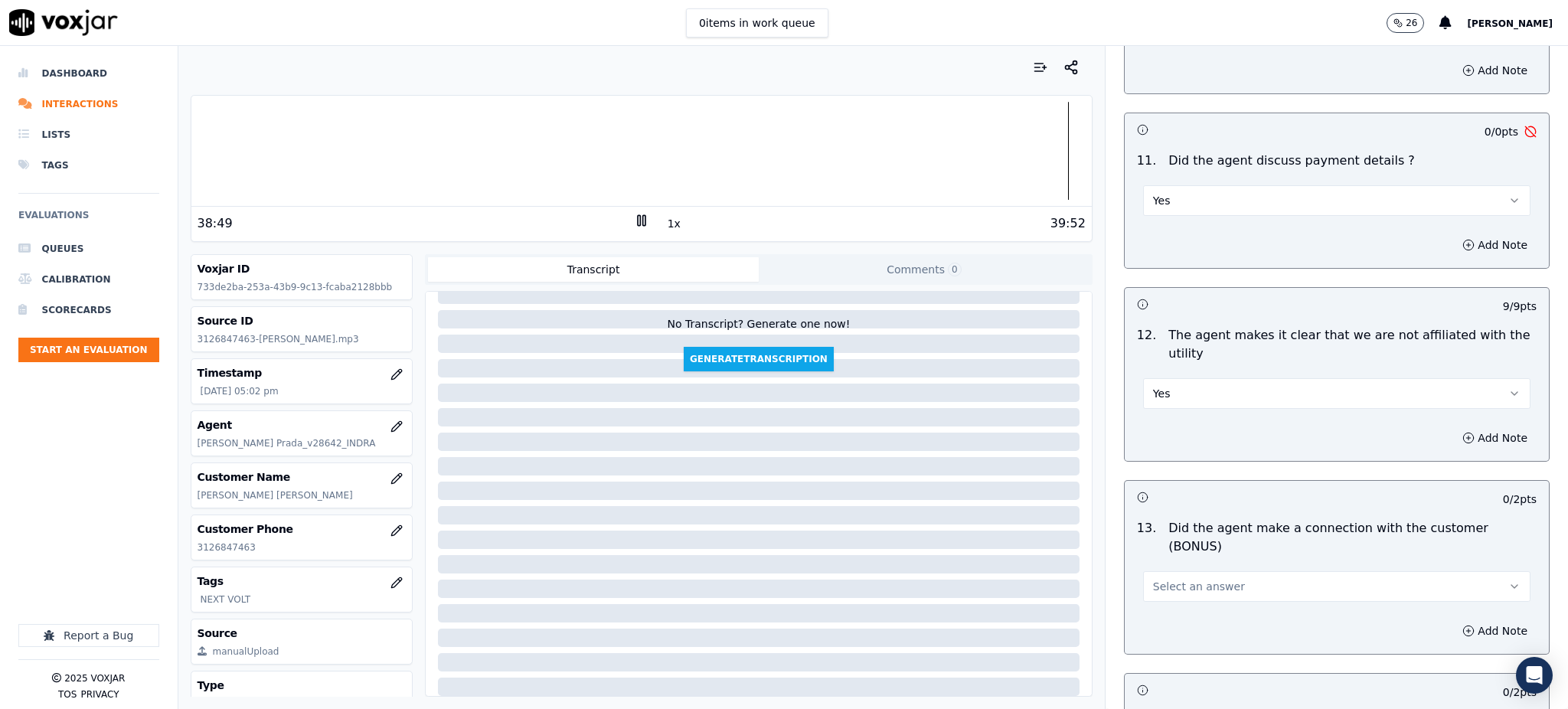
click at [1192, 185] on button "Yes" at bounding box center [1336, 201] width 387 height 31
click at [1169, 254] on div "N/A" at bounding box center [1303, 248] width 354 height 24
click at [1200, 579] on span "Select an answer" at bounding box center [1198, 586] width 92 height 15
click at [1169, 565] on div "Yes" at bounding box center [1303, 566] width 354 height 24
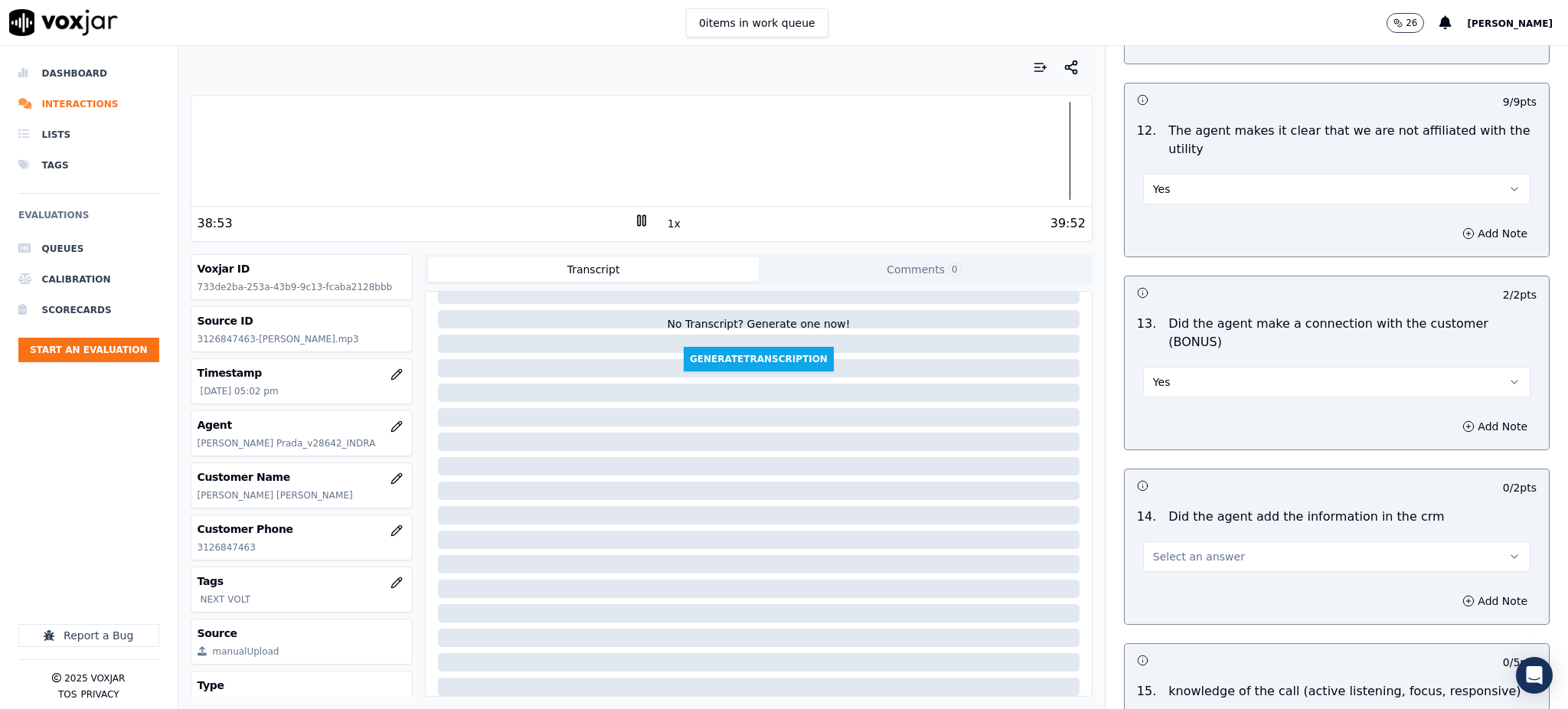
scroll to position [2245, 0]
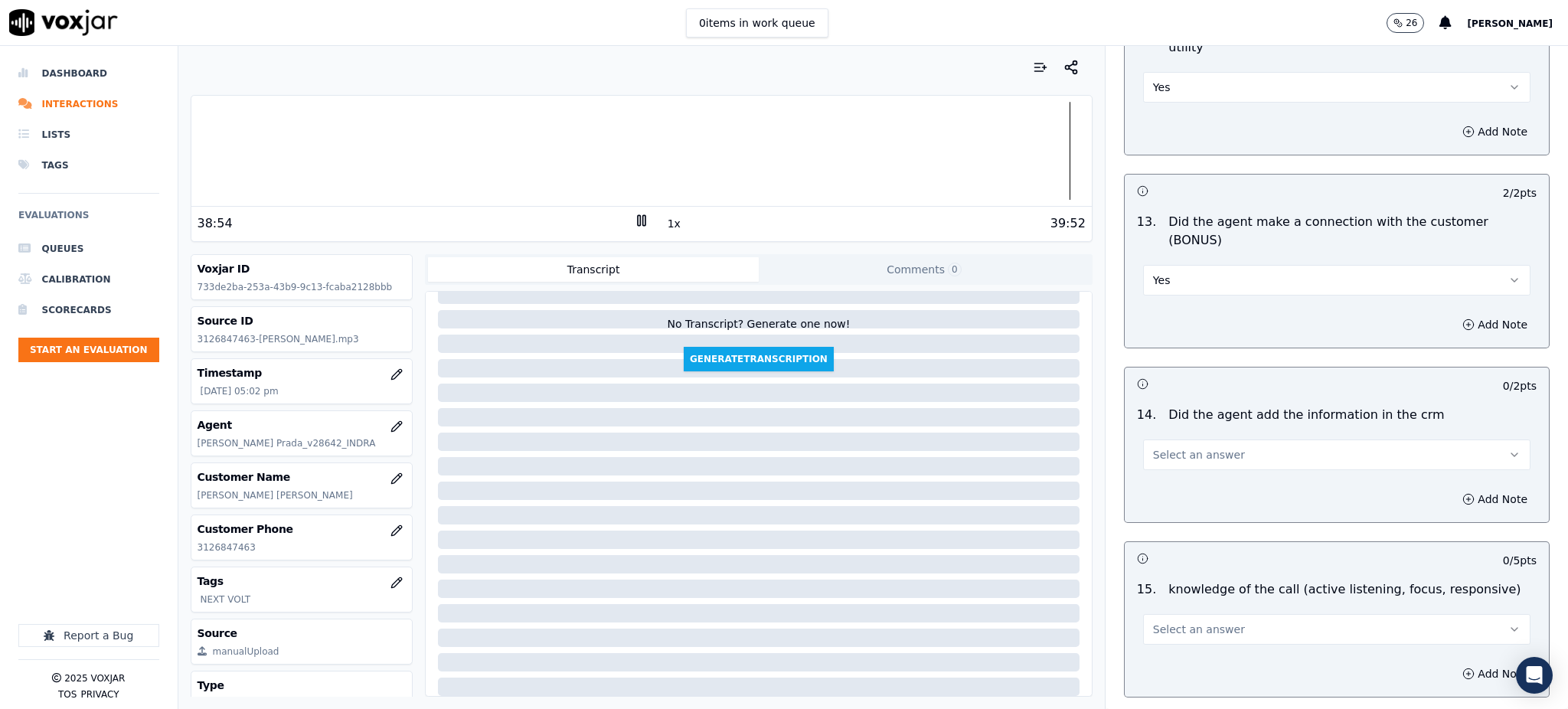
click at [1161, 447] on span "Select an answer" at bounding box center [1198, 455] width 92 height 15
click at [1165, 437] on div "Yes" at bounding box center [1303, 436] width 354 height 24
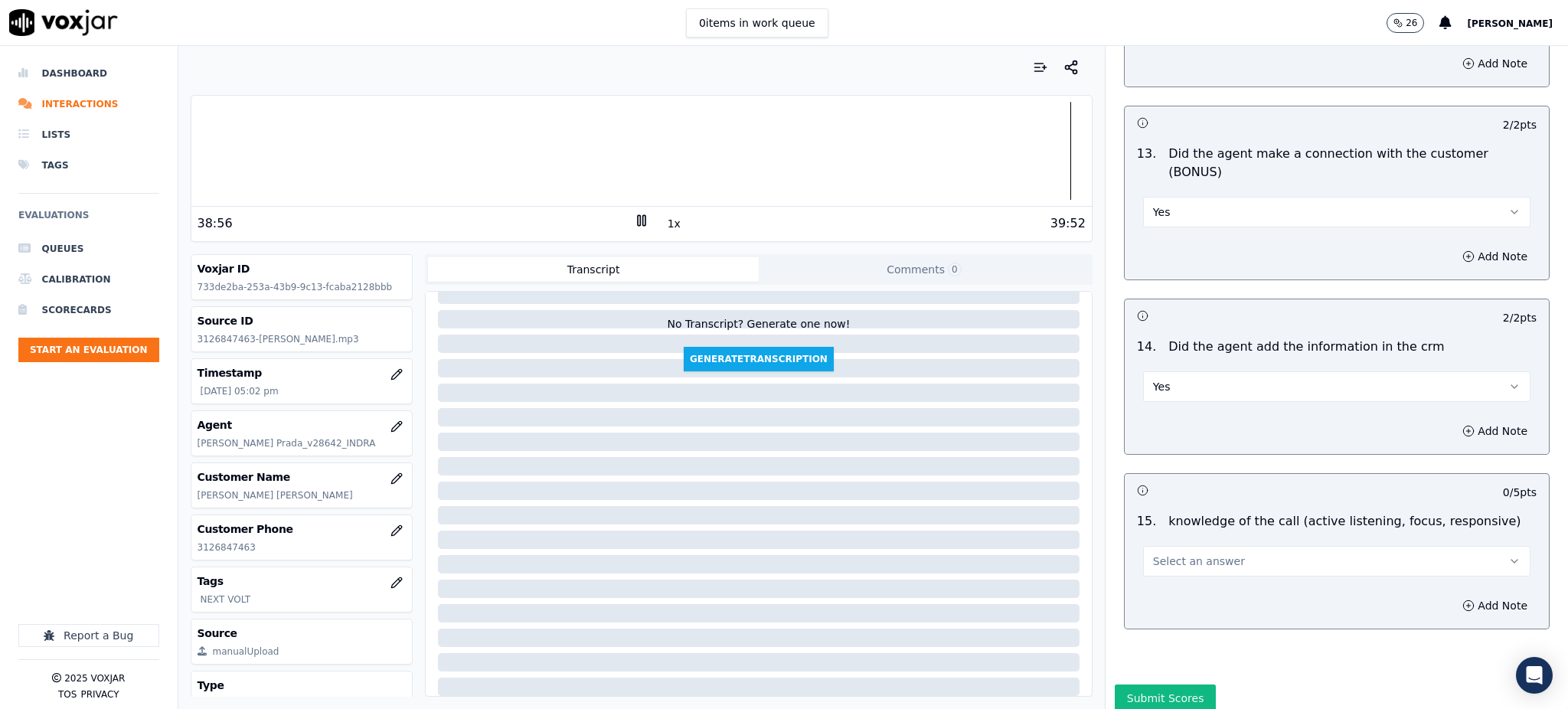
scroll to position [2316, 0]
click at [1156, 550] on span "Select an answer" at bounding box center [1198, 557] width 92 height 15
click at [1156, 536] on div "Yes" at bounding box center [1303, 538] width 354 height 24
click at [1152, 681] on button "Submit Scores" at bounding box center [1165, 694] width 102 height 28
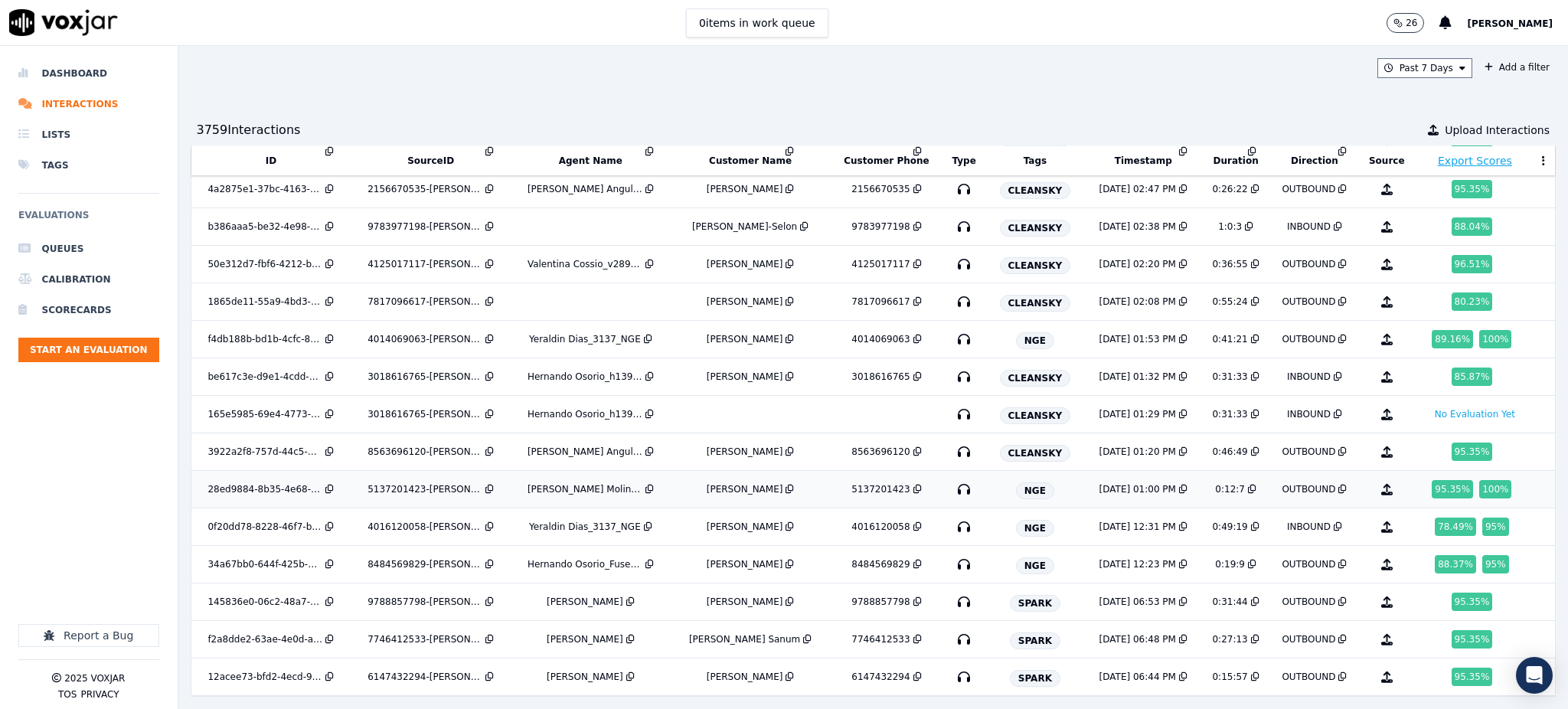
scroll to position [2530, 0]
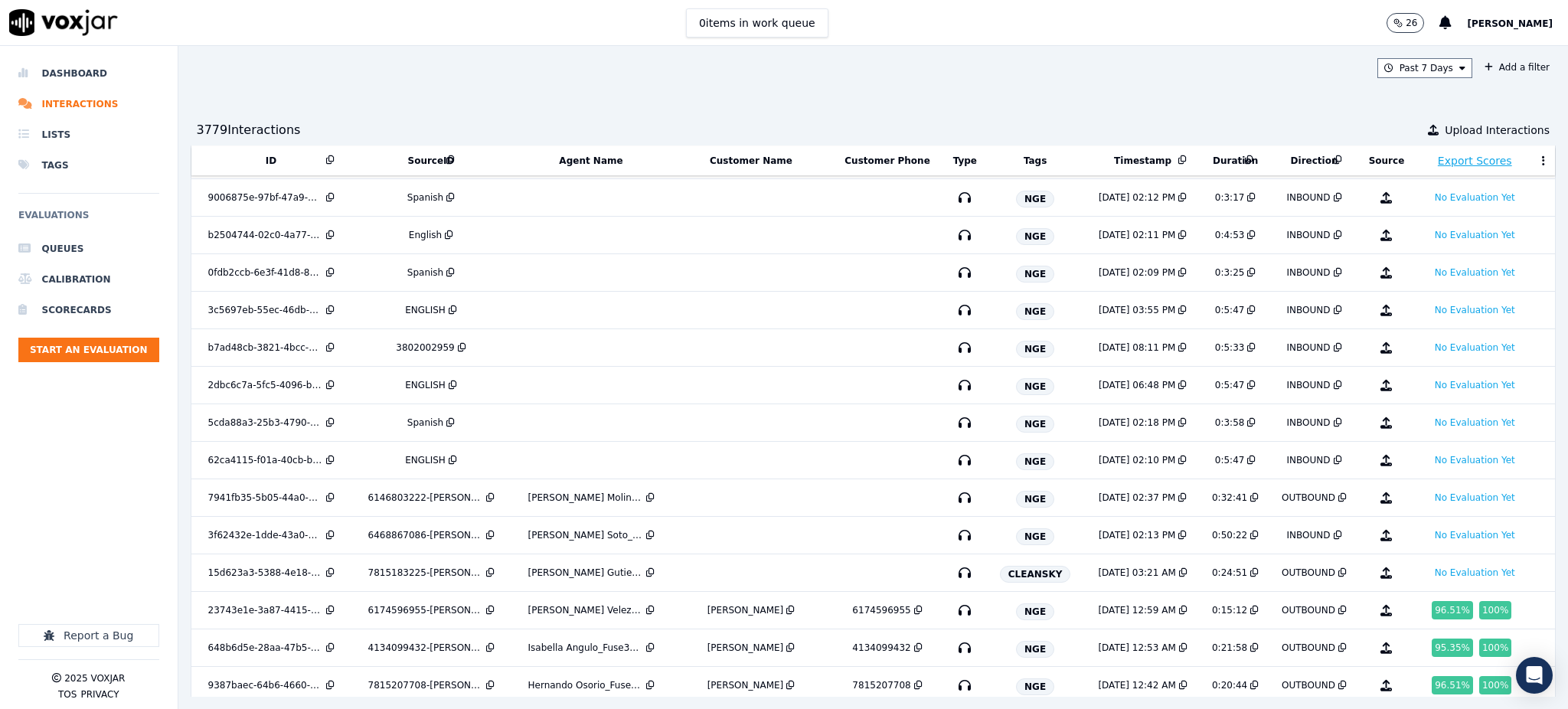
scroll to position [685, 0]
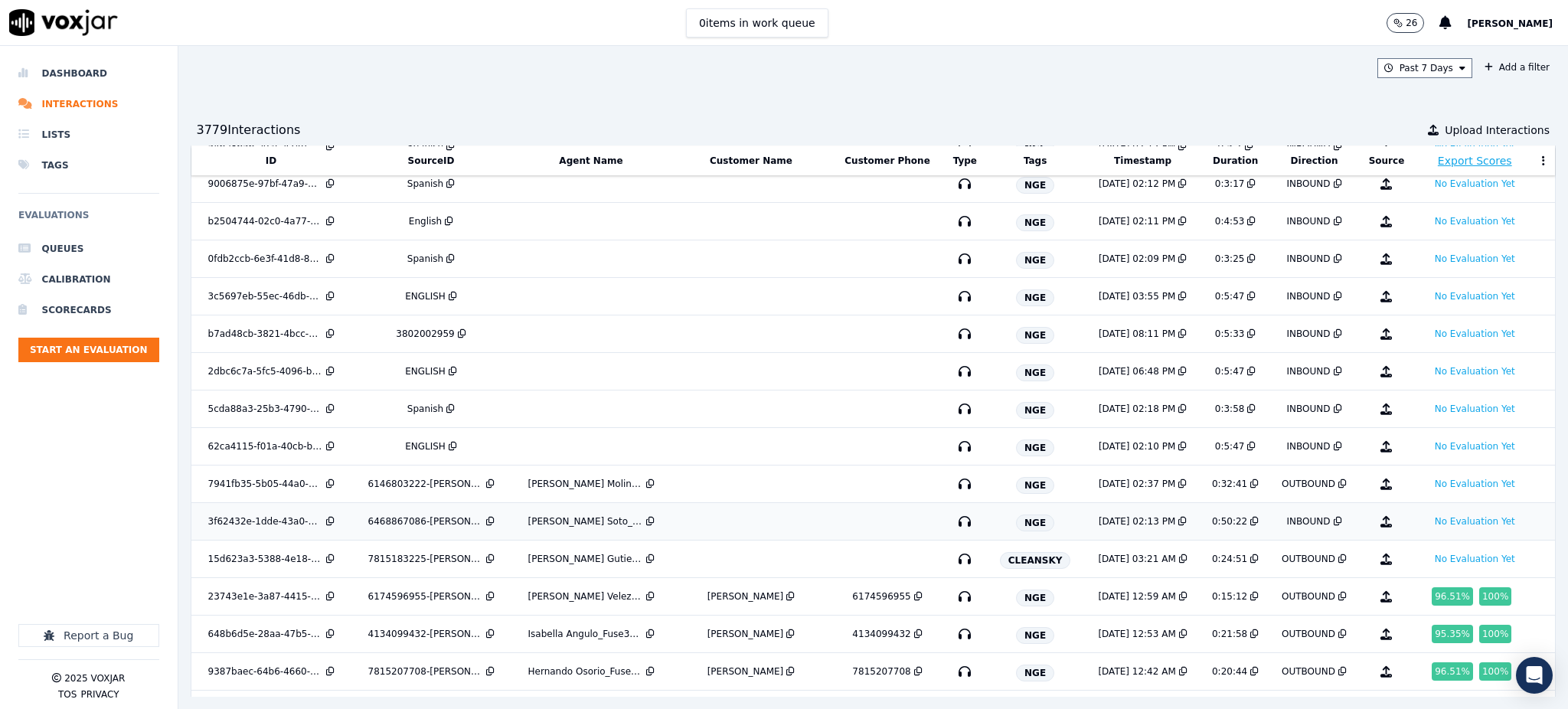
click at [952, 524] on icon "button" at bounding box center [965, 521] width 24 height 24
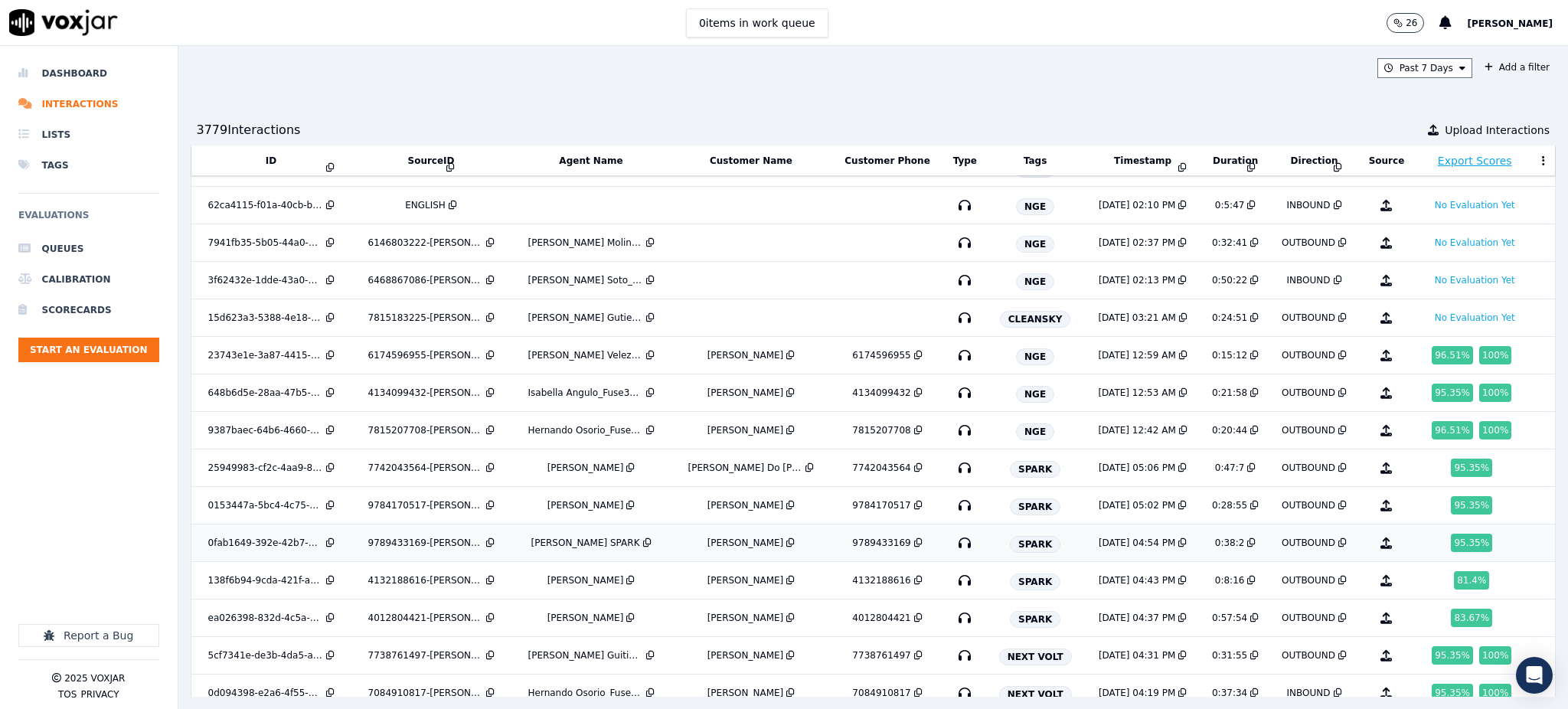
scroll to position [992, 0]
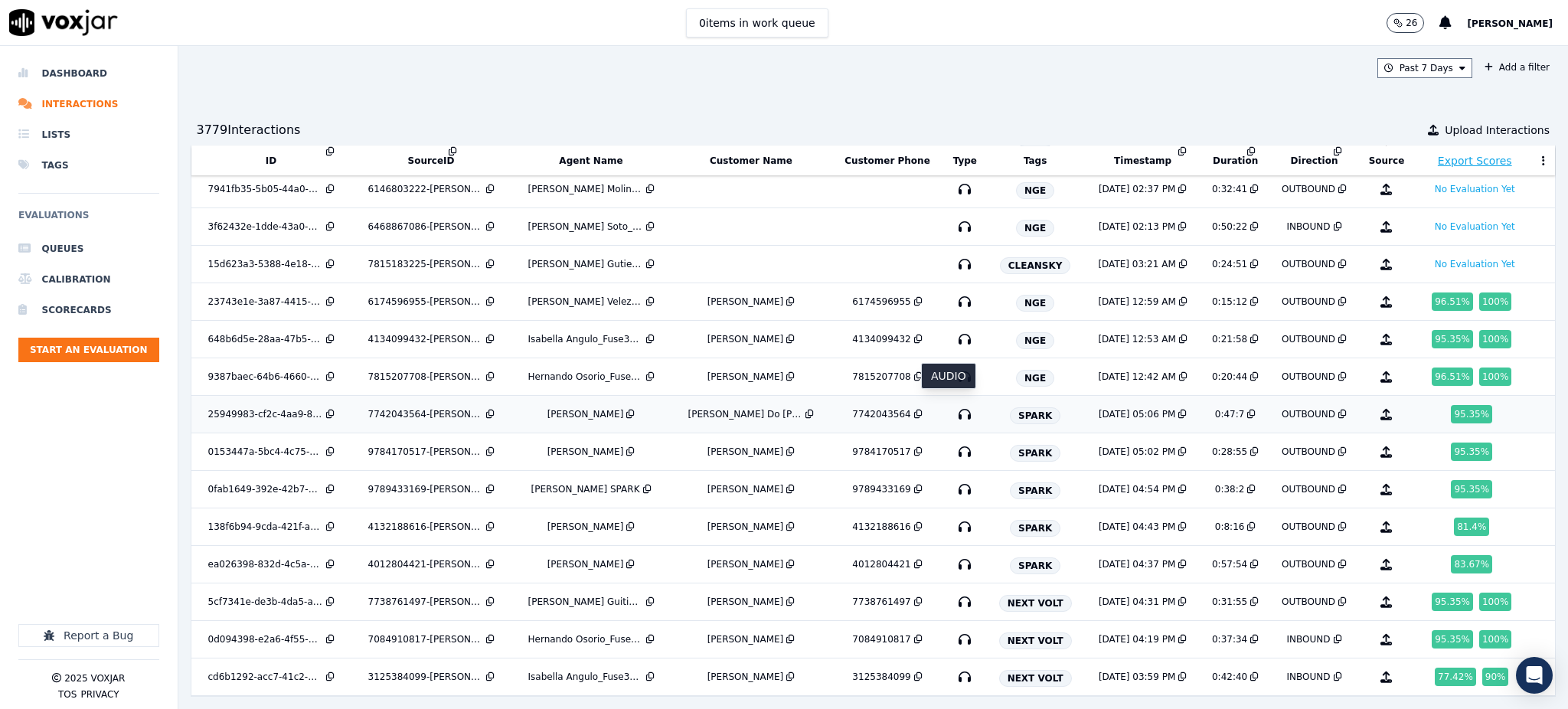
click at [952, 402] on icon "button" at bounding box center [965, 414] width 24 height 24
click at [952, 441] on icon "button" at bounding box center [965, 451] width 24 height 24
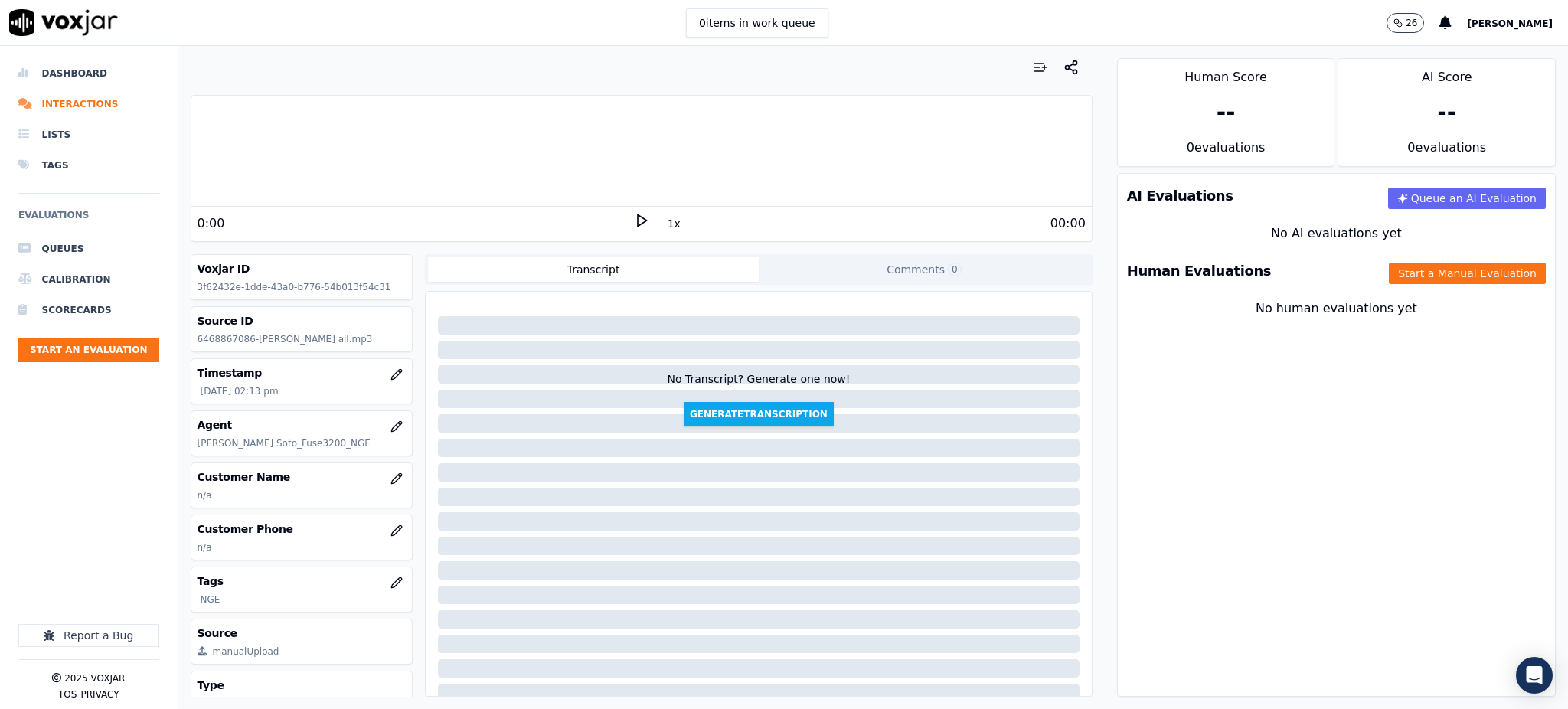
click at [634, 222] on icon at bounding box center [641, 220] width 15 height 15
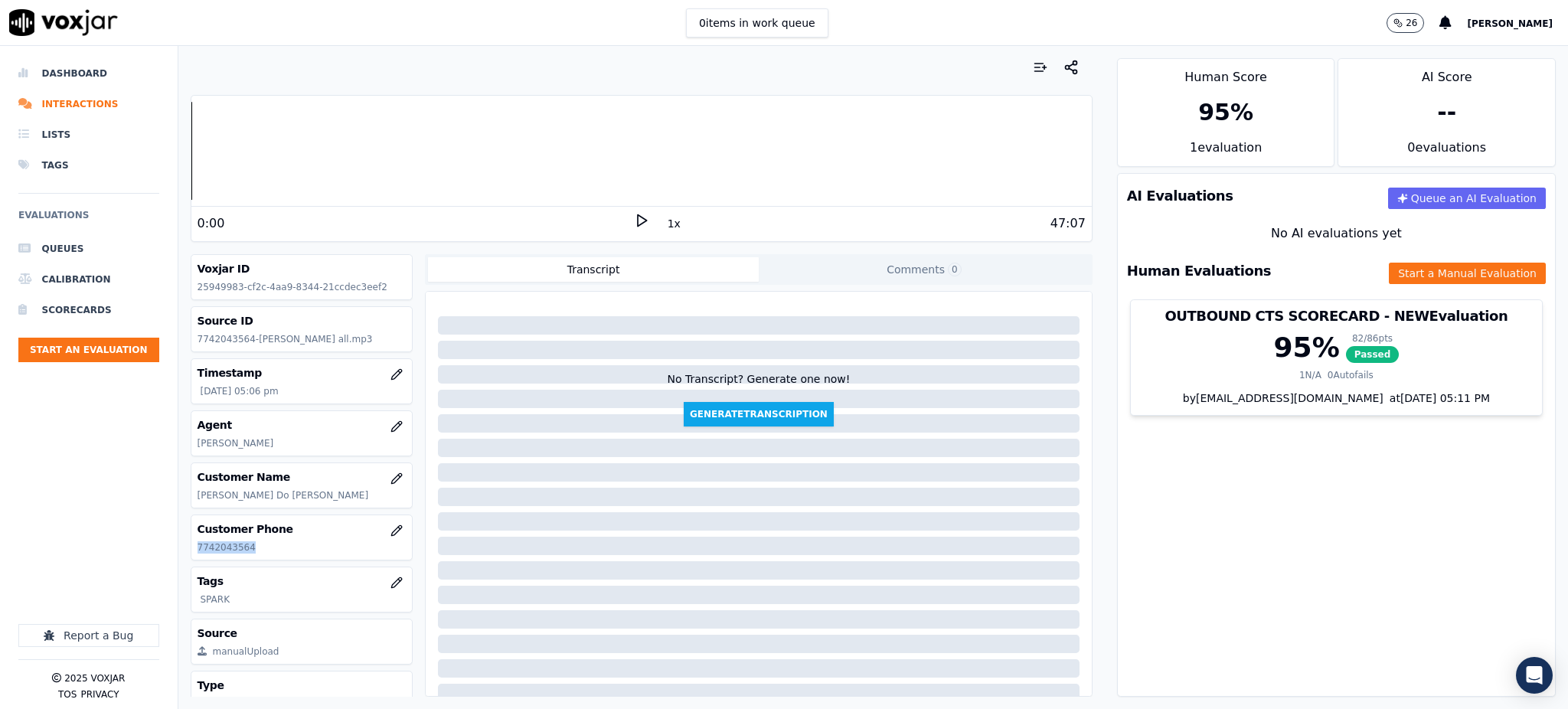
drag, startPoint x: 264, startPoint y: 549, endPoint x: 187, endPoint y: 555, distance: 77.2
click at [187, 555] on div "Your browser does not support the audio element. 0:00 1x 47:07 Voxjar ID 259499…" at bounding box center [641, 376] width 926 height 663
copy p "7742043564"
click at [634, 229] on div "1x" at bounding box center [641, 223] width 15 height 20
click at [638, 216] on polygon at bounding box center [642, 220] width 9 height 11
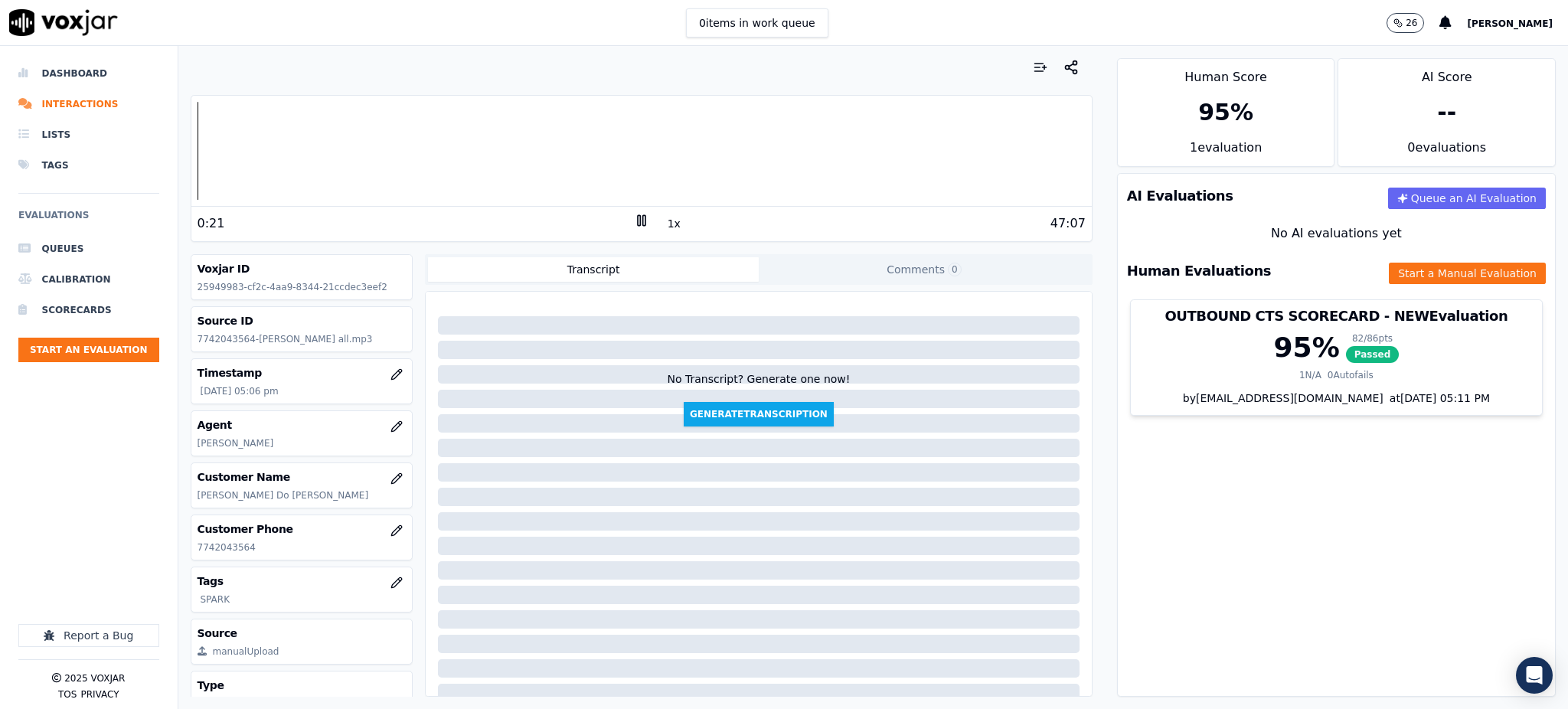
click at [634, 220] on icon at bounding box center [641, 220] width 15 height 15
click at [634, 224] on icon at bounding box center [641, 220] width 15 height 15
click at [634, 221] on icon at bounding box center [641, 220] width 15 height 15
click at [634, 220] on icon at bounding box center [641, 220] width 15 height 15
click at [638, 221] on rect at bounding box center [638, 220] width 2 height 10
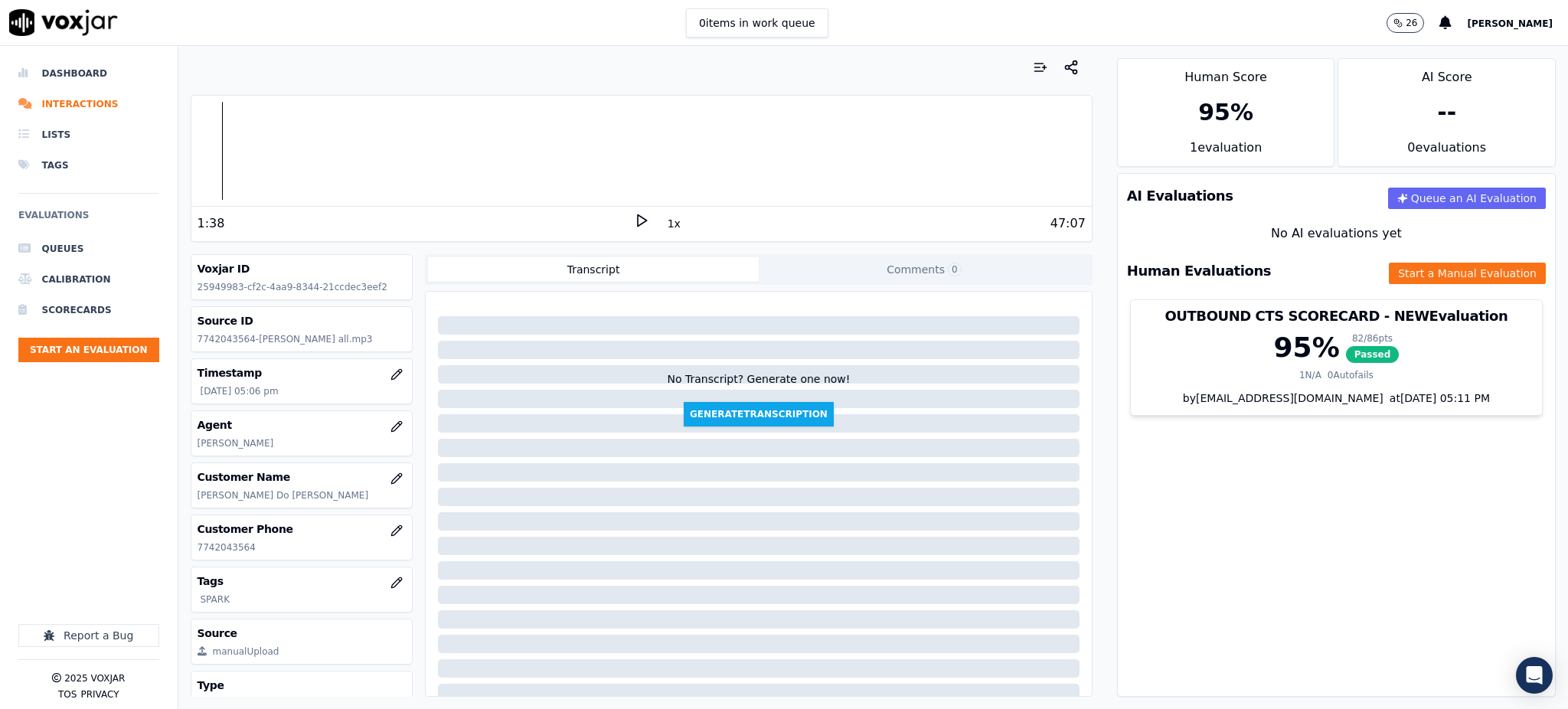
click at [649, 215] on div "47:07" at bounding box center [867, 224] width 437 height 19
click at [634, 222] on icon at bounding box center [641, 220] width 15 height 15
drag, startPoint x: 236, startPoint y: 550, endPoint x: 191, endPoint y: 556, distance: 45.4
click at [191, 556] on div "Customer Phone 9784170517" at bounding box center [302, 537] width 221 height 45
copy p "9784170517"
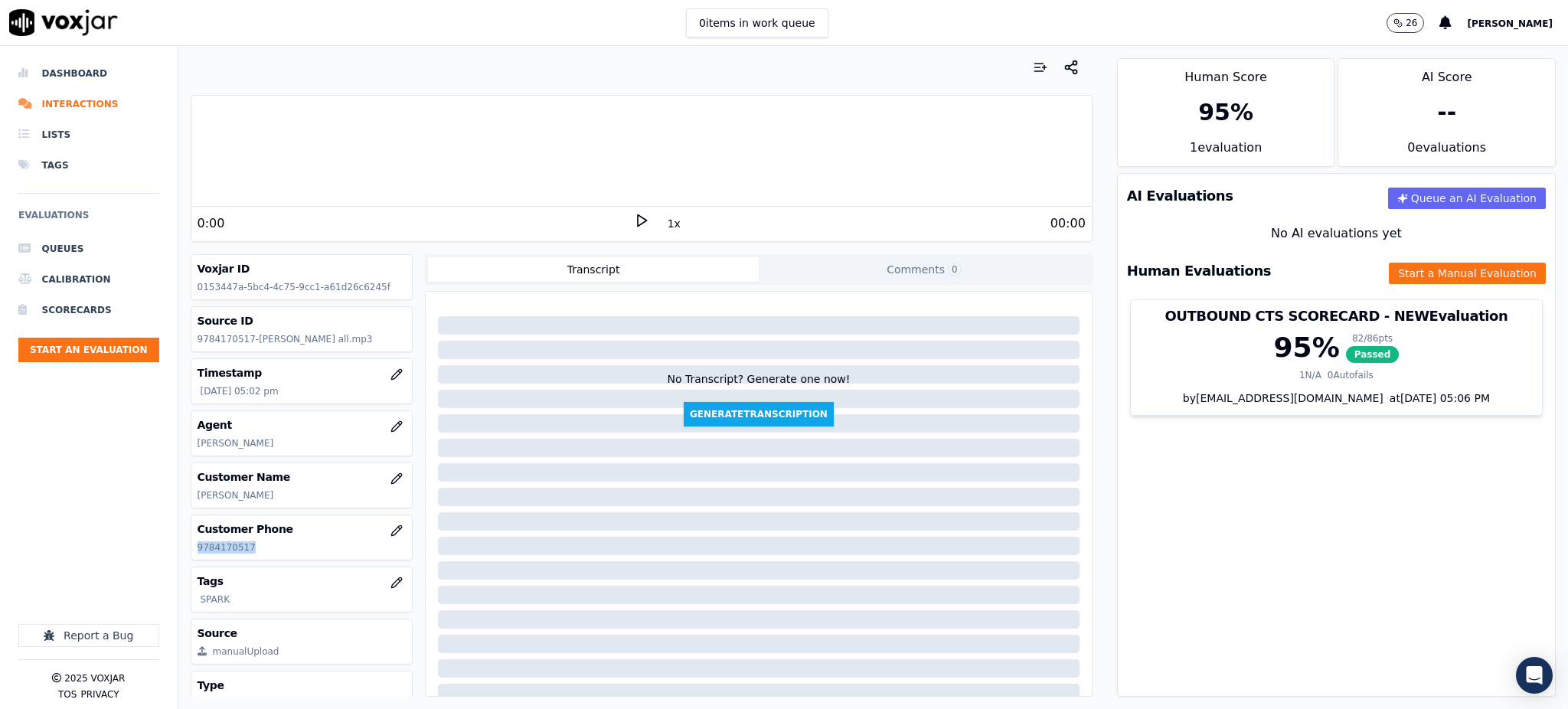
click at [638, 218] on polygon at bounding box center [642, 220] width 9 height 11
click at [634, 220] on icon at bounding box center [641, 220] width 15 height 15
click at [634, 217] on icon at bounding box center [641, 220] width 15 height 15
drag, startPoint x: 1400, startPoint y: 275, endPoint x: 1400, endPoint y: 282, distance: 7.0
click at [1400, 282] on button "Start a Manual Evaluation" at bounding box center [1466, 273] width 157 height 21
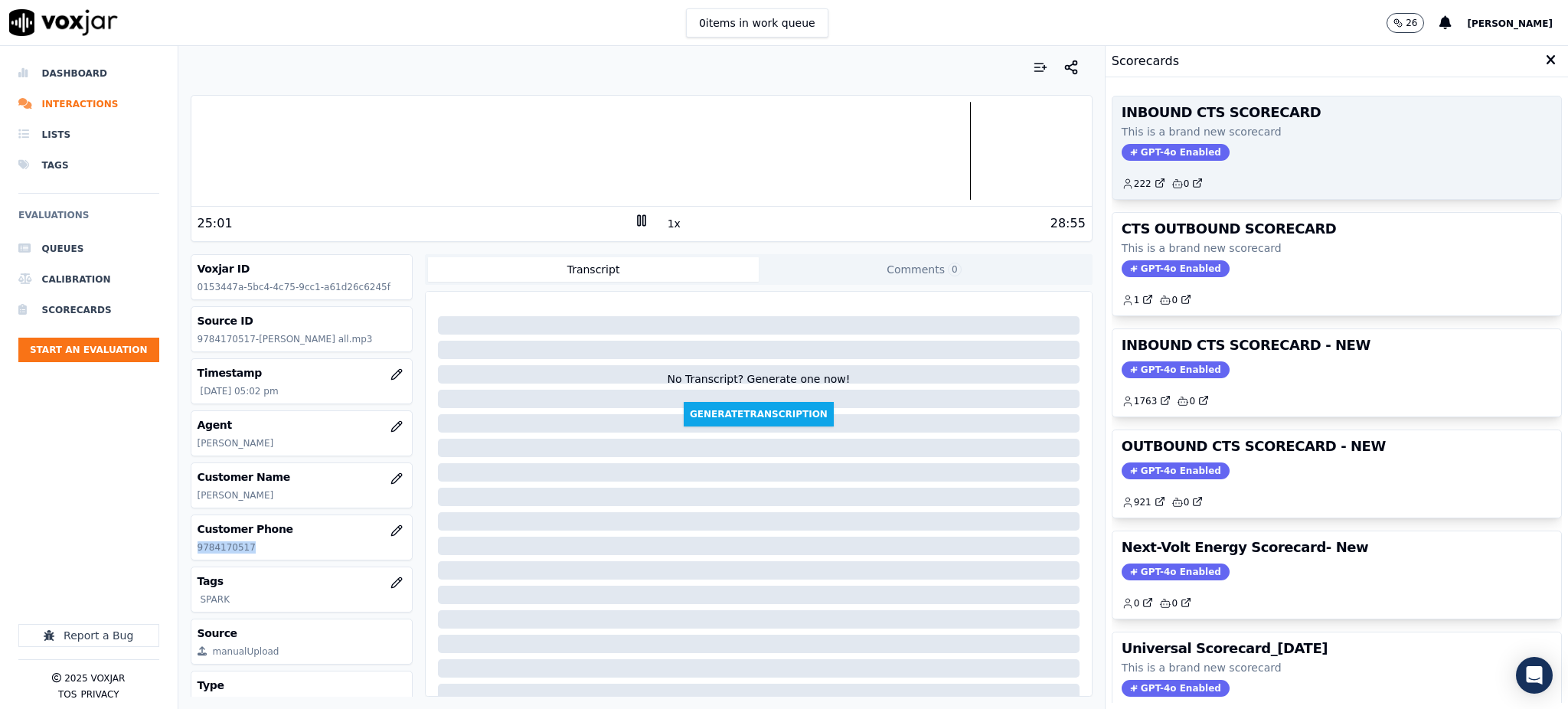
click at [1130, 154] on span "GPT-4o Enabled" at bounding box center [1175, 152] width 108 height 17
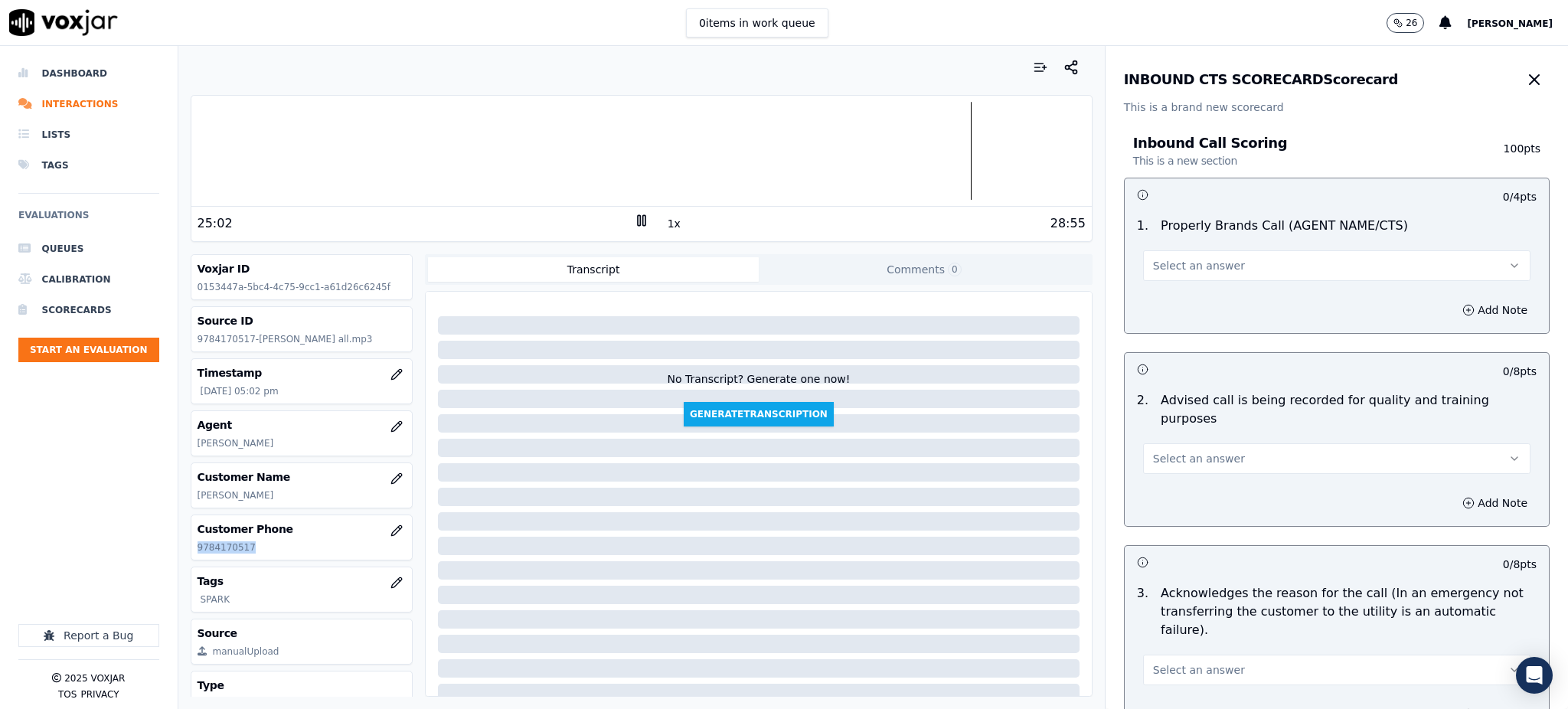
click at [1200, 280] on button "Select an answer" at bounding box center [1336, 266] width 387 height 31
click at [1177, 305] on div "Yes" at bounding box center [1303, 300] width 354 height 24
click at [1161, 450] on span "Select an answer" at bounding box center [1198, 458] width 92 height 15
click at [1156, 470] on div "Yes" at bounding box center [1303, 475] width 354 height 24
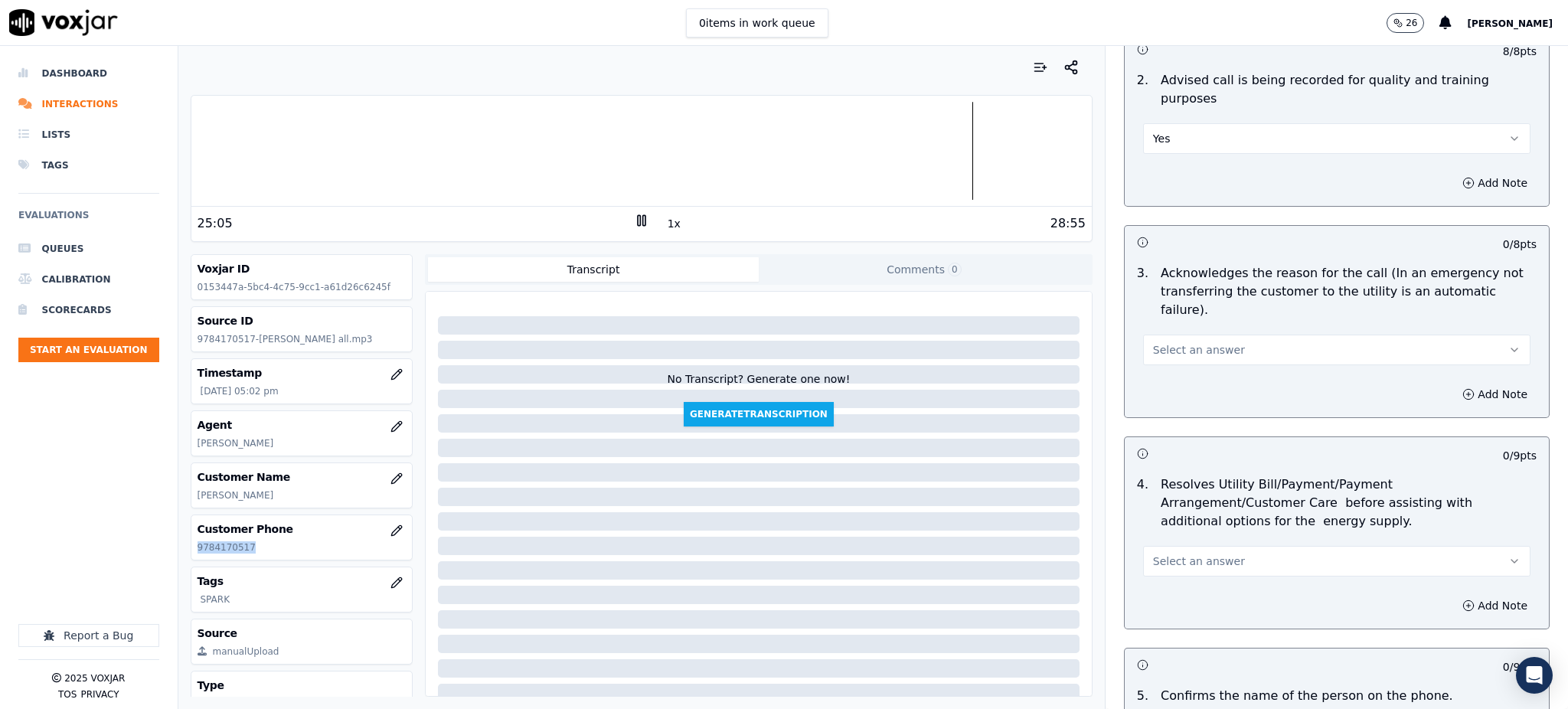
scroll to position [408, 0]
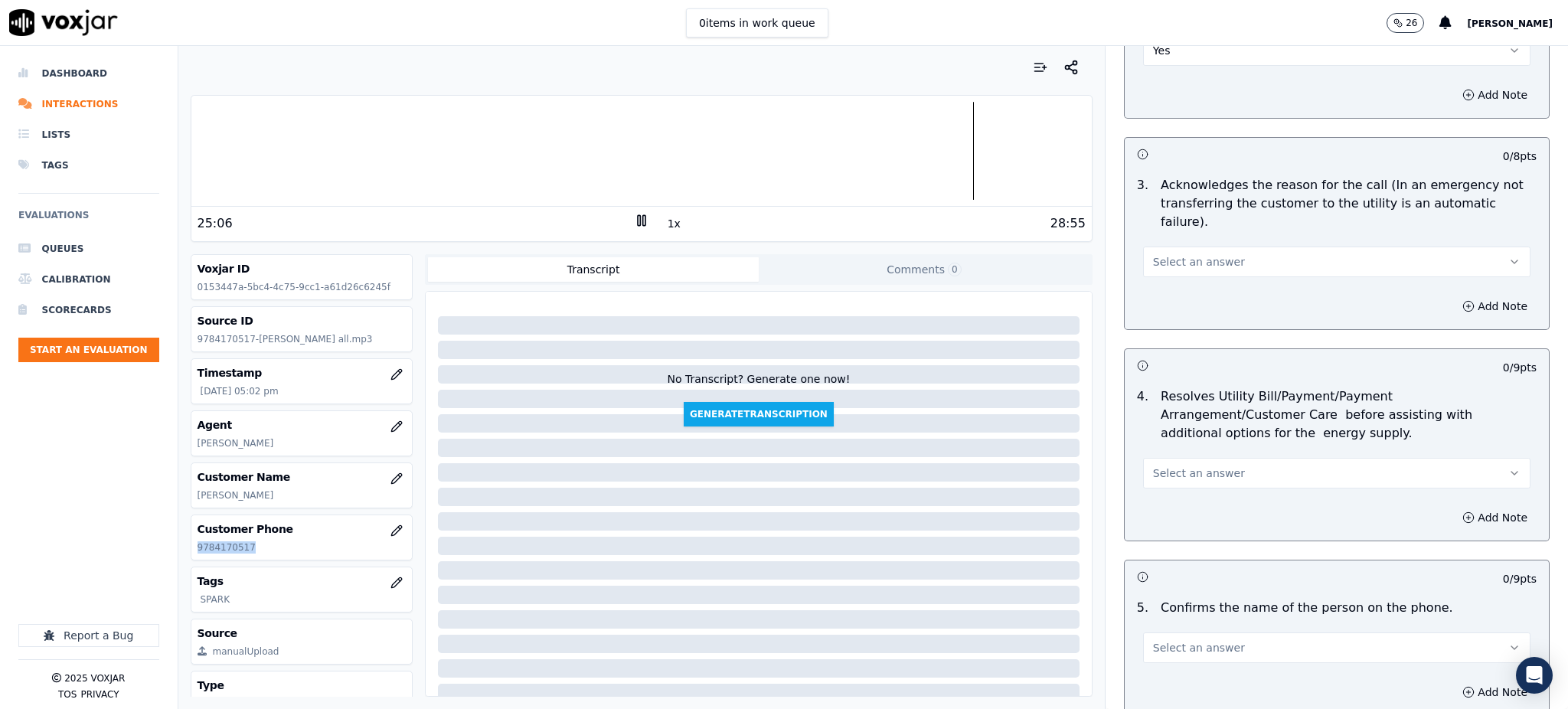
click at [1162, 254] on span "Select an answer" at bounding box center [1198, 261] width 92 height 15
click at [1161, 255] on div "Yes" at bounding box center [1303, 259] width 354 height 24
click at [1156, 465] on span "Select an answer" at bounding box center [1198, 472] width 92 height 15
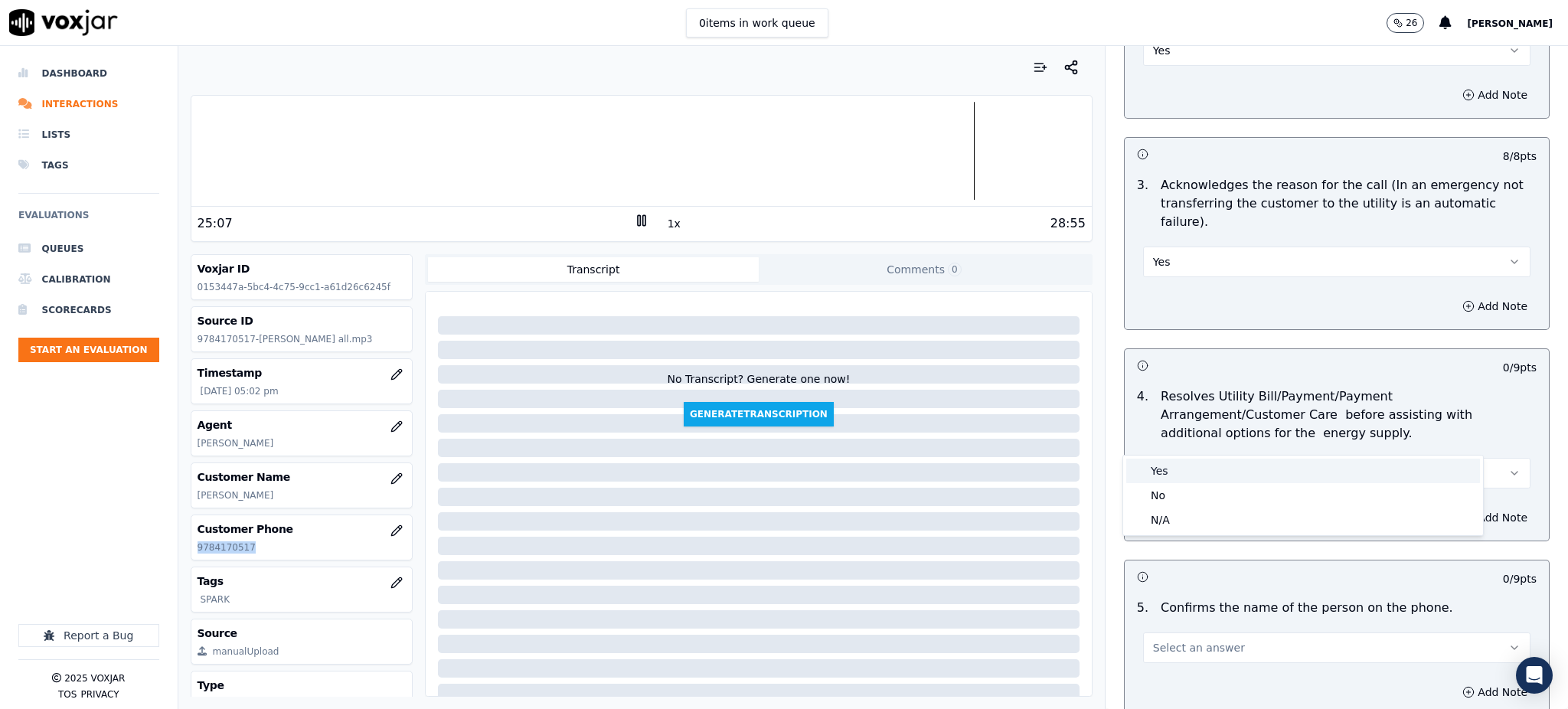
click at [1154, 462] on div "Yes" at bounding box center [1303, 471] width 354 height 24
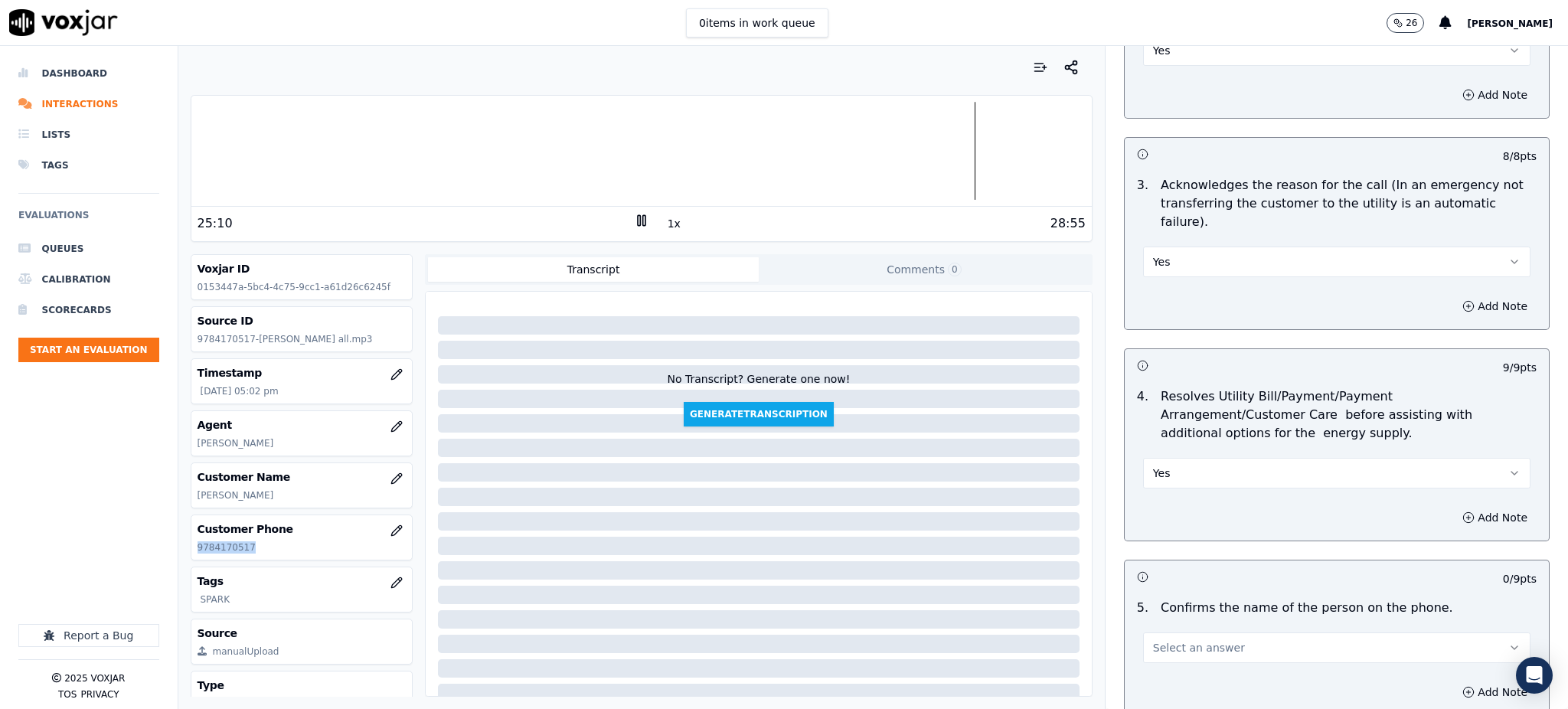
click at [1158, 640] on span "Select an answer" at bounding box center [1198, 647] width 92 height 15
click at [1169, 521] on div "Yes" at bounding box center [1303, 527] width 354 height 24
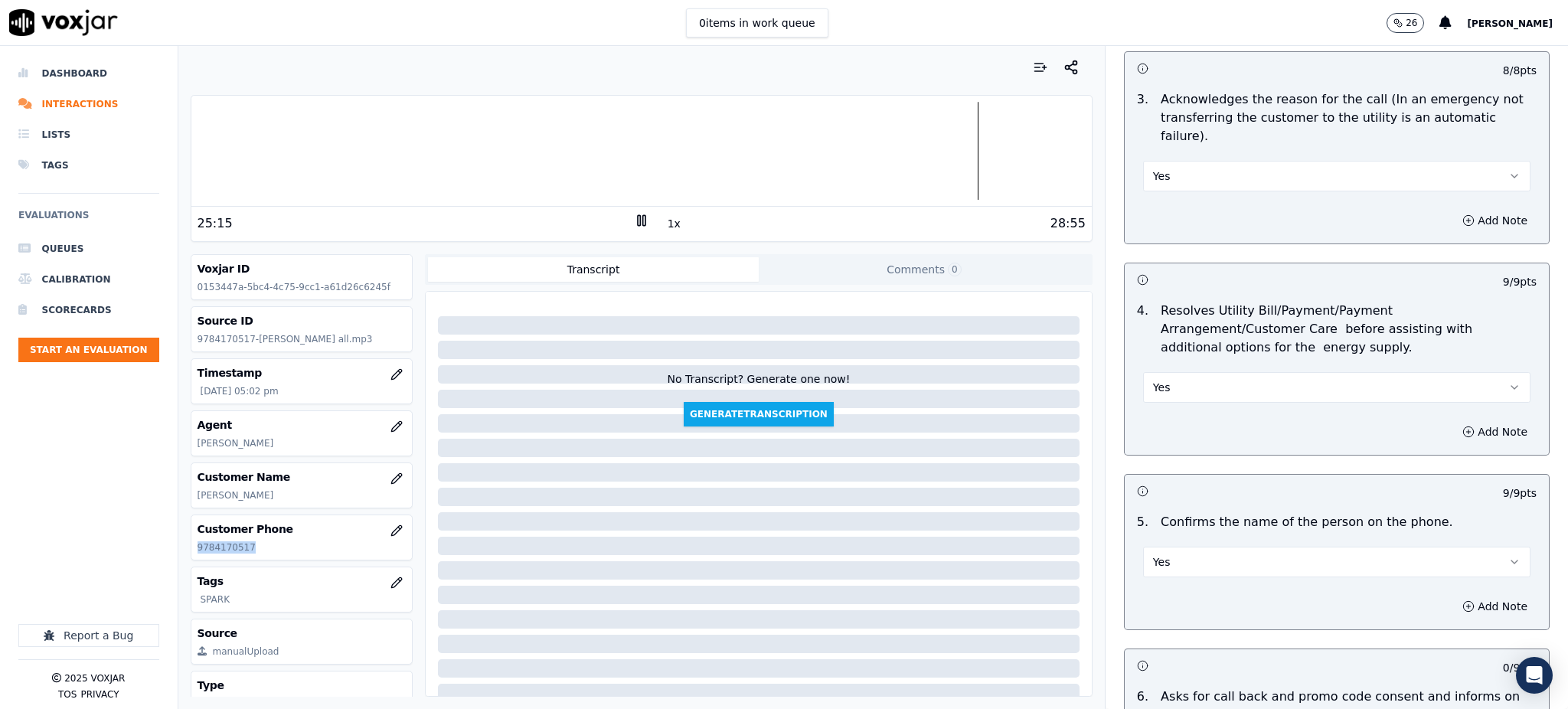
scroll to position [714, 0]
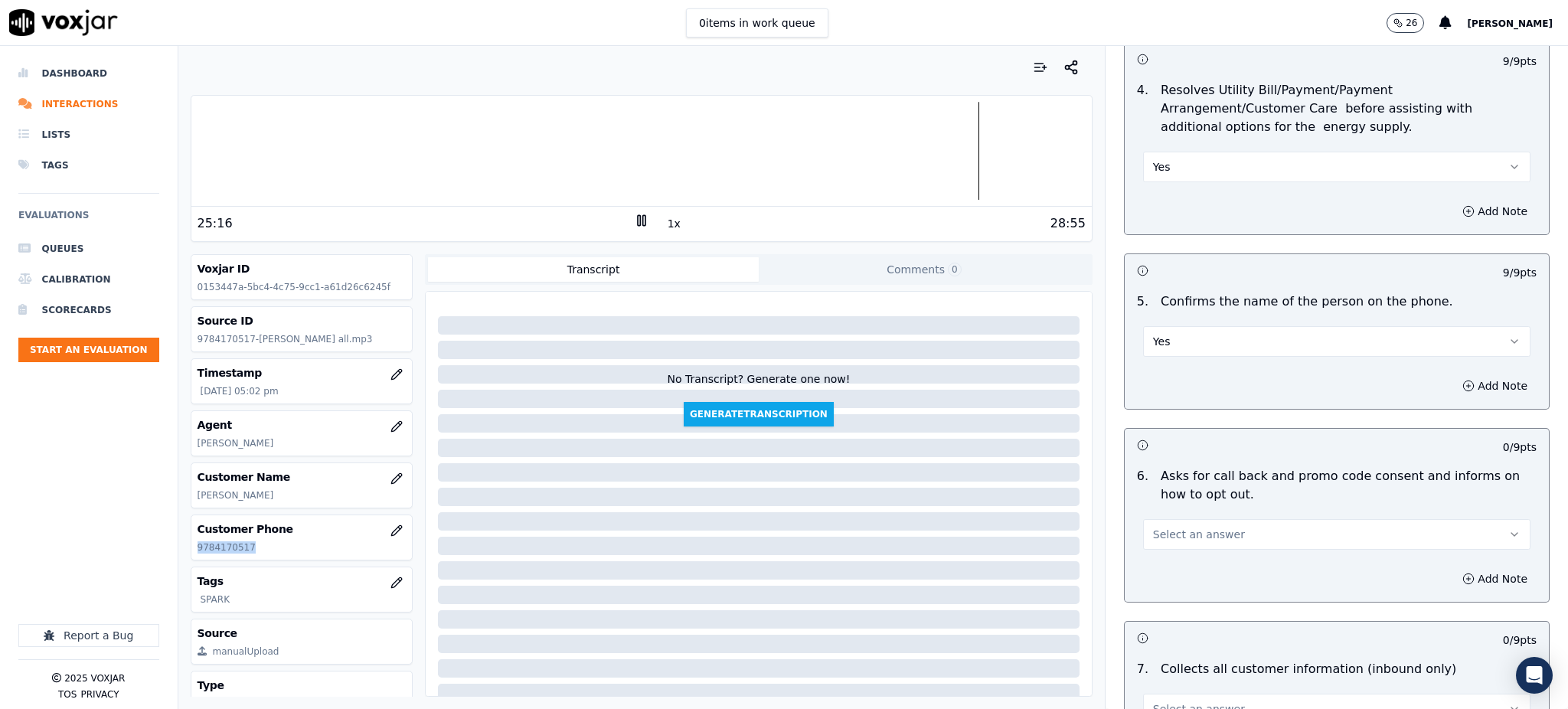
click at [1169, 527] on span "Select an answer" at bounding box center [1198, 534] width 92 height 15
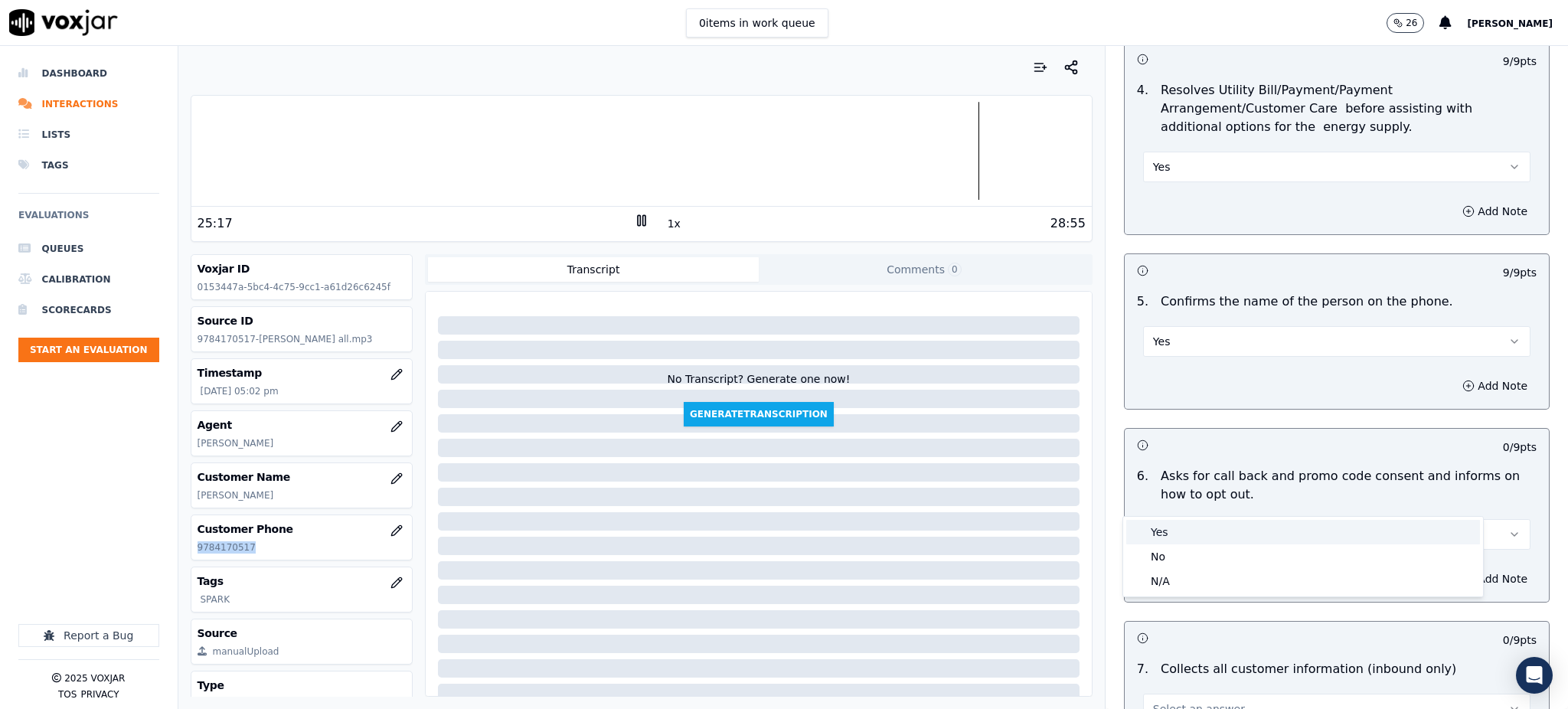
click at [1169, 521] on div "Yes" at bounding box center [1303, 532] width 354 height 24
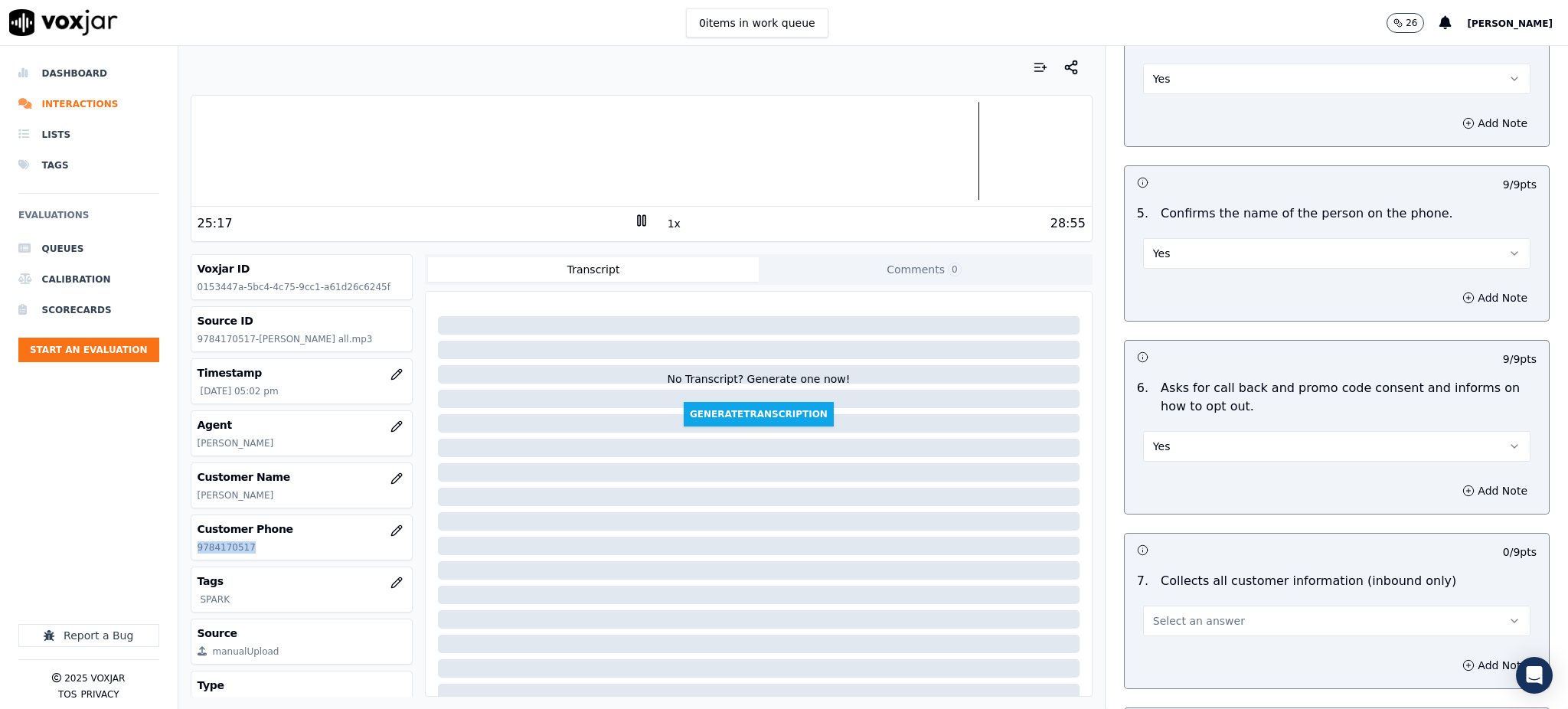
scroll to position [1020, 0]
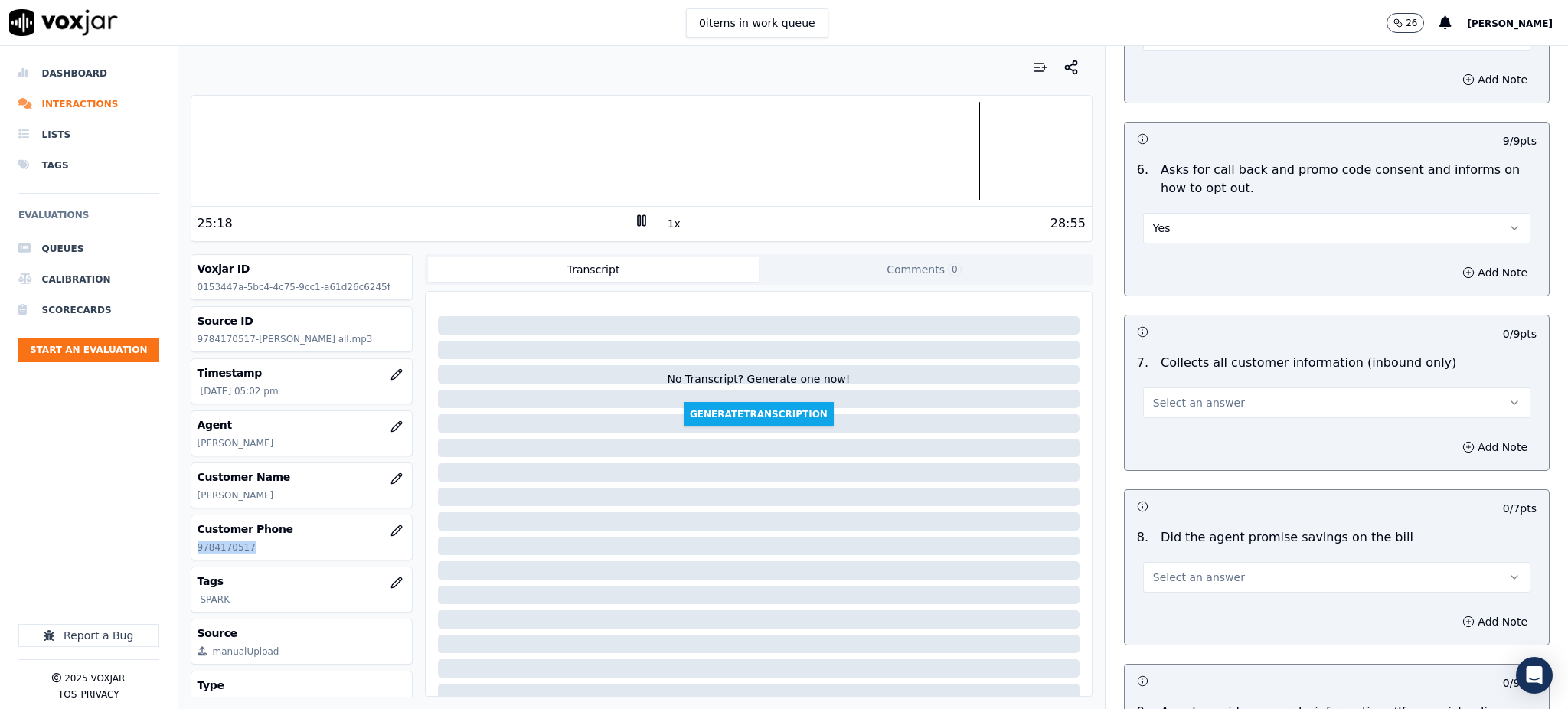
click at [1168, 395] on span "Select an answer" at bounding box center [1198, 402] width 92 height 15
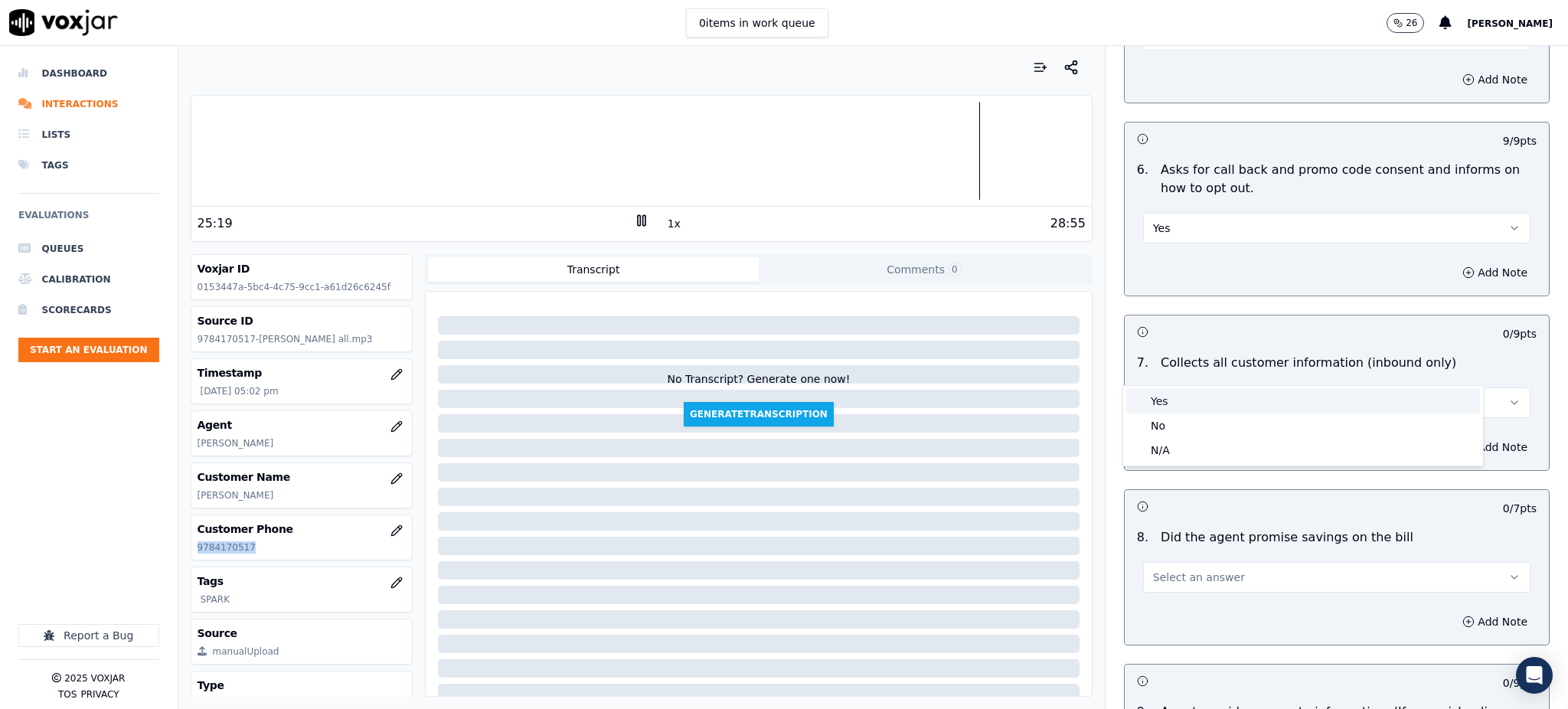
click at [1154, 401] on div "Yes" at bounding box center [1303, 401] width 354 height 24
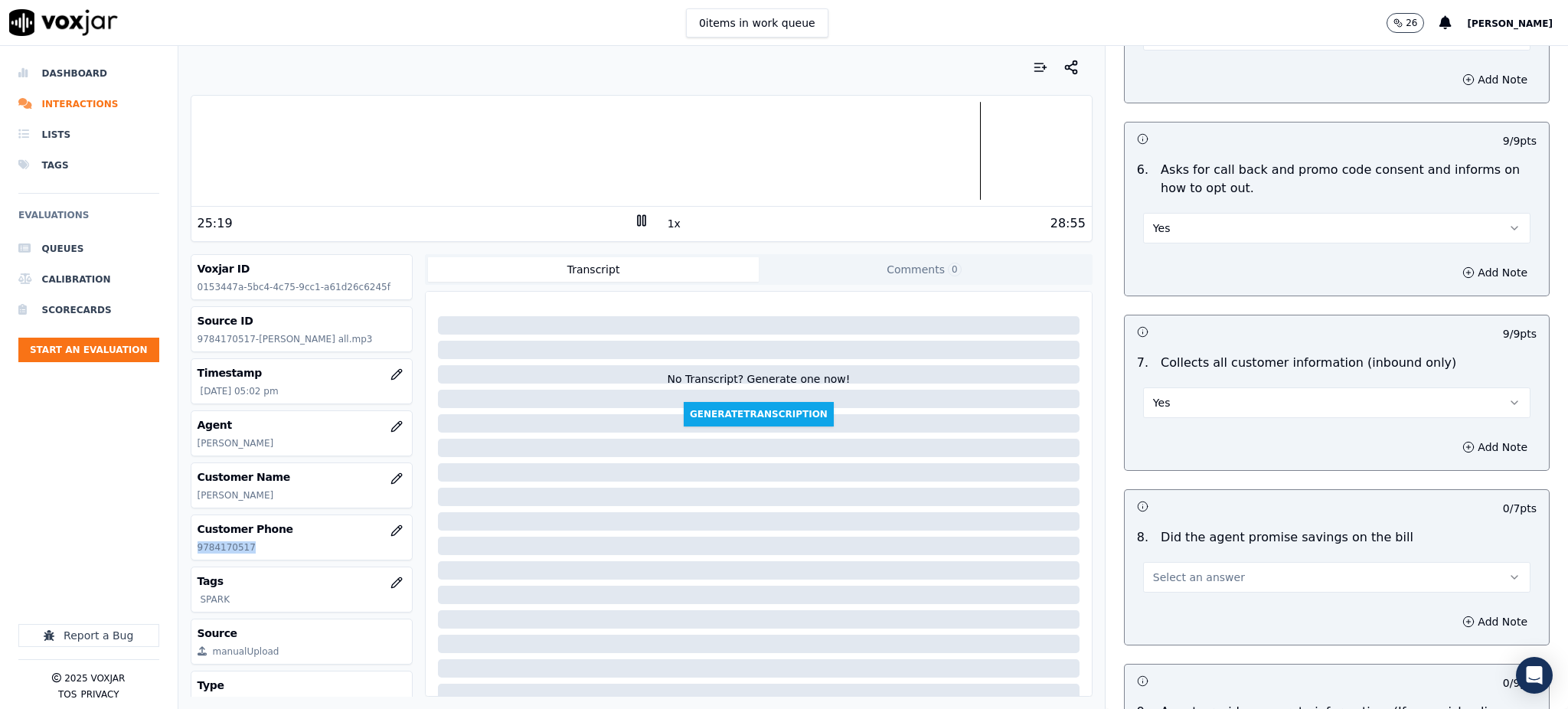
click at [1152, 569] on span "Select an answer" at bounding box center [1198, 576] width 92 height 15
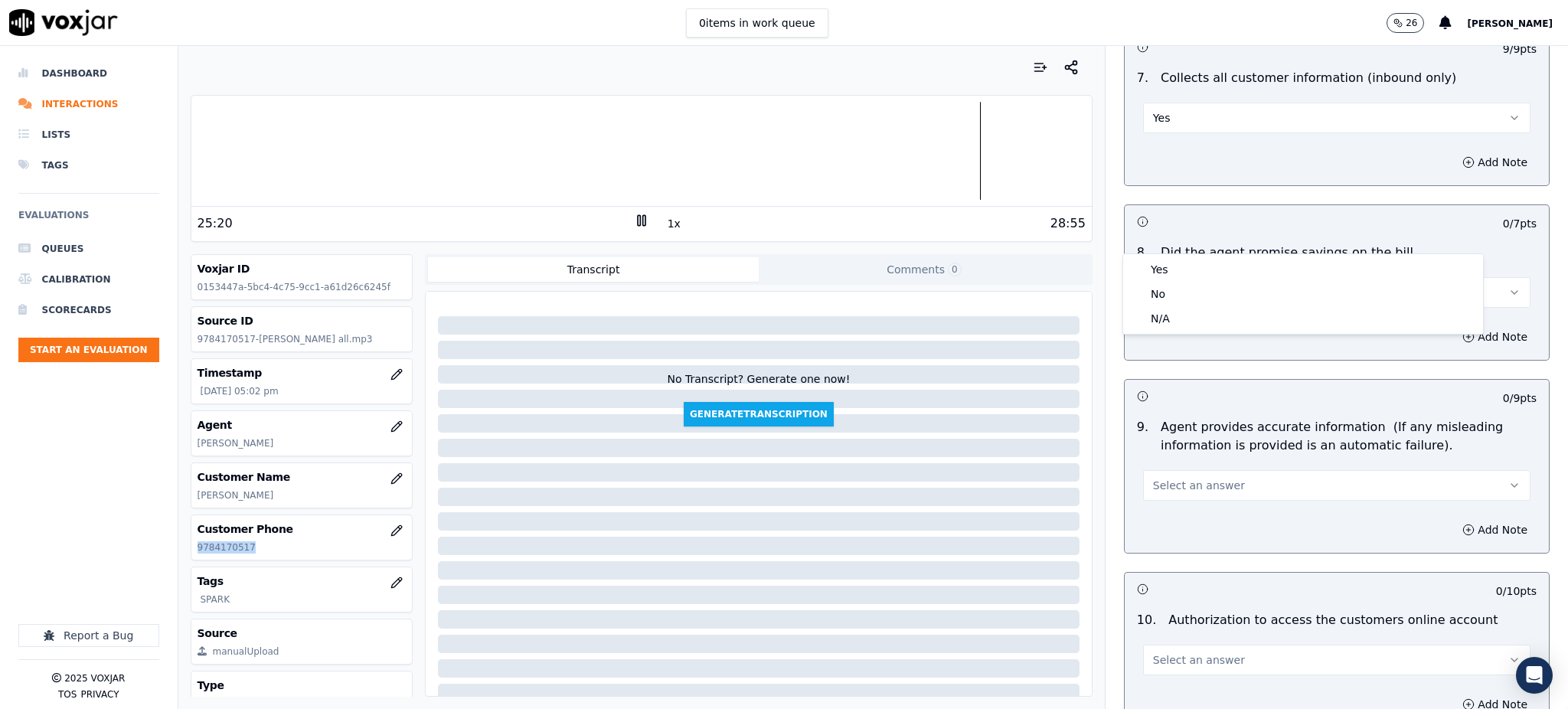
scroll to position [1326, 0]
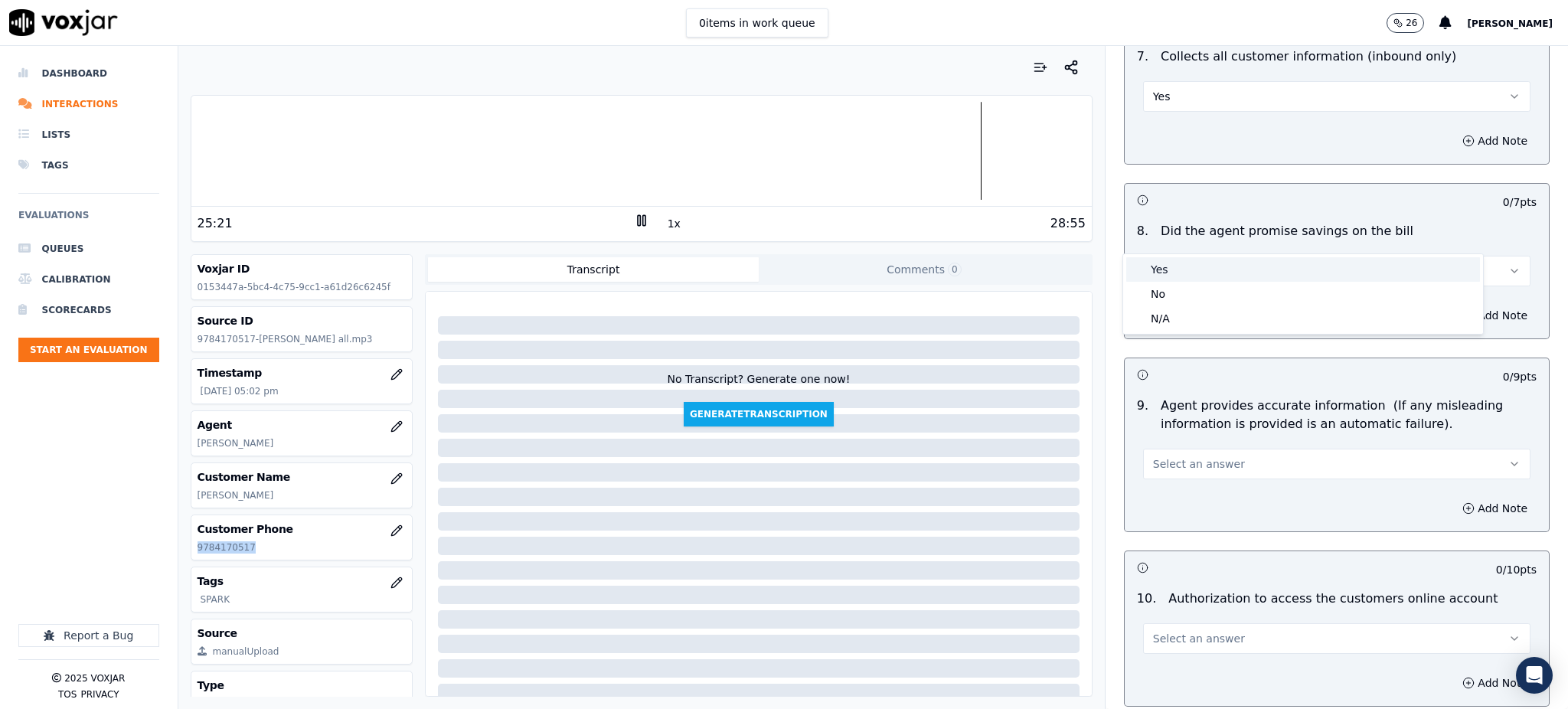
click at [1166, 262] on div "Yes" at bounding box center [1303, 269] width 354 height 24
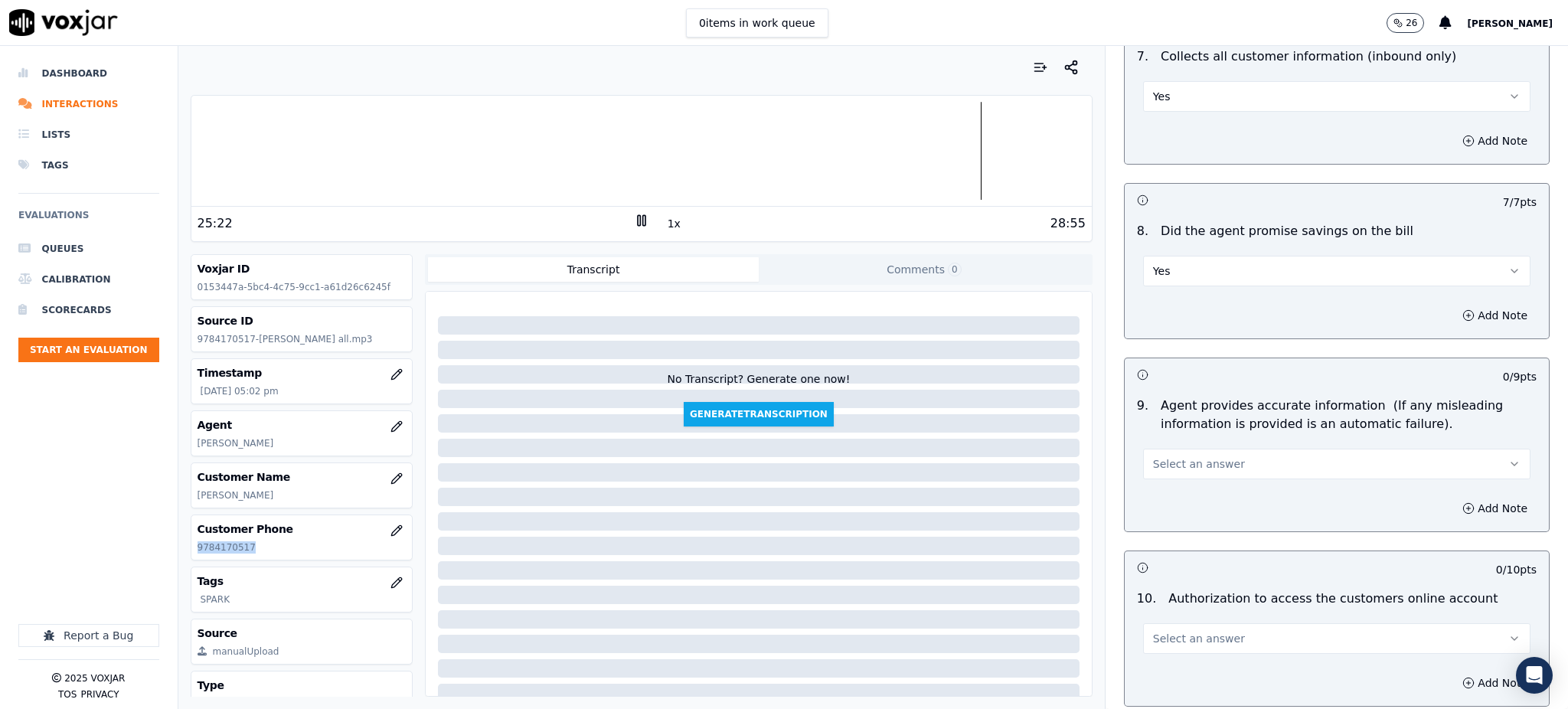
click at [1158, 456] on span "Select an answer" at bounding box center [1198, 463] width 92 height 15
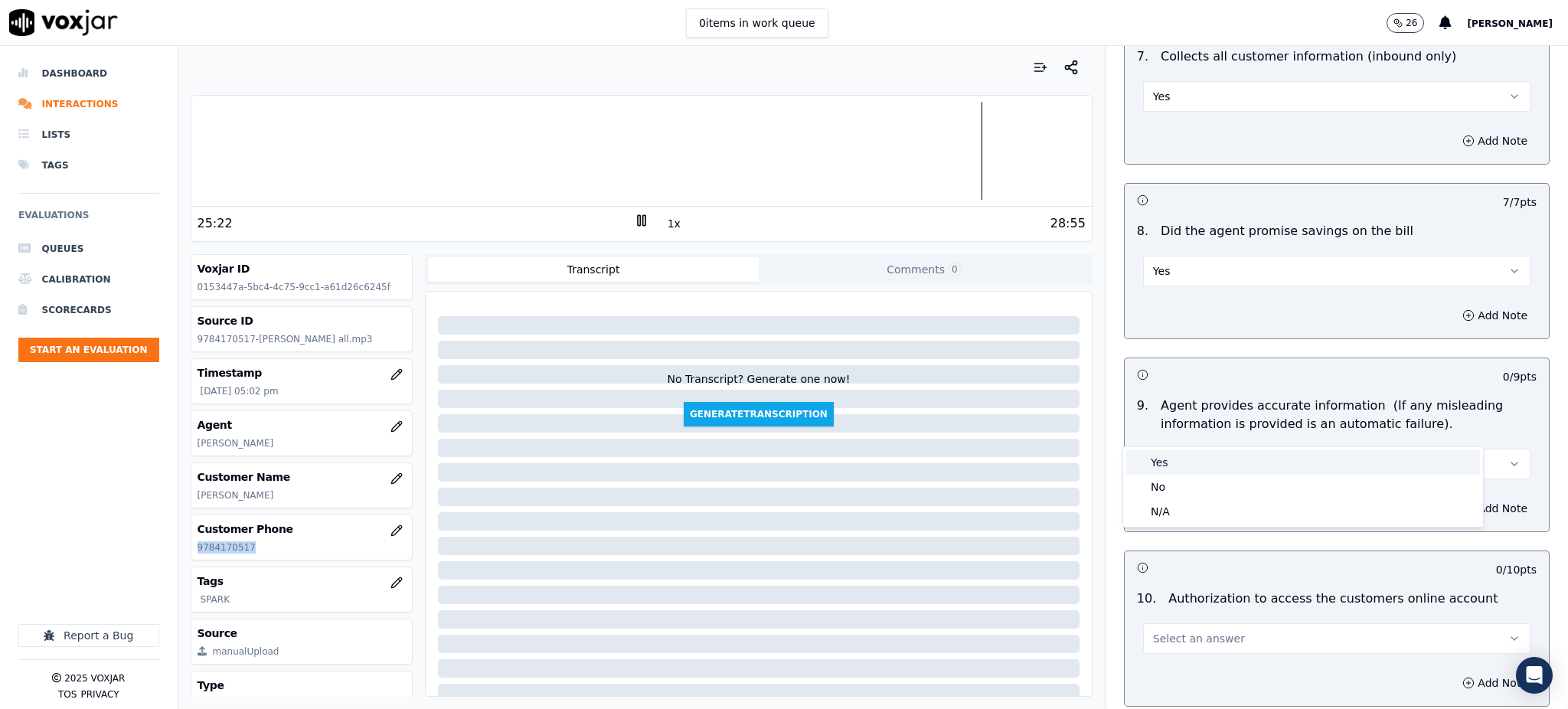
drag, startPoint x: 1156, startPoint y: 459, endPoint x: 1143, endPoint y: 551, distance: 92.9
click at [1156, 459] on div "Yes" at bounding box center [1303, 462] width 354 height 24
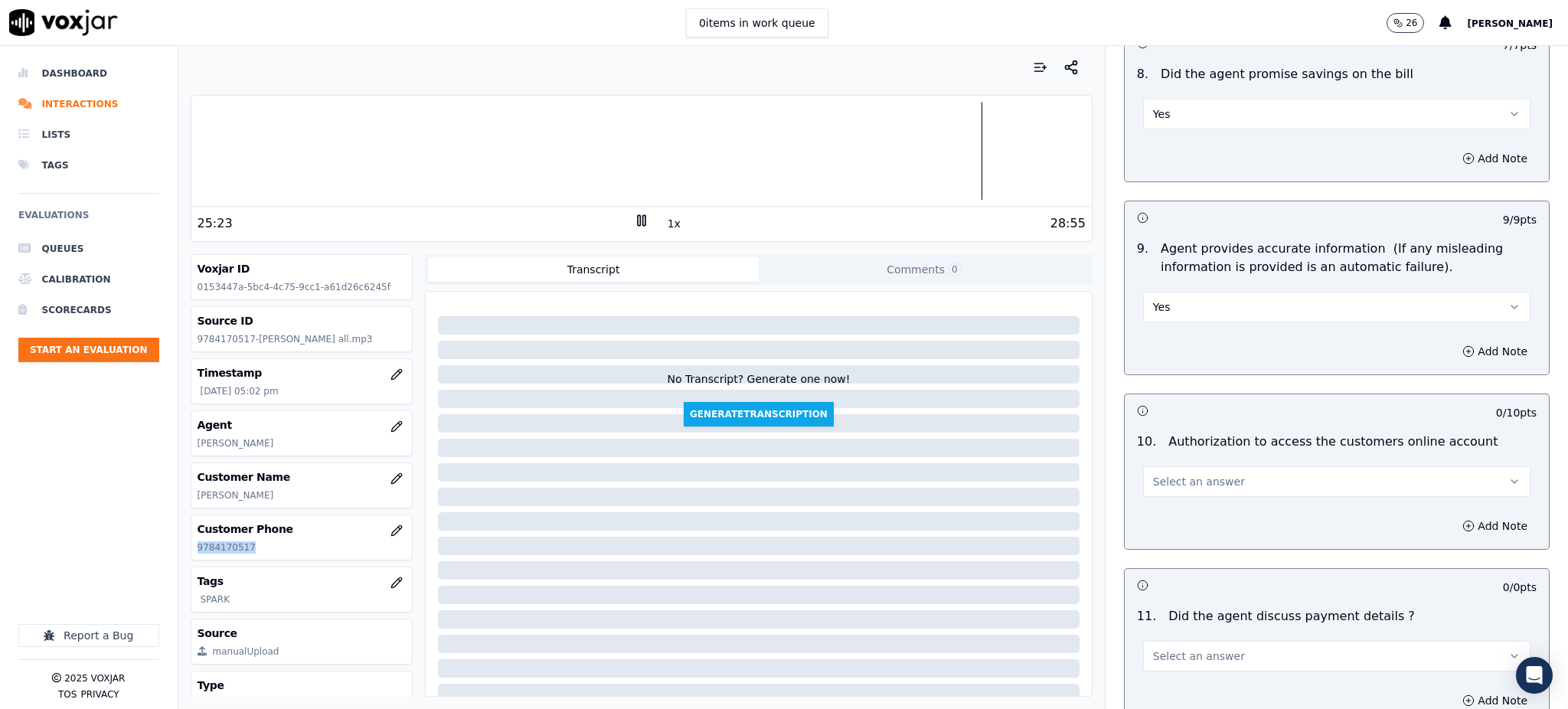
scroll to position [1530, 0]
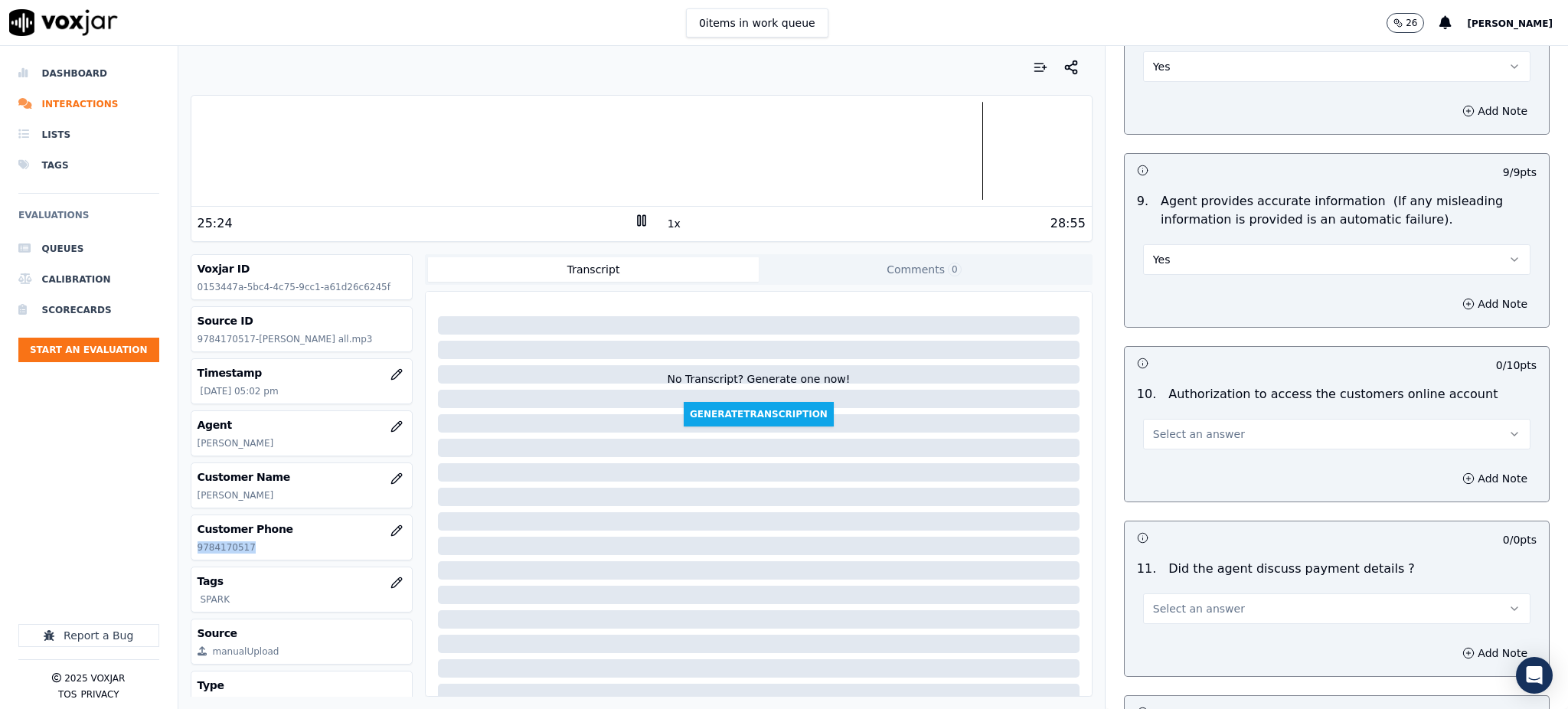
click at [1165, 426] on span "Select an answer" at bounding box center [1198, 433] width 92 height 15
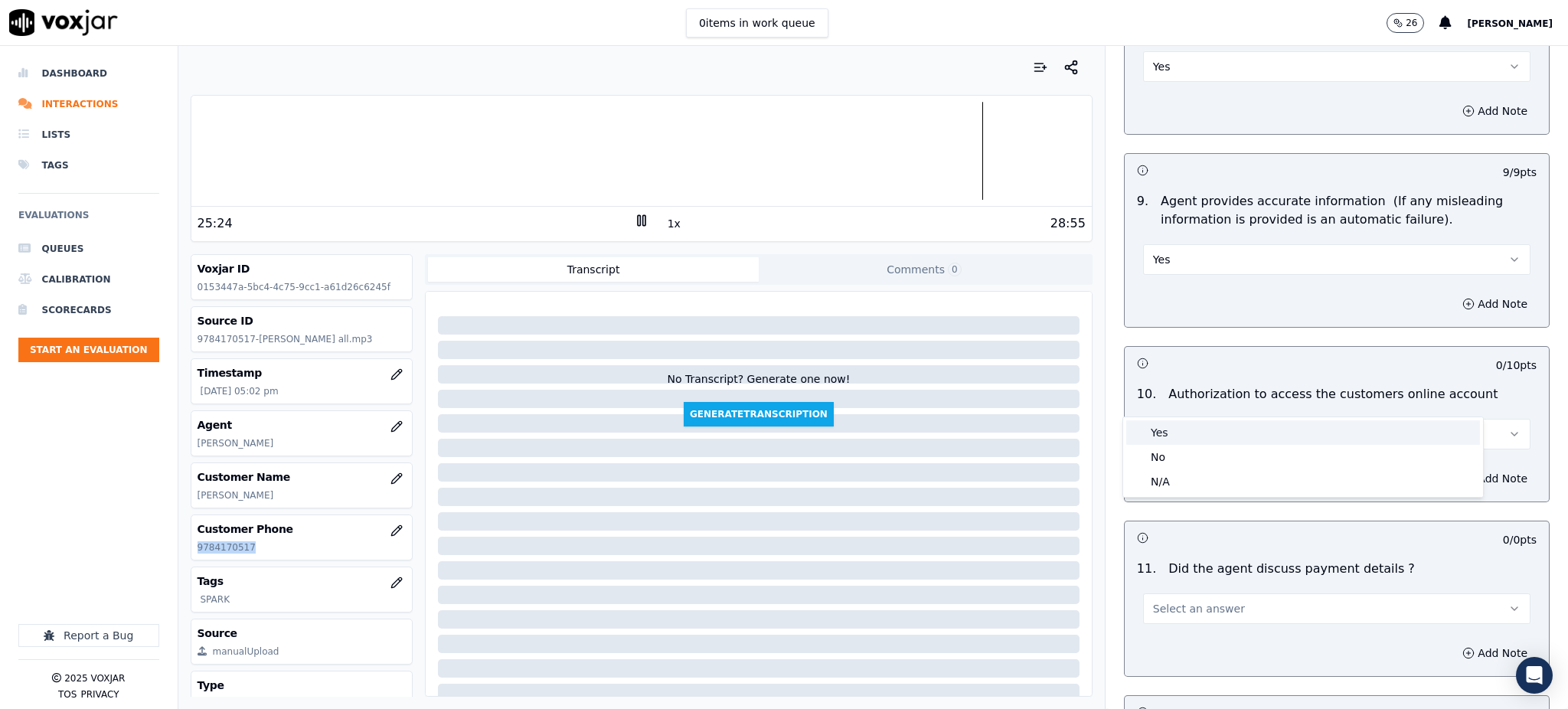
click at [1173, 433] on div "Yes" at bounding box center [1303, 433] width 354 height 24
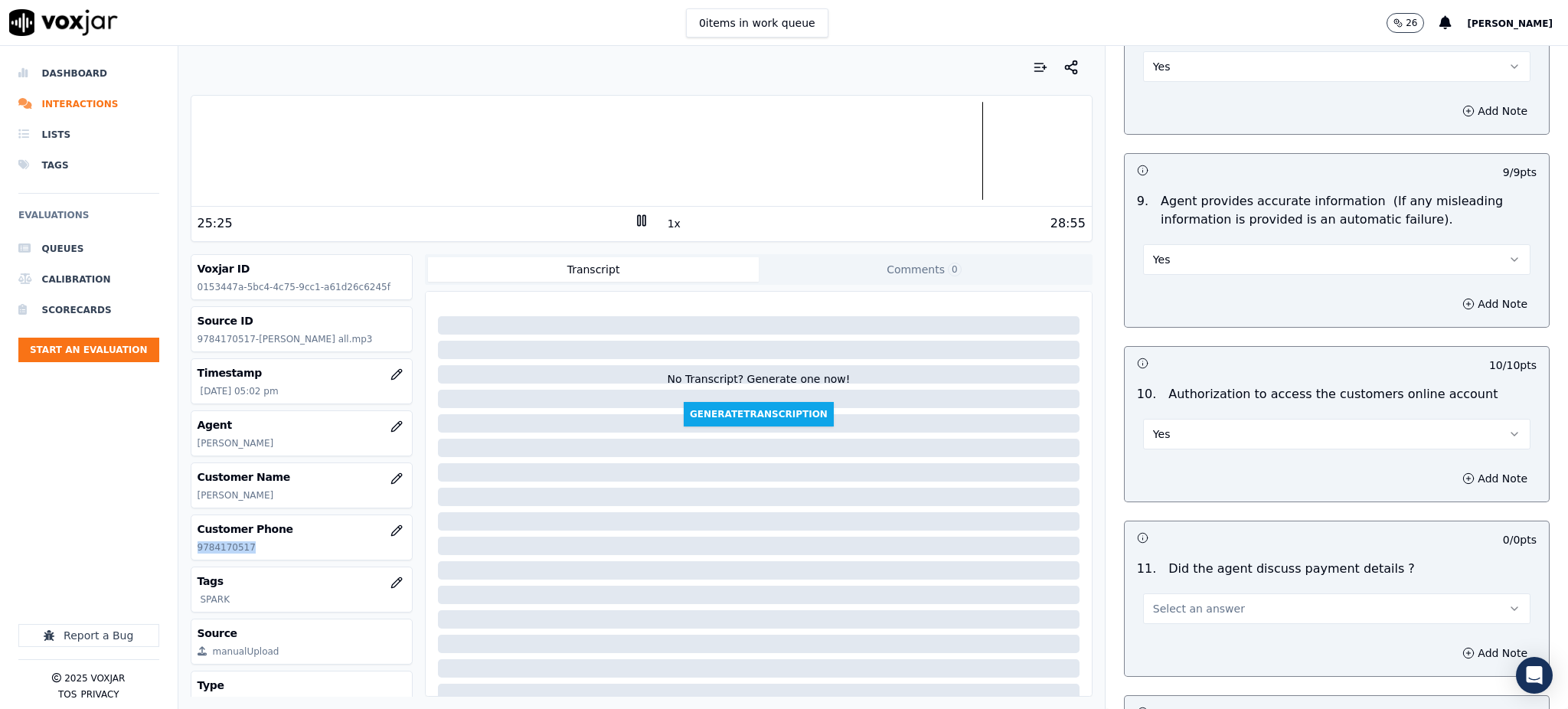
click at [1156, 601] on span "Select an answer" at bounding box center [1198, 608] width 92 height 15
click at [1150, 652] on div "N/A" at bounding box center [1303, 656] width 354 height 24
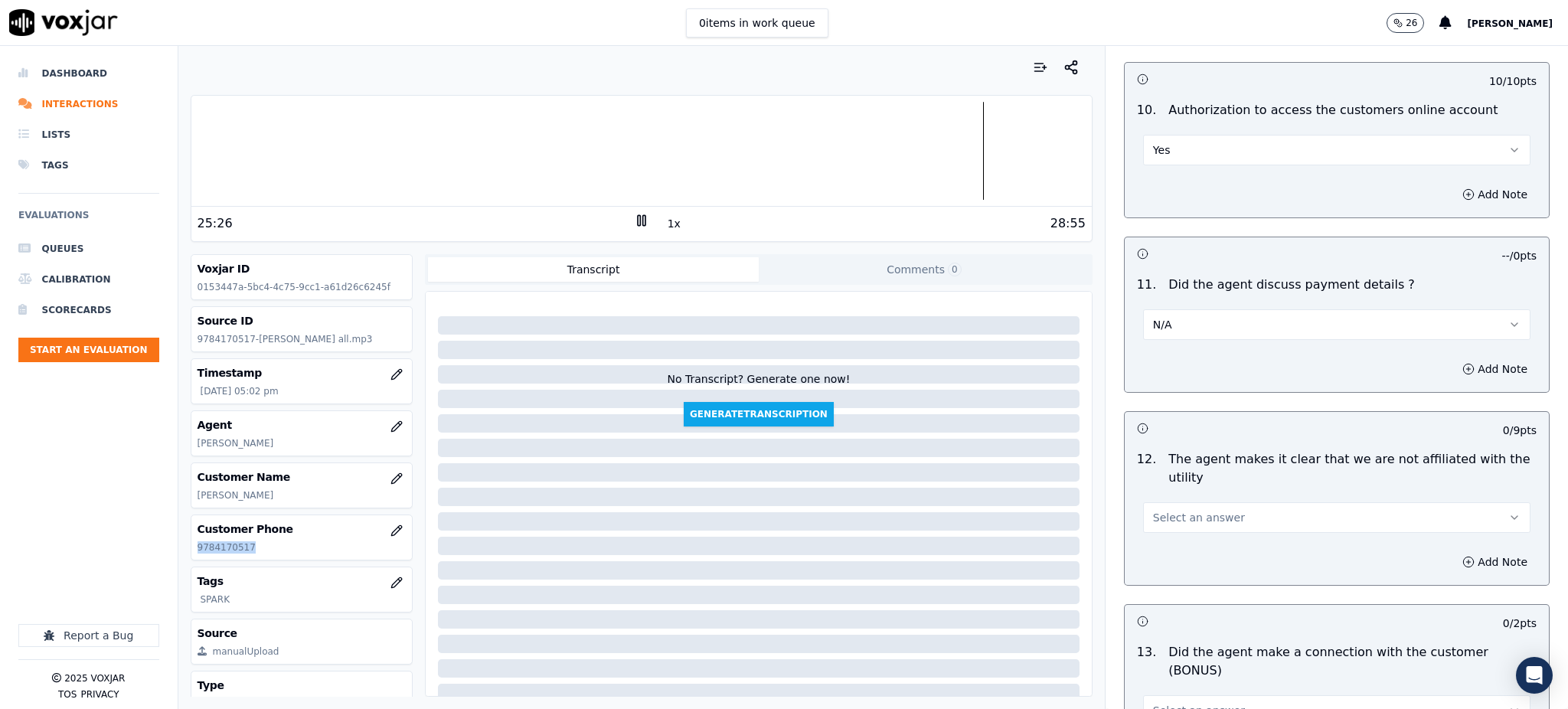
scroll to position [1837, 0]
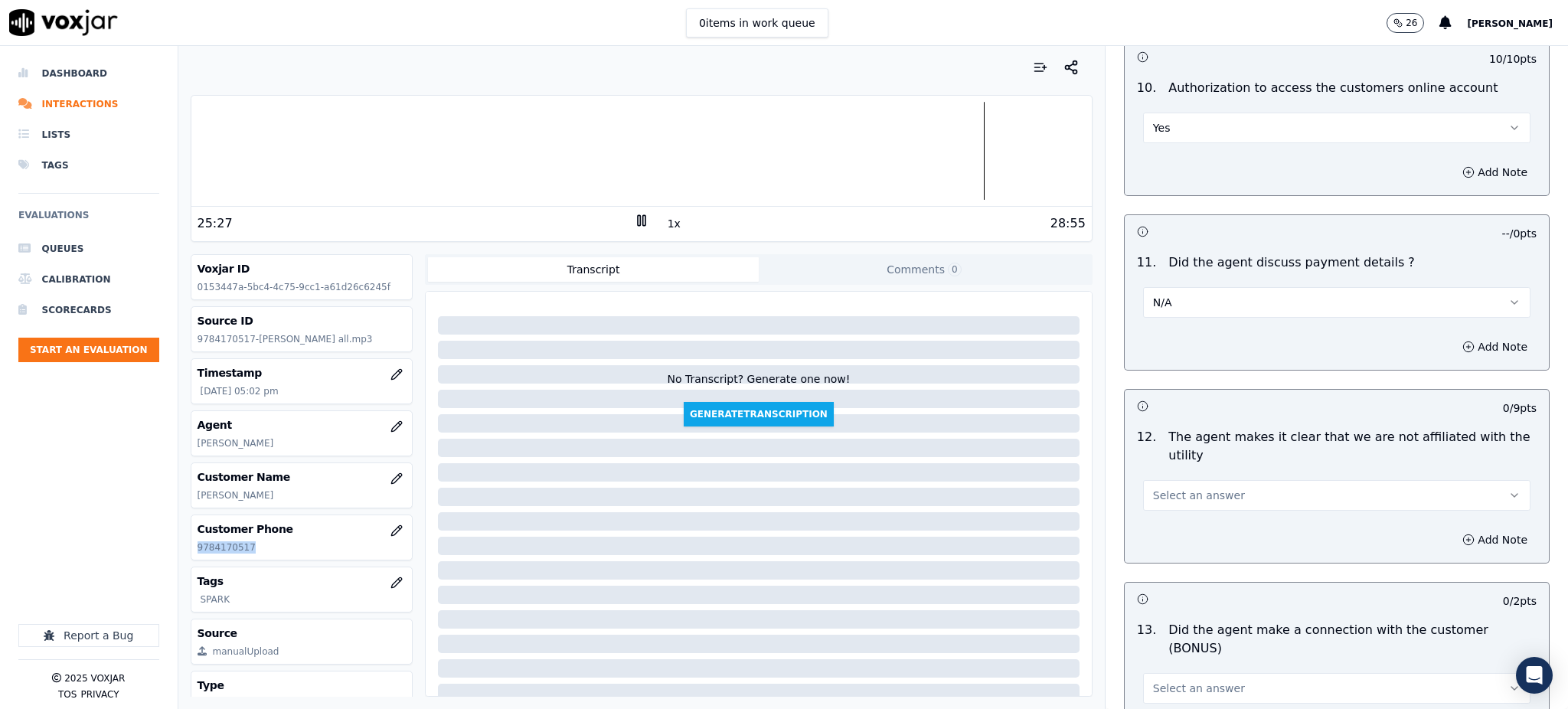
click at [1165, 488] on span "Select an answer" at bounding box center [1198, 495] width 92 height 15
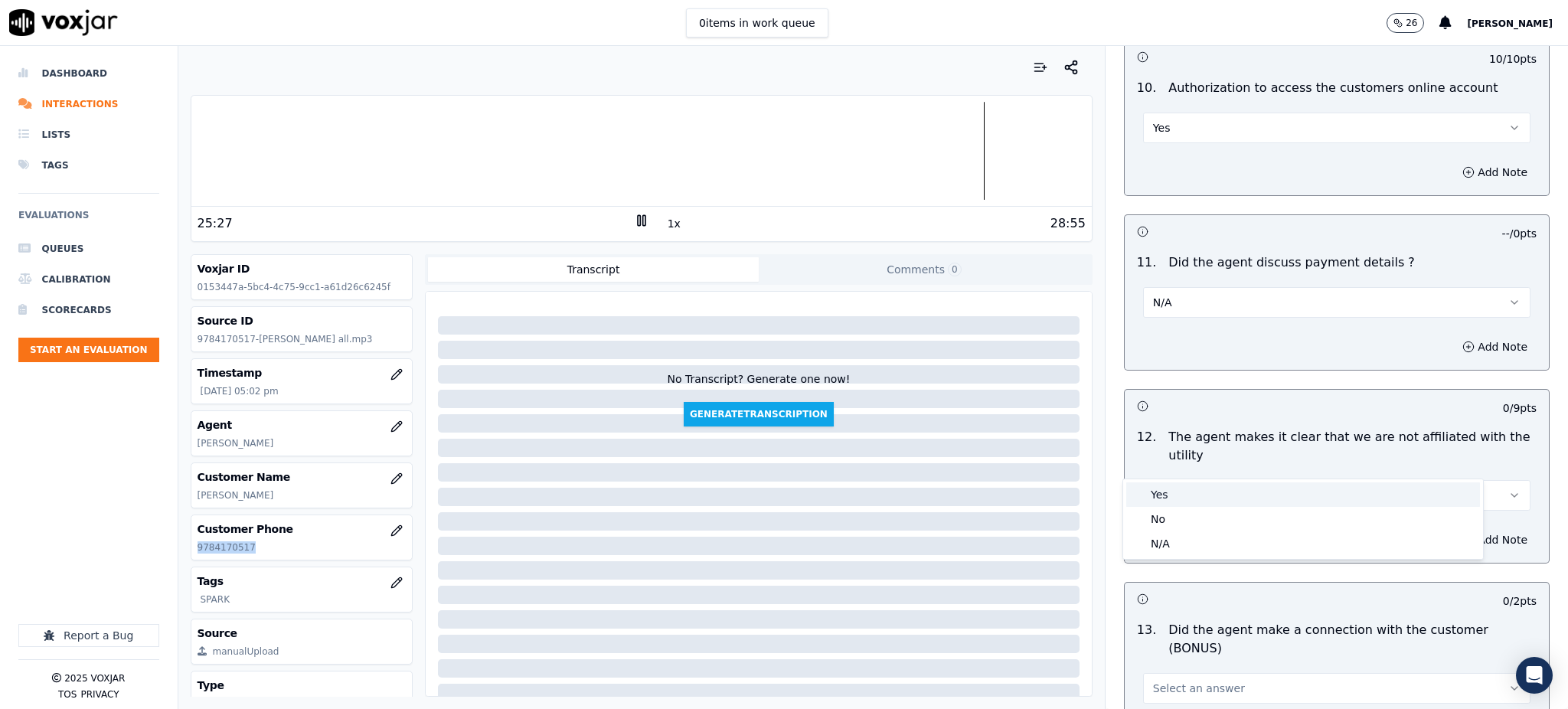
click at [1174, 498] on div "Yes" at bounding box center [1303, 494] width 354 height 24
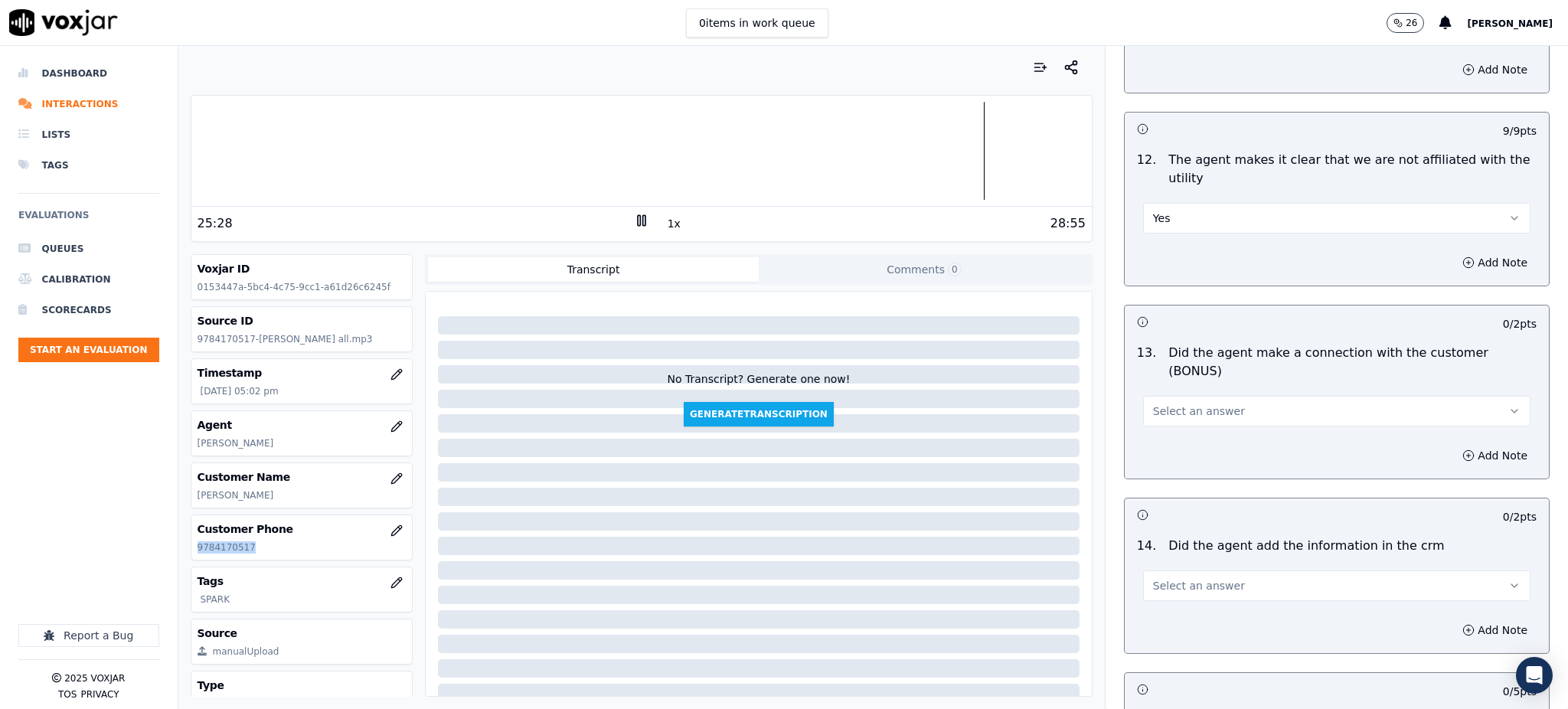
scroll to position [2142, 0]
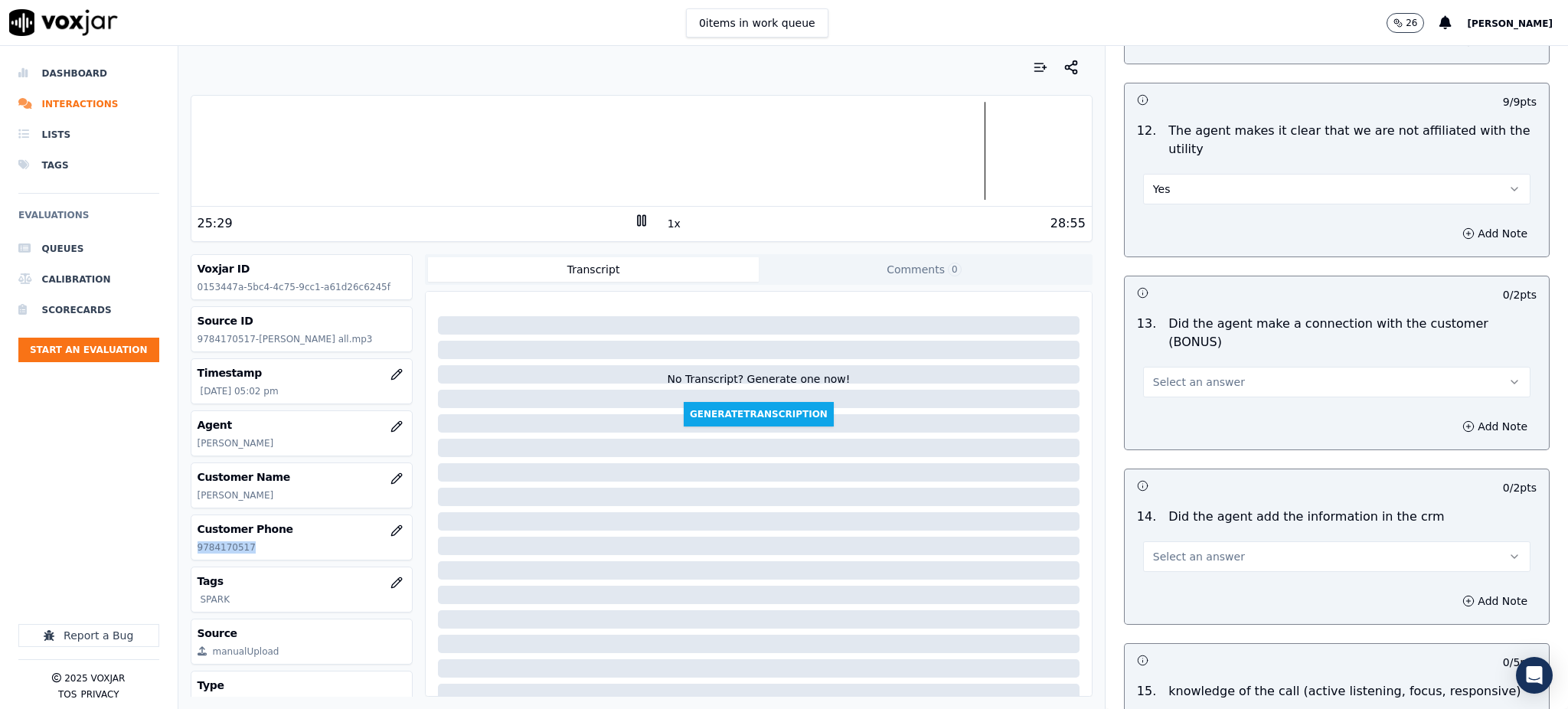
click at [1157, 374] on span "Select an answer" at bounding box center [1198, 381] width 92 height 15
click at [1161, 361] on div "Yes" at bounding box center [1303, 363] width 354 height 24
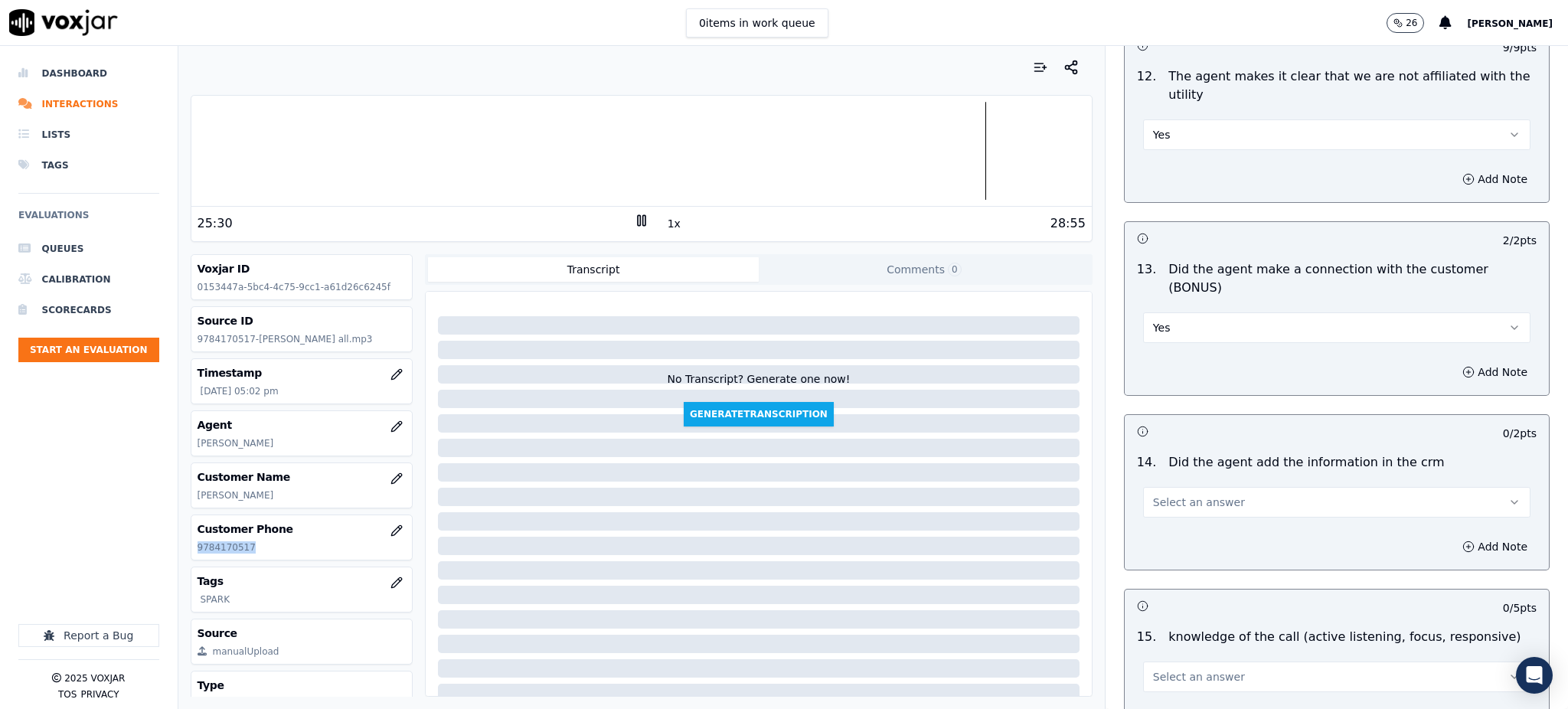
scroll to position [2316, 0]
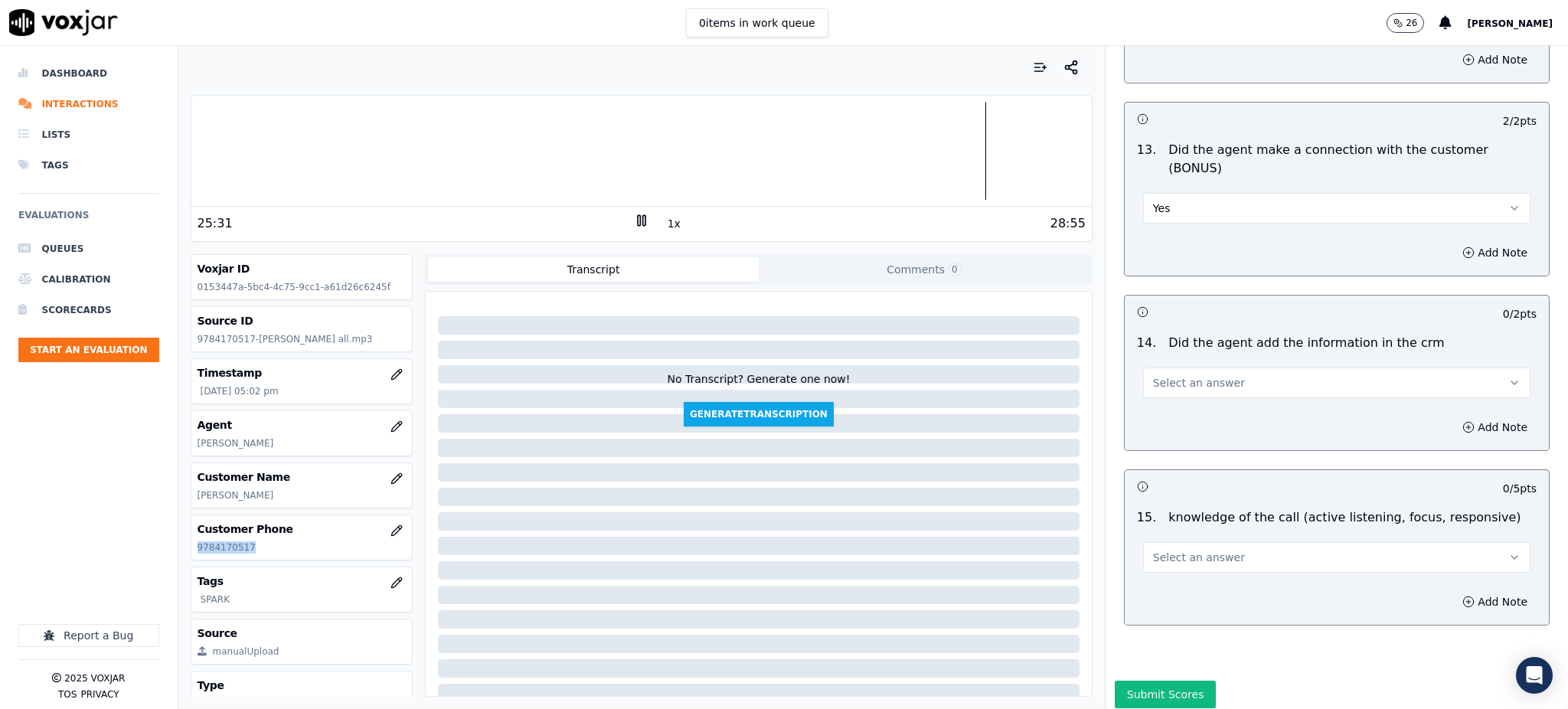
click at [1167, 375] on span "Select an answer" at bounding box center [1198, 382] width 92 height 15
click at [1169, 363] on div "Yes" at bounding box center [1303, 363] width 354 height 24
click at [1171, 550] on span "Select an answer" at bounding box center [1198, 557] width 92 height 15
click at [1162, 536] on div "Yes" at bounding box center [1303, 538] width 354 height 24
click at [1139, 681] on button "Submit Scores" at bounding box center [1165, 694] width 102 height 28
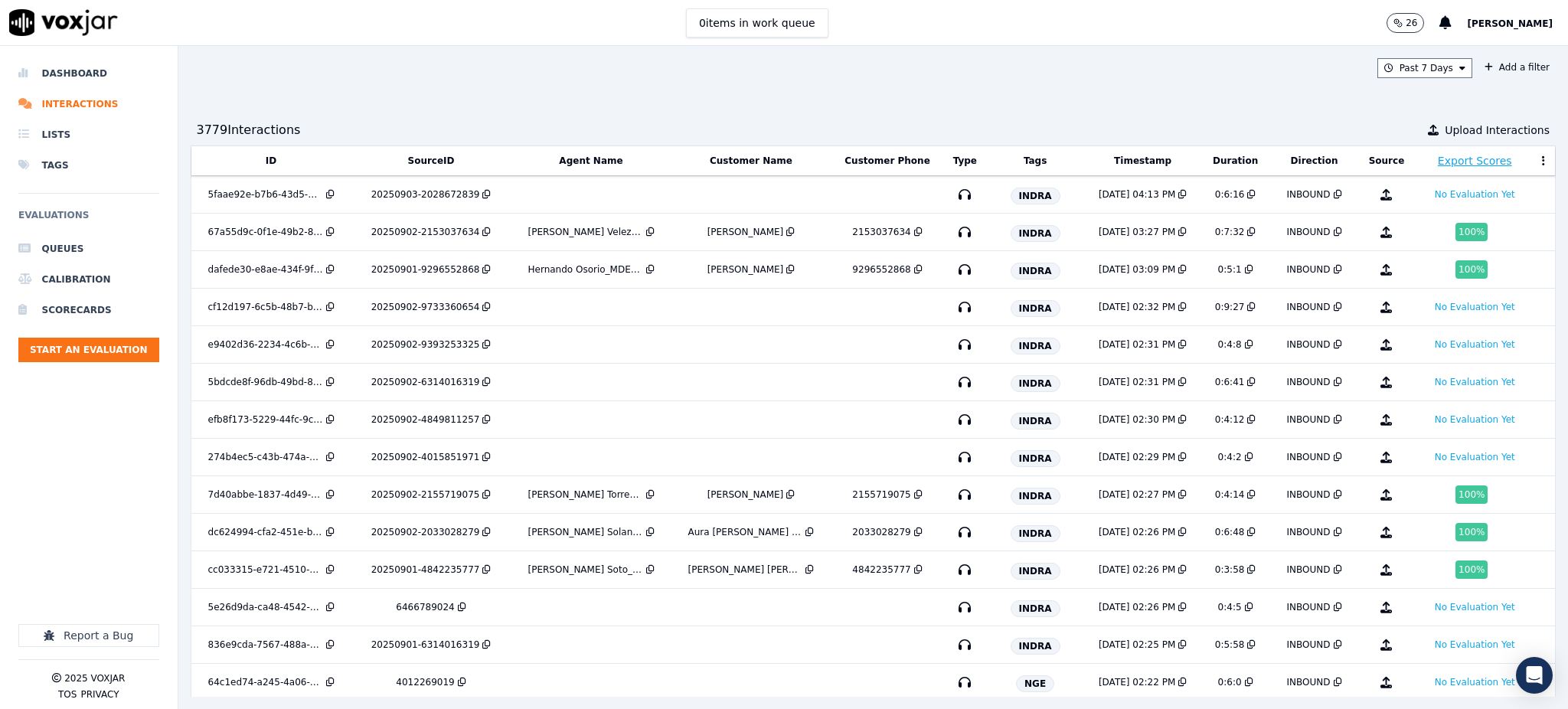
scroll to position [992, 0]
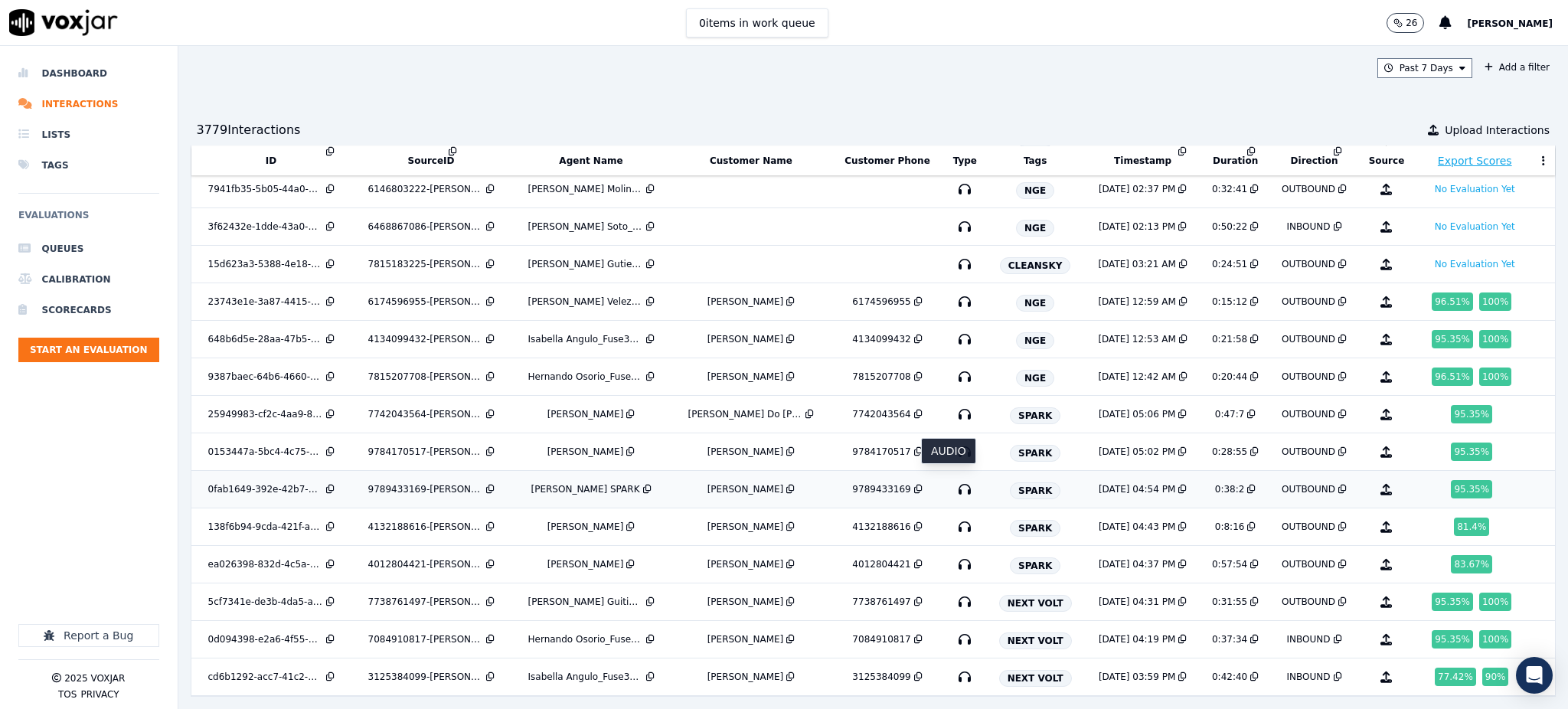
click at [952, 484] on icon "button" at bounding box center [965, 489] width 24 height 24
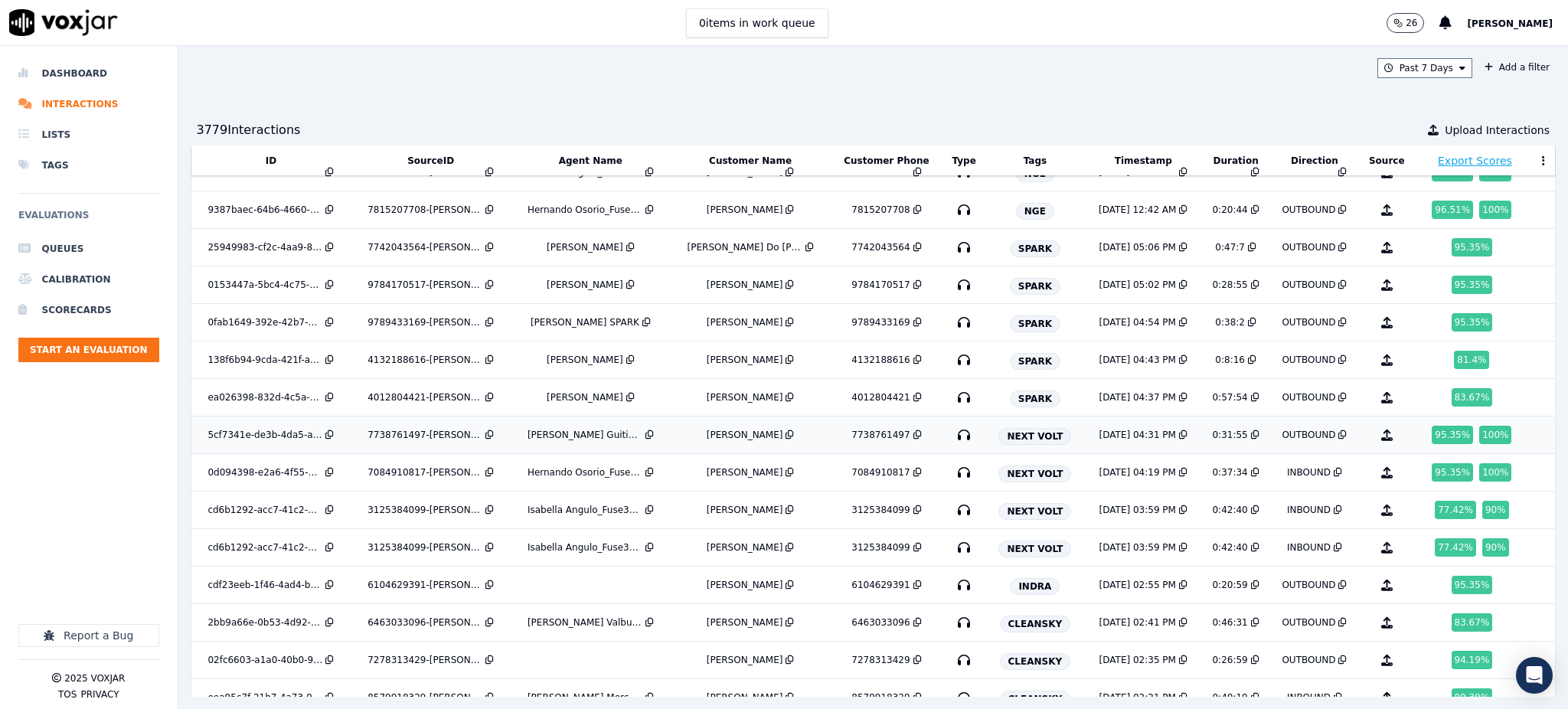
scroll to position [1148, 0]
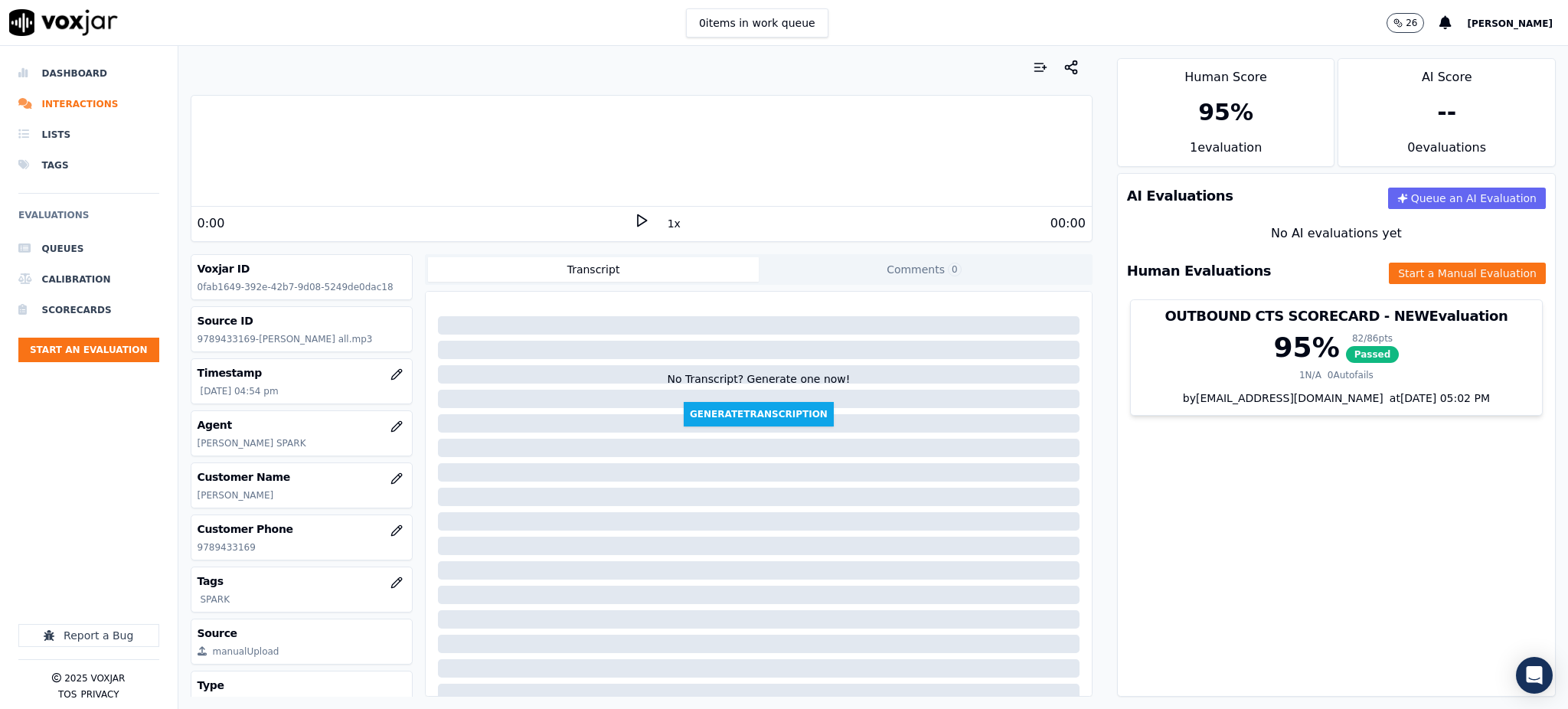
click at [634, 218] on icon at bounding box center [641, 220] width 15 height 15
drag, startPoint x: 259, startPoint y: 542, endPoint x: 185, endPoint y: 552, distance: 74.7
click at [185, 552] on div "Your browser does not support the audio element. 0:00 1x 00:00 Voxjar ID 0fab16…" at bounding box center [641, 376] width 926 height 663
copy p "9789433169"
click at [634, 215] on icon at bounding box center [641, 220] width 15 height 15
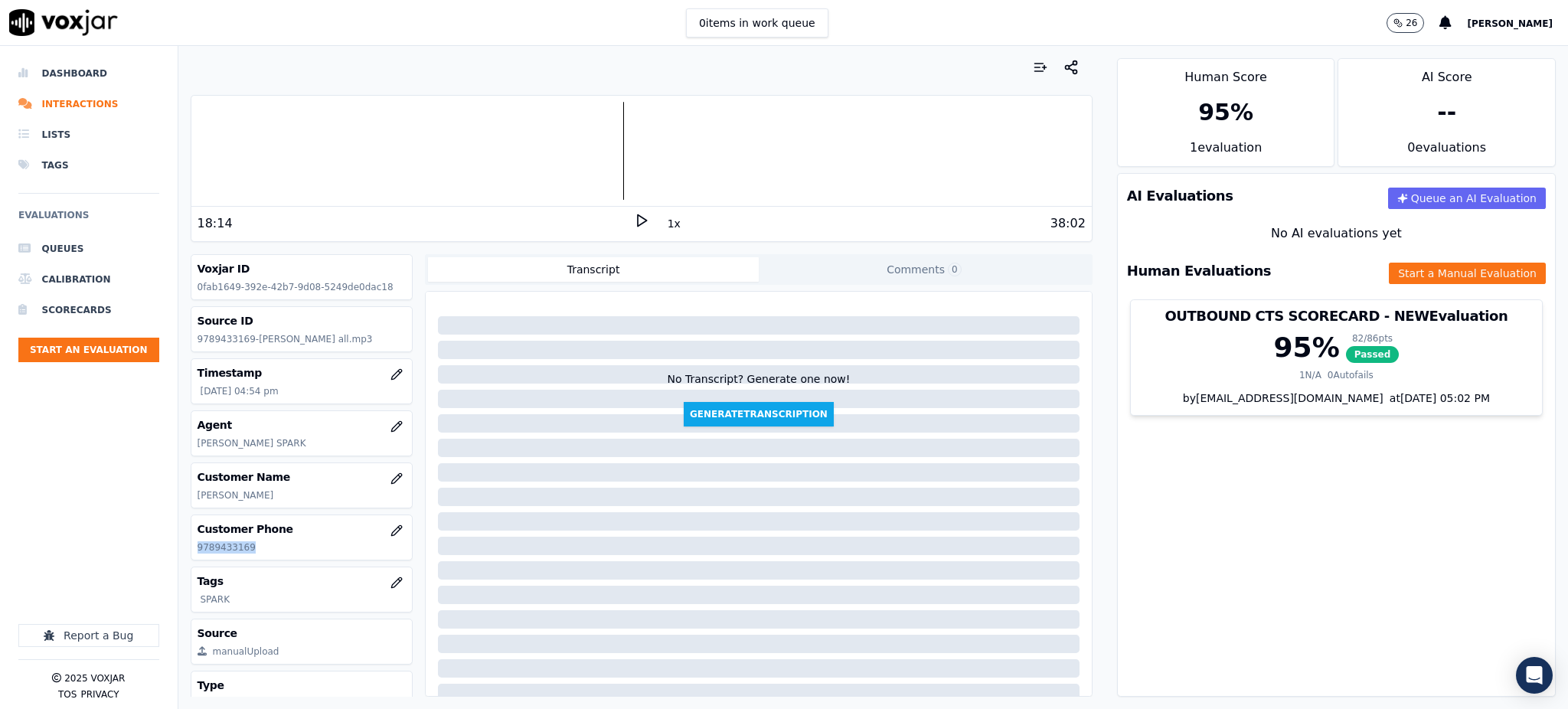
click at [638, 225] on polygon at bounding box center [642, 220] width 9 height 11
click at [1413, 278] on button "Start a Manual Evaluation" at bounding box center [1466, 273] width 157 height 21
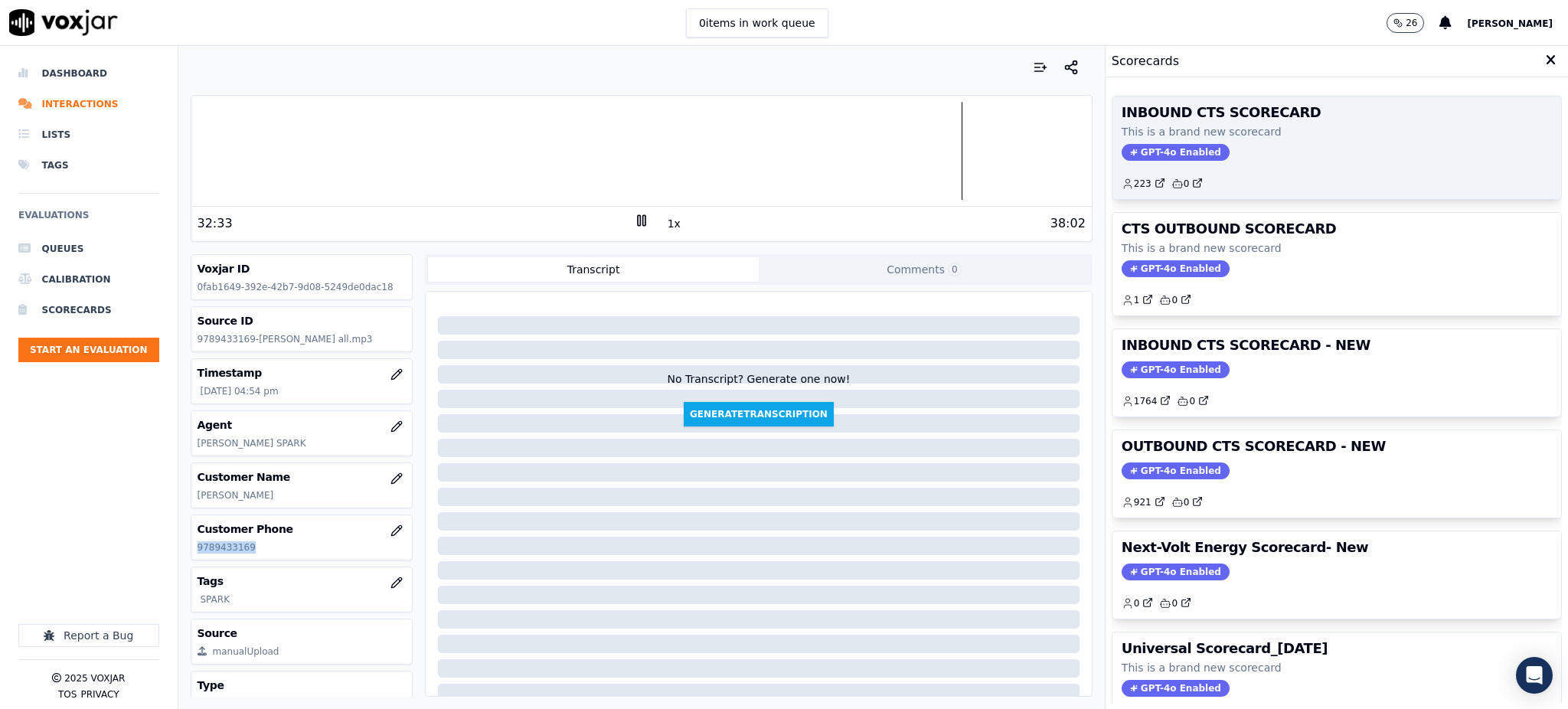
click at [1162, 152] on span "GPT-4o Enabled" at bounding box center [1175, 152] width 108 height 17
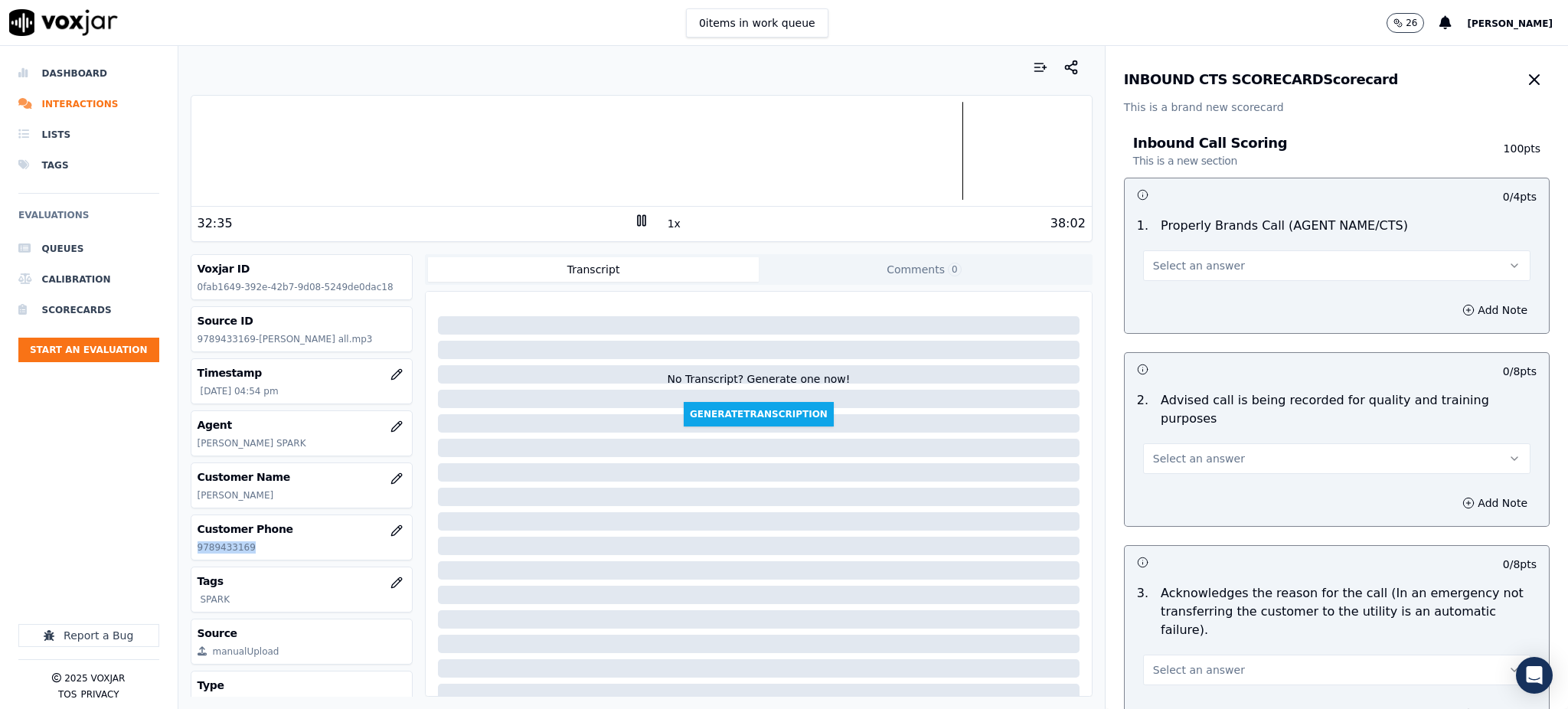
click at [1178, 266] on span "Select an answer" at bounding box center [1198, 265] width 92 height 15
click at [1174, 303] on div "Yes" at bounding box center [1303, 300] width 354 height 24
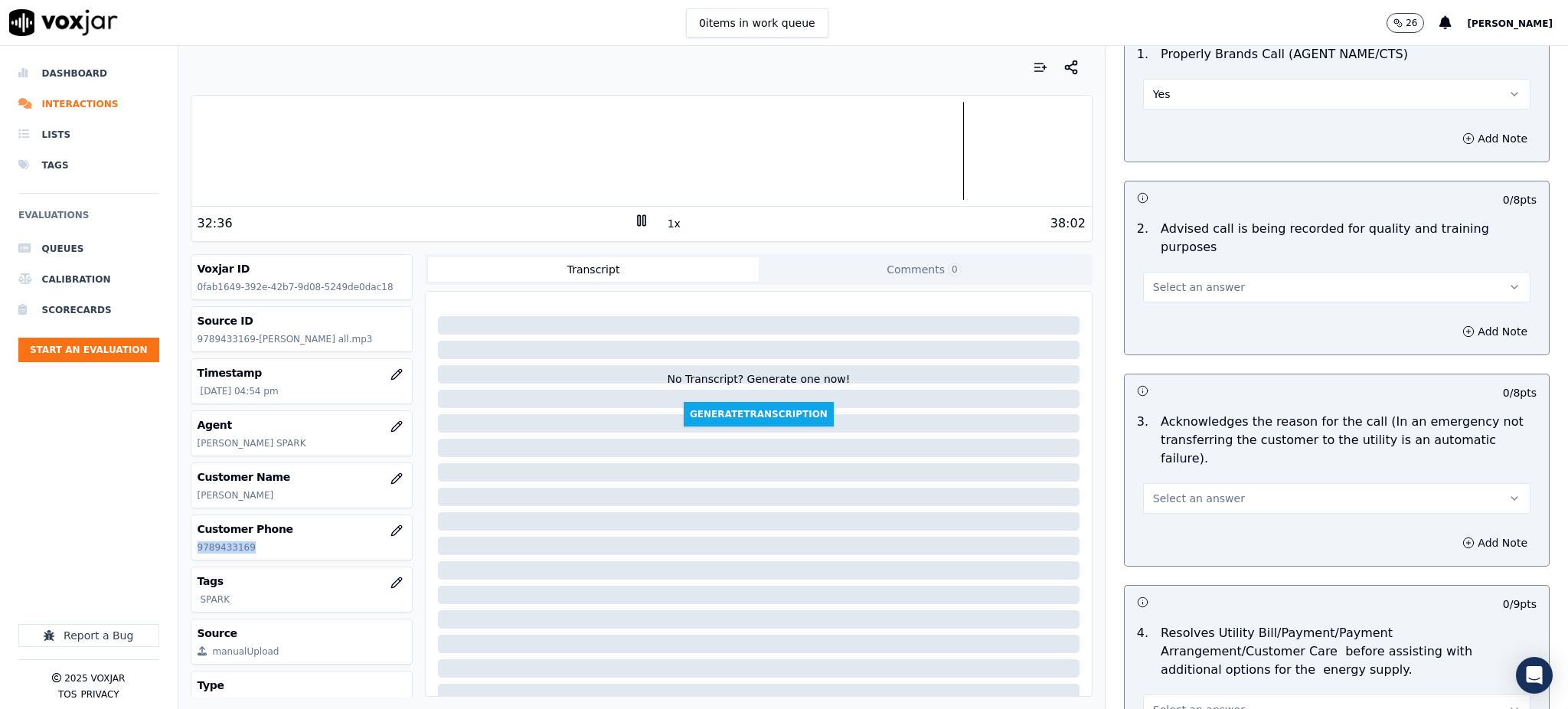
scroll to position [203, 0]
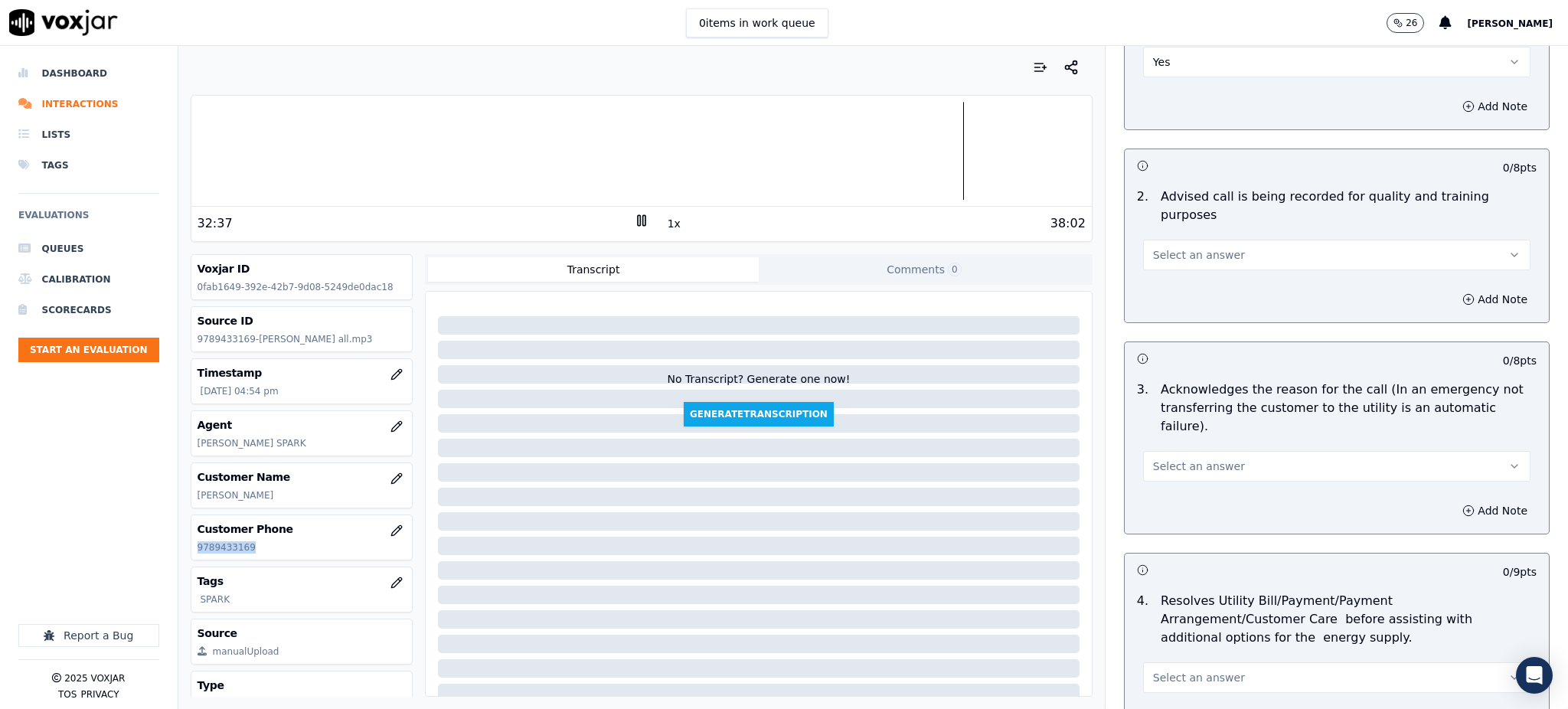
click at [1158, 247] on span "Select an answer" at bounding box center [1198, 254] width 92 height 15
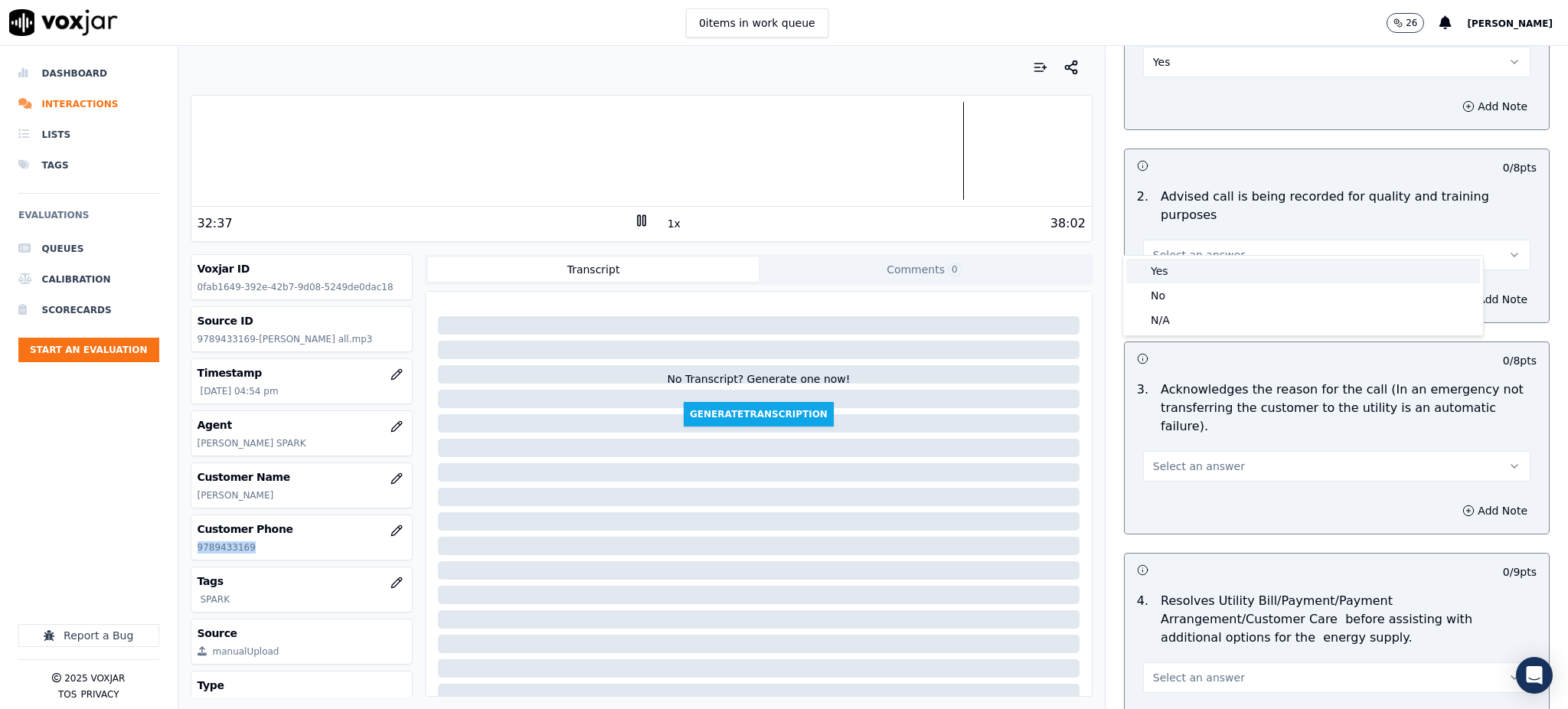
click at [1162, 270] on div "Yes" at bounding box center [1303, 271] width 354 height 24
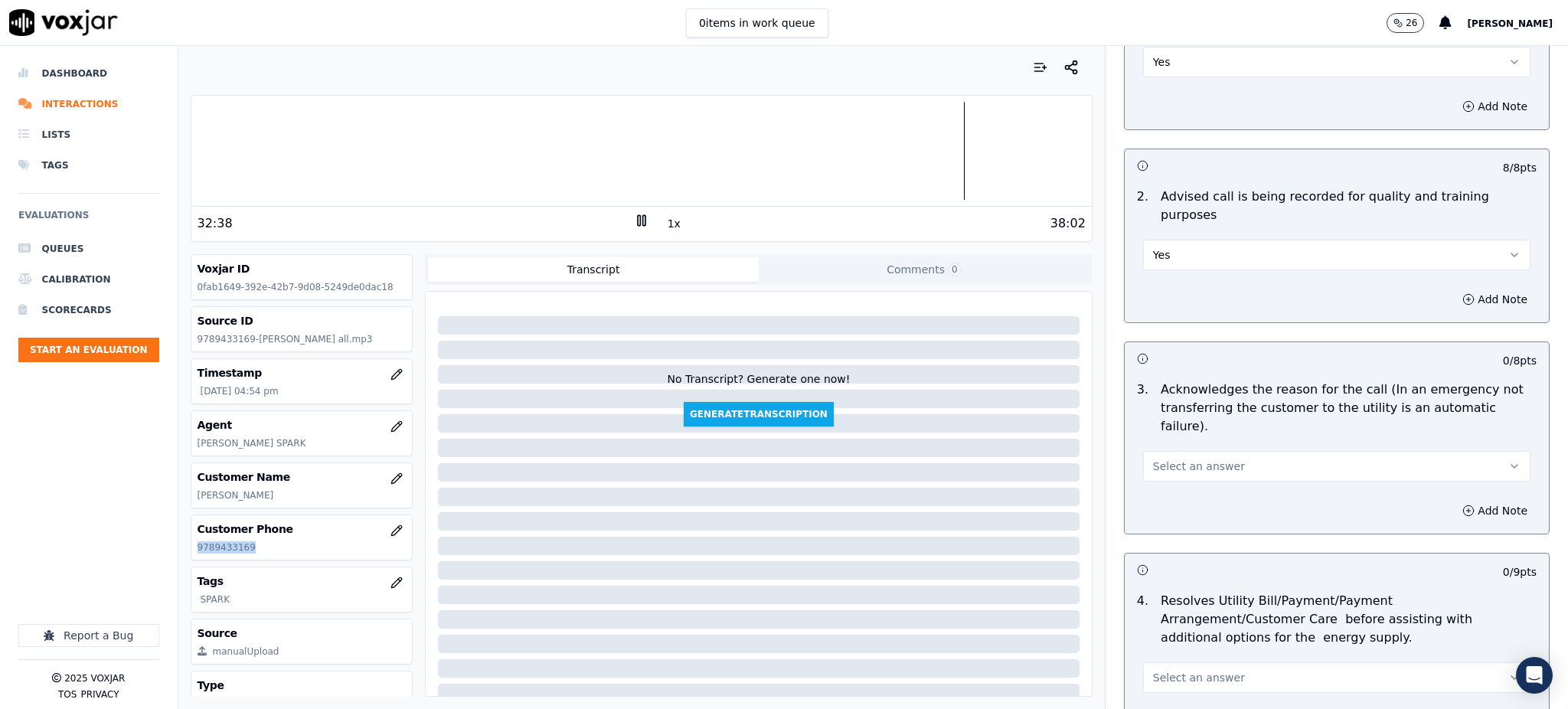
click at [1170, 459] on span "Select an answer" at bounding box center [1198, 466] width 92 height 15
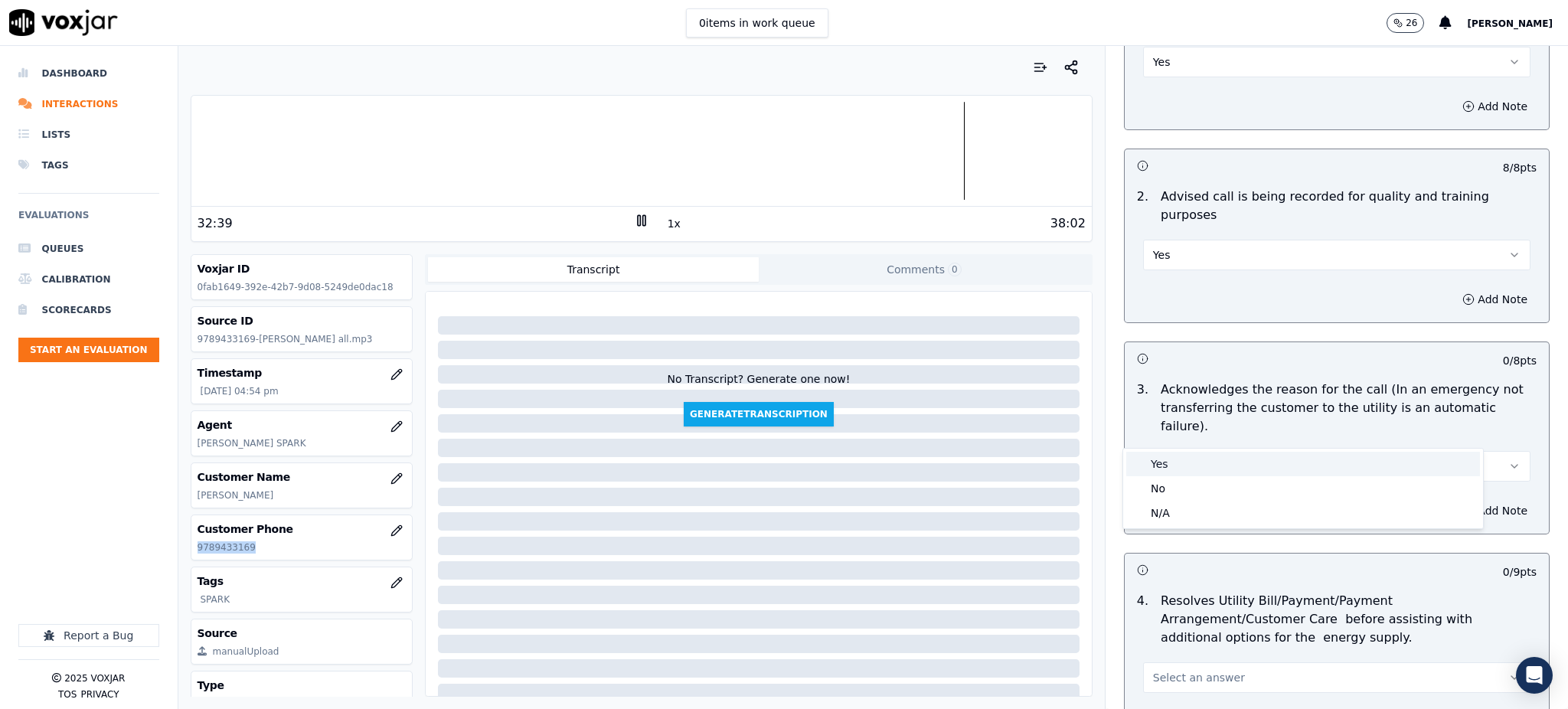
click at [1168, 460] on div "Yes" at bounding box center [1303, 463] width 354 height 24
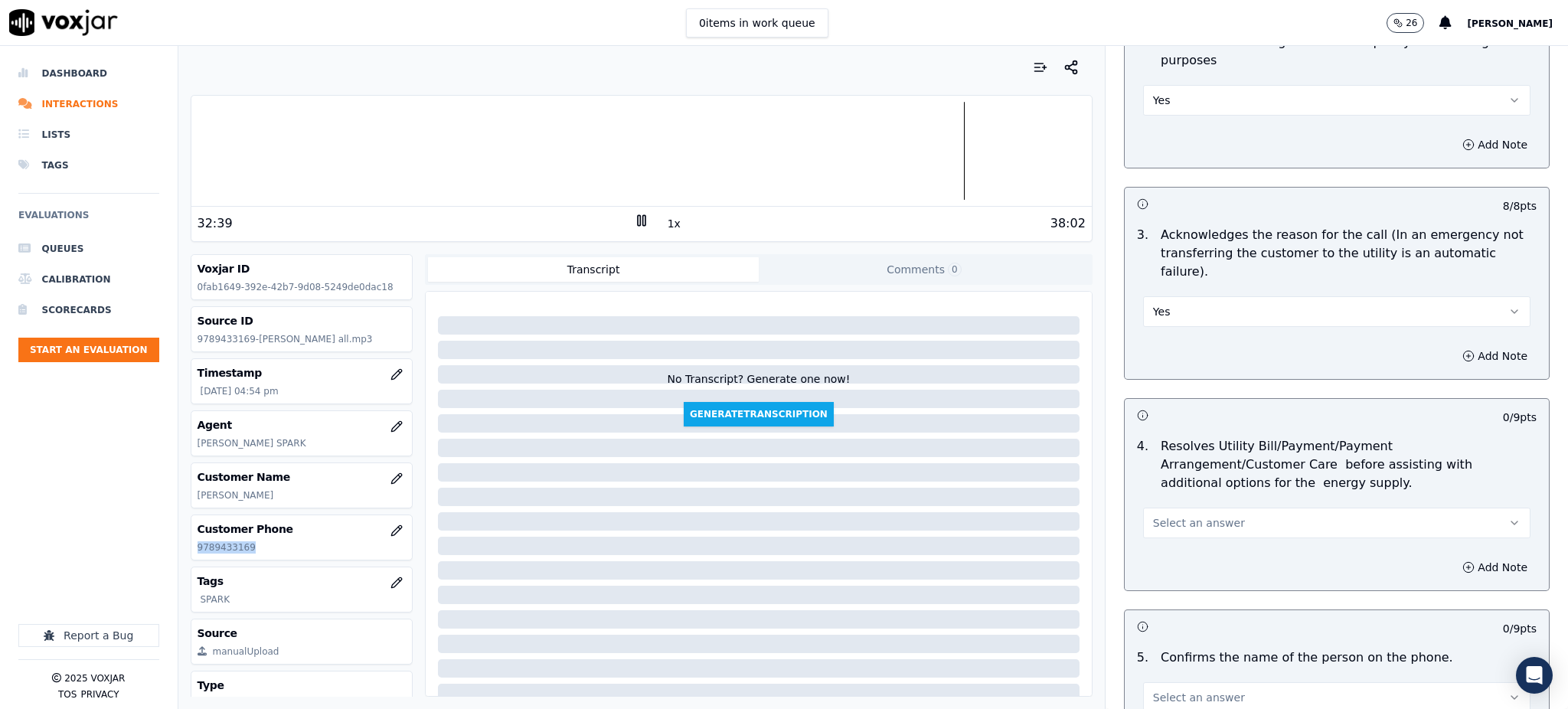
scroll to position [408, 0]
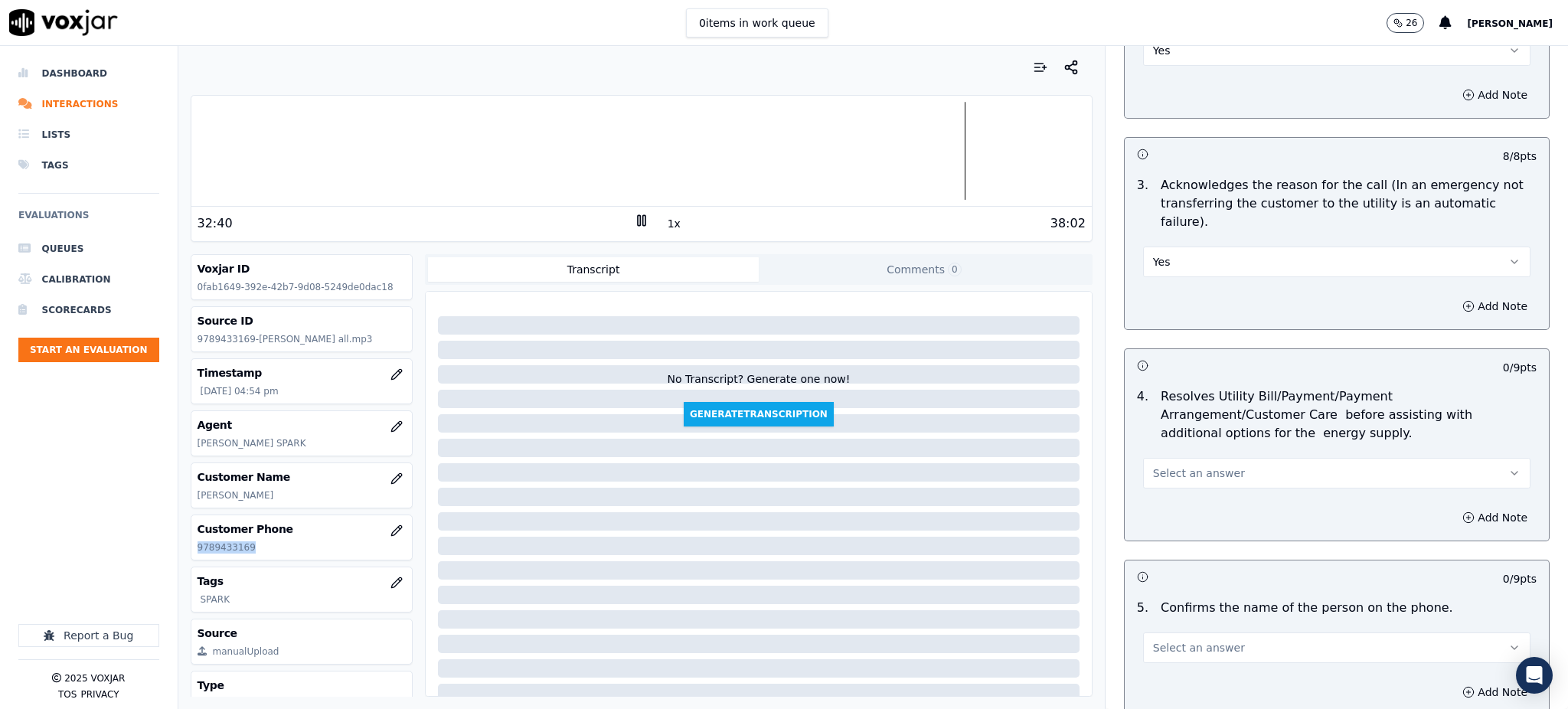
click at [1168, 458] on button "Select an answer" at bounding box center [1336, 473] width 387 height 31
click at [1174, 462] on div "Yes" at bounding box center [1303, 471] width 354 height 24
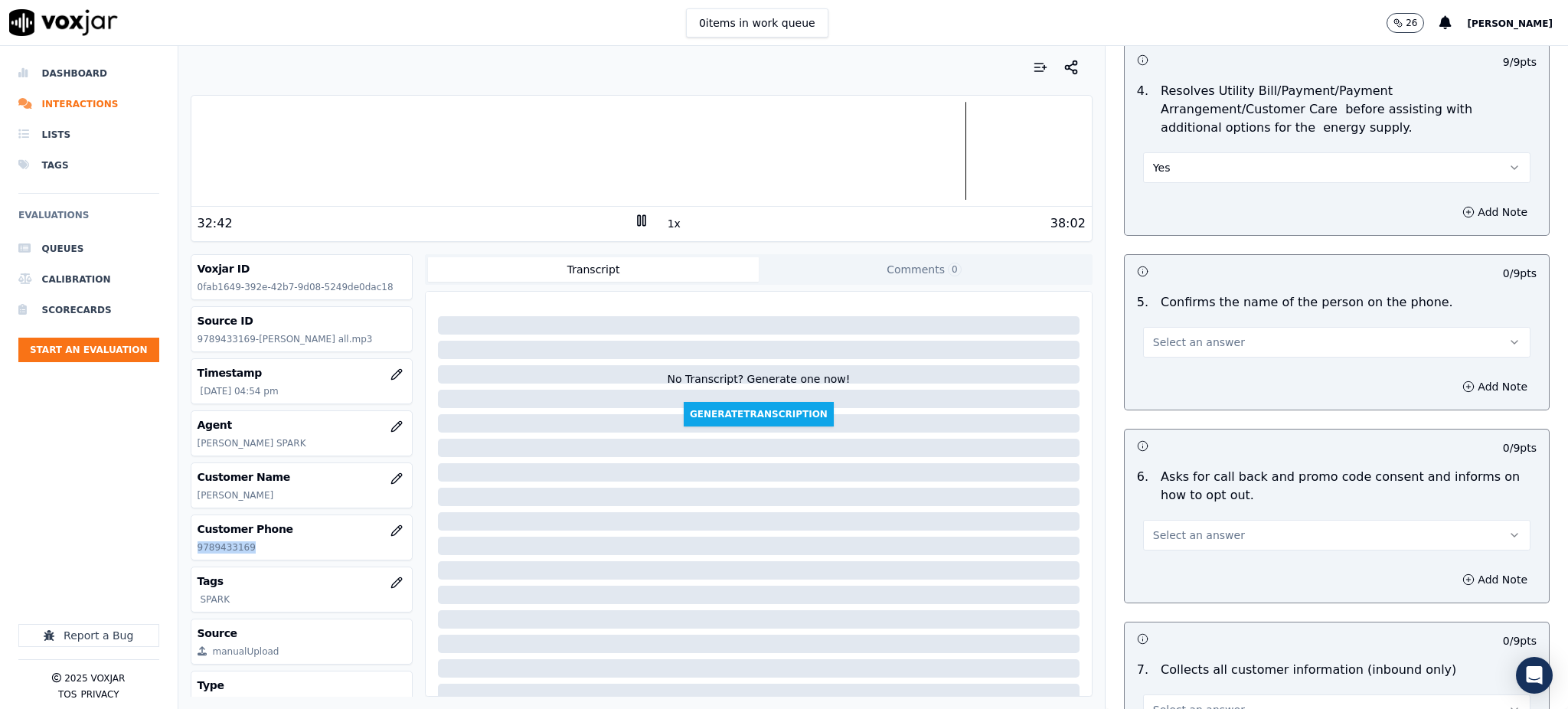
scroll to position [714, 0]
click at [1173, 333] on span "Select an answer" at bounding box center [1198, 341] width 92 height 15
click at [1167, 341] on div "Yes" at bounding box center [1303, 339] width 354 height 24
click at [1248, 519] on button "Select an answer" at bounding box center [1336, 534] width 387 height 31
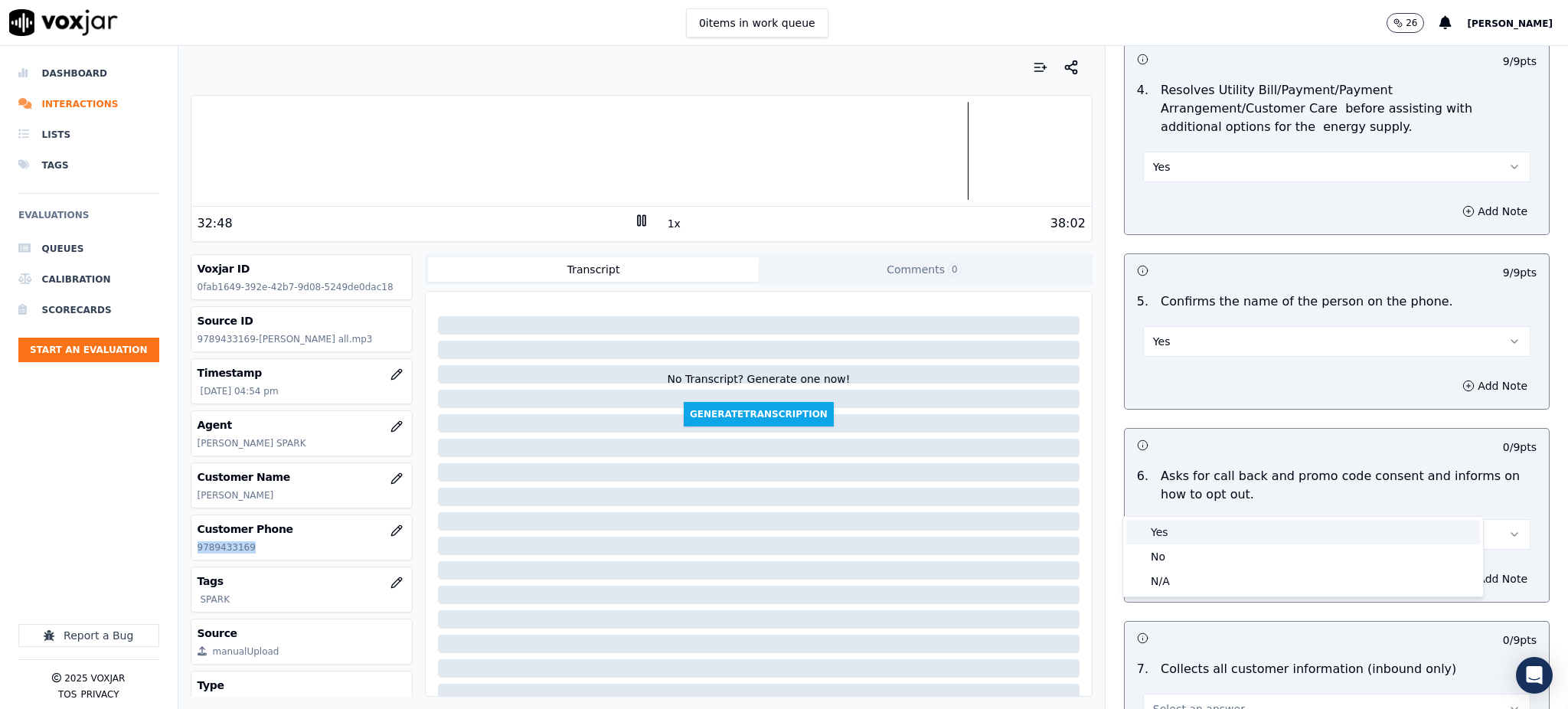
click at [1165, 521] on div "Yes" at bounding box center [1303, 532] width 354 height 24
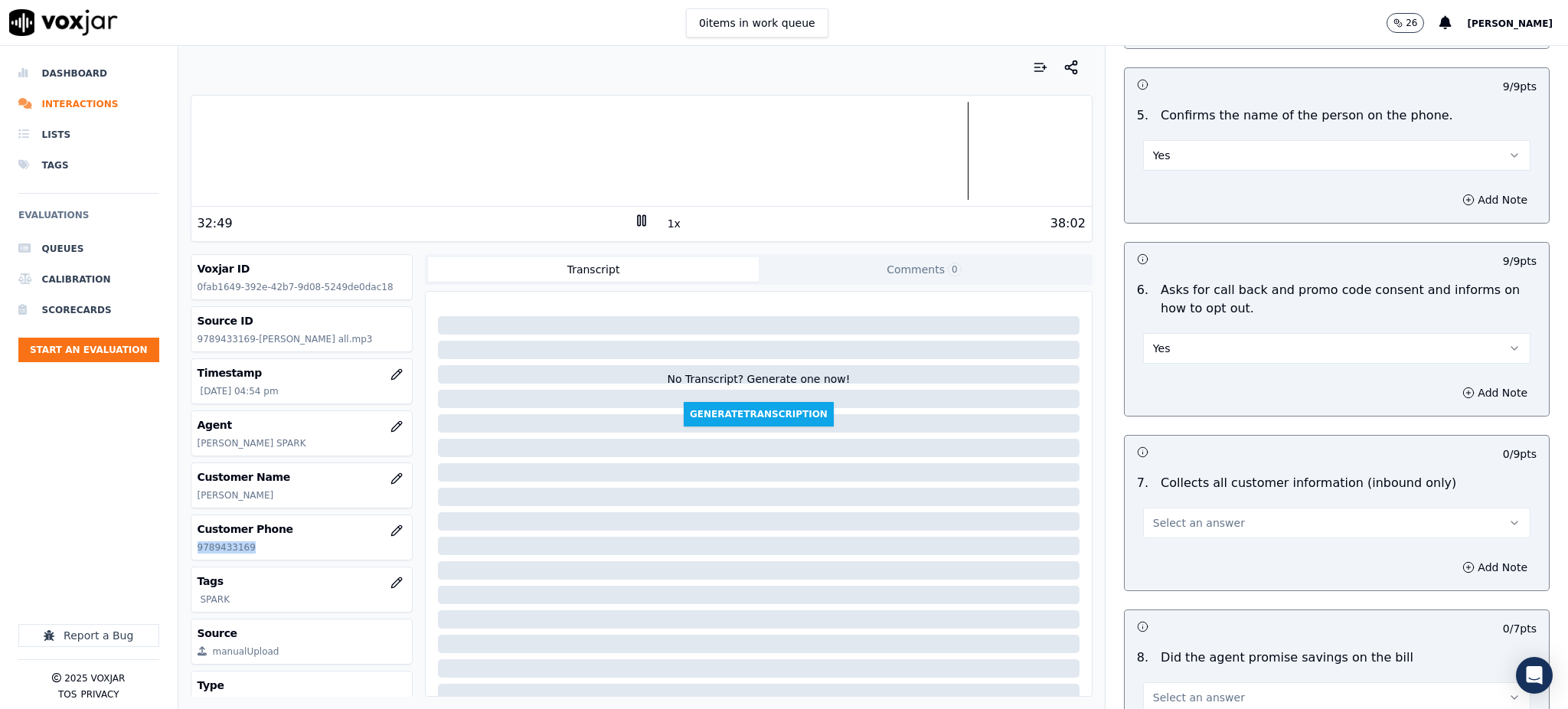
scroll to position [918, 0]
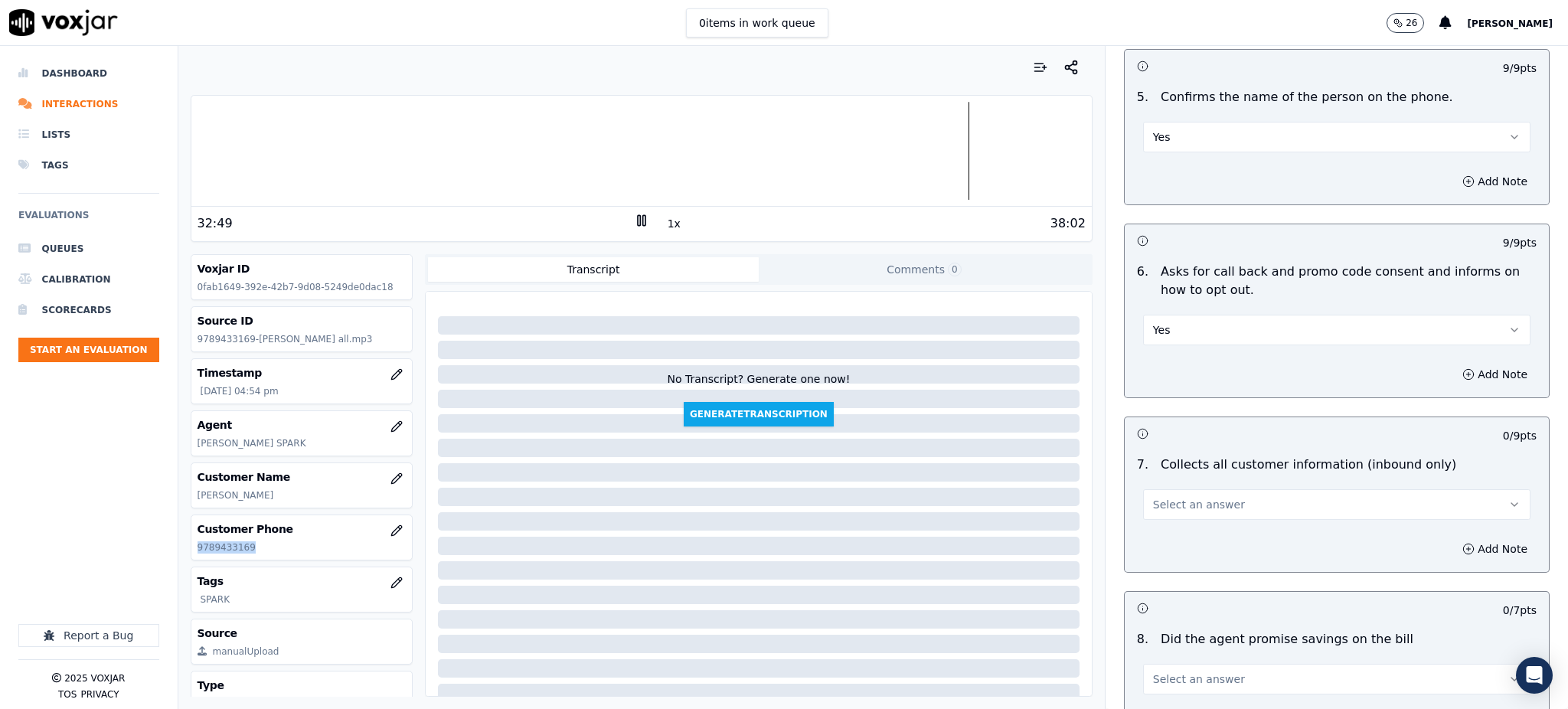
click at [1179, 497] on span "Select an answer" at bounding box center [1198, 504] width 92 height 15
click at [1161, 500] on div "Yes" at bounding box center [1303, 502] width 354 height 24
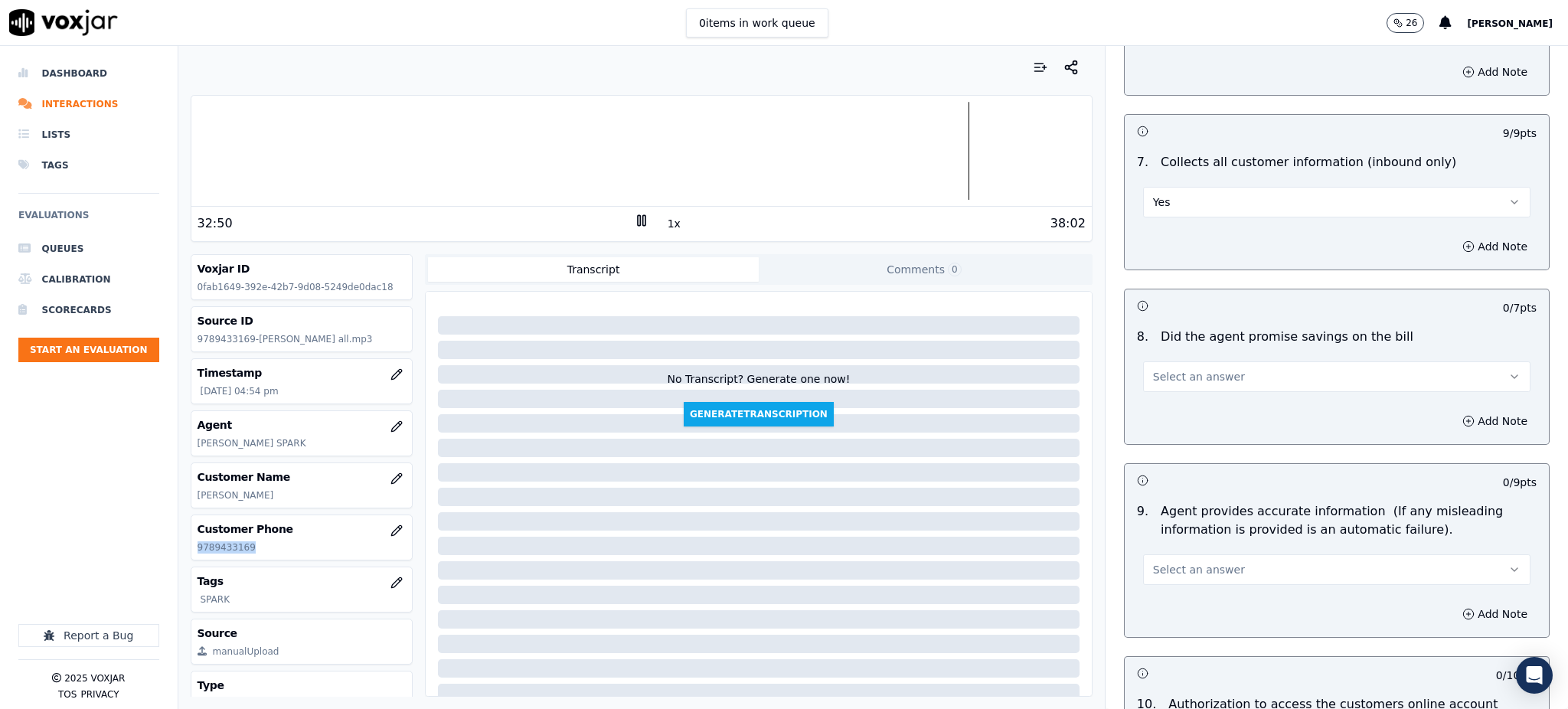
scroll to position [1224, 0]
click at [1156, 365] on span "Select an answer" at bounding box center [1198, 372] width 92 height 15
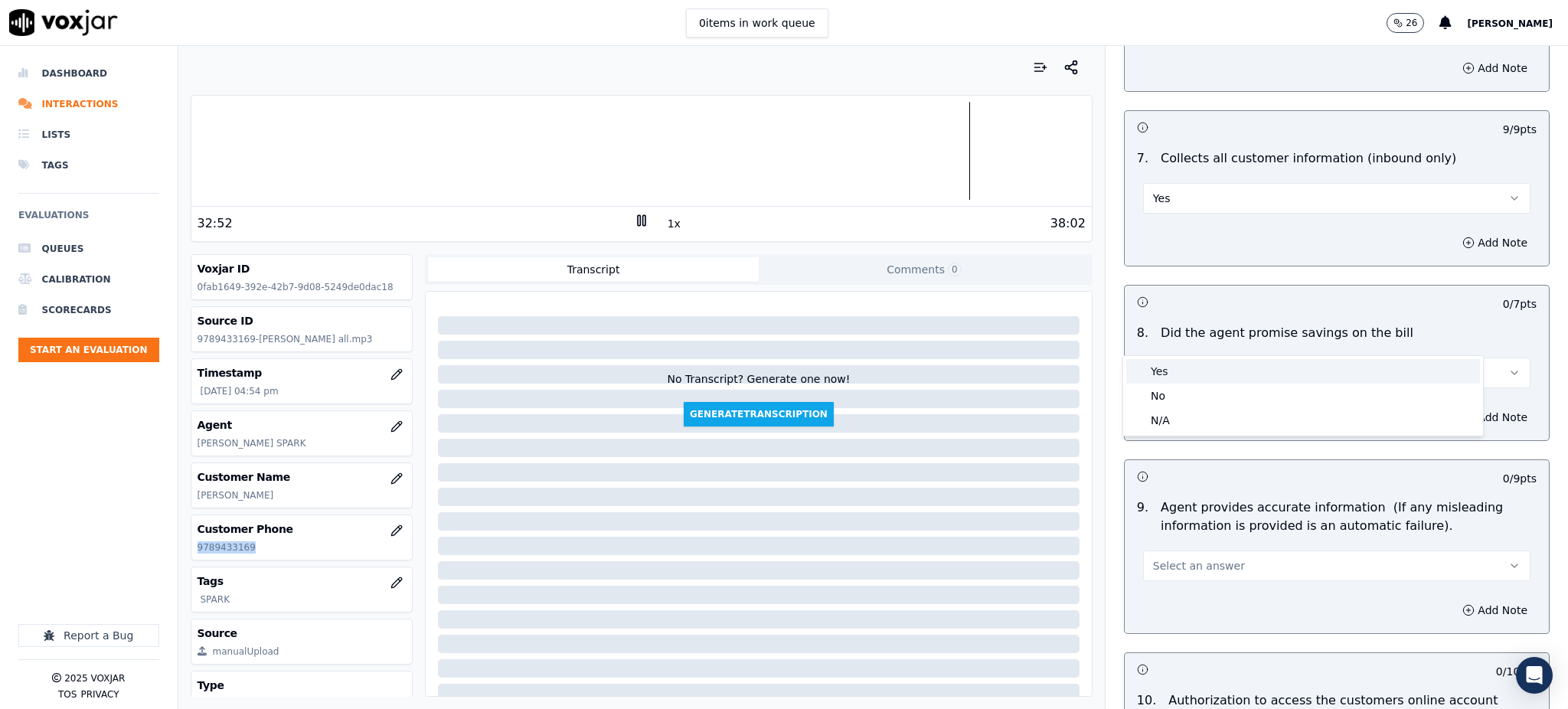
click at [1161, 369] on div "Yes" at bounding box center [1303, 371] width 354 height 24
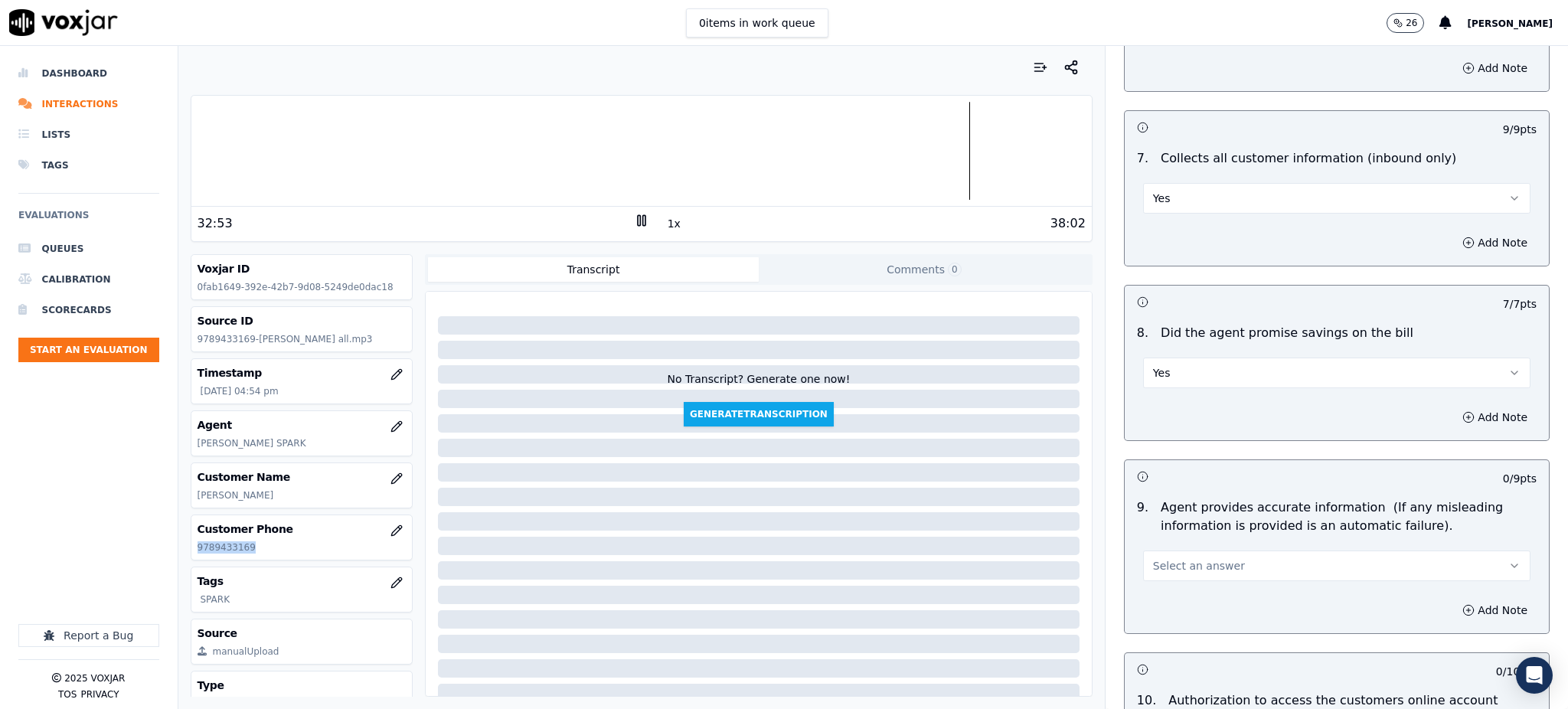
click at [1169, 558] on span "Select an answer" at bounding box center [1198, 565] width 92 height 15
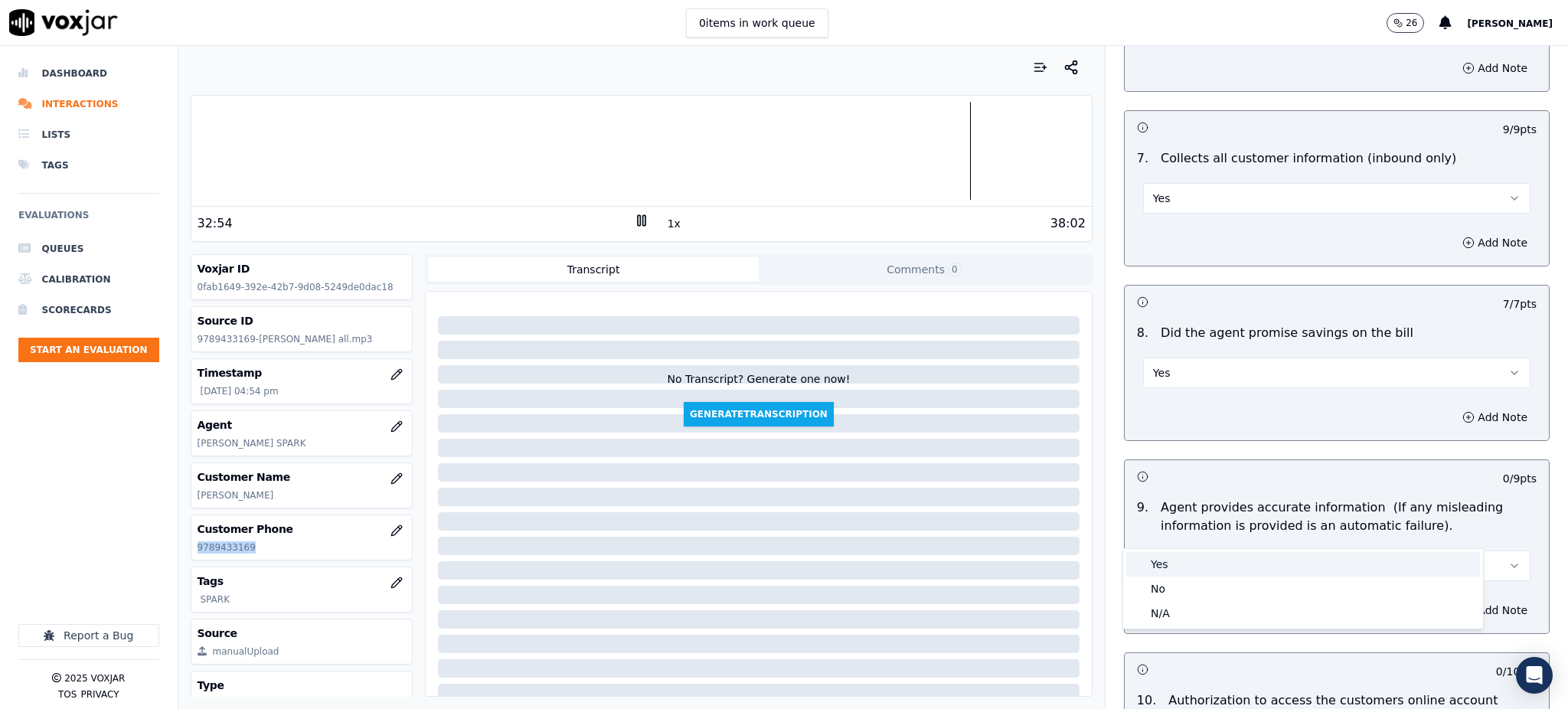
click at [1169, 570] on div "Yes" at bounding box center [1303, 564] width 354 height 24
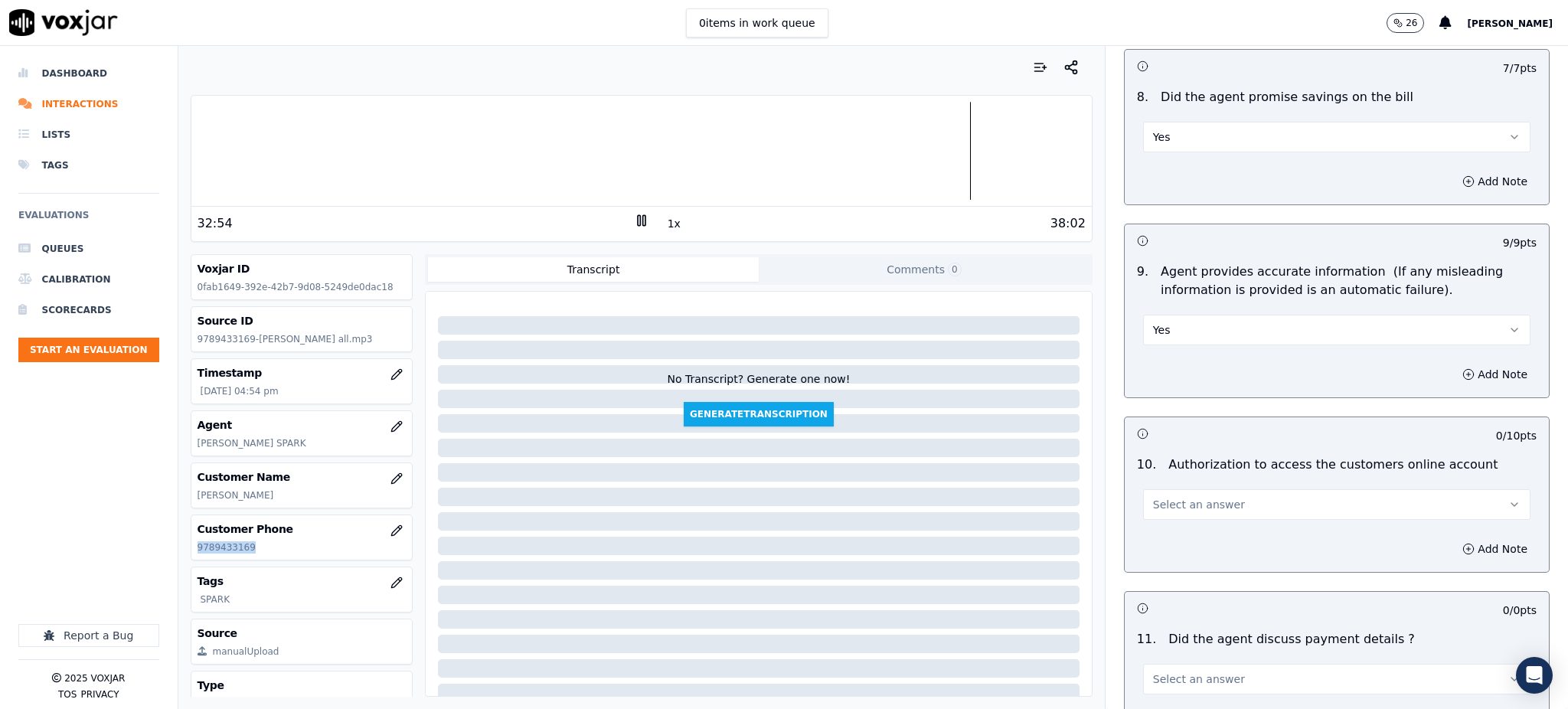
scroll to position [1530, 0]
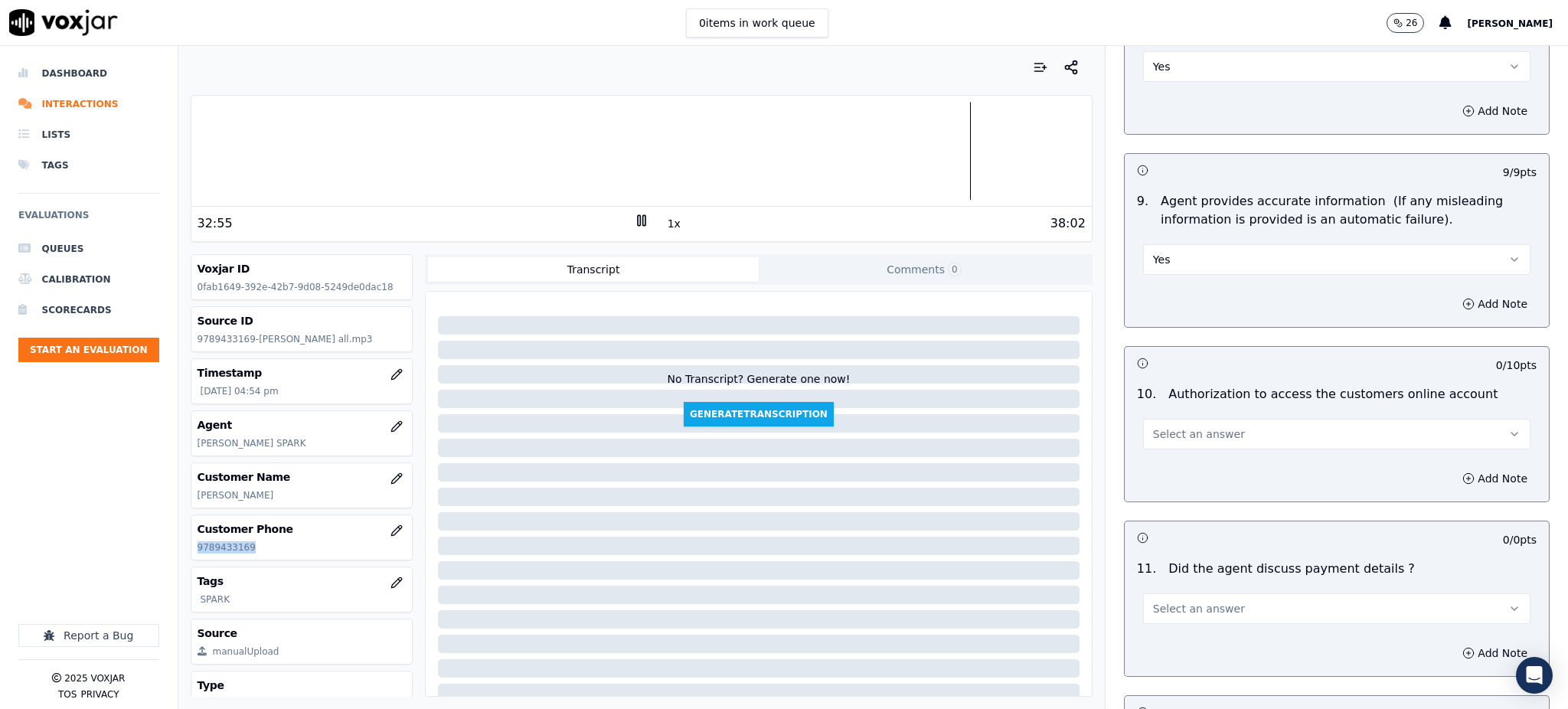
click at [1167, 426] on span "Select an answer" at bounding box center [1198, 433] width 92 height 15
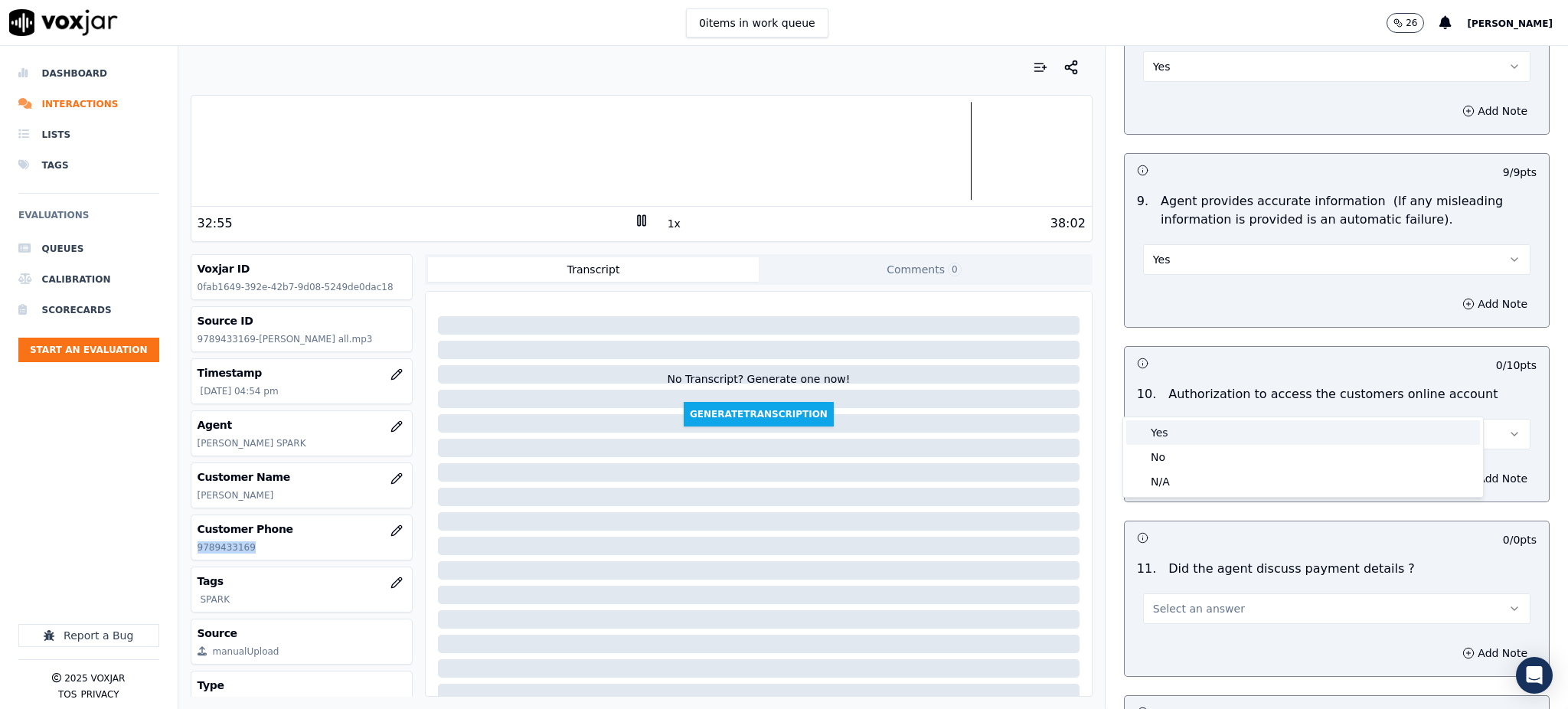
click at [1165, 429] on div "Yes" at bounding box center [1303, 433] width 354 height 24
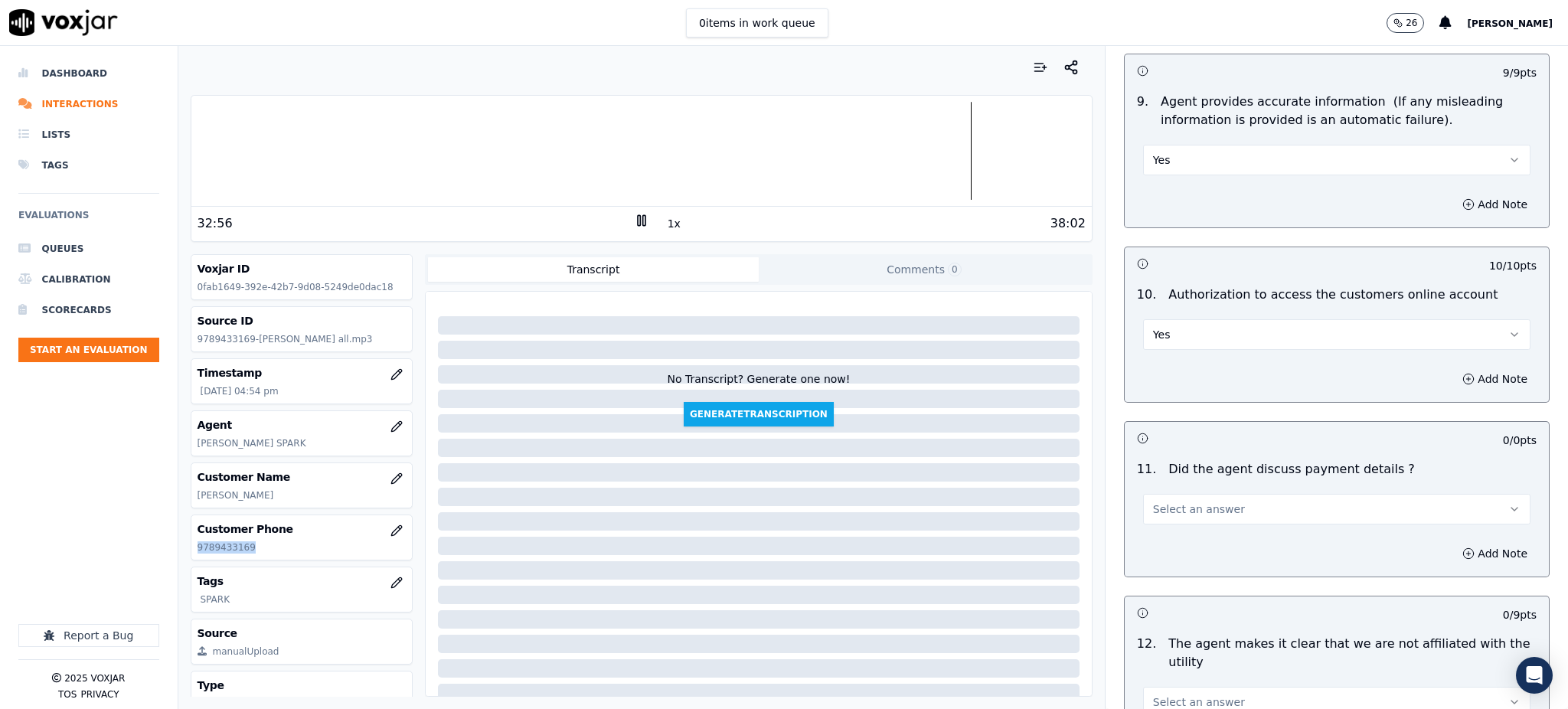
scroll to position [1633, 0]
click at [1167, 499] on span "Select an answer" at bounding box center [1198, 507] width 92 height 15
click at [1173, 546] on div "N/A" at bounding box center [1303, 554] width 354 height 24
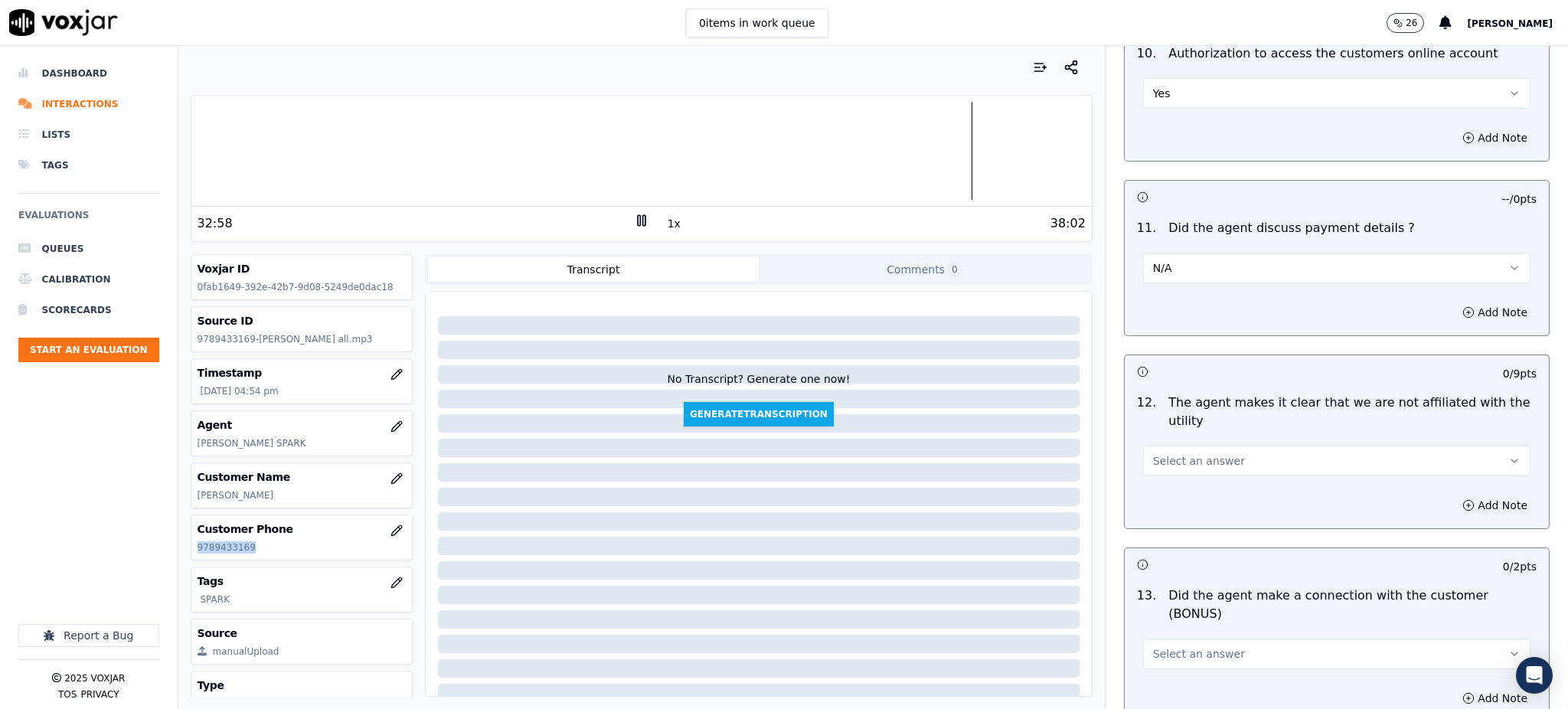
scroll to position [1938, 0]
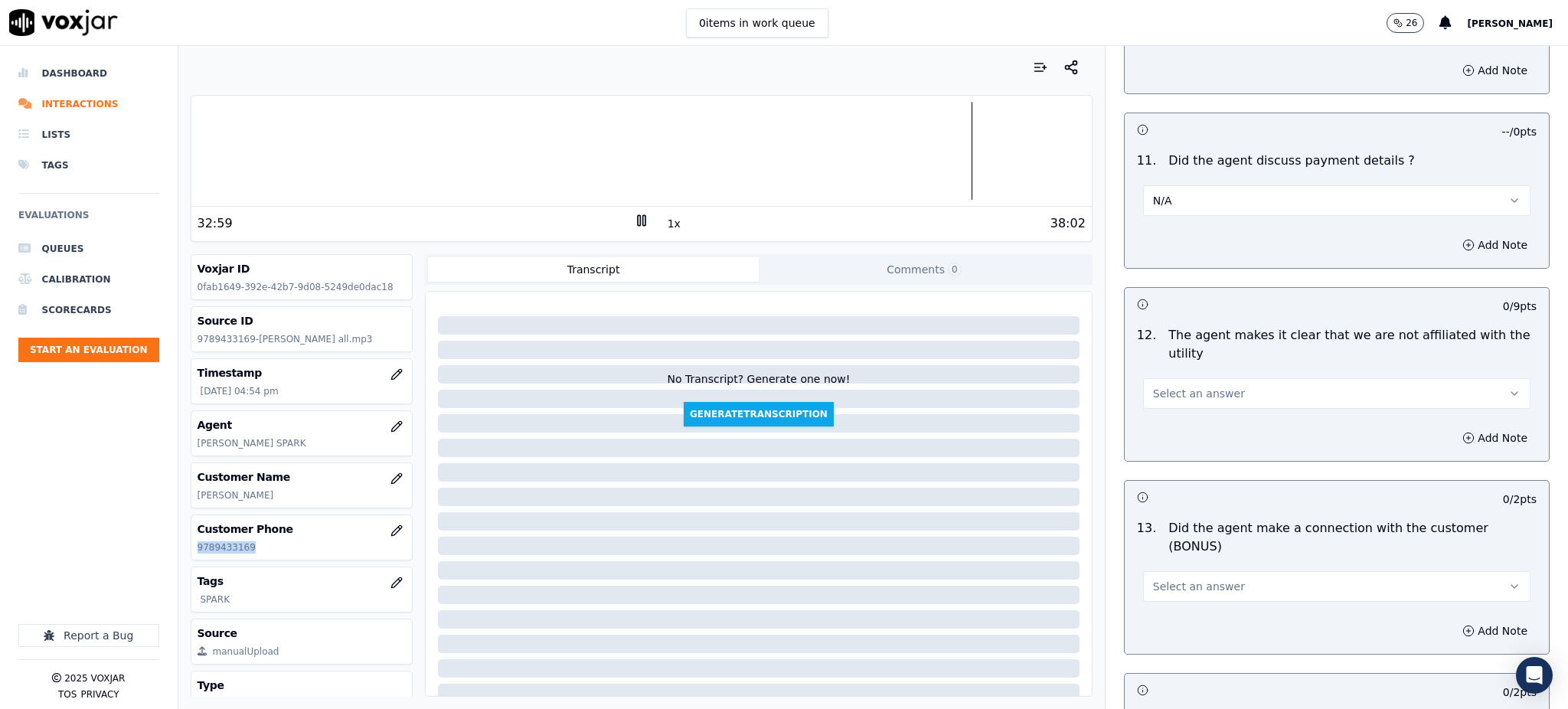
click at [1178, 385] on span "Select an answer" at bounding box center [1198, 393] width 92 height 15
click at [1165, 389] on div "Yes" at bounding box center [1303, 392] width 354 height 24
click at [1178, 579] on span "Select an answer" at bounding box center [1198, 586] width 92 height 15
click at [1169, 558] on div "Yes" at bounding box center [1303, 566] width 354 height 24
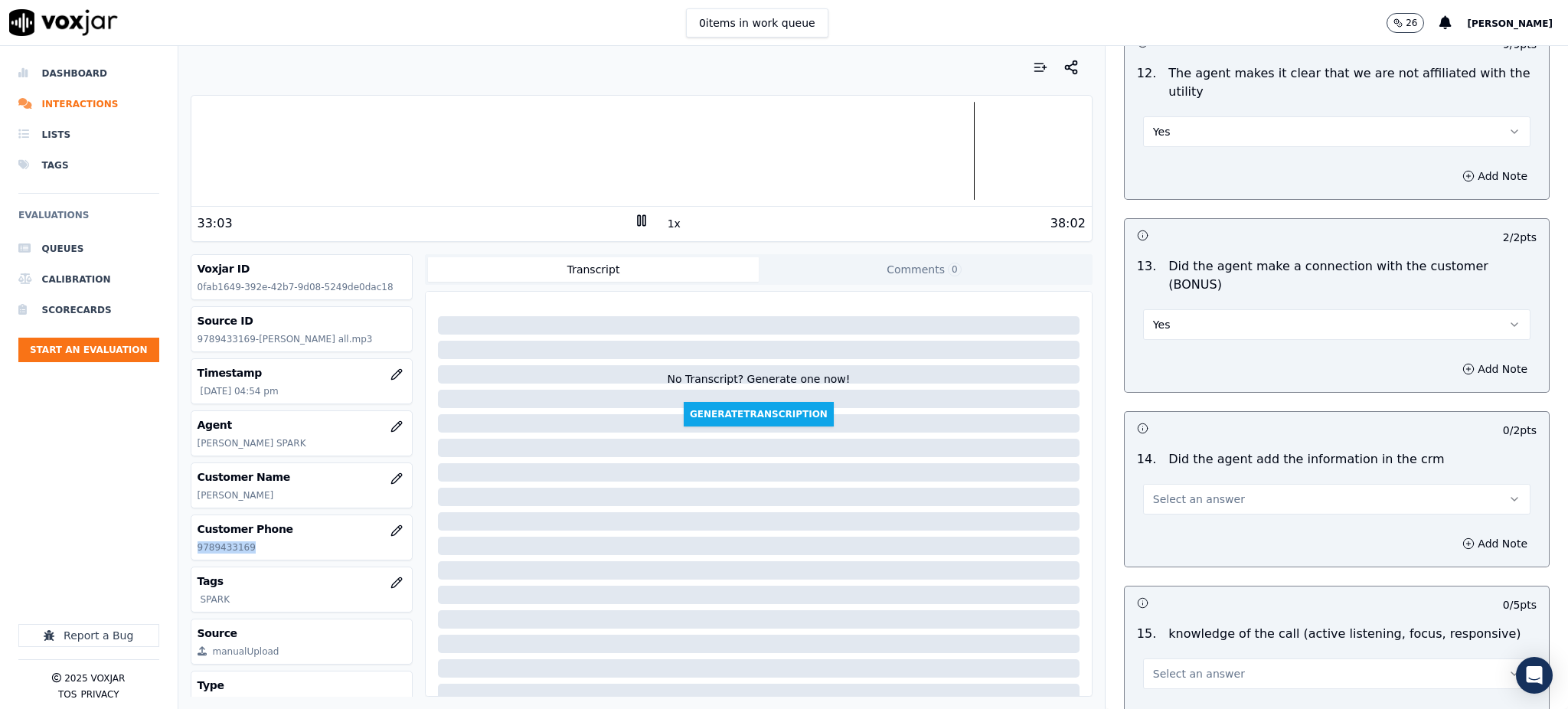
scroll to position [2245, 0]
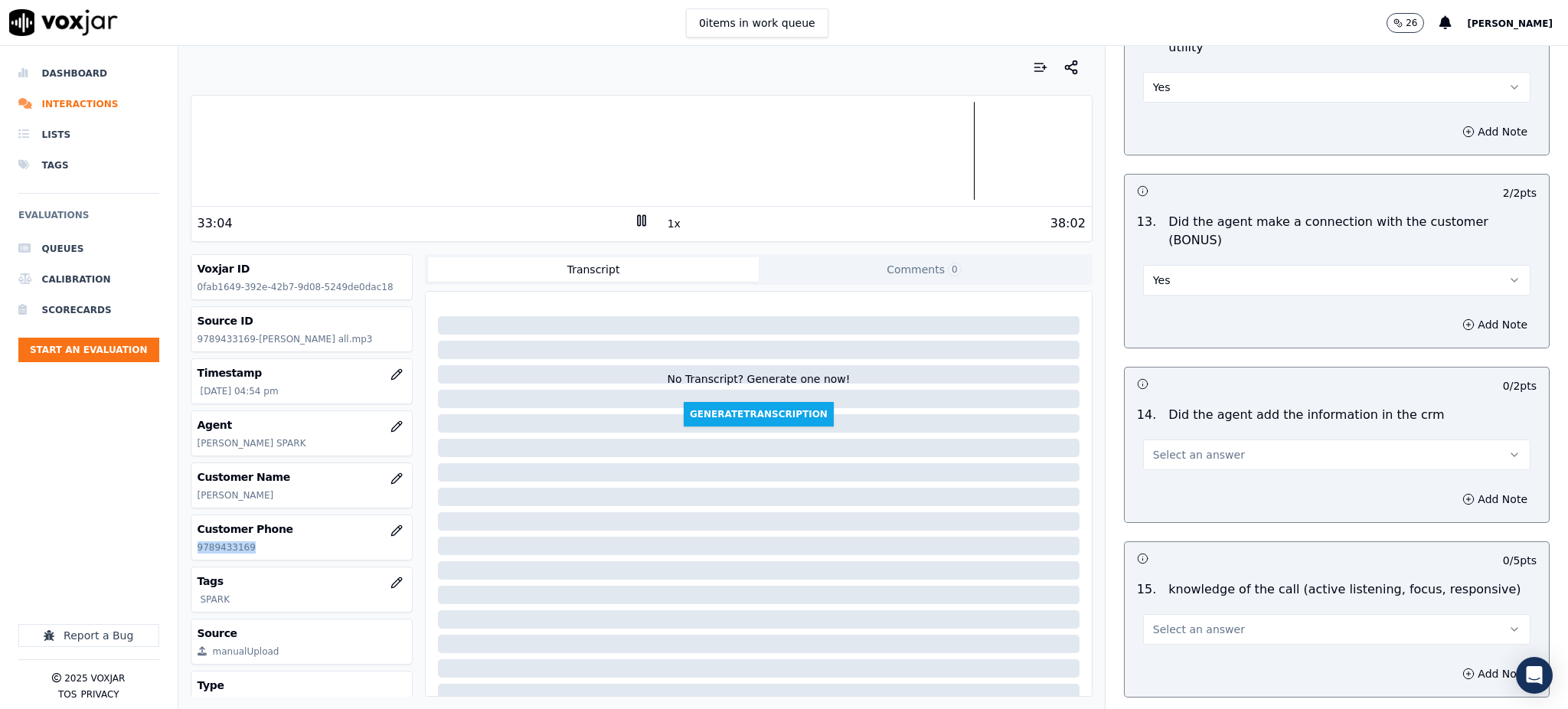
click at [1165, 439] on button "Select an answer" at bounding box center [1336, 455] width 387 height 31
click at [1156, 436] on div "Yes" at bounding box center [1303, 436] width 354 height 24
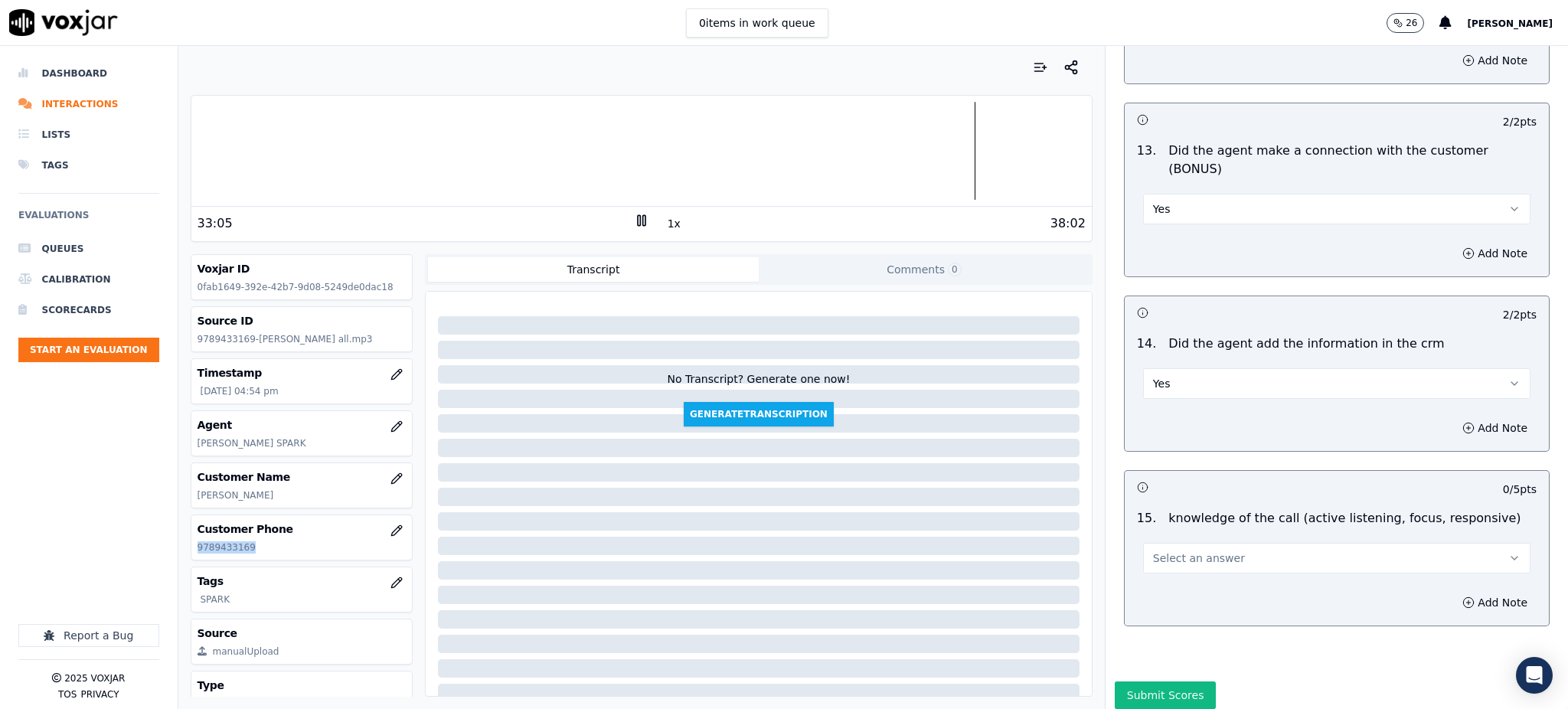
scroll to position [2316, 0]
click at [1165, 550] on span "Select an answer" at bounding box center [1198, 557] width 92 height 15
click at [1169, 528] on div "Yes" at bounding box center [1303, 538] width 354 height 24
click at [1143, 681] on button "Submit Scores" at bounding box center [1165, 694] width 102 height 28
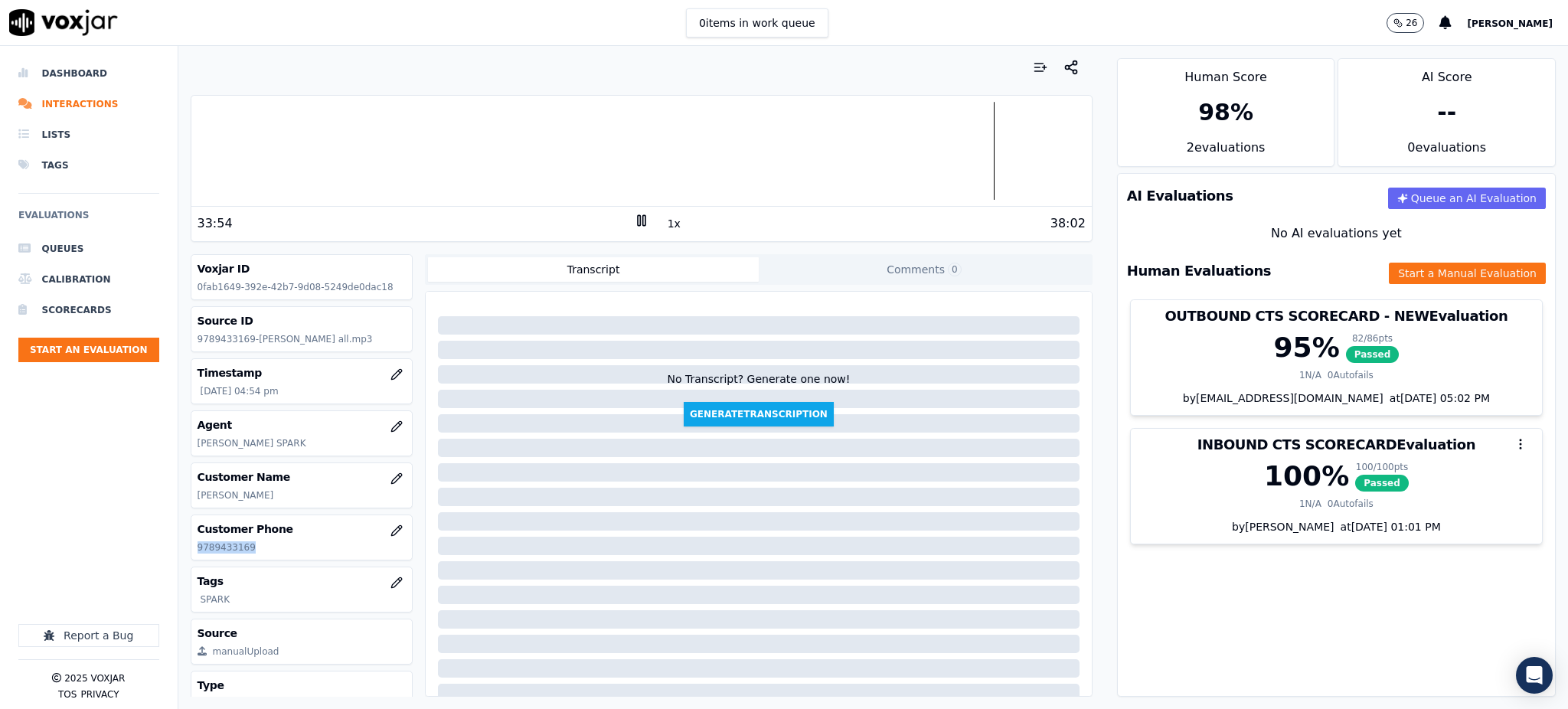
click at [638, 215] on rect at bounding box center [638, 220] width 2 height 10
